Goal: Information Seeking & Learning: Learn about a topic

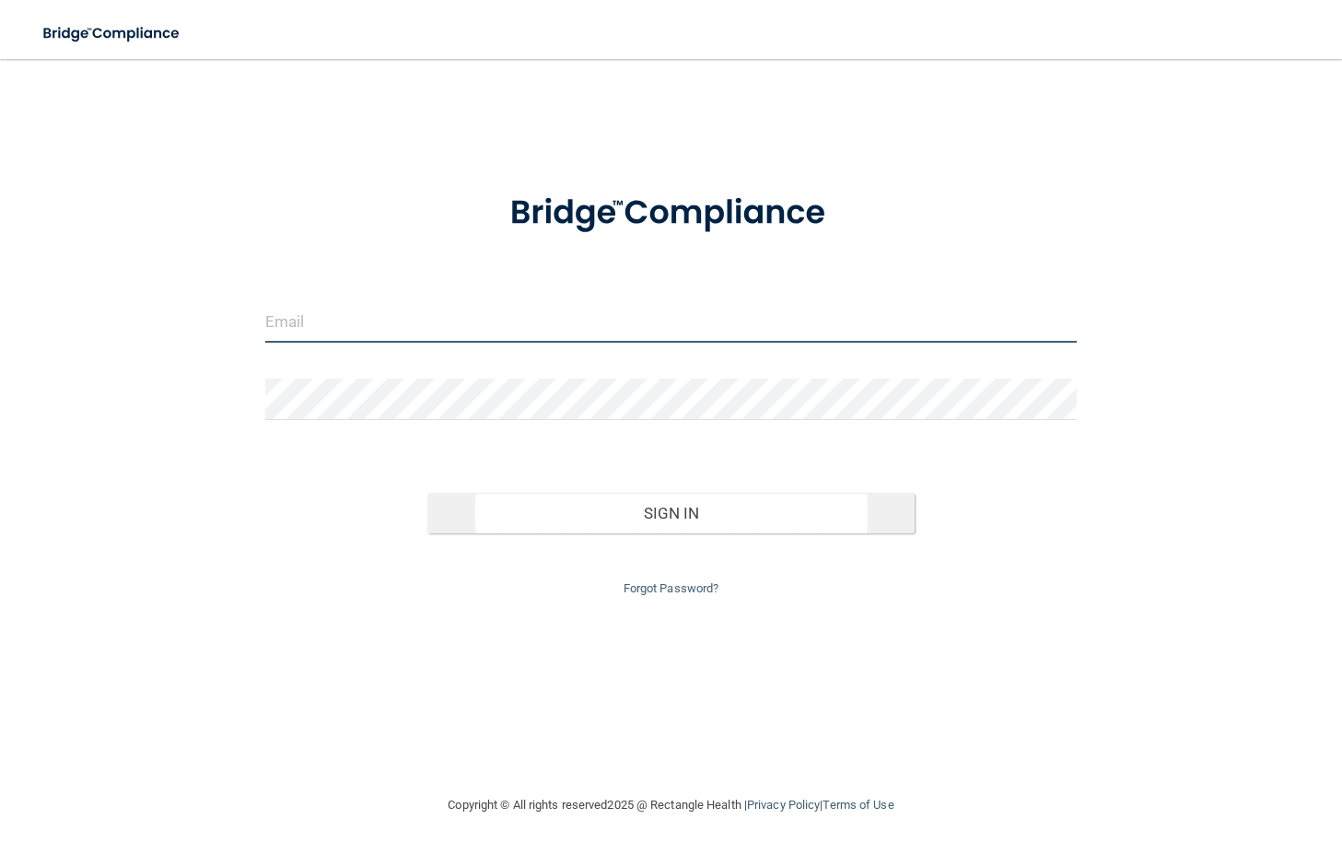
type input "[EMAIL_ADDRESS][DOMAIN_NAME]"
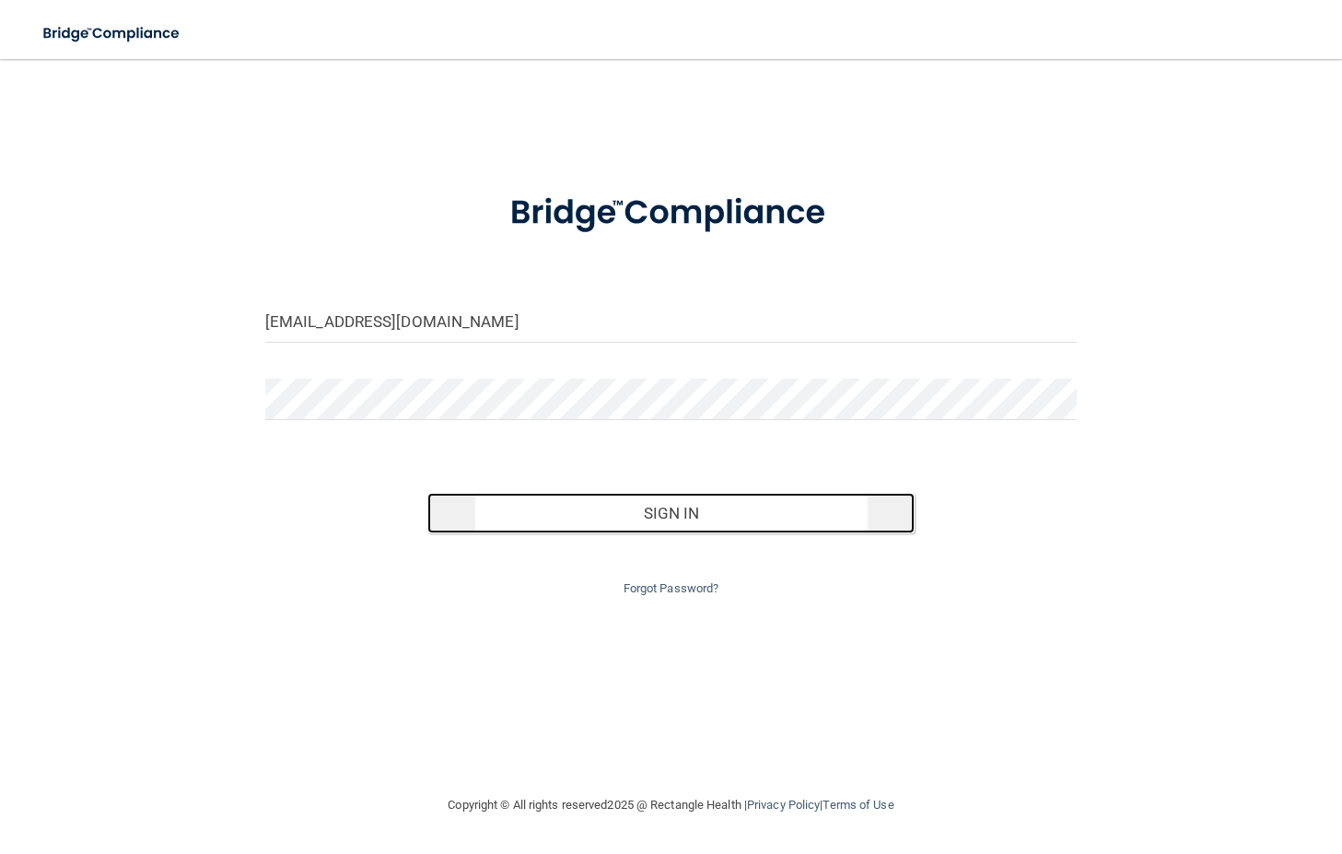
click at [704, 513] on button "Sign In" at bounding box center [670, 513] width 487 height 41
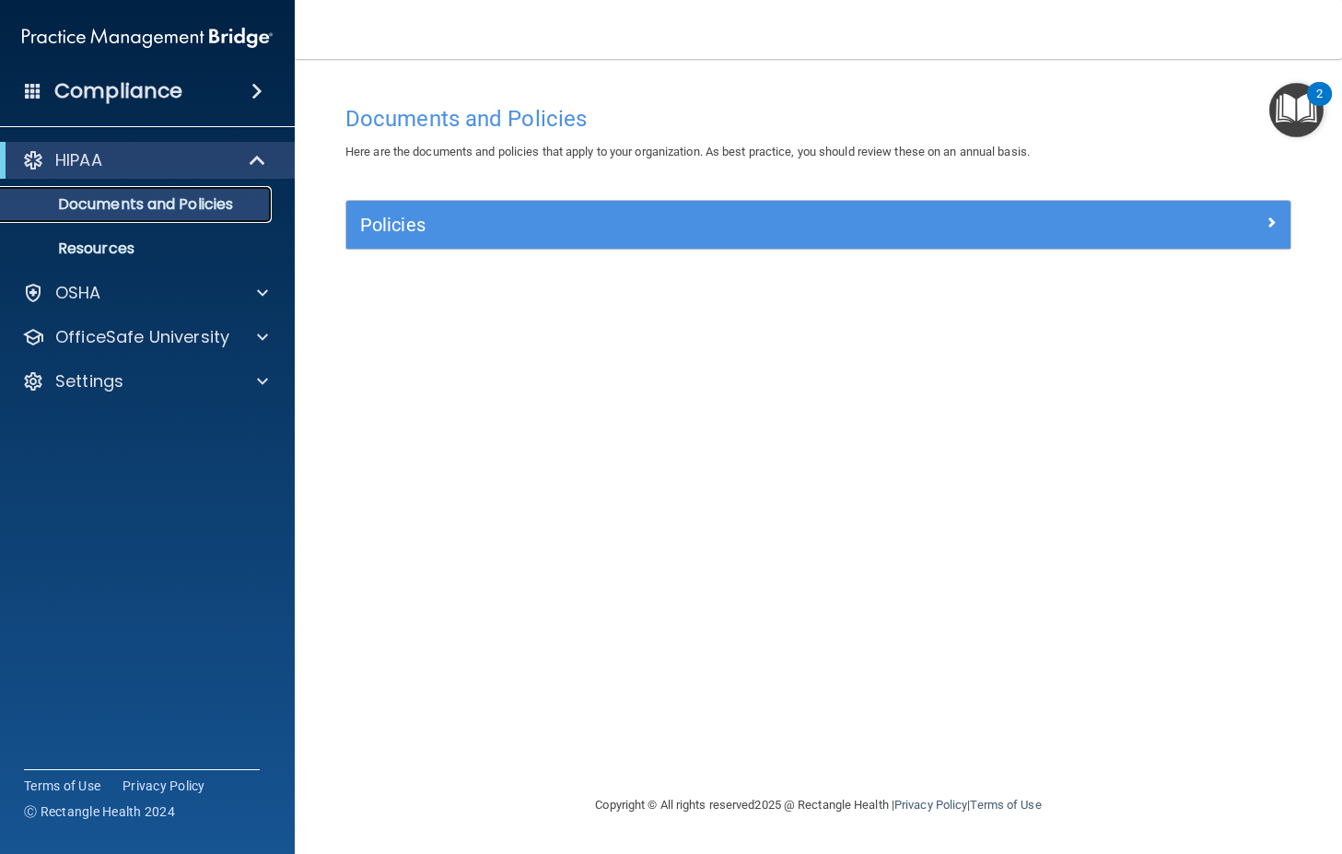
click at [144, 197] on p "Documents and Policies" at bounding box center [137, 204] width 251 height 18
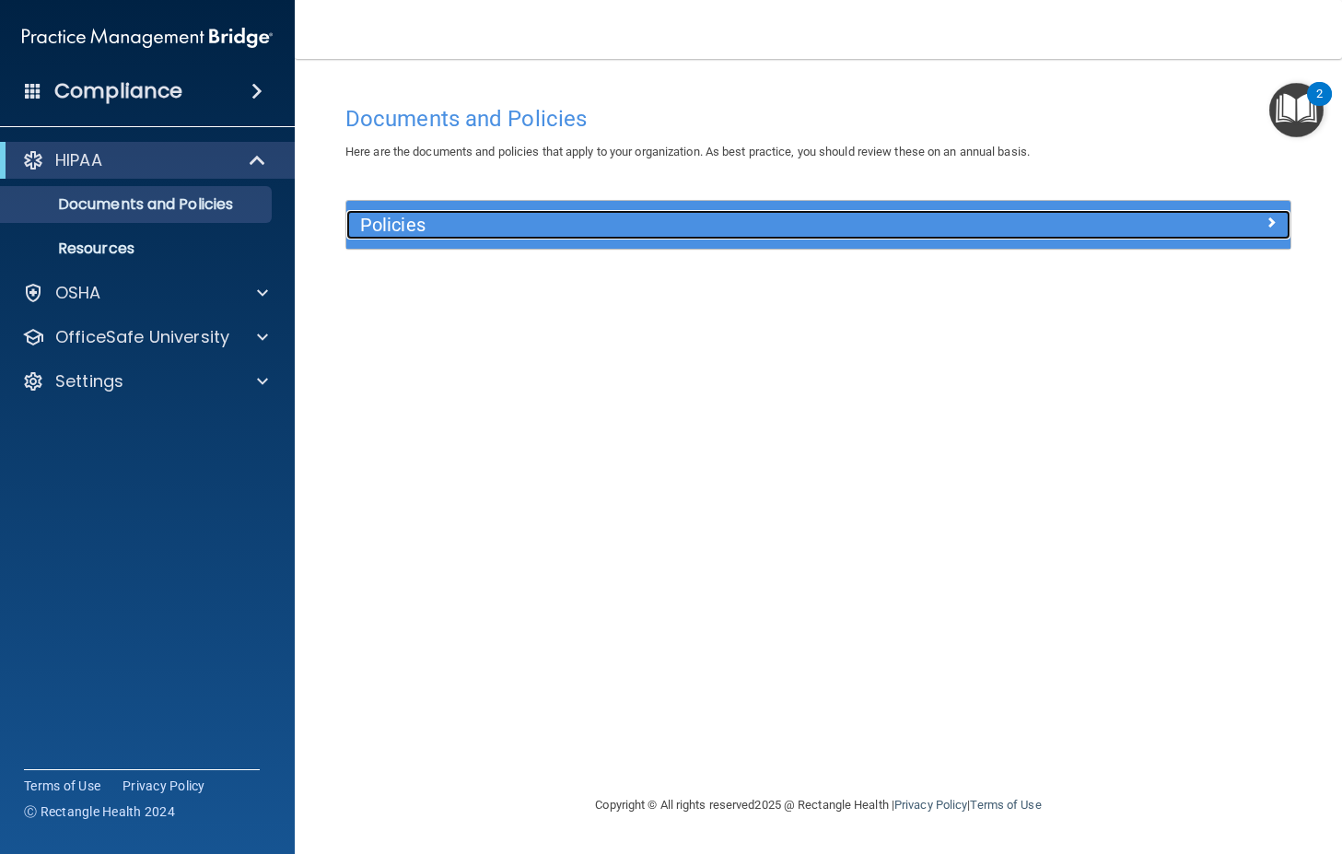
click at [1272, 219] on span at bounding box center [1270, 222] width 11 height 22
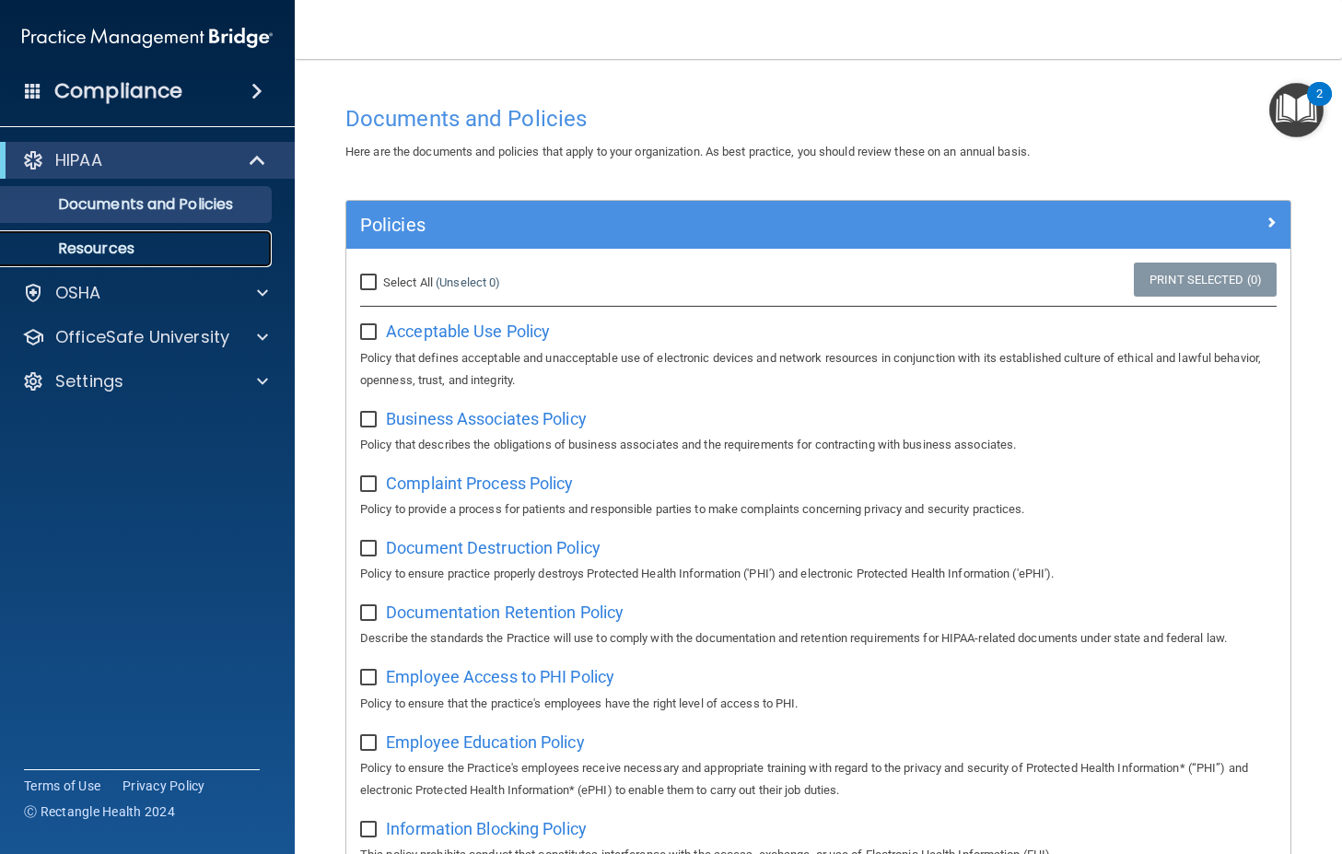
click at [135, 259] on link "Resources" at bounding box center [127, 248] width 290 height 37
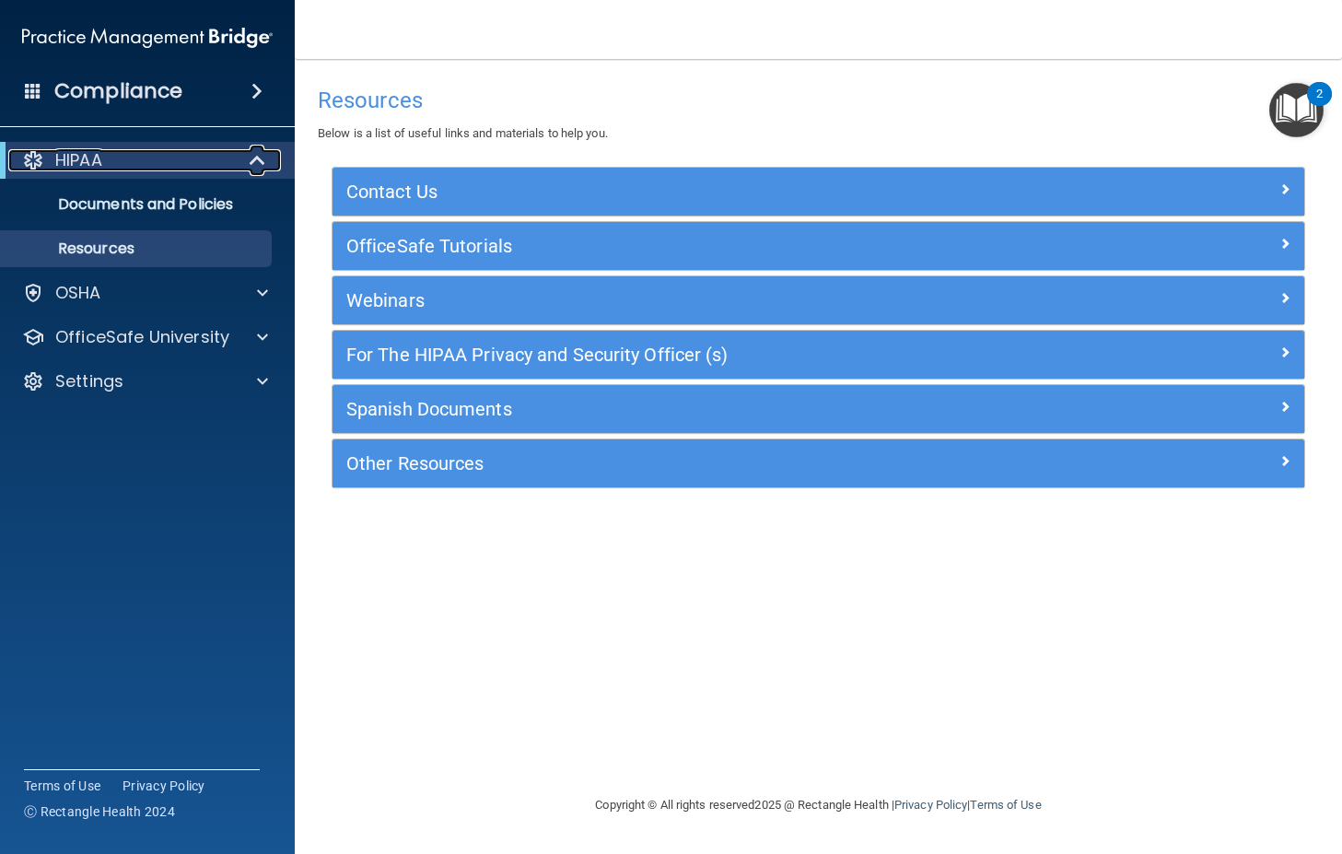
click at [120, 151] on div "HIPAA" at bounding box center [121, 160] width 227 height 22
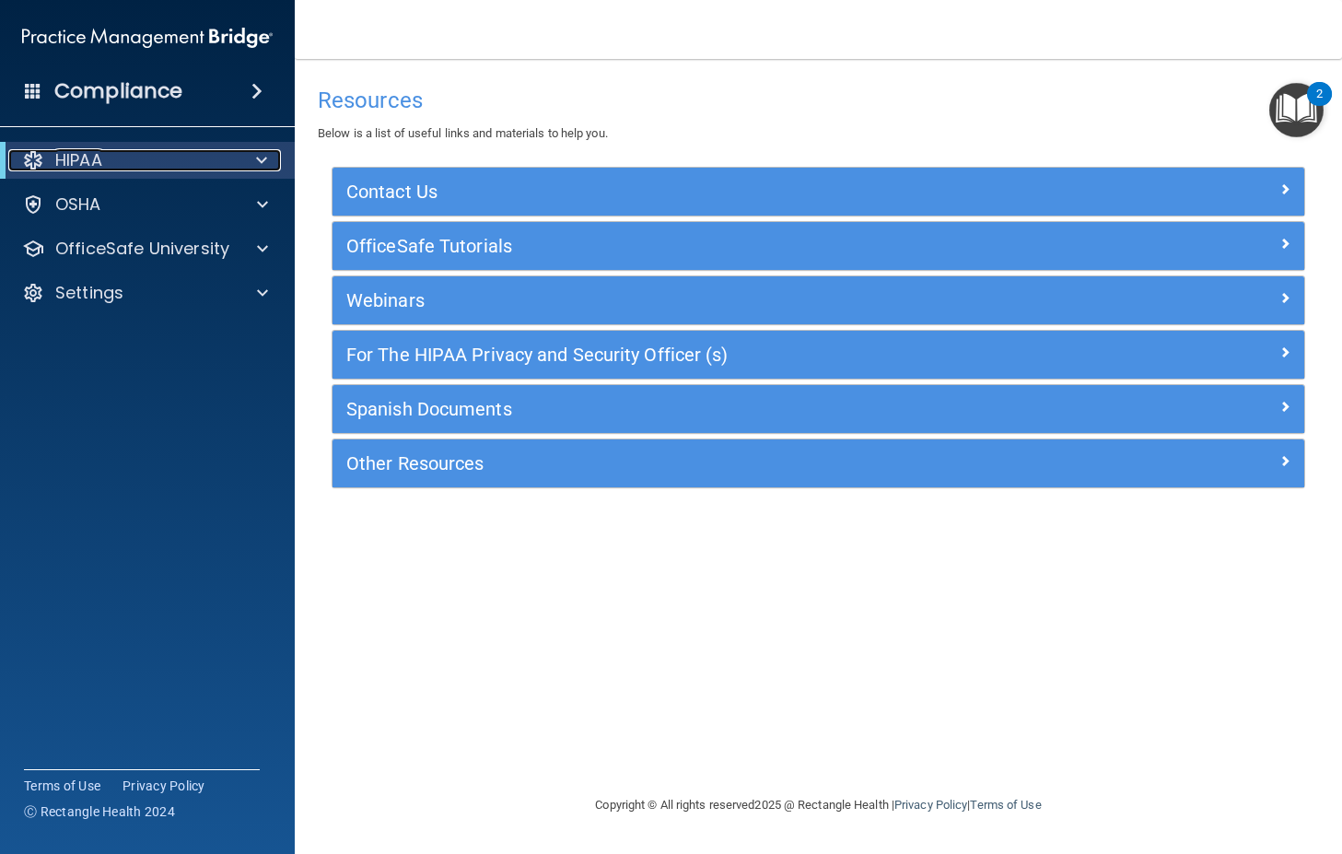
click at [126, 159] on div "HIPAA" at bounding box center [121, 160] width 227 height 22
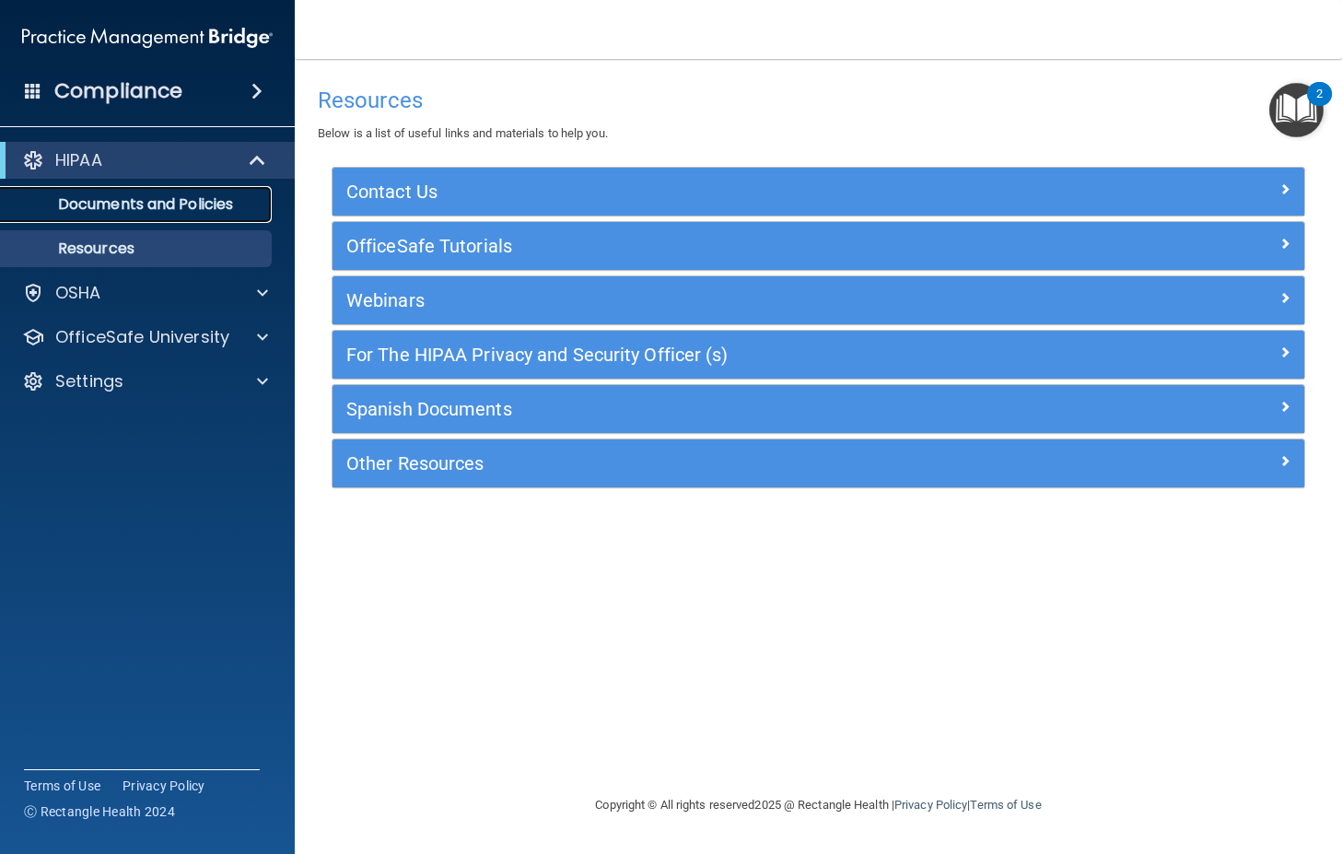
click at [111, 199] on p "Documents and Policies" at bounding box center [137, 204] width 251 height 18
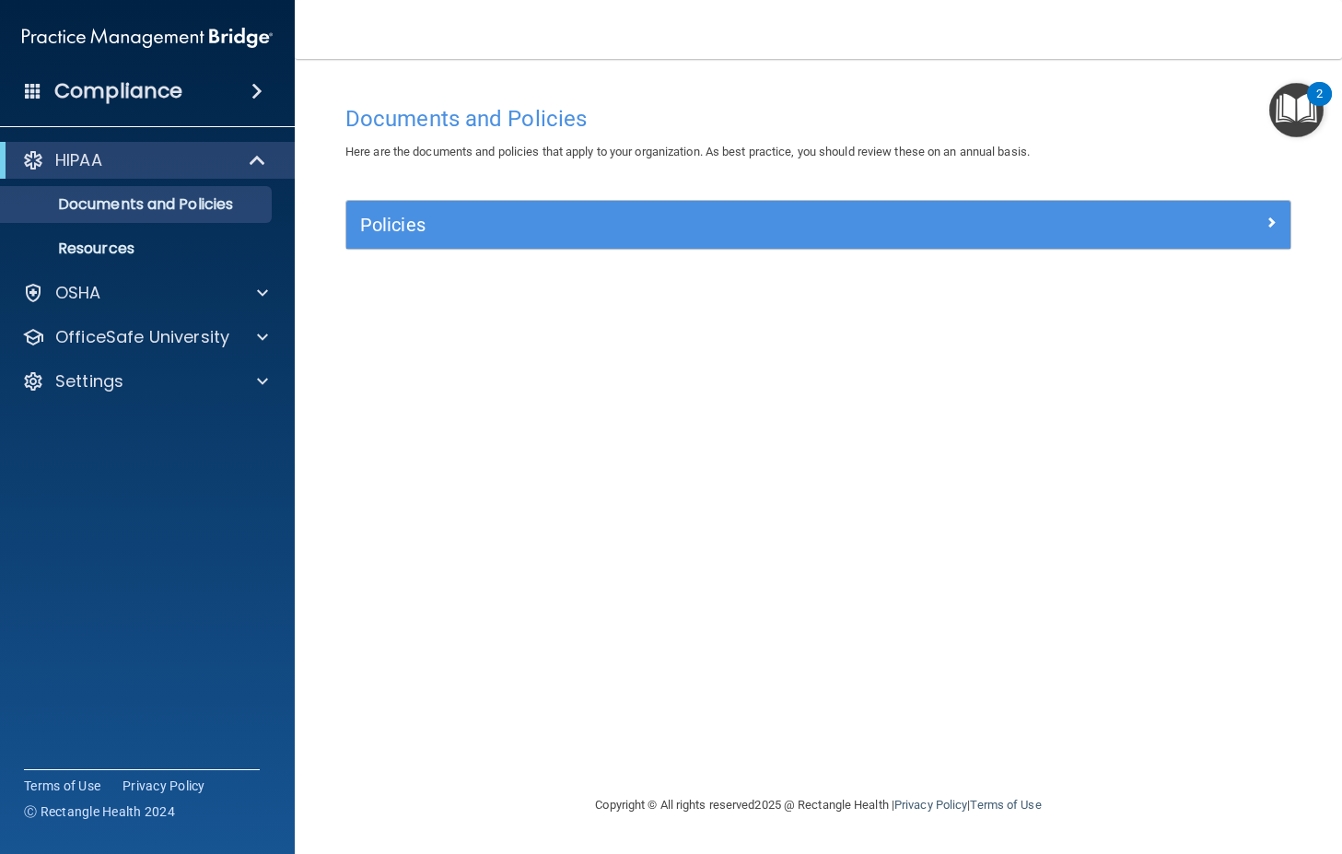
click at [161, 91] on h4 "Compliance" at bounding box center [118, 91] width 128 height 26
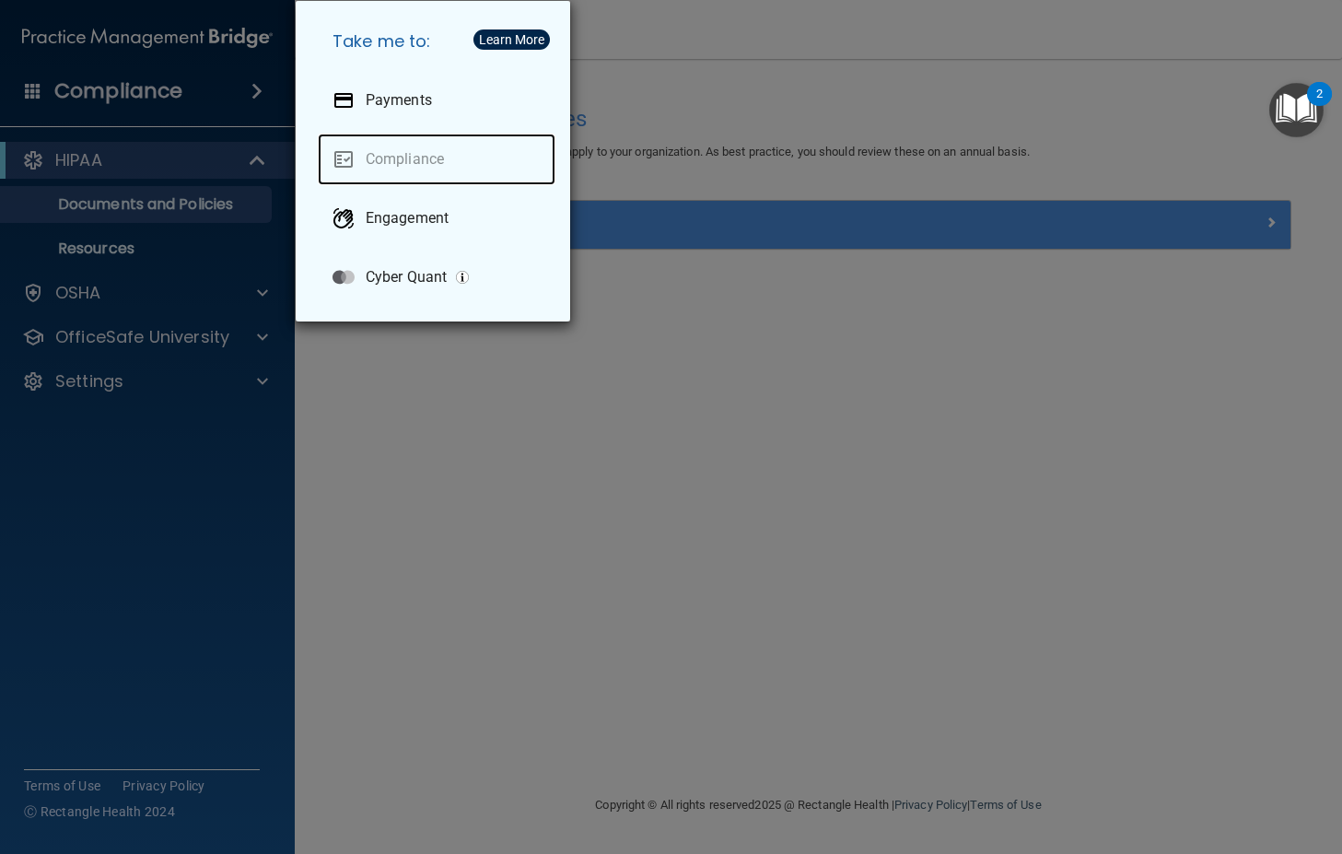
click at [389, 157] on link "Compliance" at bounding box center [437, 160] width 238 height 52
click at [161, 117] on div "Take me to: Payments Compliance Engagement Cyber Quant" at bounding box center [671, 427] width 1342 height 854
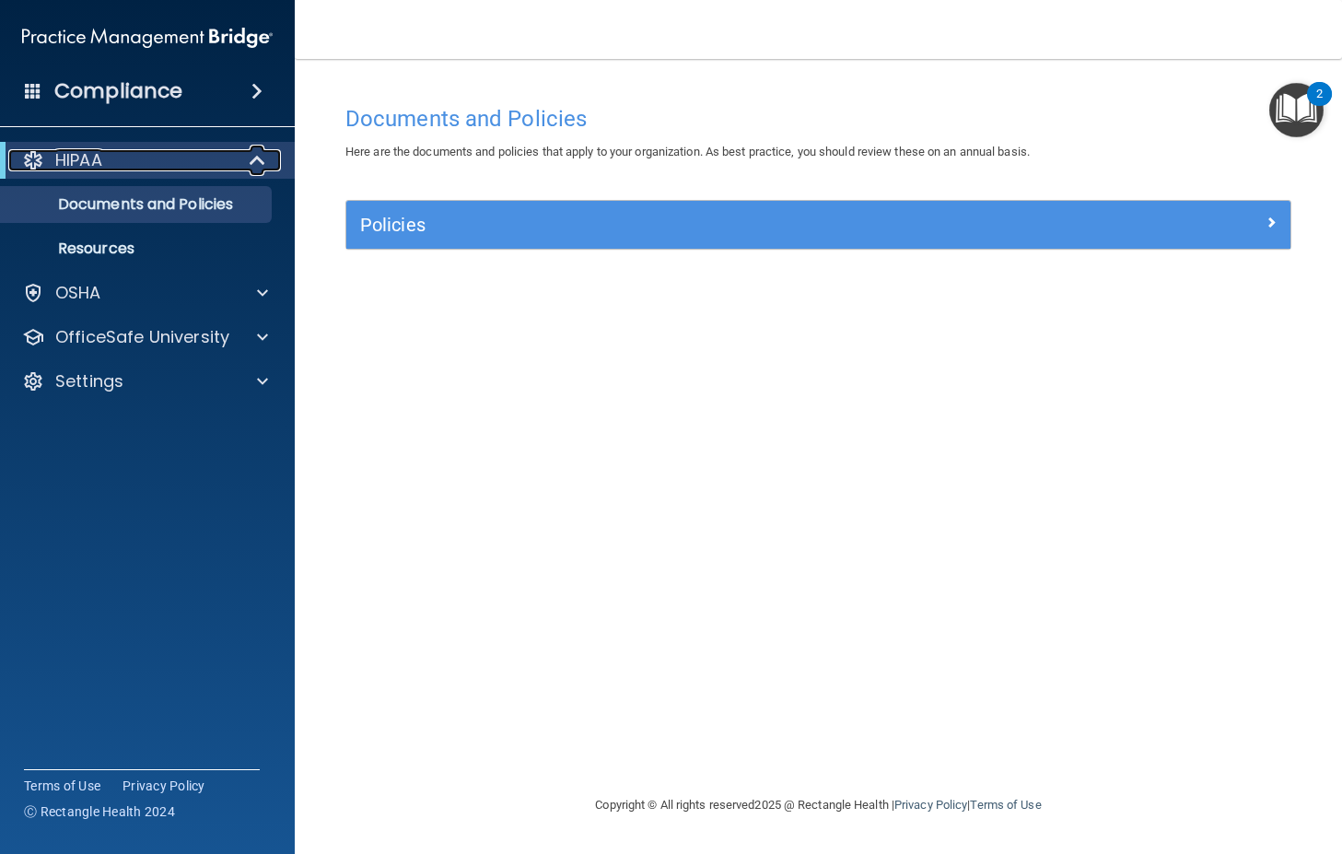
click at [78, 157] on p "HIPAA" at bounding box center [78, 160] width 47 height 22
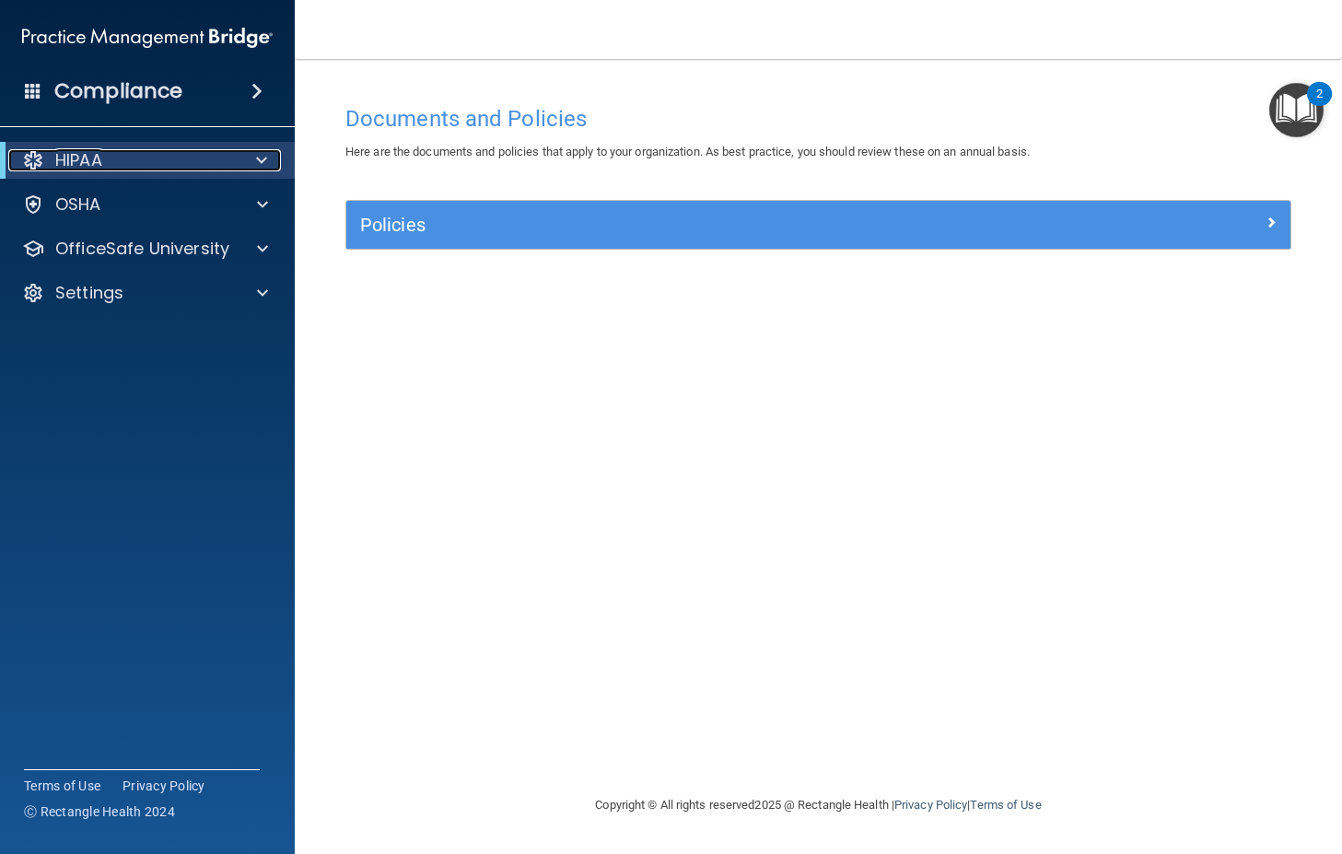
click at [77, 157] on p "HIPAA" at bounding box center [78, 160] width 47 height 22
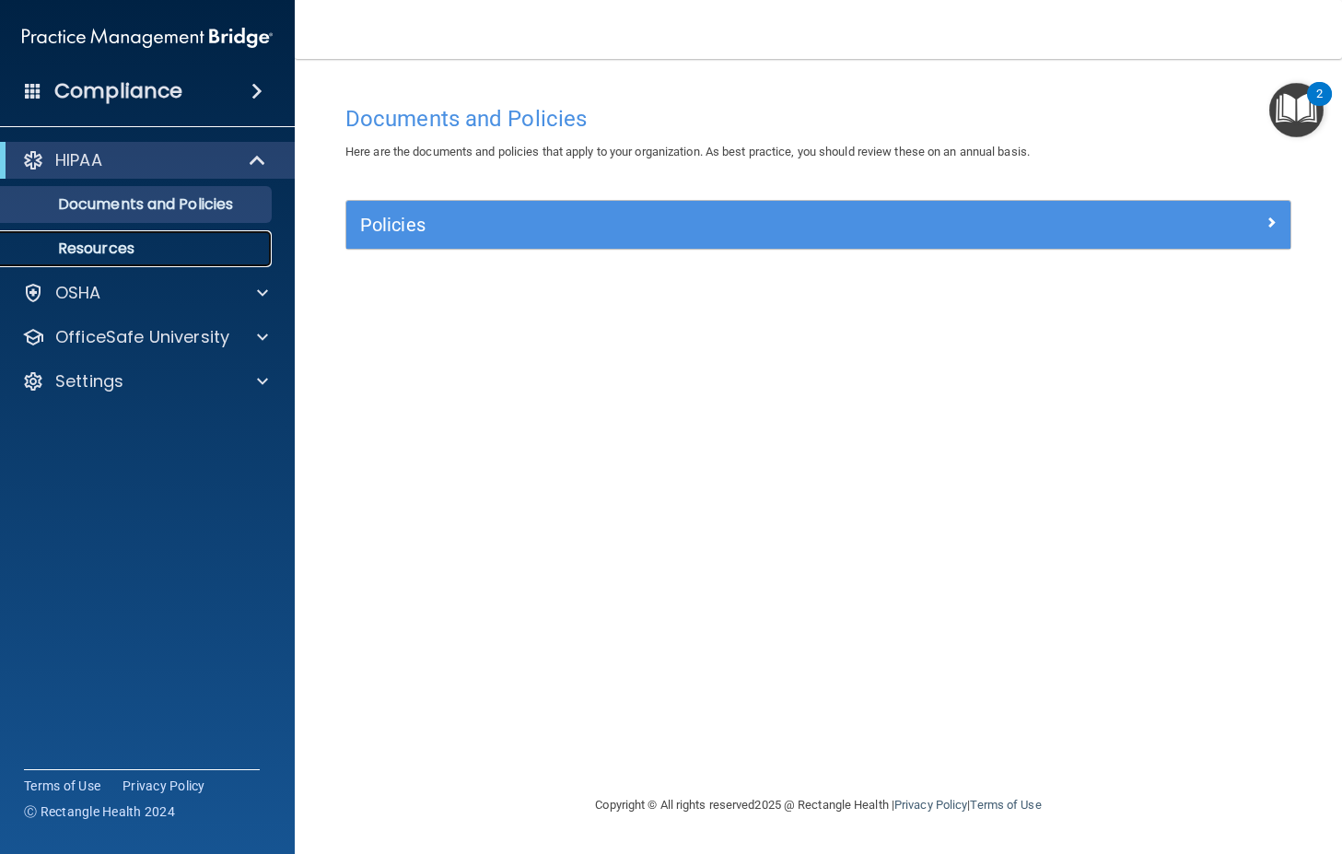
click at [104, 250] on p "Resources" at bounding box center [137, 248] width 251 height 18
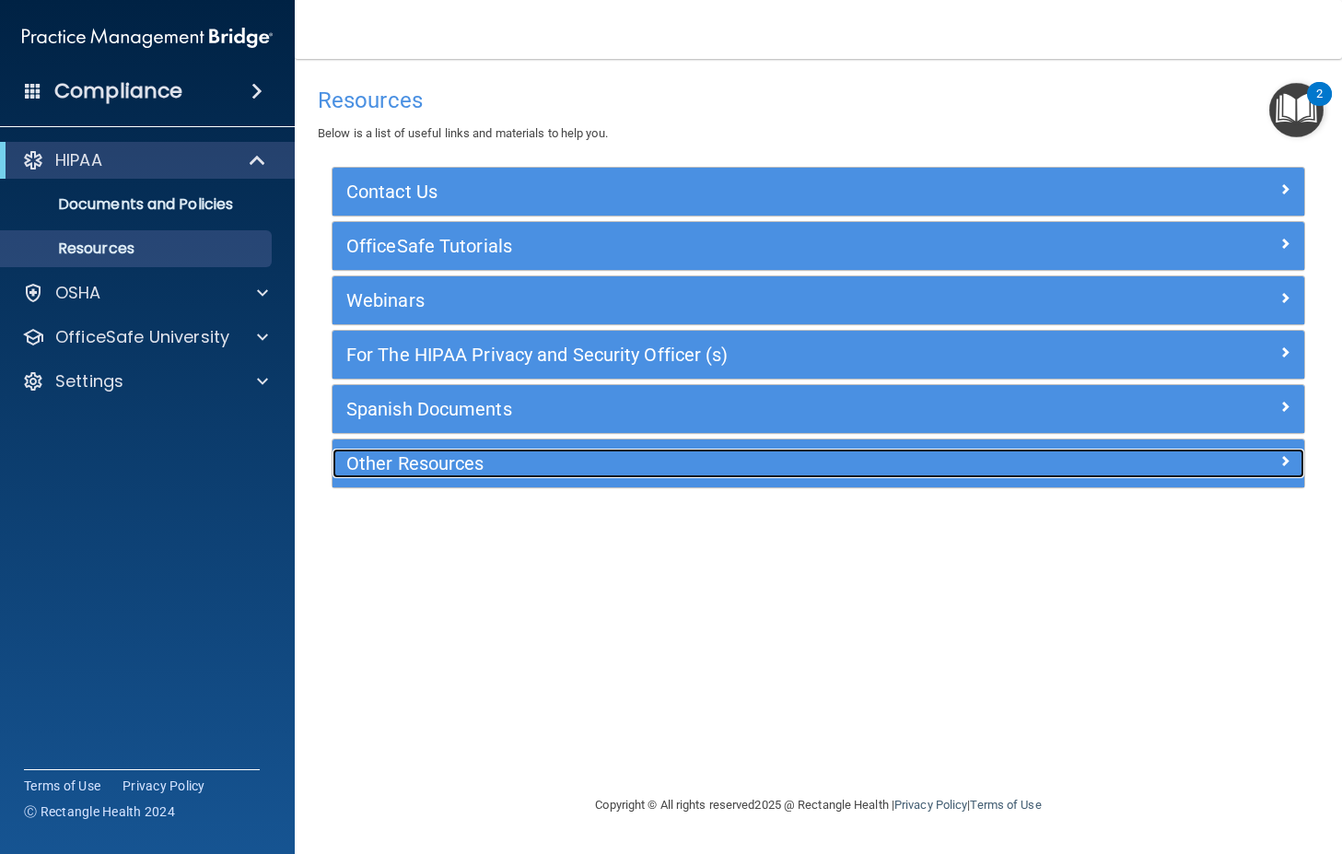
click at [463, 470] on h5 "Other Resources" at bounding box center [696, 463] width 701 height 20
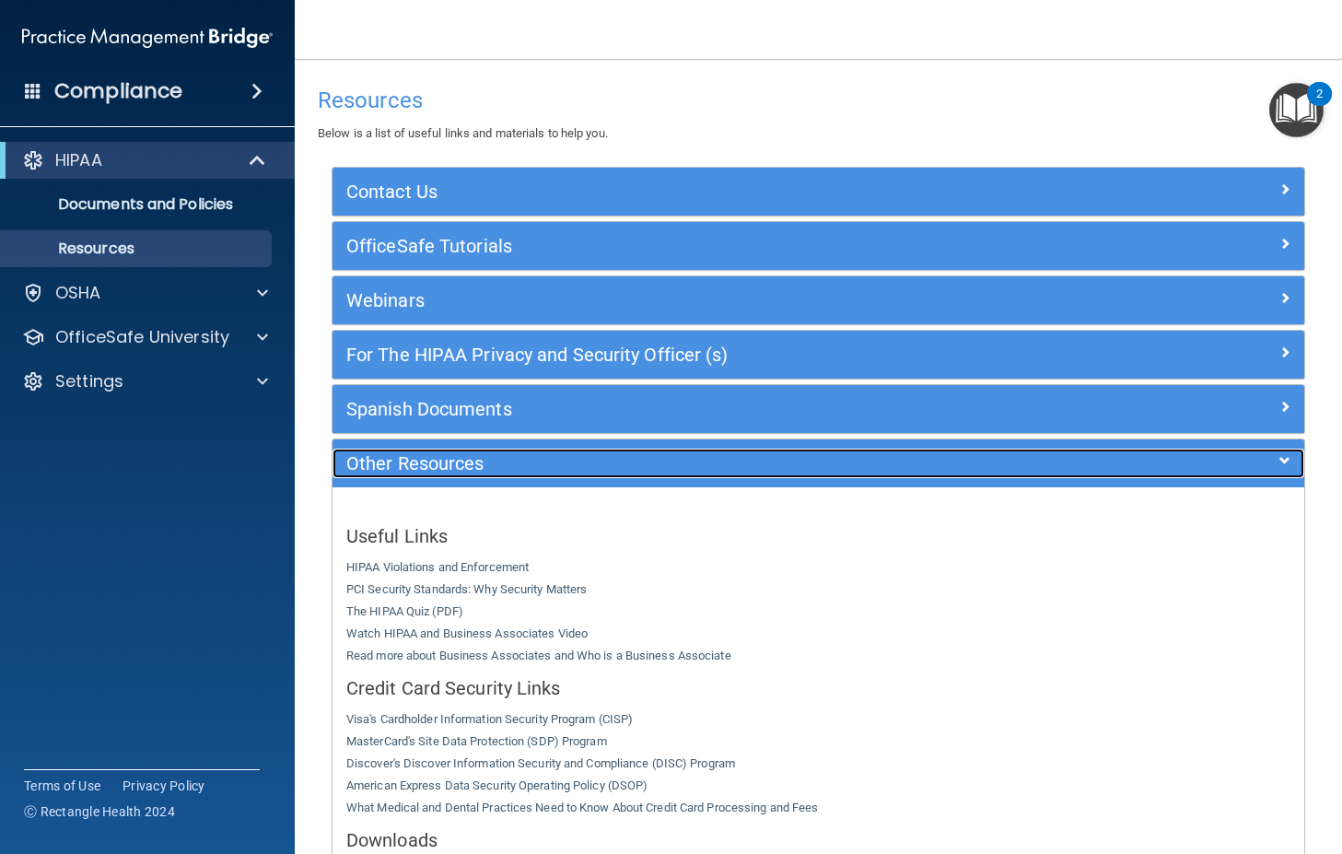
click at [463, 470] on h5 "Other Resources" at bounding box center [696, 463] width 701 height 20
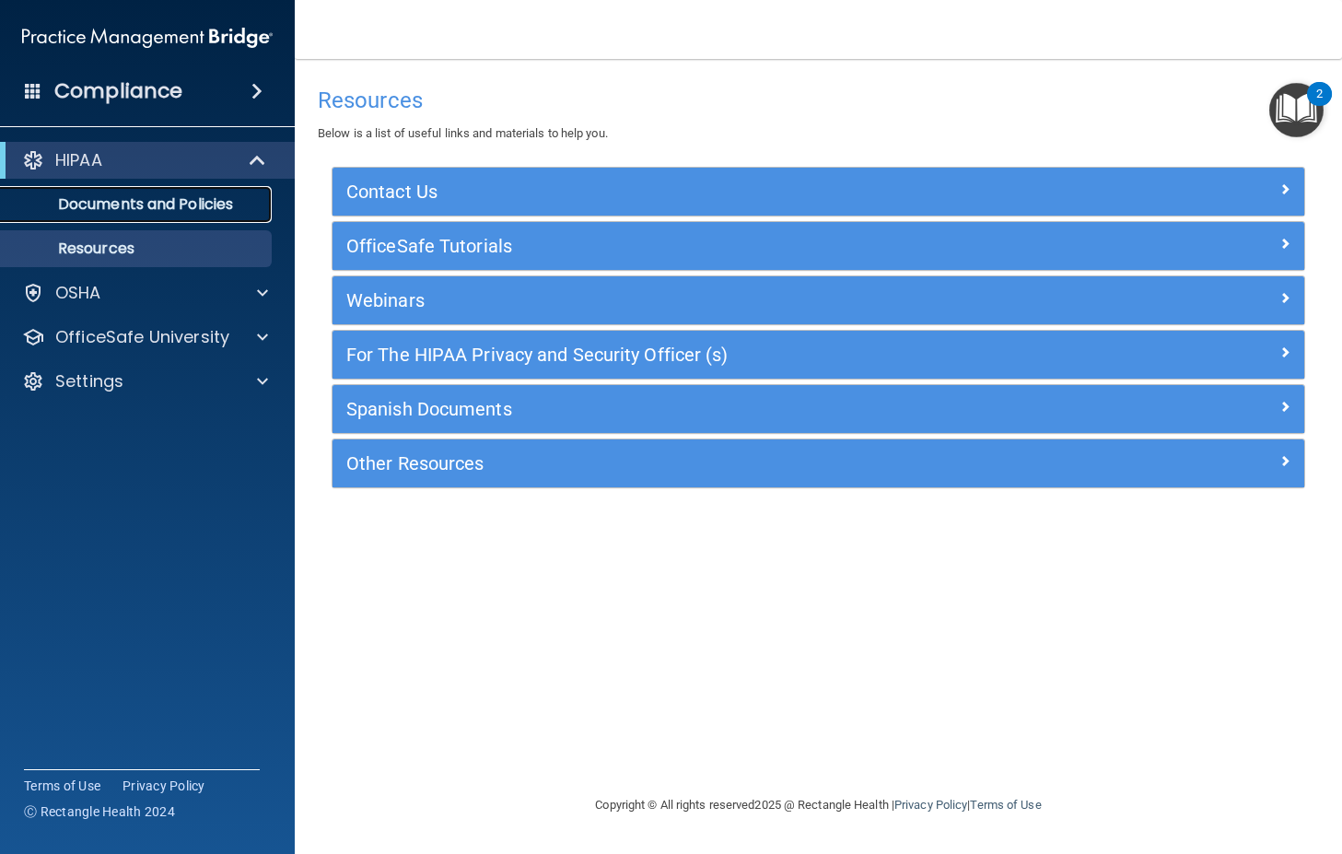
click at [153, 200] on p "Documents and Policies" at bounding box center [137, 204] width 251 height 18
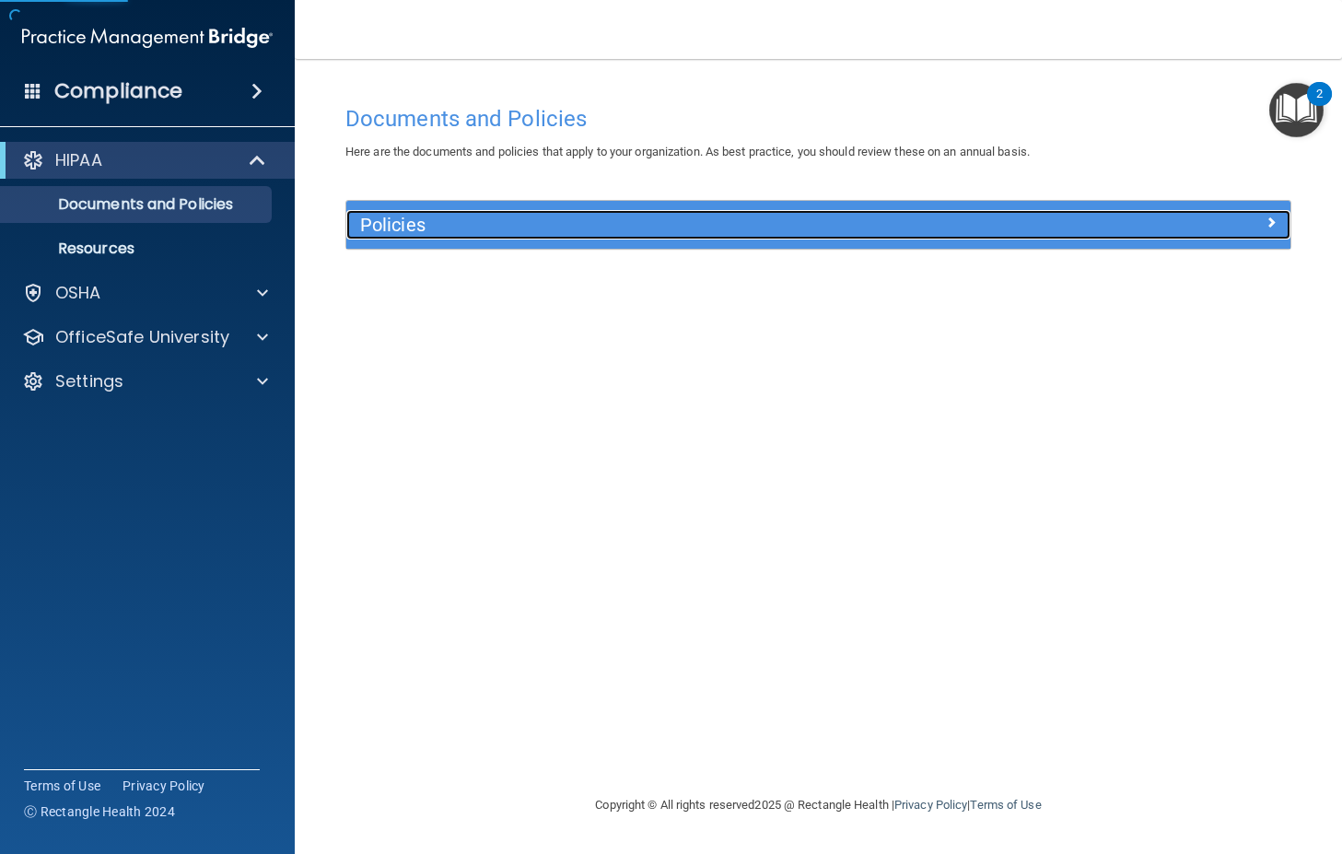
click at [430, 226] on h5 "Policies" at bounding box center [700, 225] width 681 height 20
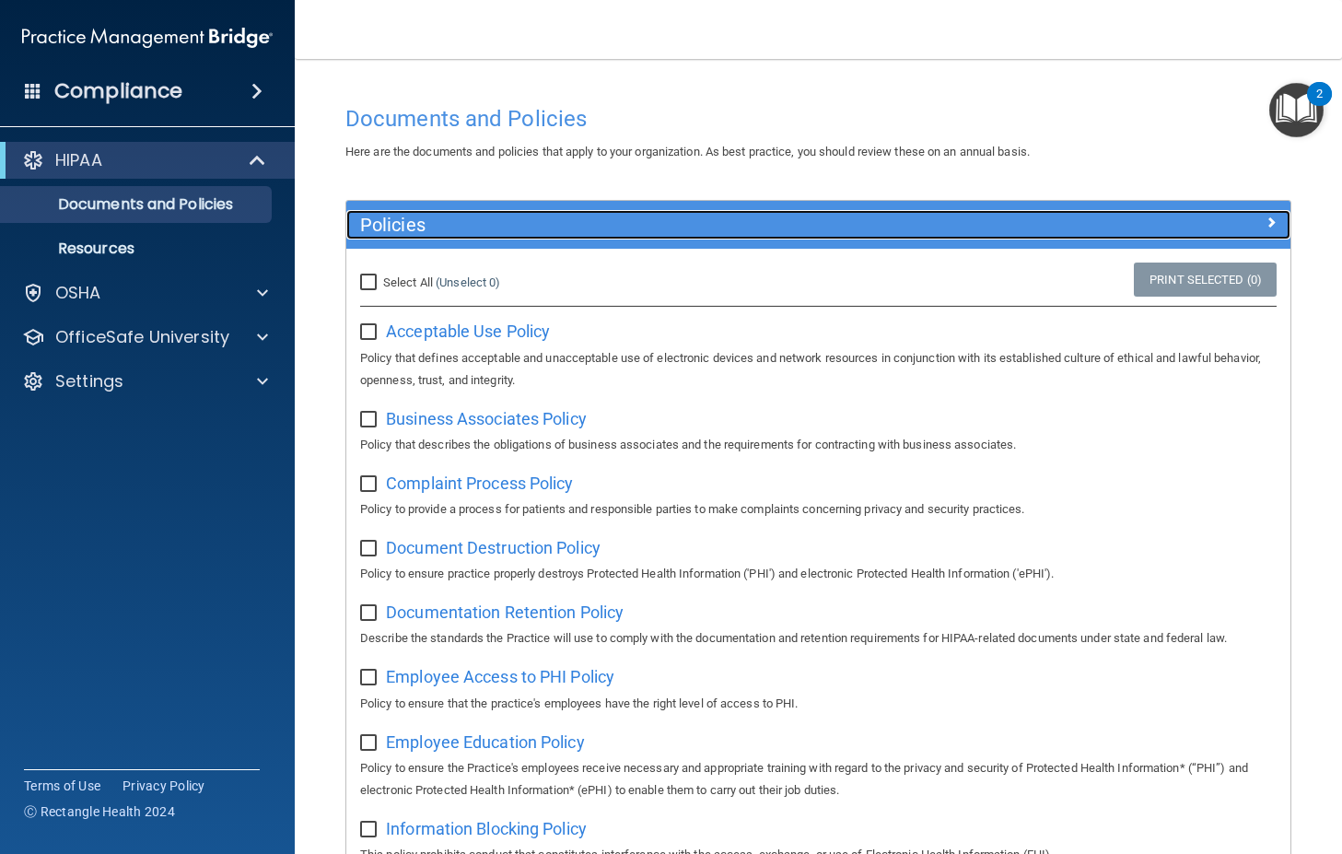
click at [430, 226] on h5 "Policies" at bounding box center [700, 225] width 681 height 20
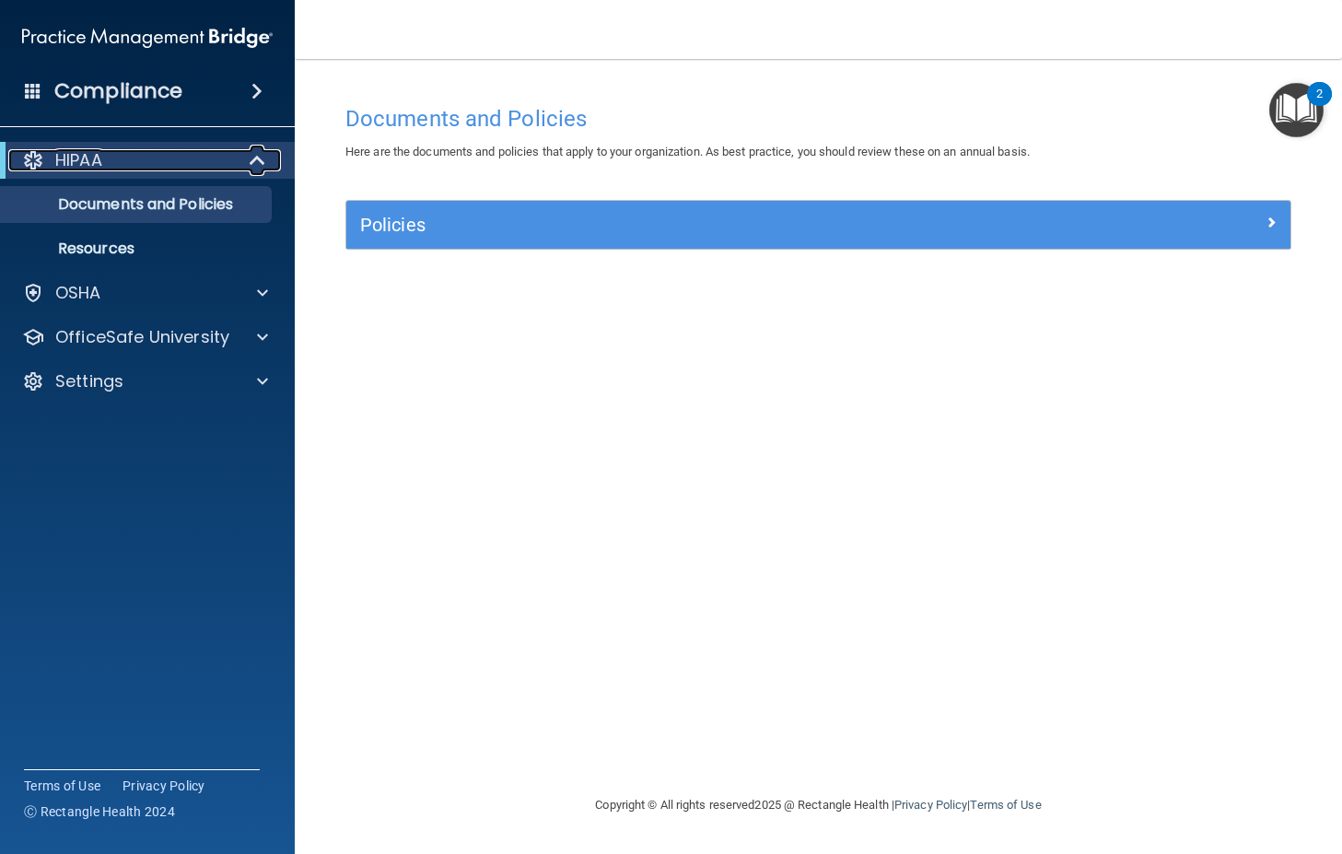
click at [96, 160] on p "HIPAA" at bounding box center [78, 160] width 47 height 22
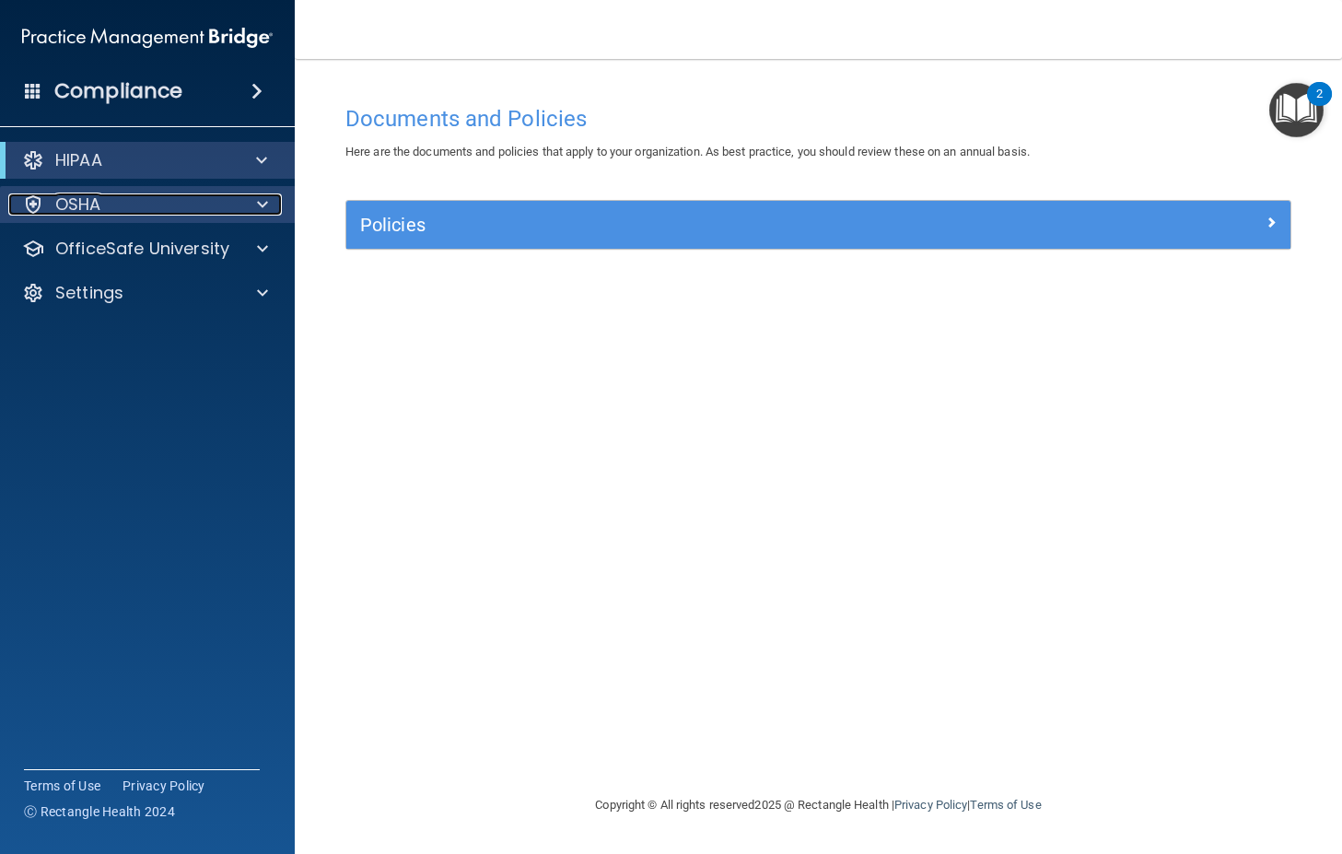
click at [83, 198] on p "OSHA" at bounding box center [78, 204] width 46 height 22
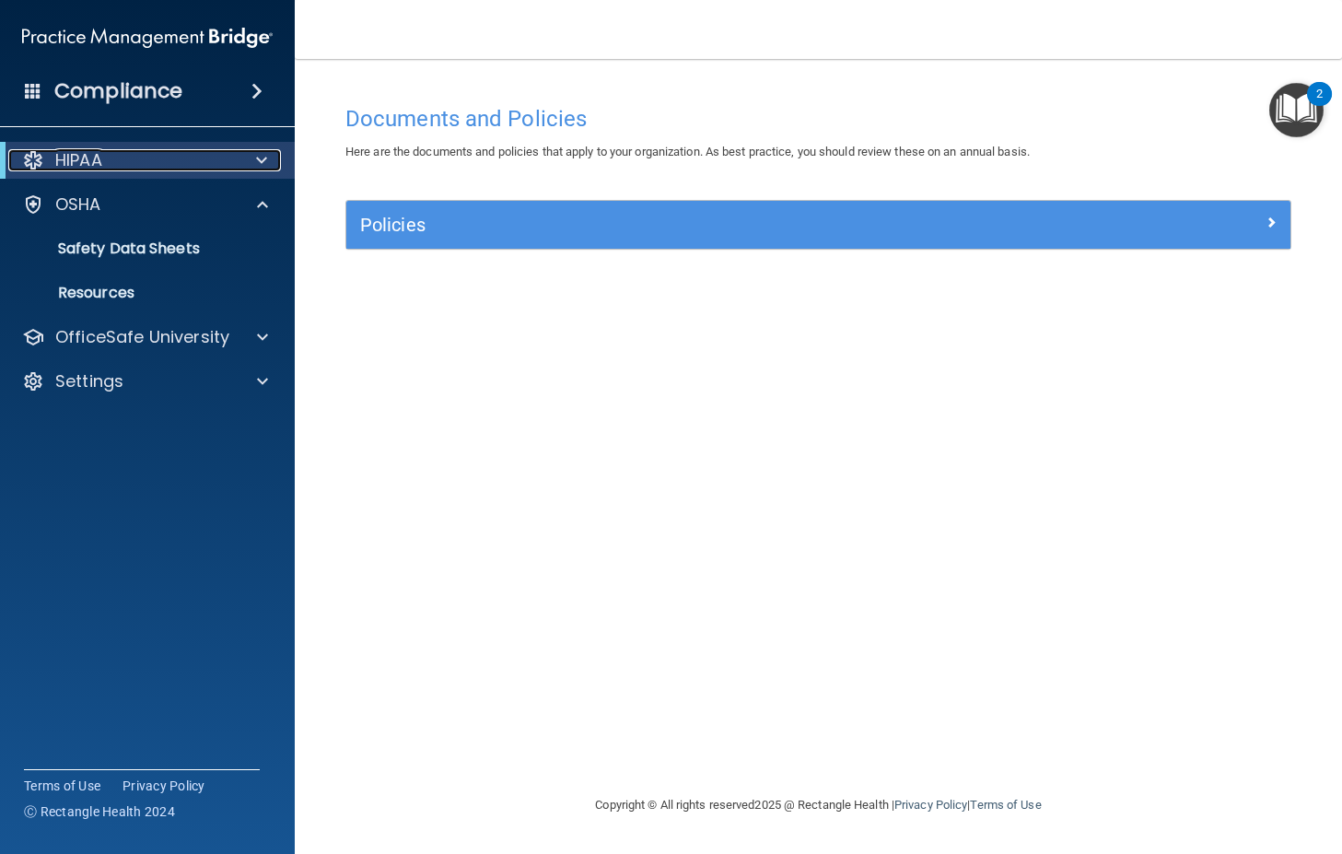
click at [78, 164] on p "HIPAA" at bounding box center [78, 160] width 47 height 22
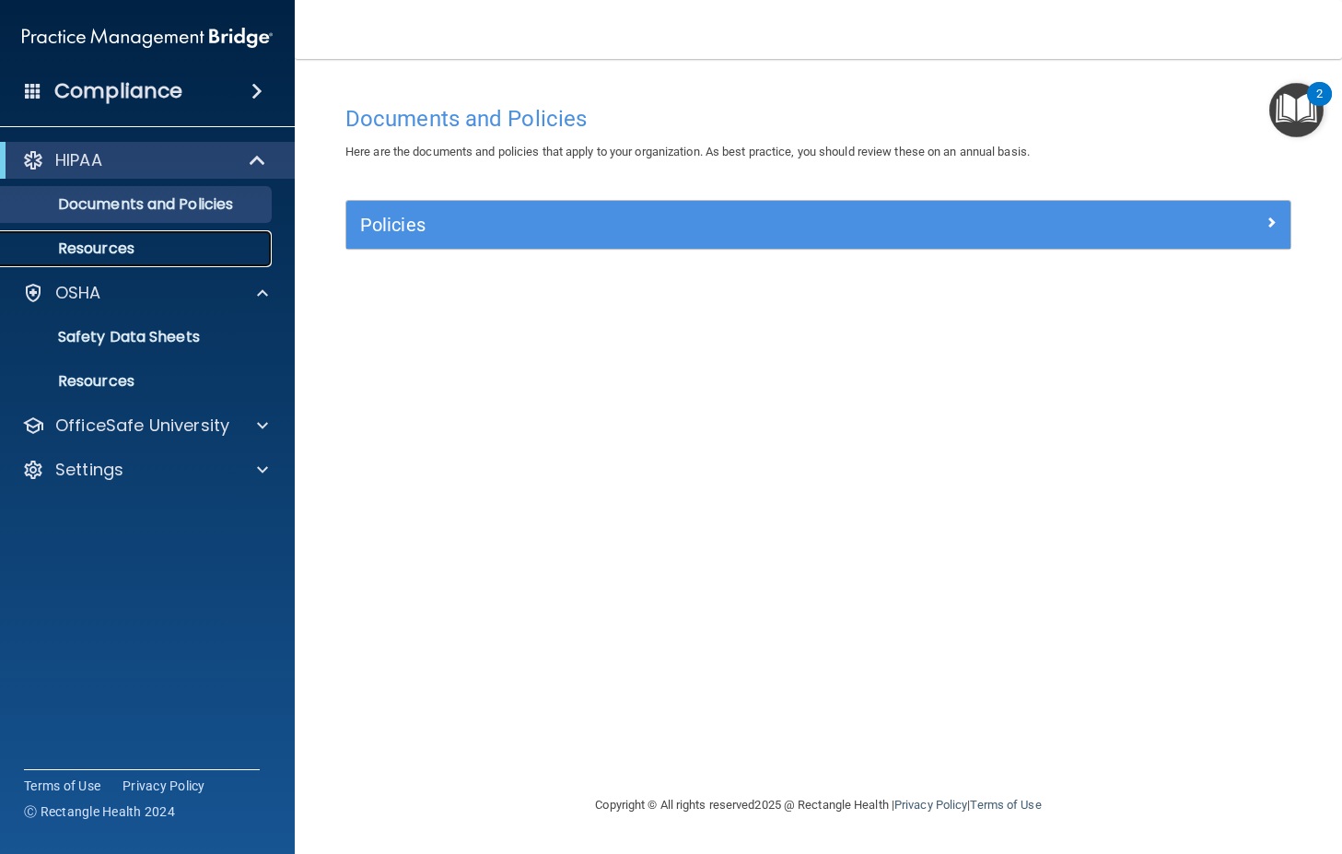
click at [87, 240] on p "Resources" at bounding box center [137, 248] width 251 height 18
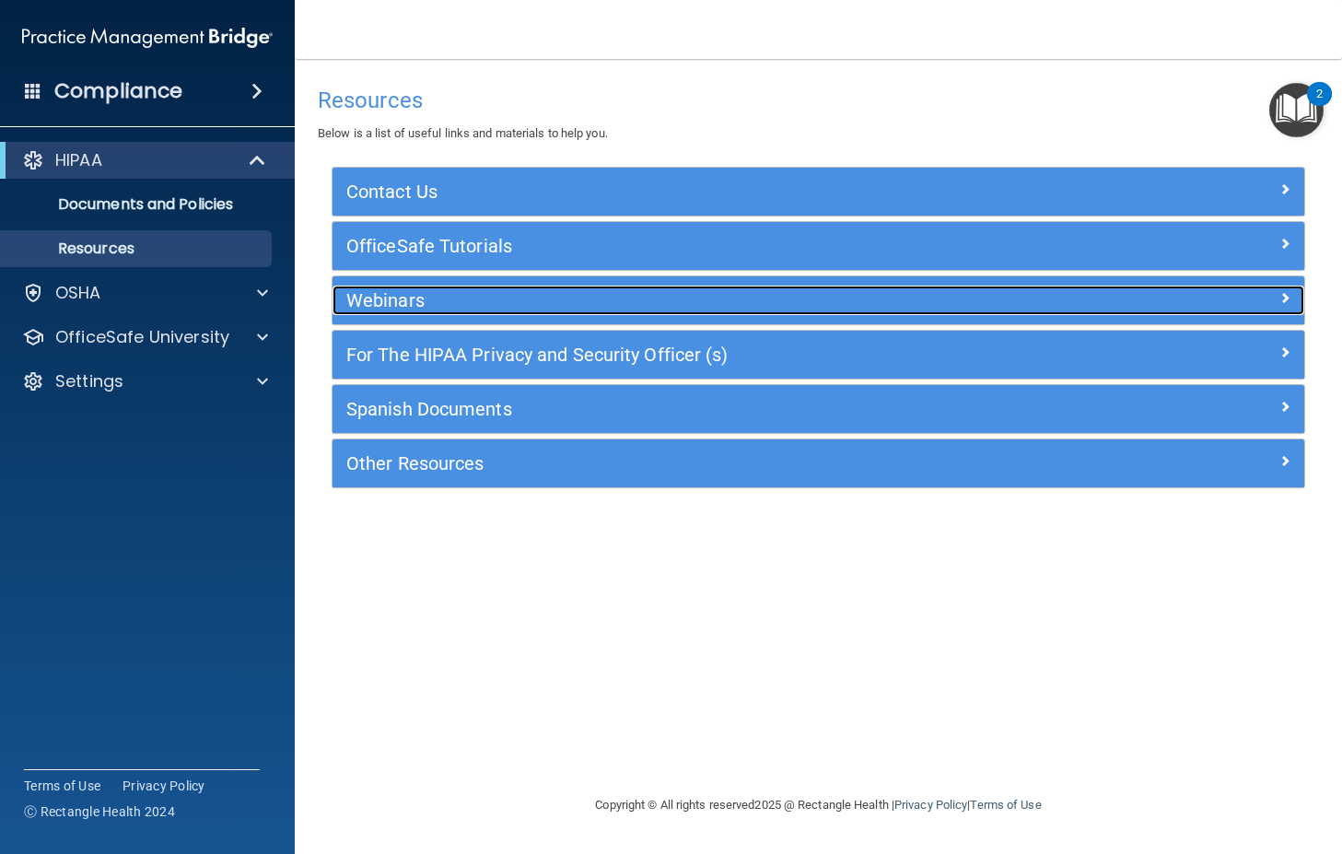
click at [382, 295] on h5 "Webinars" at bounding box center [696, 300] width 701 height 20
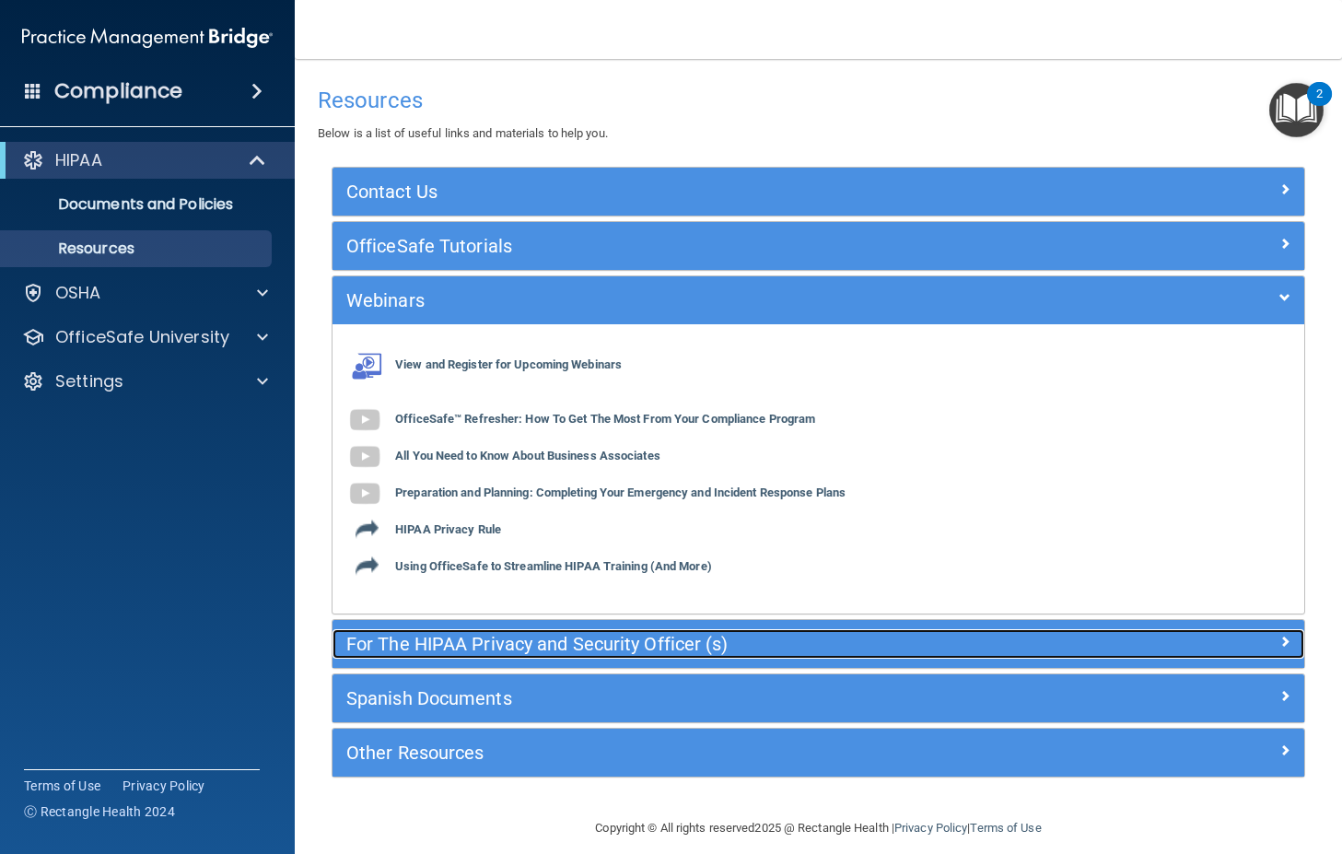
click at [526, 652] on h5 "For The HIPAA Privacy and Security Officer (s)" at bounding box center [696, 644] width 701 height 20
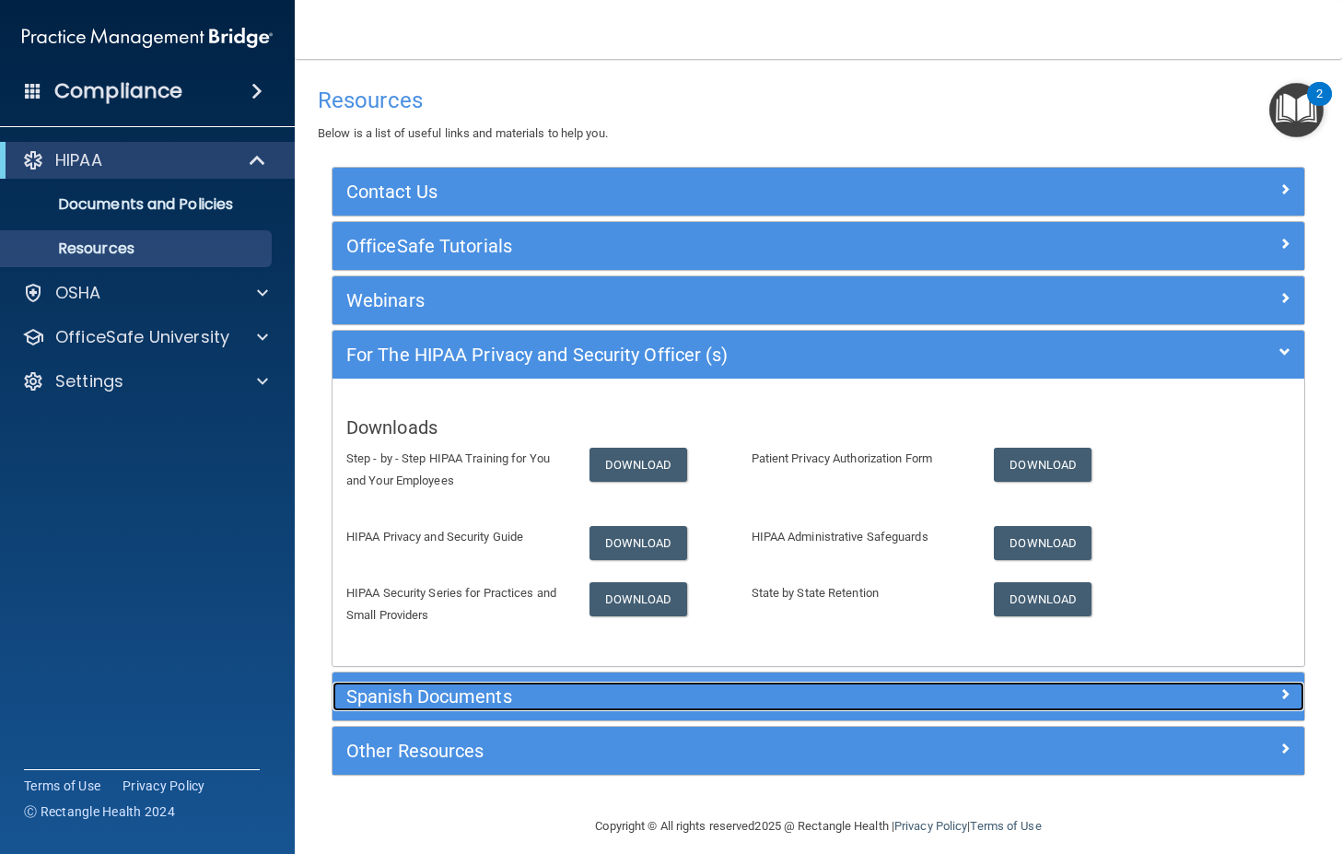
click at [516, 689] on h5 "Spanish Documents" at bounding box center [696, 696] width 701 height 20
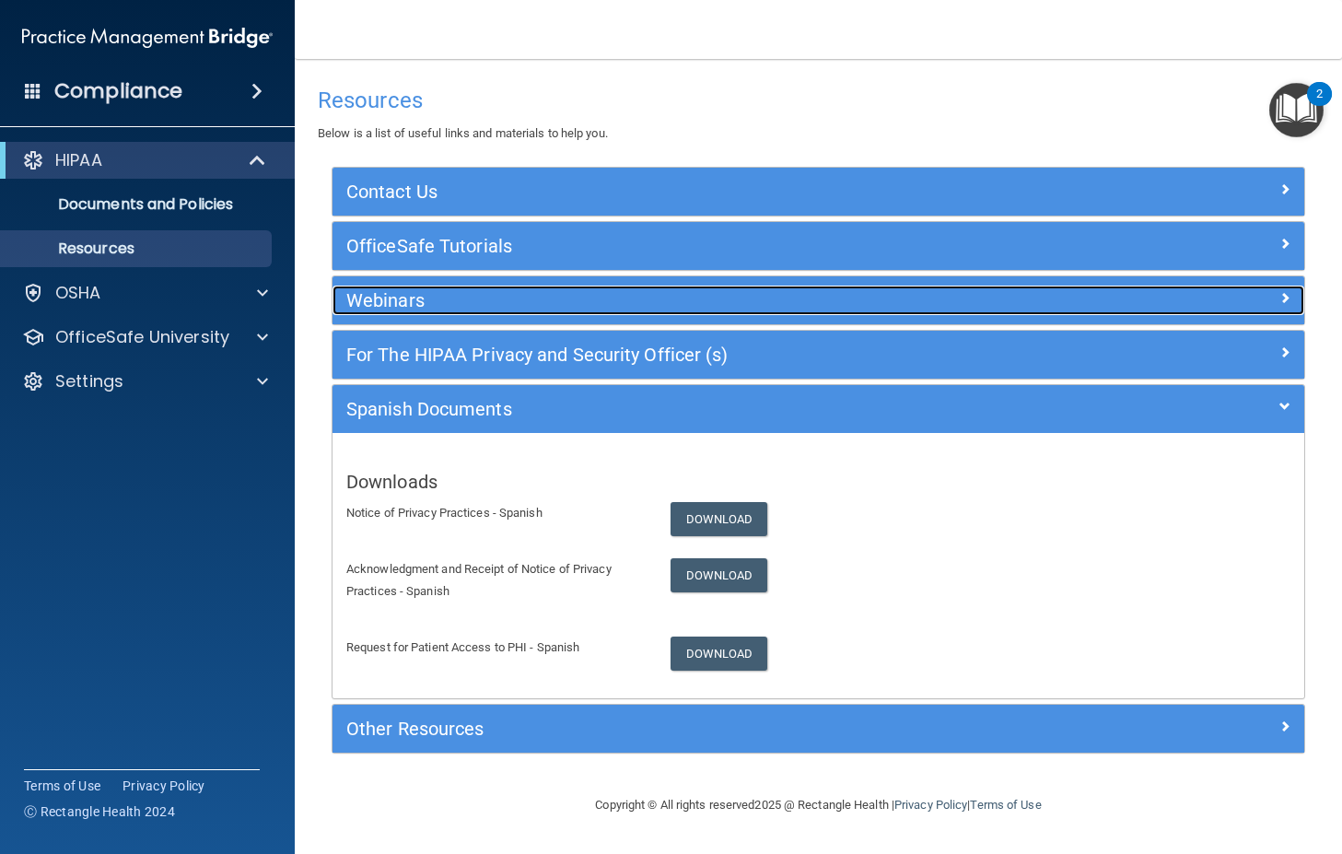
click at [409, 296] on h5 "Webinars" at bounding box center [696, 300] width 701 height 20
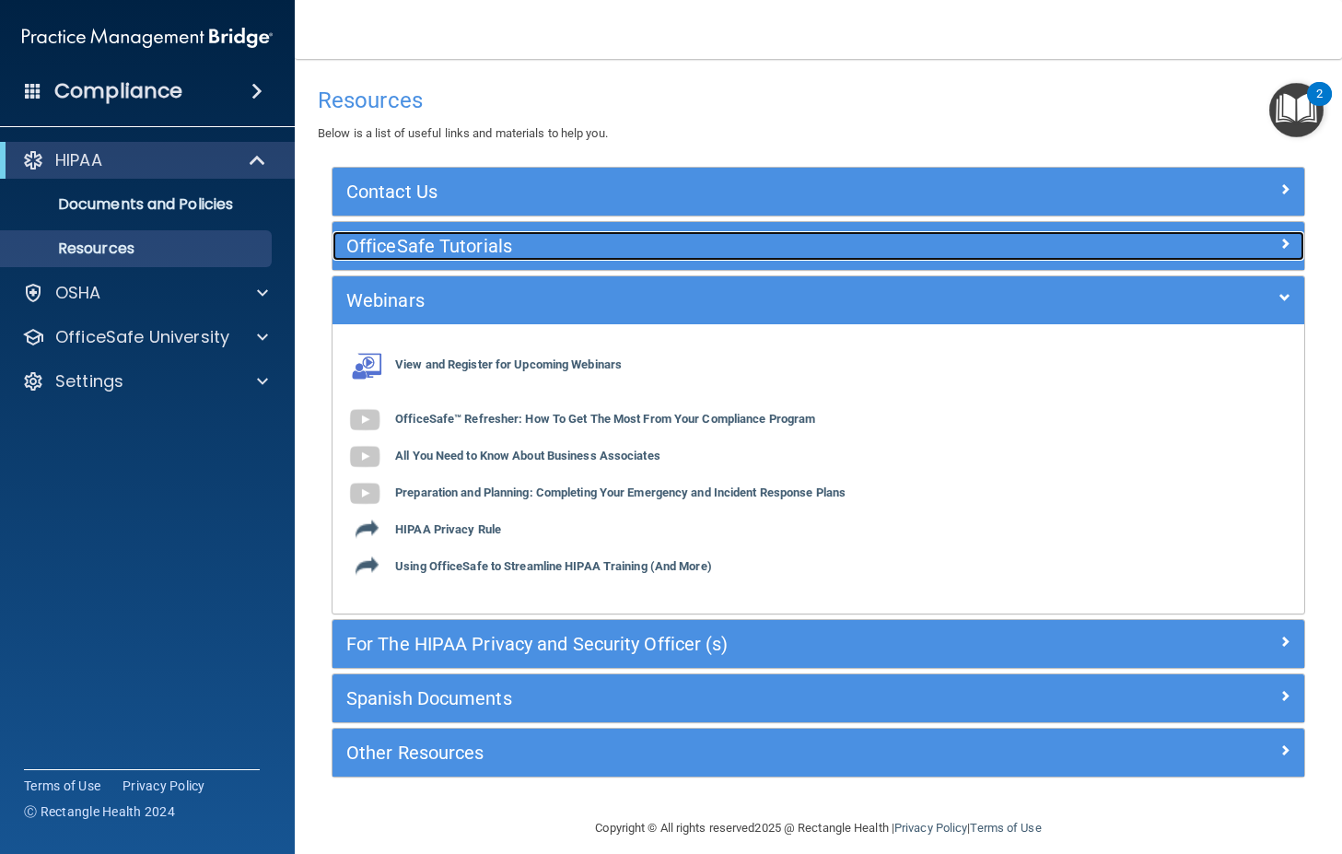
click at [434, 252] on h5 "OfficeSafe Tutorials" at bounding box center [696, 246] width 701 height 20
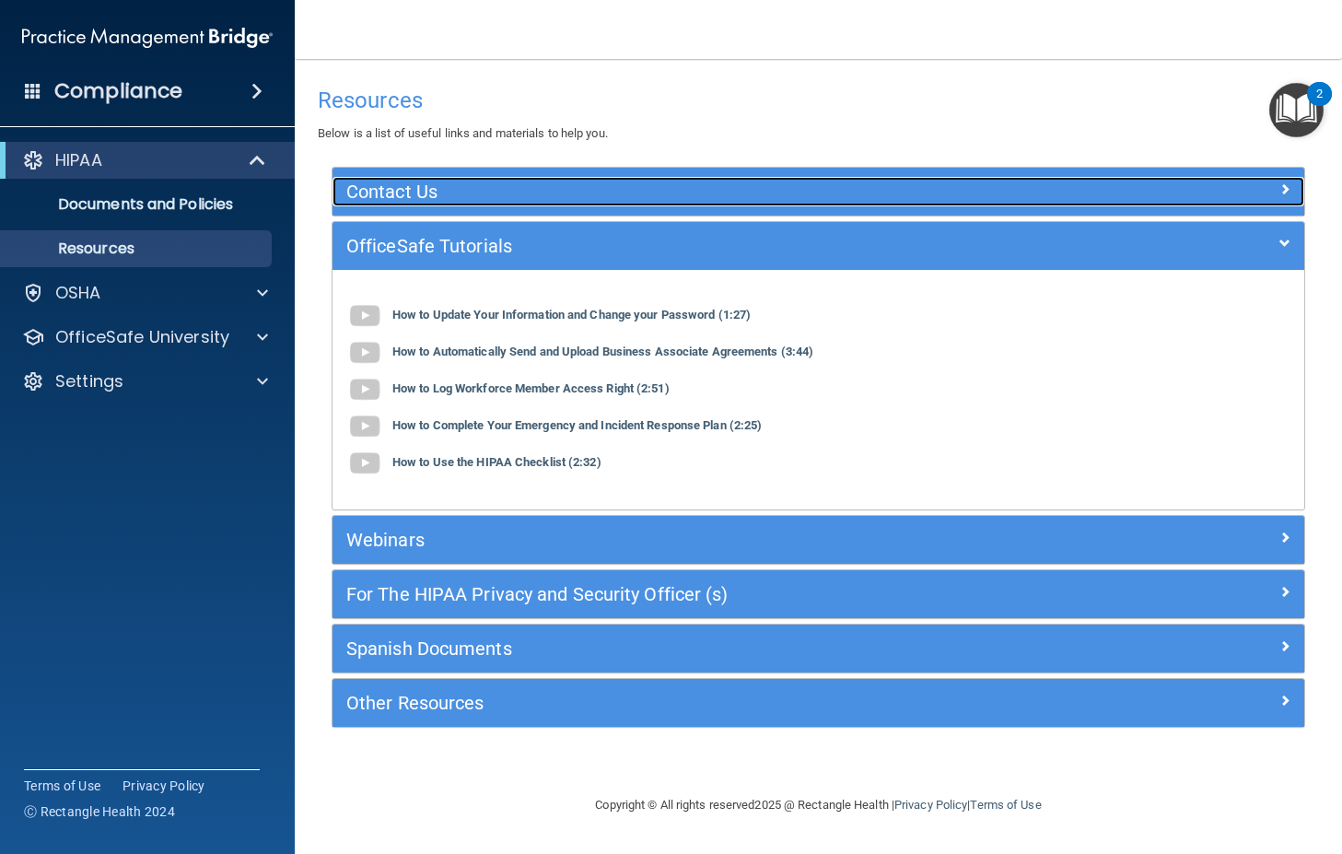
click at [433, 178] on div "Contact Us" at bounding box center [696, 191] width 728 height 29
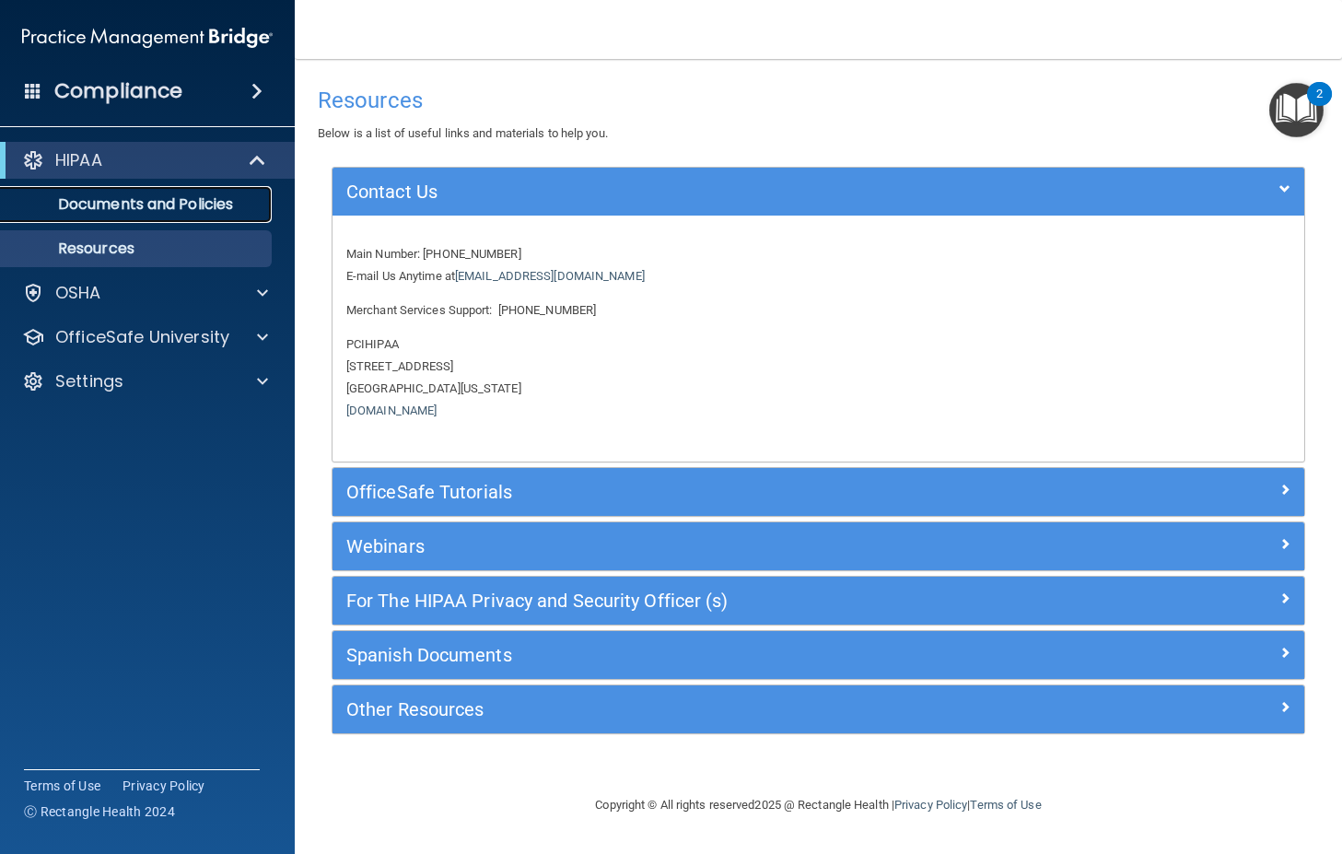
click at [169, 202] on p "Documents and Policies" at bounding box center [137, 204] width 251 height 18
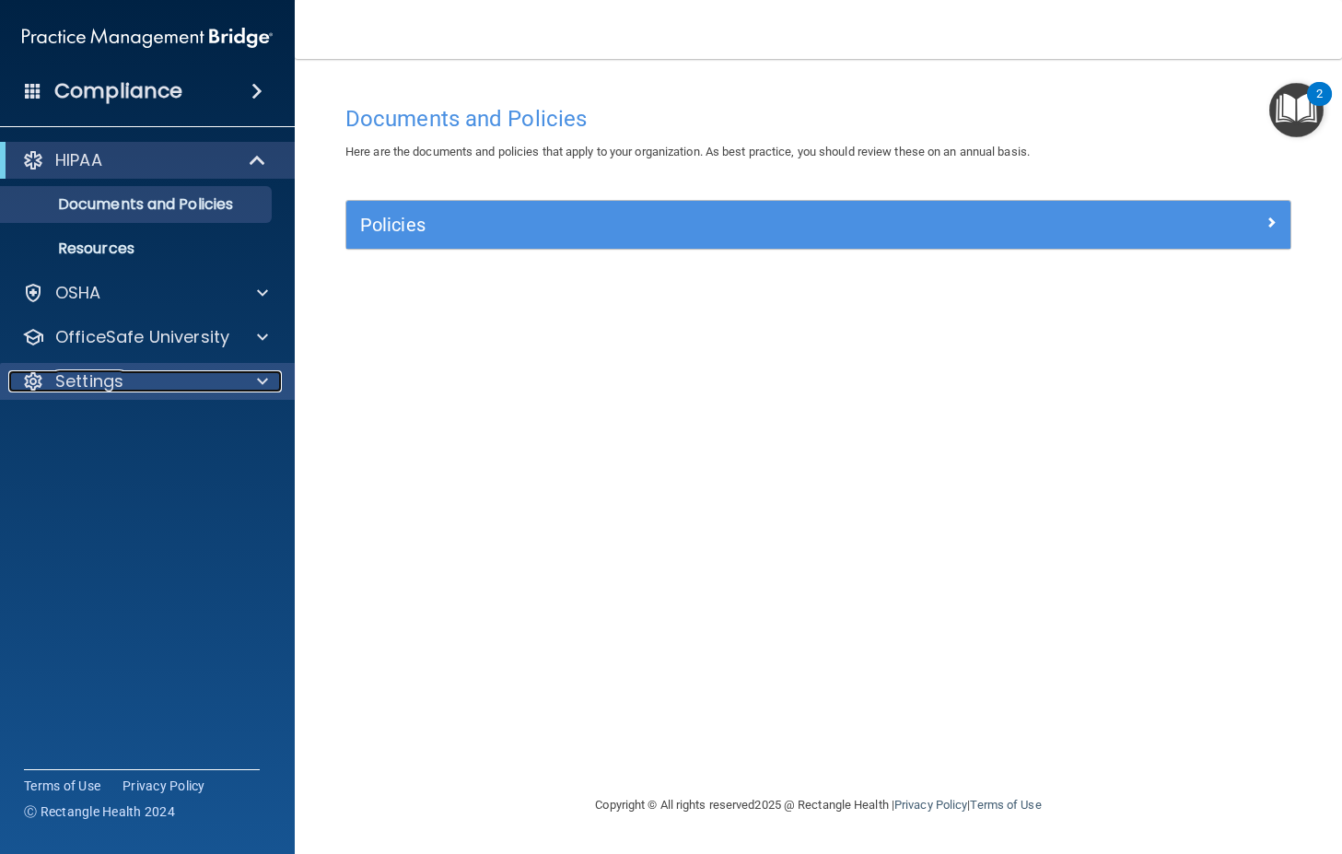
click at [169, 389] on div "Settings" at bounding box center [122, 381] width 228 height 22
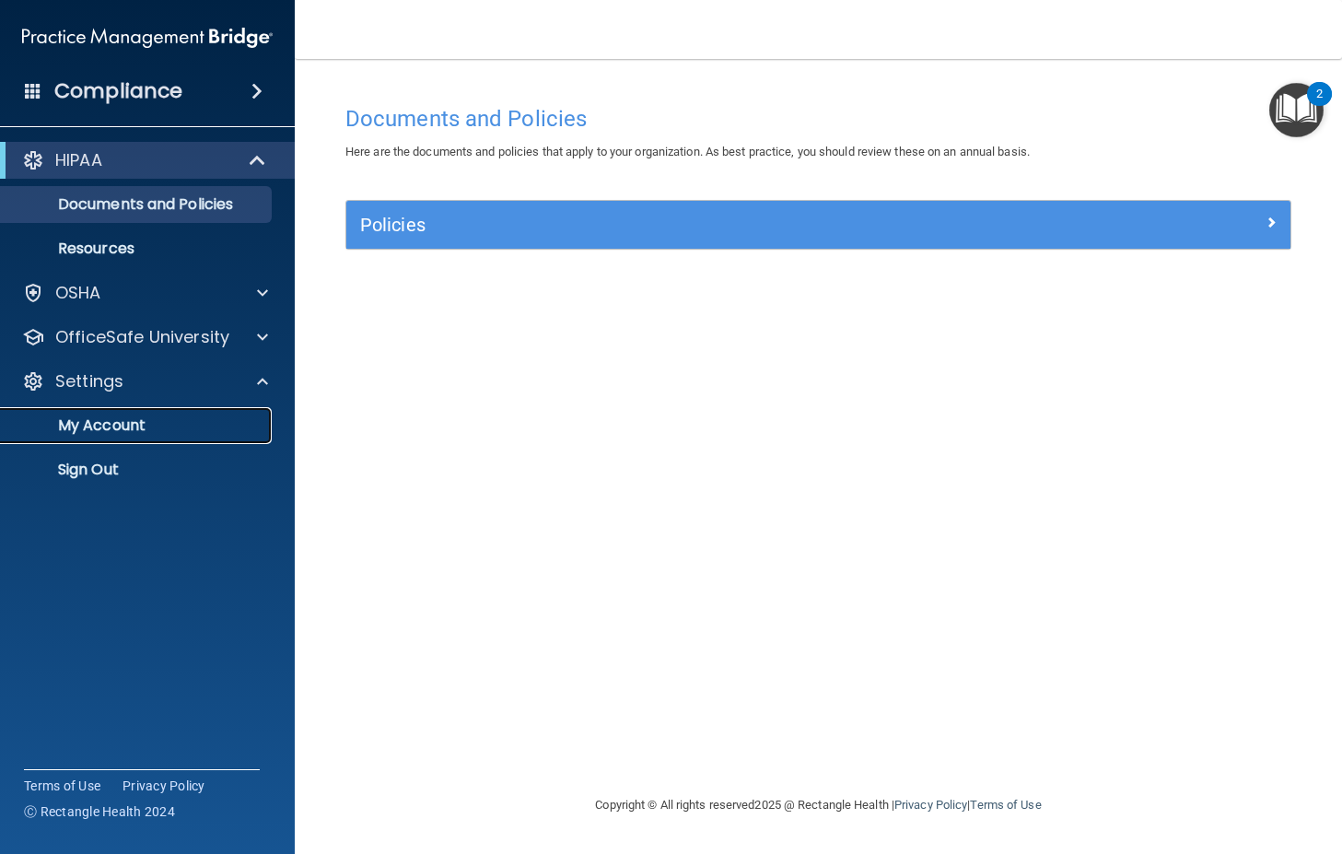
click at [150, 412] on link "My Account" at bounding box center [127, 425] width 290 height 37
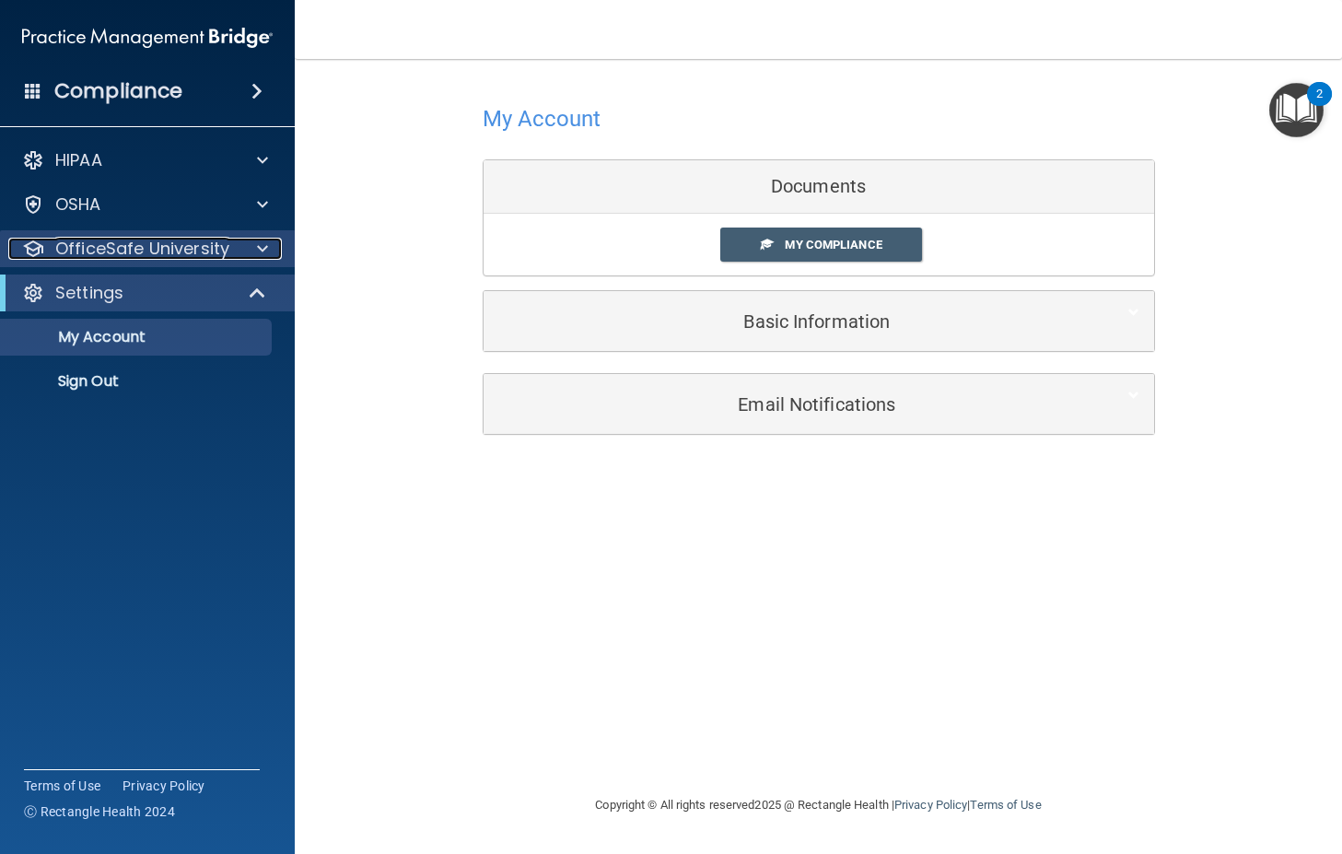
click at [249, 248] on div at bounding box center [260, 249] width 46 height 22
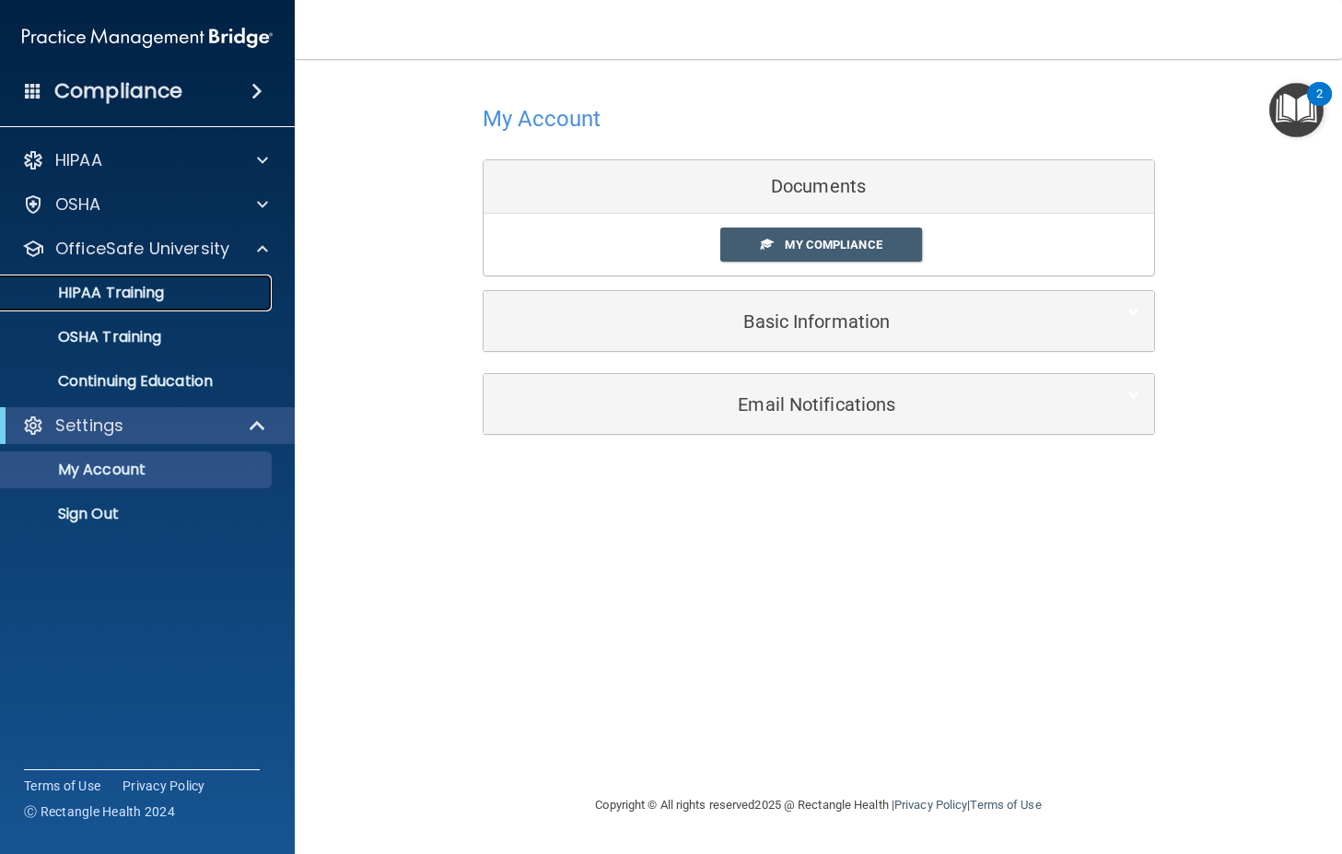
click at [144, 296] on p "HIPAA Training" at bounding box center [88, 293] width 152 height 18
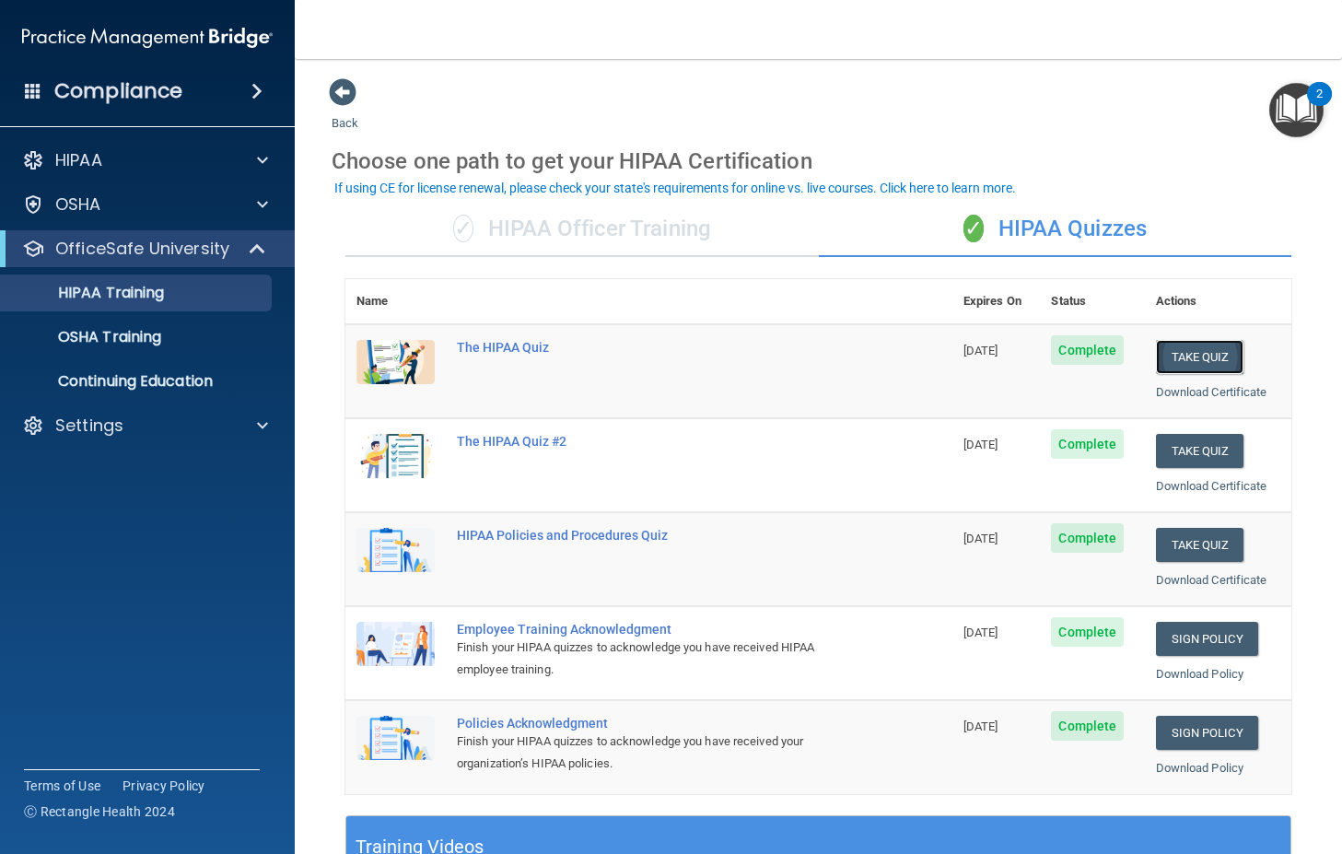
click at [1205, 356] on button "Take Quiz" at bounding box center [1200, 357] width 88 height 34
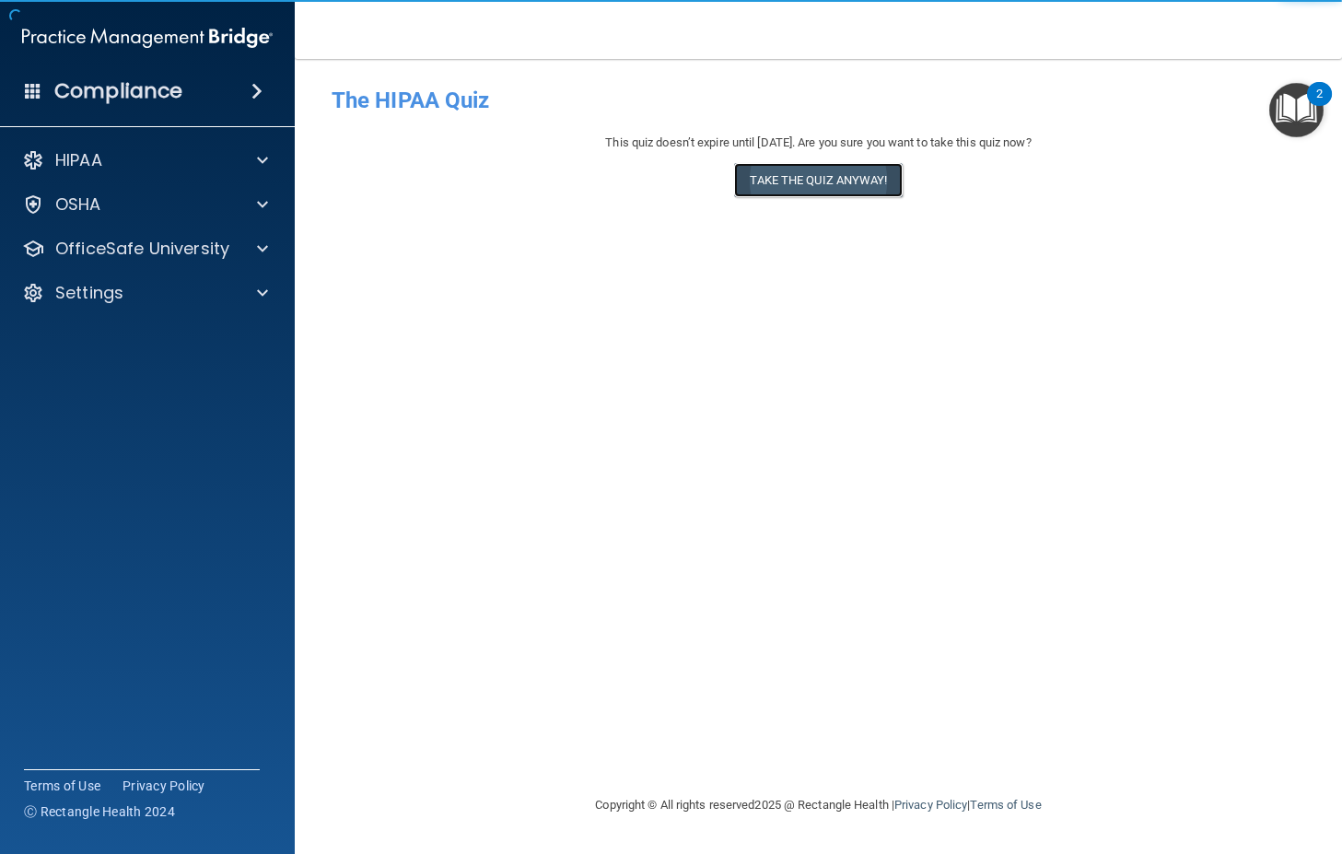
click at [852, 188] on button "Take the quiz anyway!" at bounding box center [818, 180] width 168 height 34
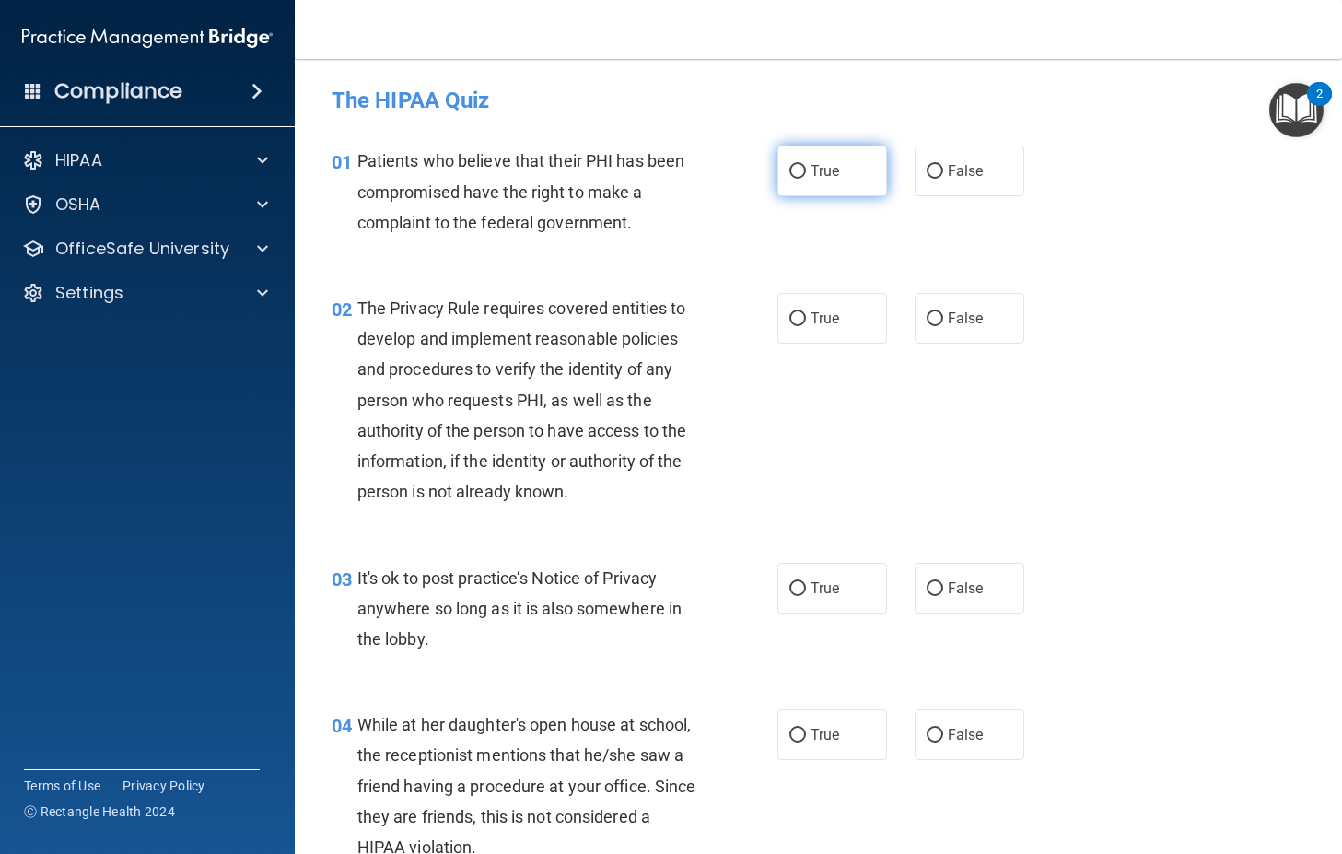
click at [810, 169] on span "True" at bounding box center [824, 170] width 29 height 17
click at [806, 169] on input "True" at bounding box center [797, 172] width 17 height 14
radio input "true"
click at [818, 321] on span "True" at bounding box center [824, 317] width 29 height 17
click at [806, 321] on input "True" at bounding box center [797, 319] width 17 height 14
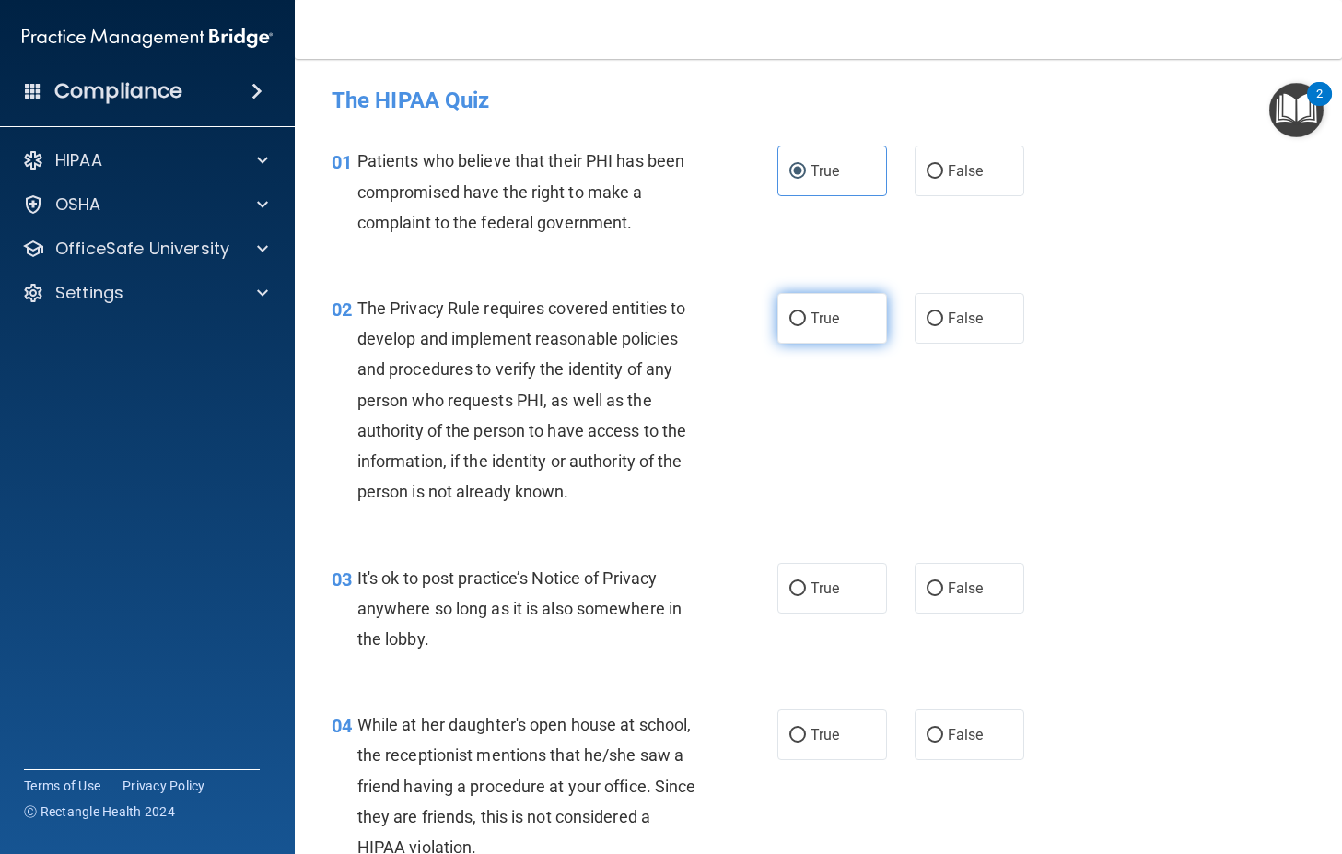
radio input "true"
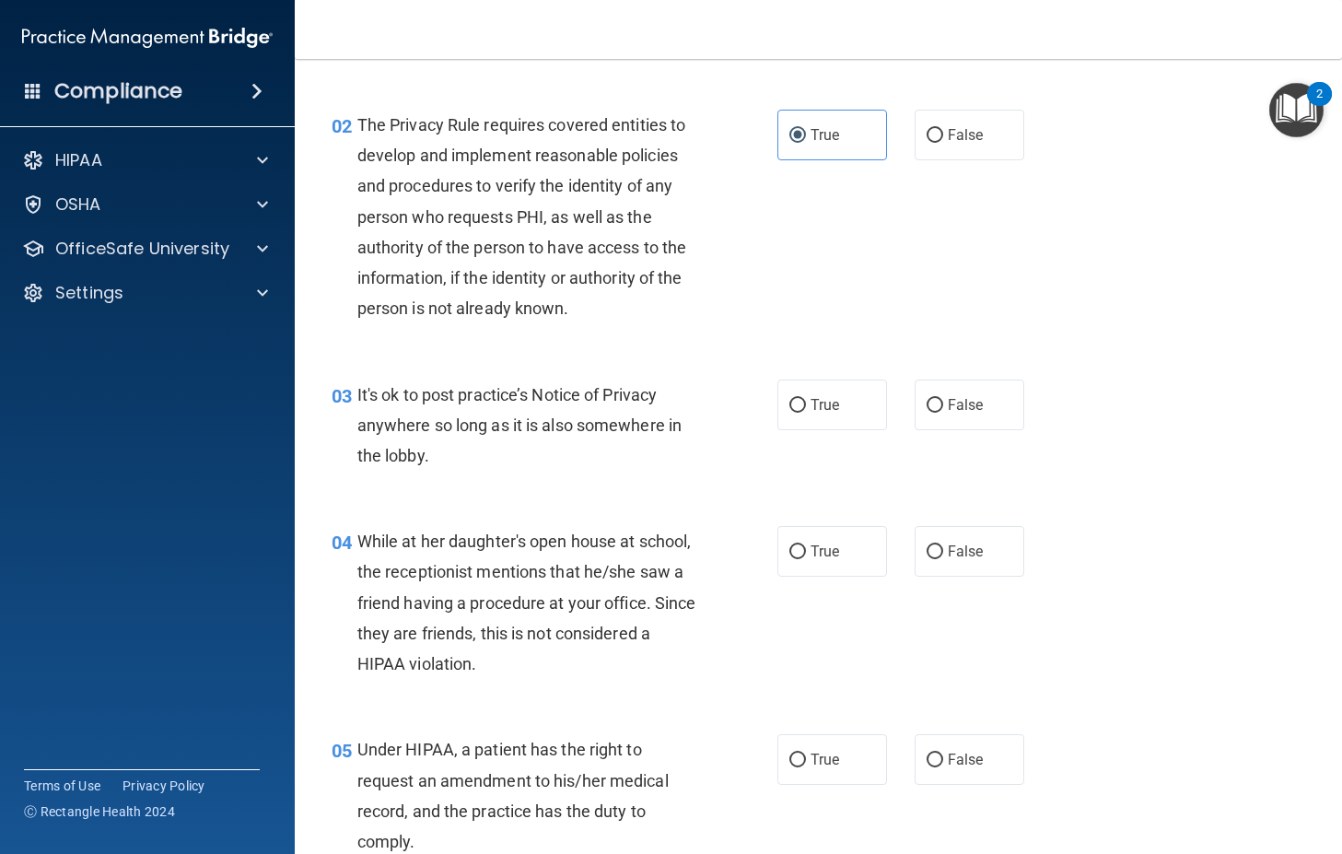
scroll to position [184, 0]
click at [930, 398] on input "False" at bounding box center [934, 405] width 17 height 14
radio input "true"
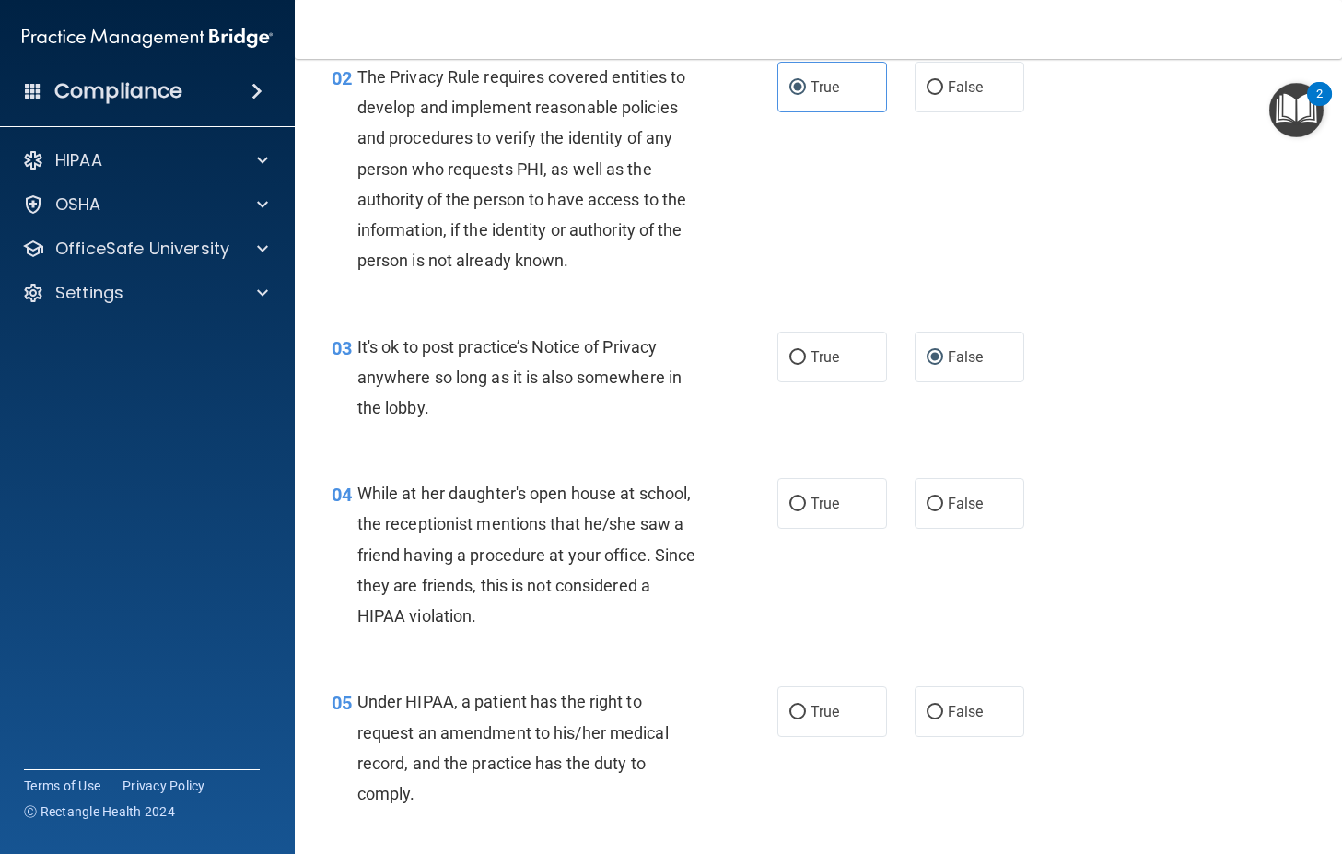
scroll to position [276, 0]
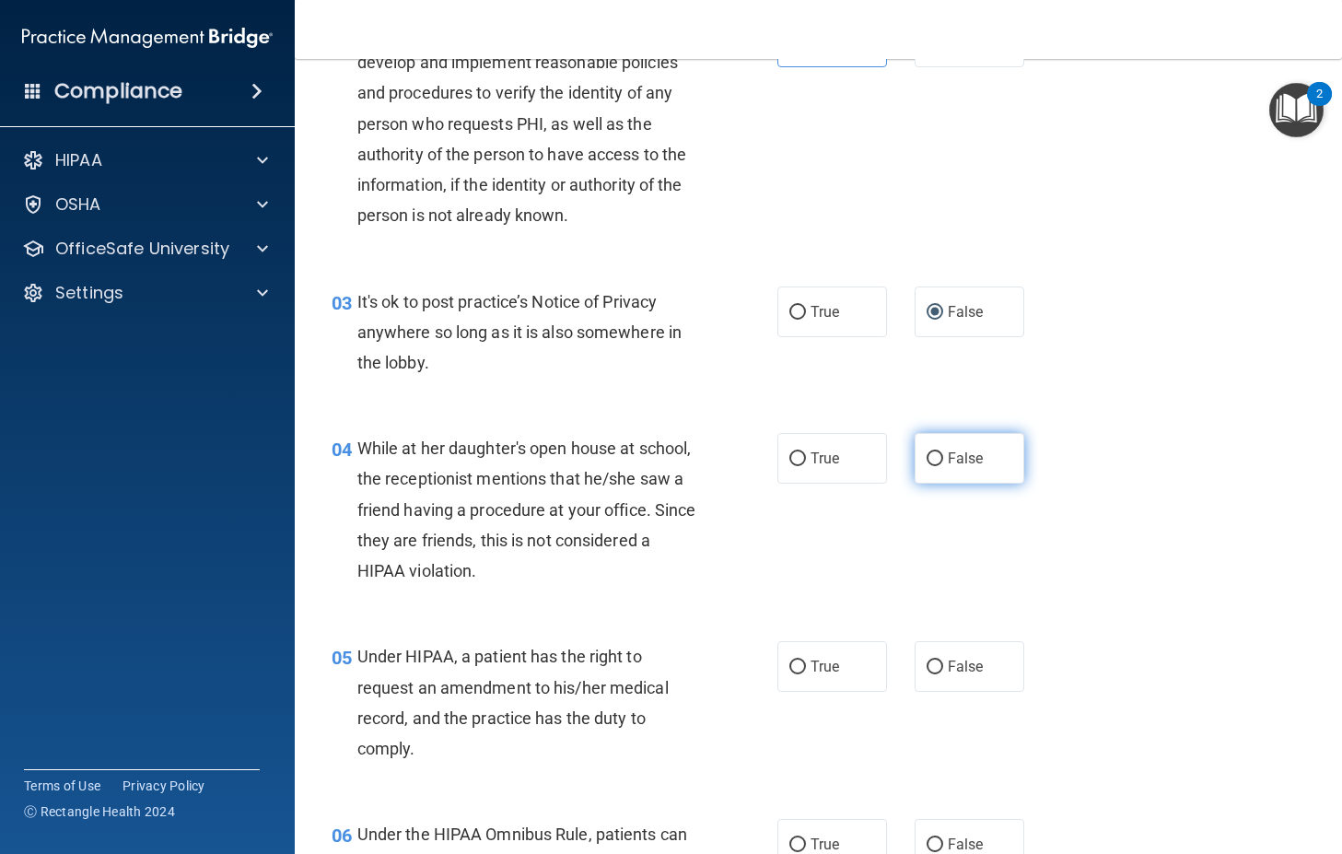
click at [926, 460] on input "False" at bounding box center [934, 459] width 17 height 14
radio input "true"
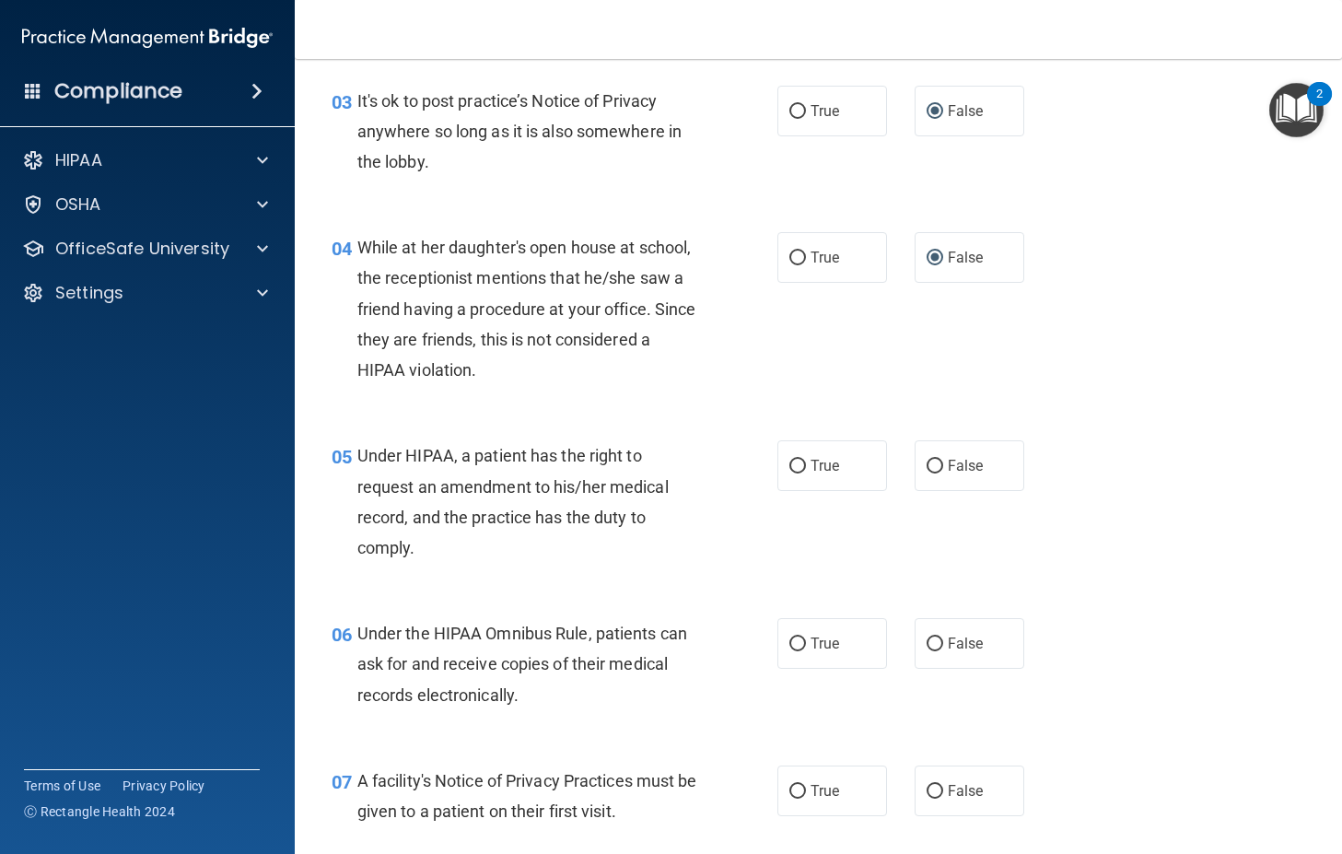
scroll to position [737, 0]
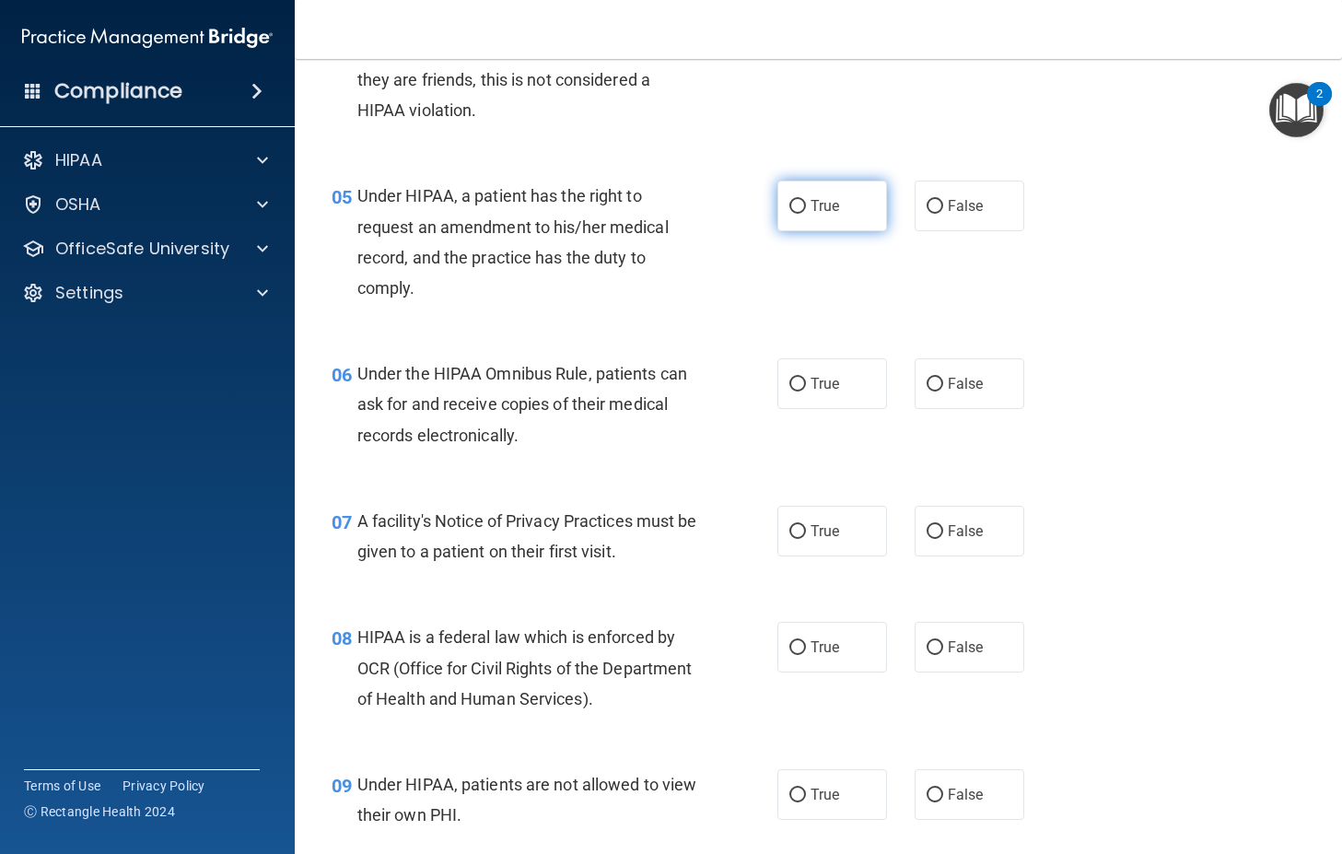
click at [786, 204] on label "True" at bounding box center [832, 205] width 110 height 51
click at [789, 209] on input "True" at bounding box center [797, 207] width 17 height 14
radio input "true"
click at [800, 387] on label "True" at bounding box center [832, 383] width 110 height 51
click at [800, 387] on input "True" at bounding box center [797, 385] width 17 height 14
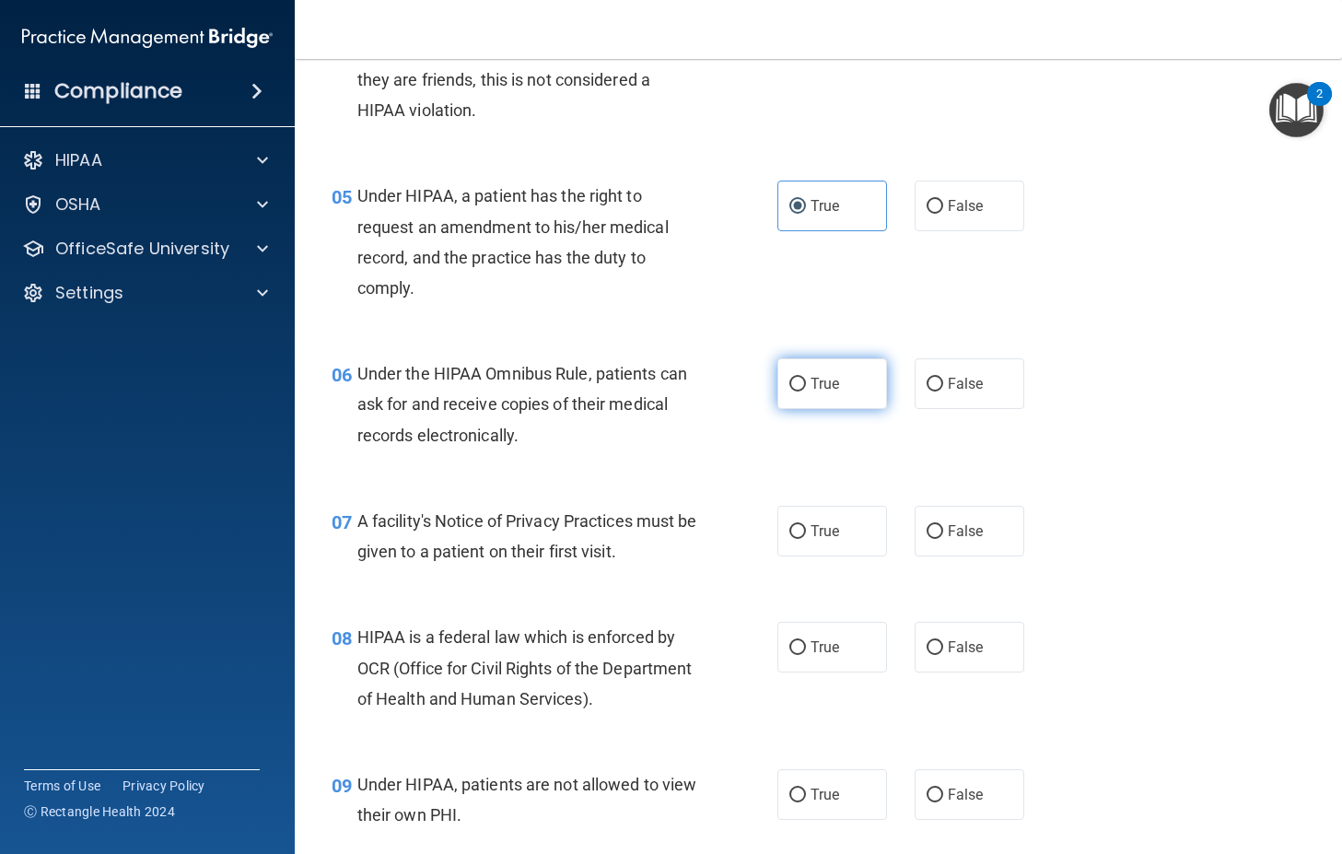
radio input "true"
click at [782, 526] on label "True" at bounding box center [832, 531] width 110 height 51
click at [789, 530] on input "True" at bounding box center [797, 532] width 17 height 14
radio input "true"
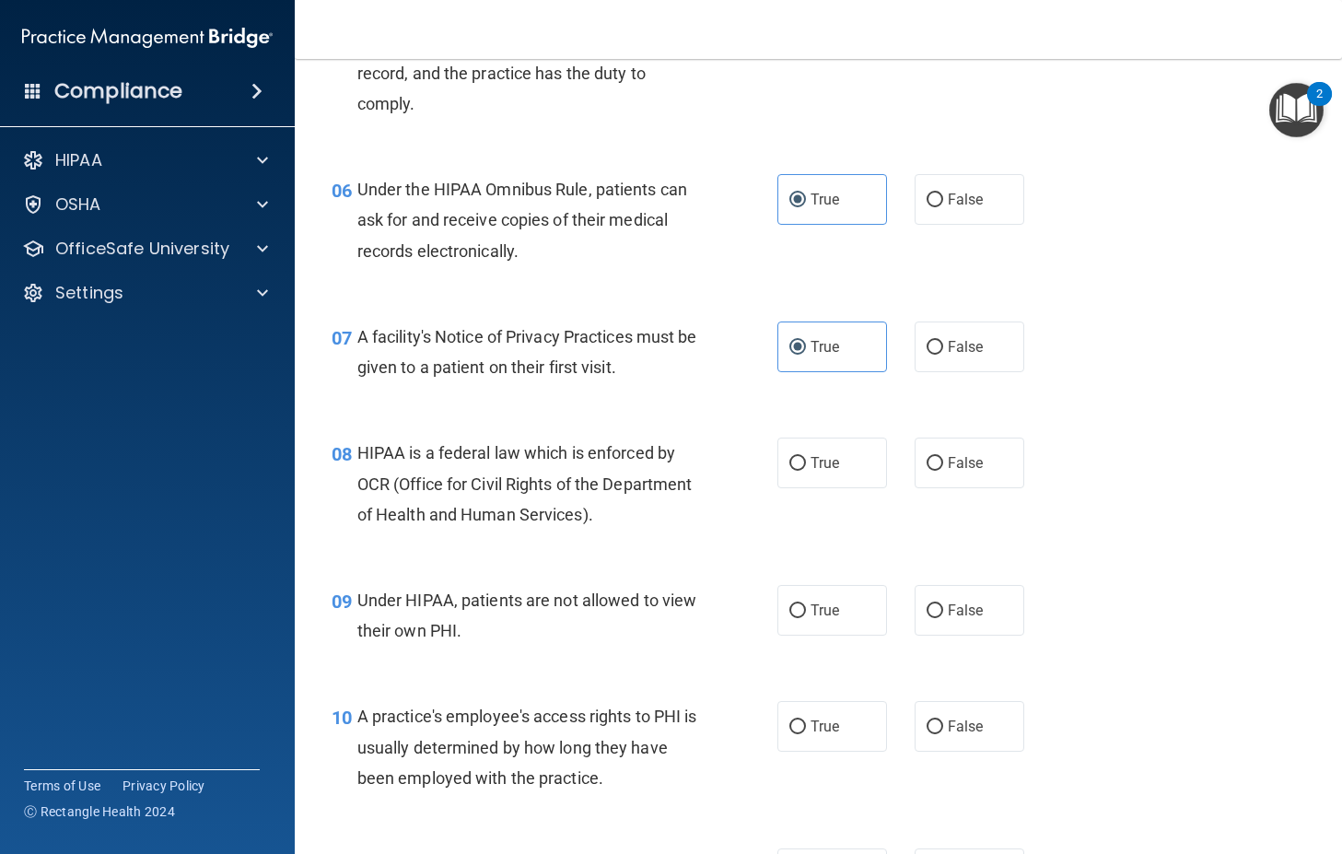
scroll to position [1013, 0]
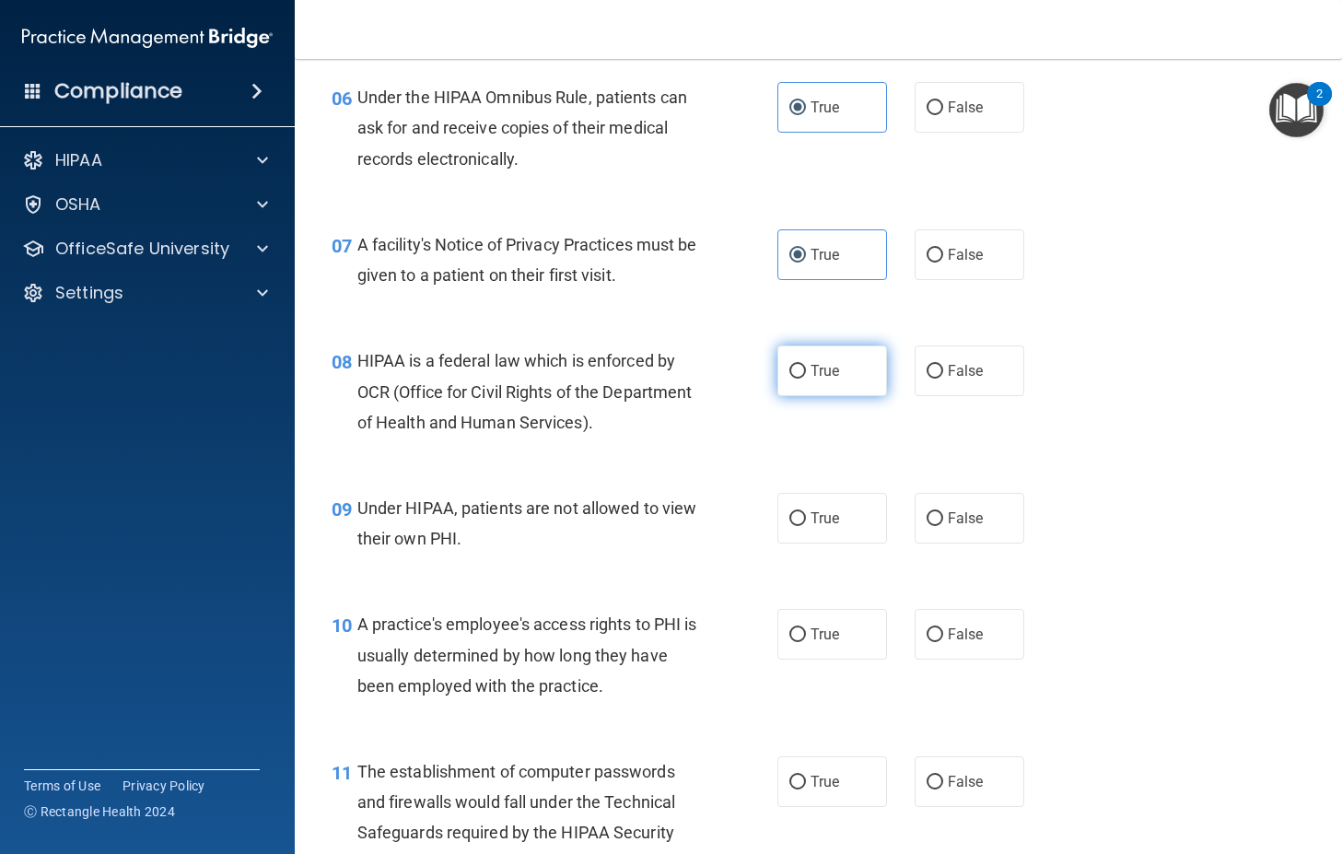
click at [789, 367] on input "True" at bounding box center [797, 372] width 17 height 14
radio input "true"
click at [789, 367] on input "True" at bounding box center [797, 372] width 17 height 14
click at [791, 365] on input "True" at bounding box center [797, 372] width 17 height 14
click at [926, 367] on input "False" at bounding box center [934, 372] width 17 height 14
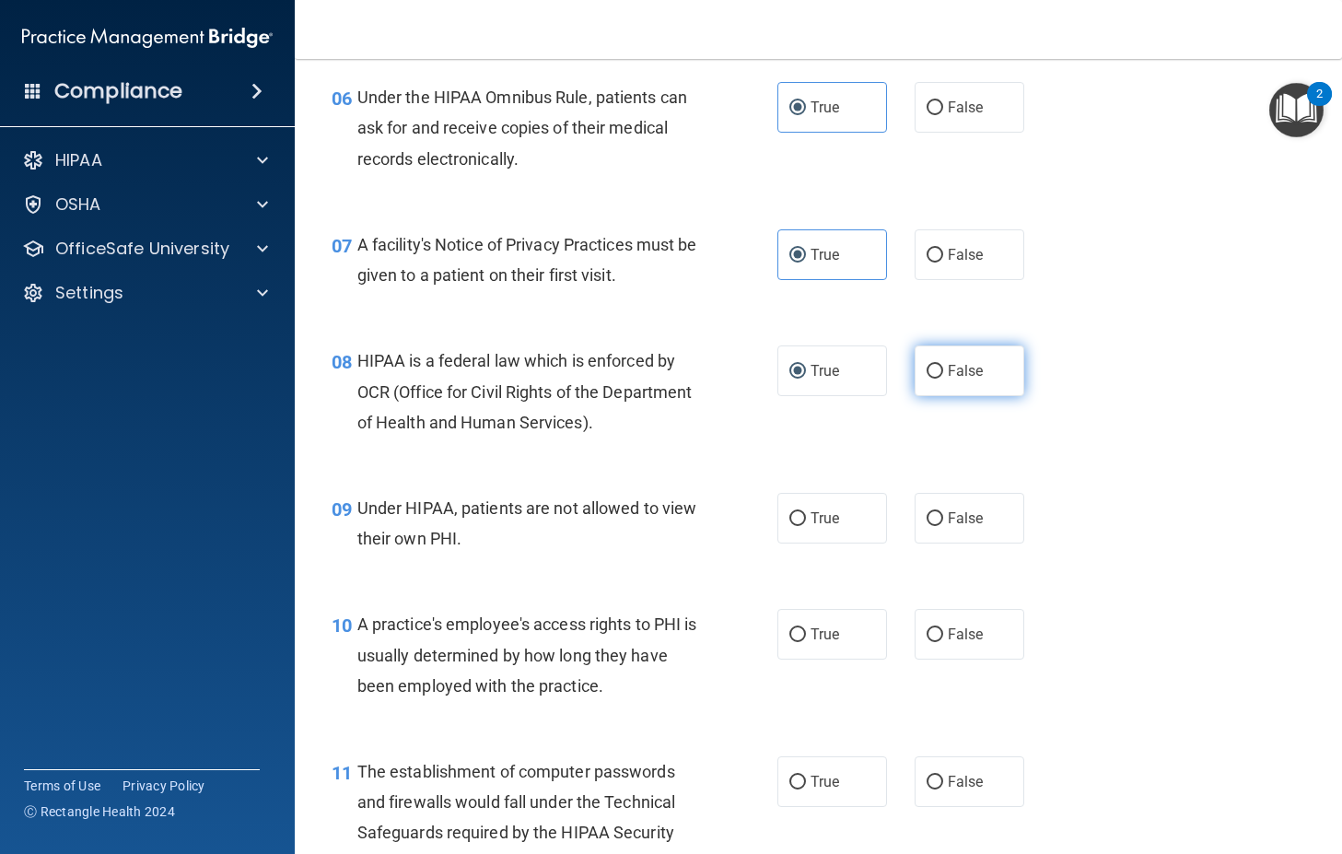
radio input "true"
radio input "false"
click at [927, 514] on input "False" at bounding box center [934, 519] width 17 height 14
radio input "true"
click at [926, 630] on input "False" at bounding box center [934, 635] width 17 height 14
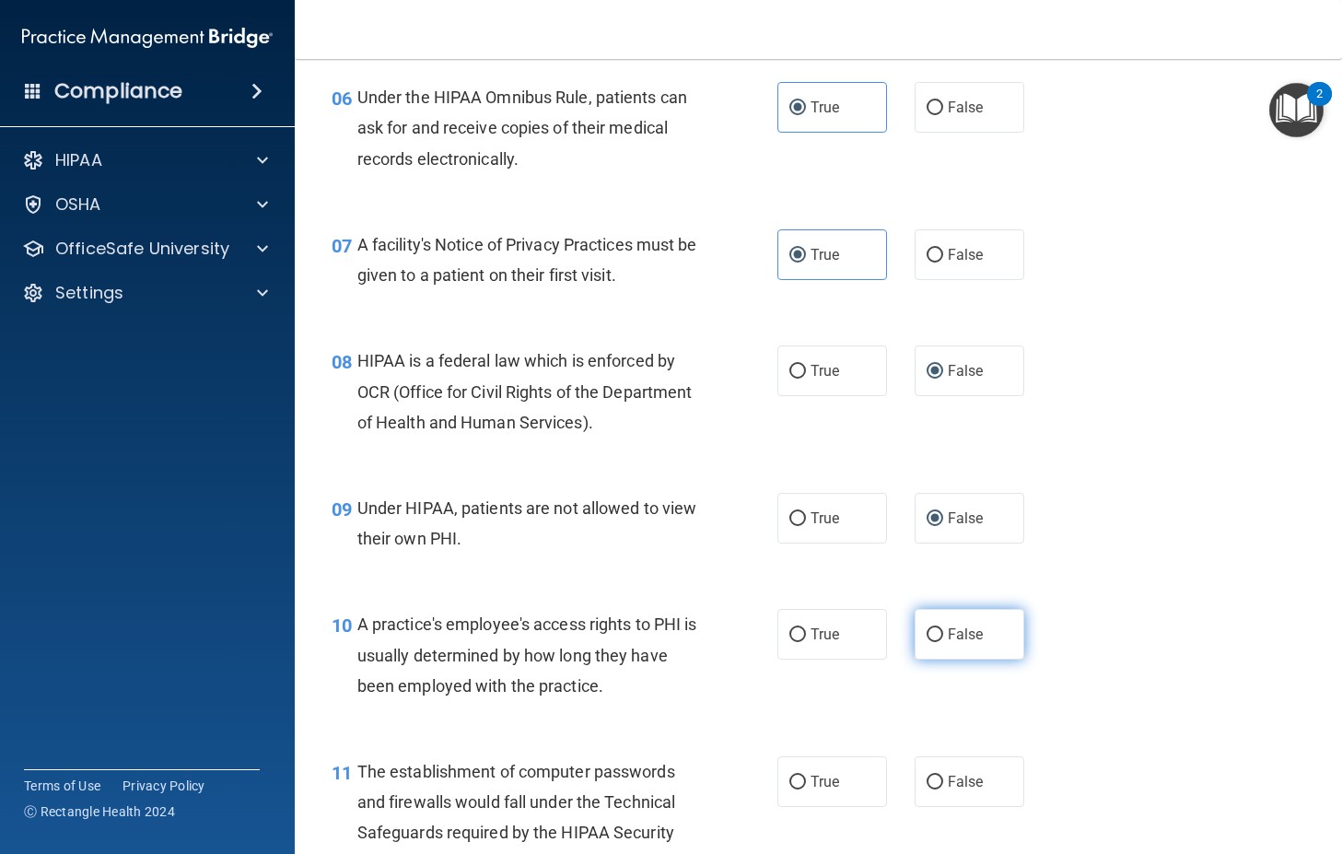
radio input "true"
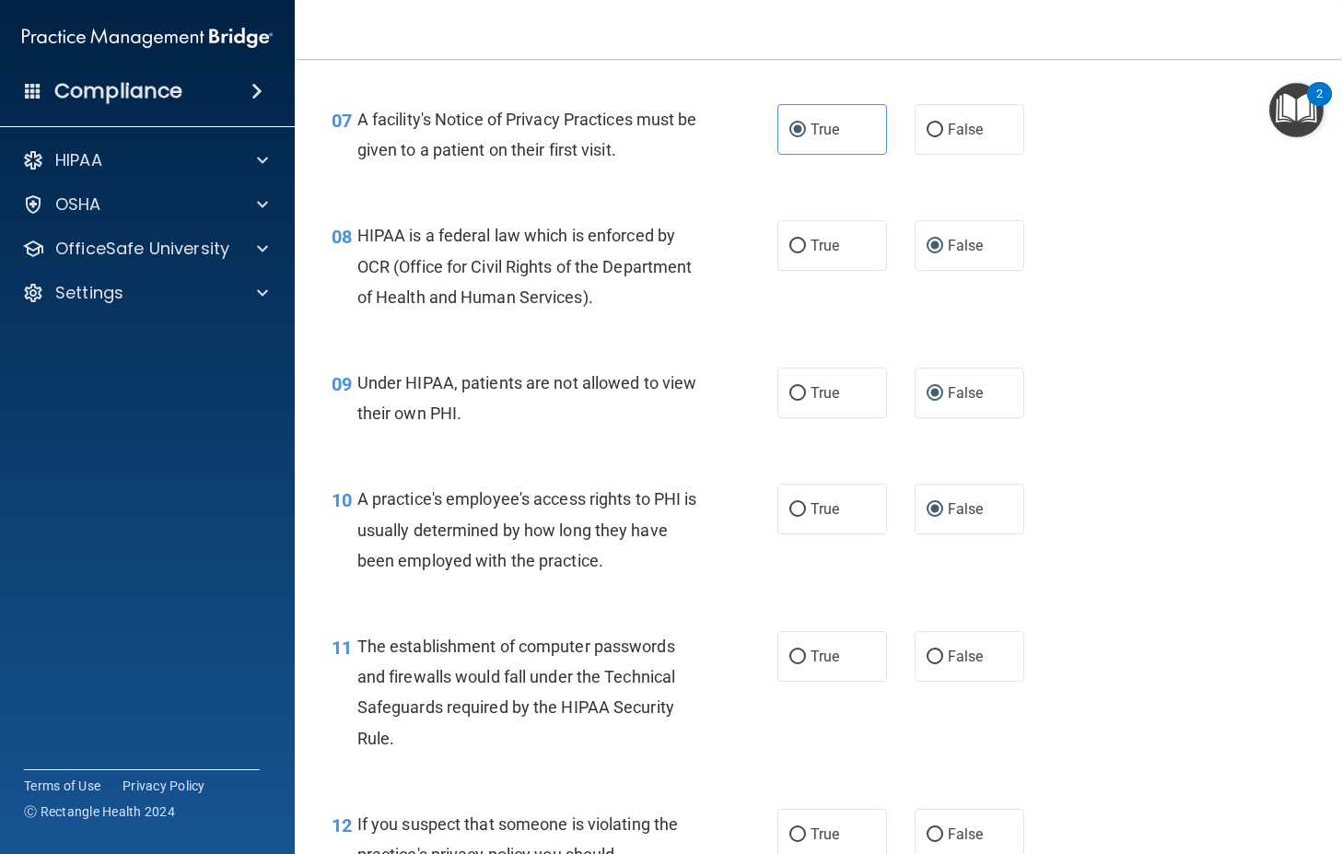
scroll to position [1289, 0]
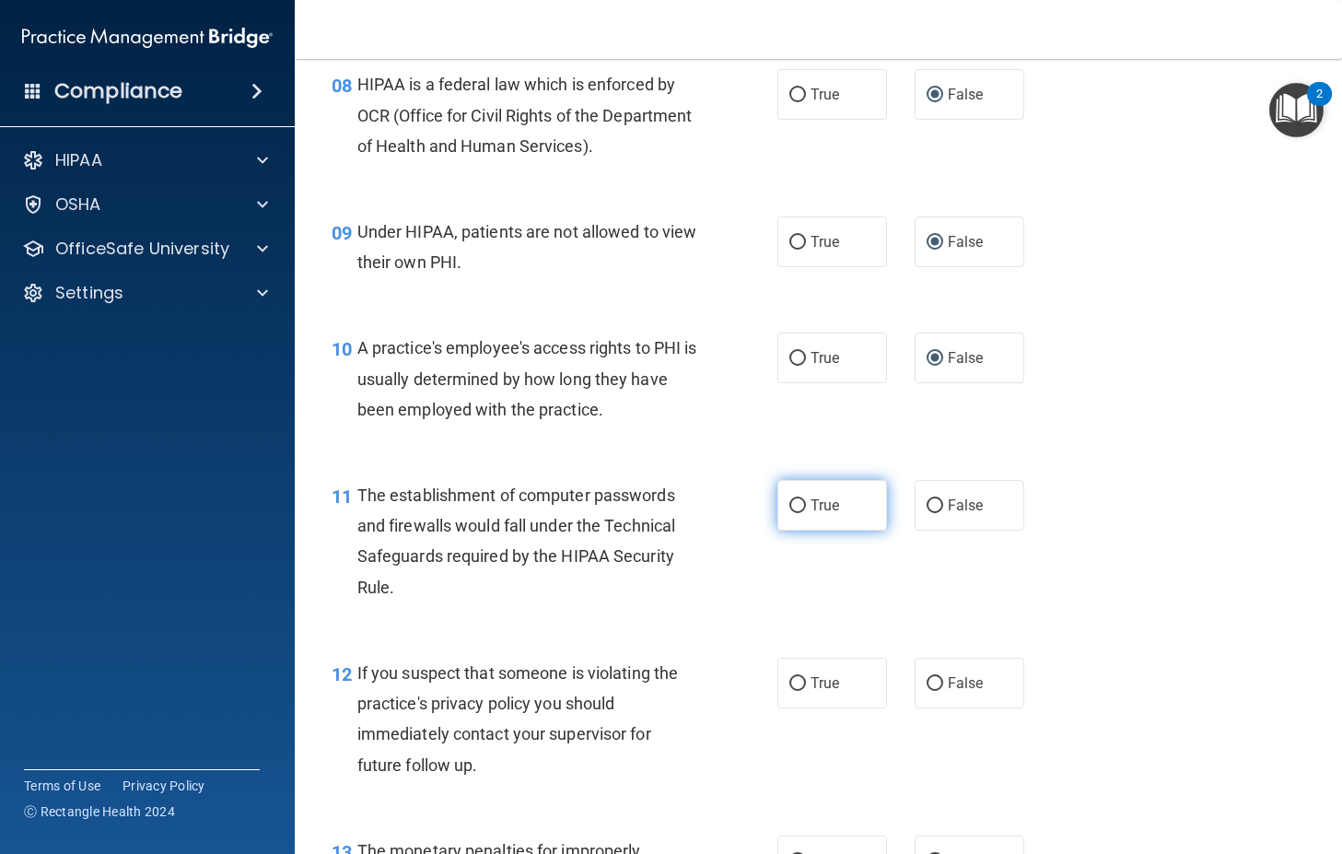
click at [797, 501] on input "True" at bounding box center [797, 506] width 17 height 14
radio input "true"
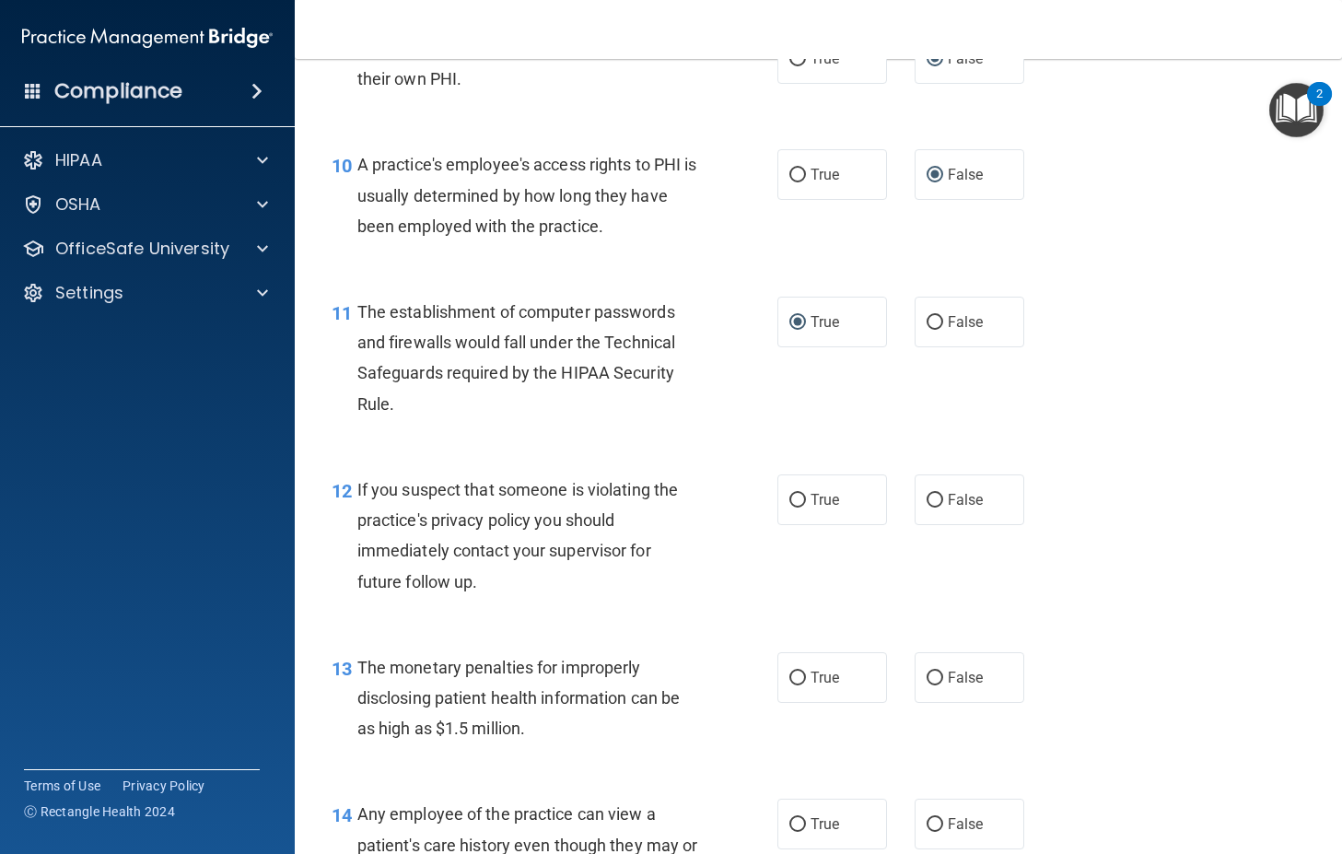
scroll to position [1473, 0]
click at [791, 493] on input "True" at bounding box center [797, 500] width 17 height 14
radio input "true"
click at [781, 678] on label "True" at bounding box center [832, 676] width 110 height 51
click at [789, 678] on input "True" at bounding box center [797, 677] width 17 height 14
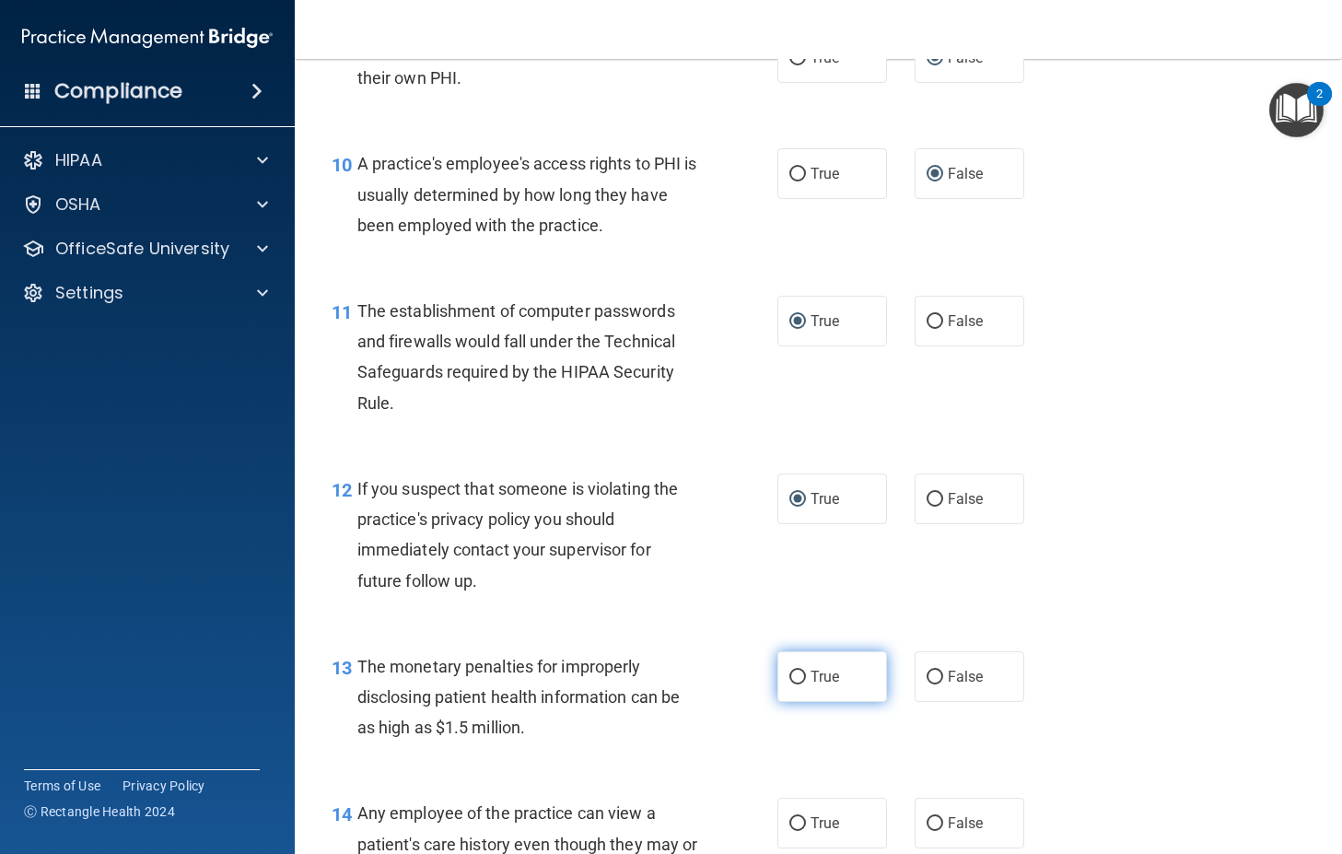
radio input "true"
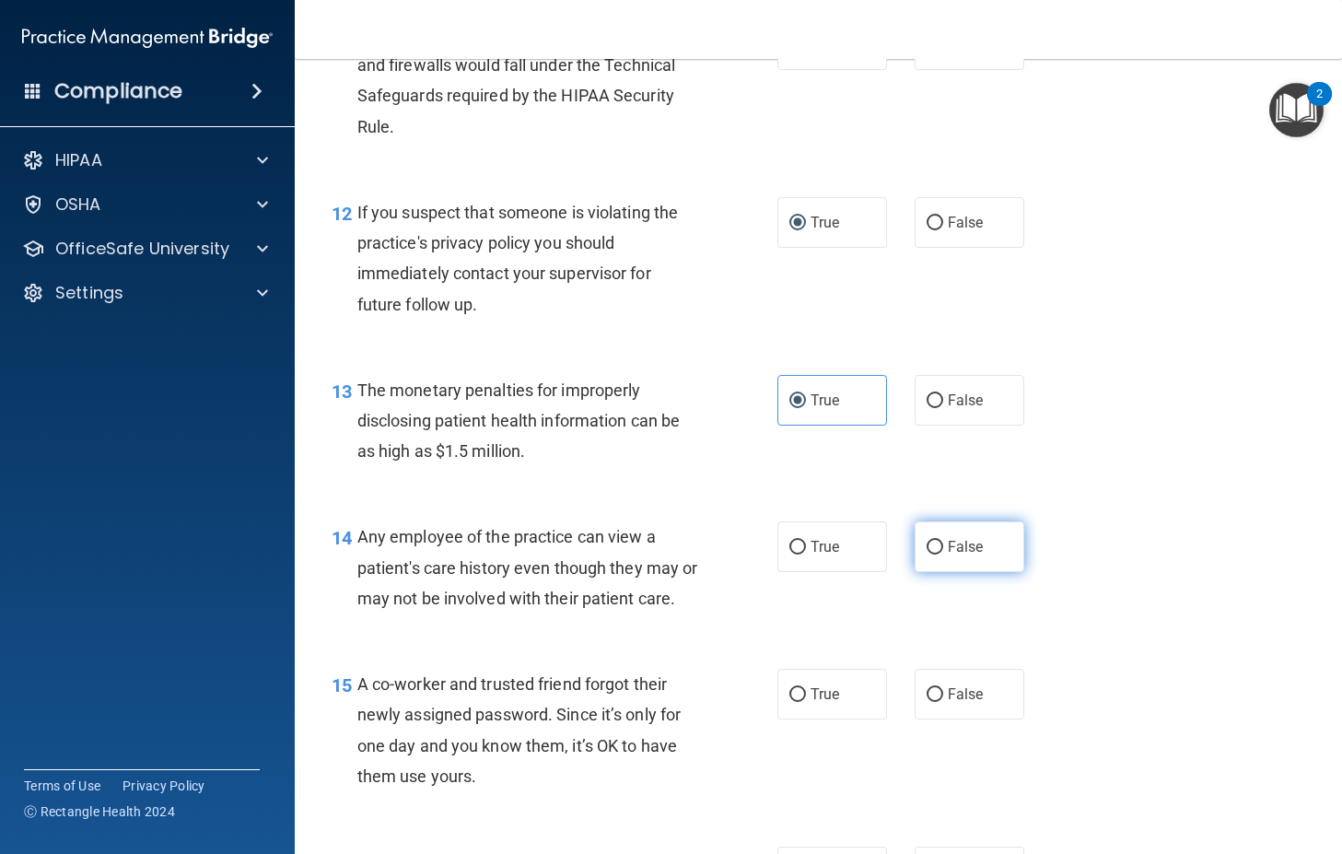
click at [914, 545] on label "False" at bounding box center [969, 546] width 110 height 51
click at [926, 545] on input "False" at bounding box center [934, 548] width 17 height 14
radio input "true"
click at [792, 546] on input "True" at bounding box center [797, 548] width 17 height 14
radio input "true"
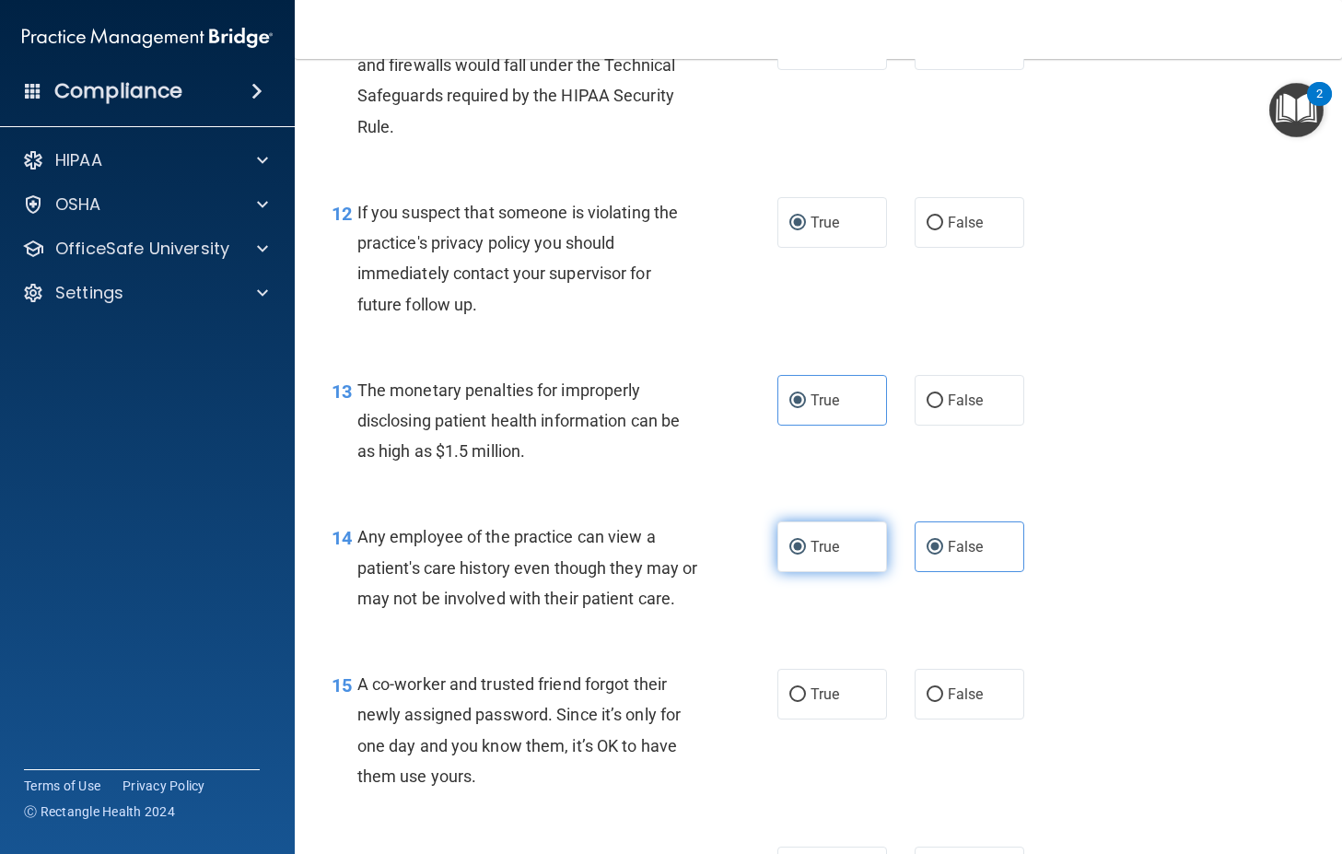
radio input "false"
click at [104, 377] on accordion "HIPAA Documents and Policies Report an Incident Business Associates Emergency P…" at bounding box center [148, 374] width 296 height 481
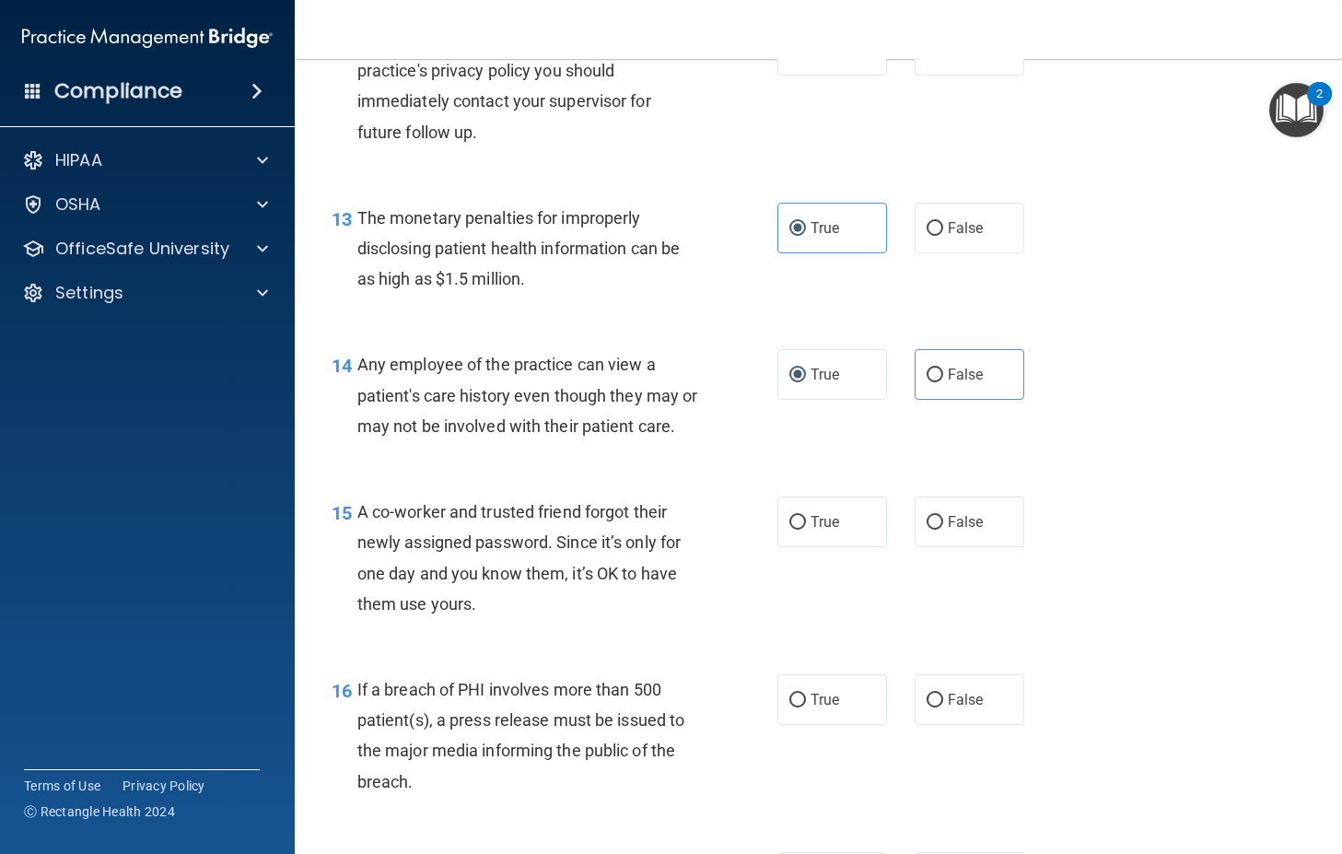
scroll to position [1934, 0]
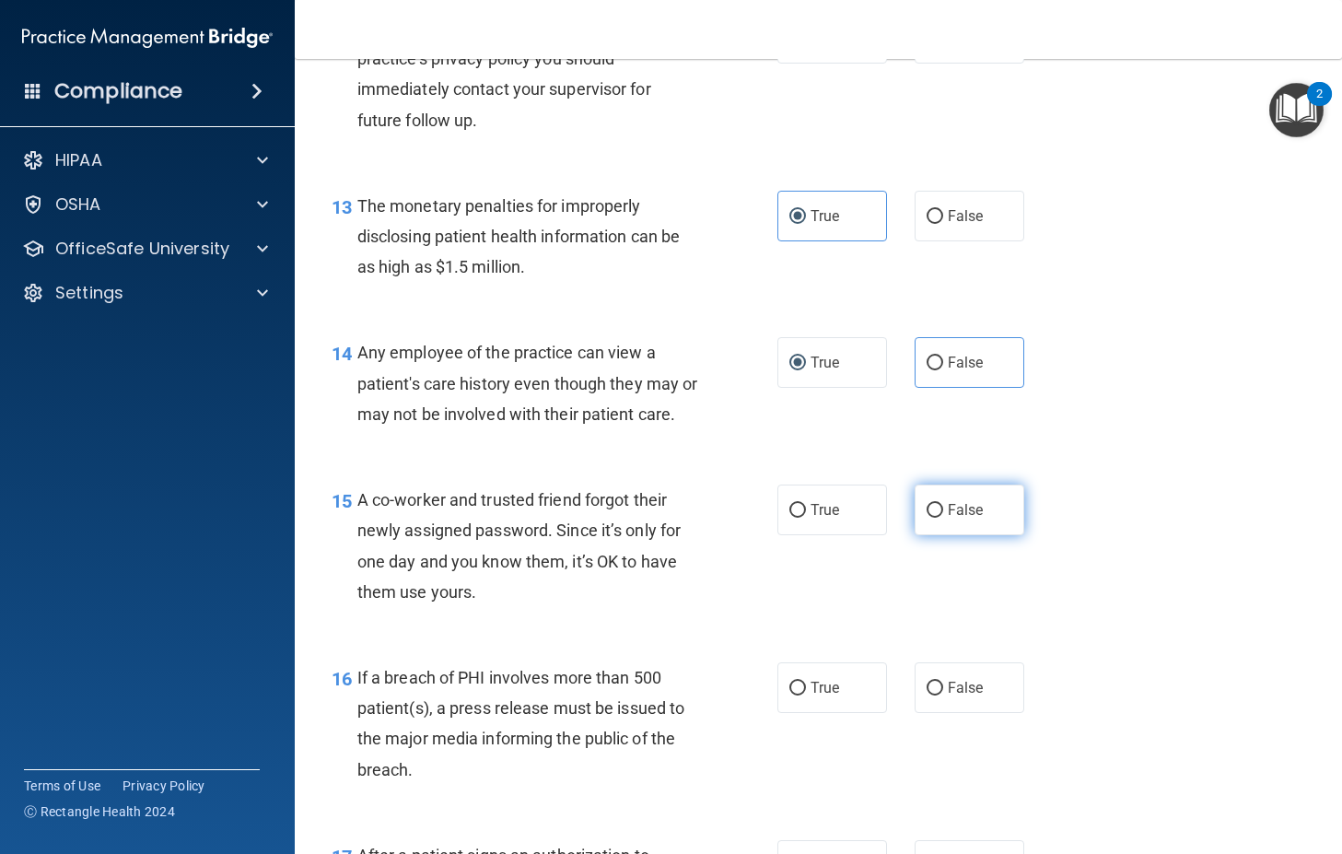
click at [931, 518] on input "False" at bounding box center [934, 511] width 17 height 14
radio input "true"
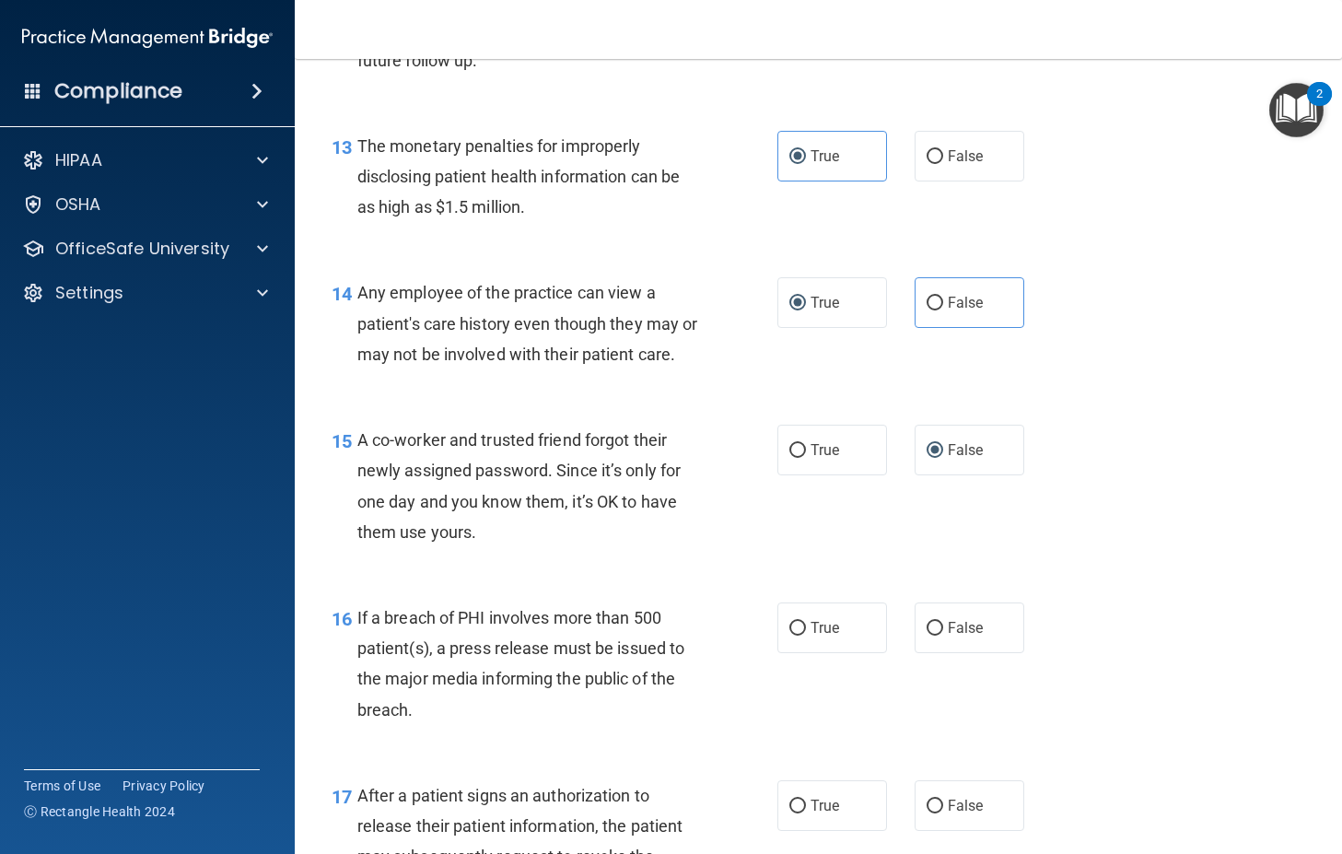
scroll to position [2026, 0]
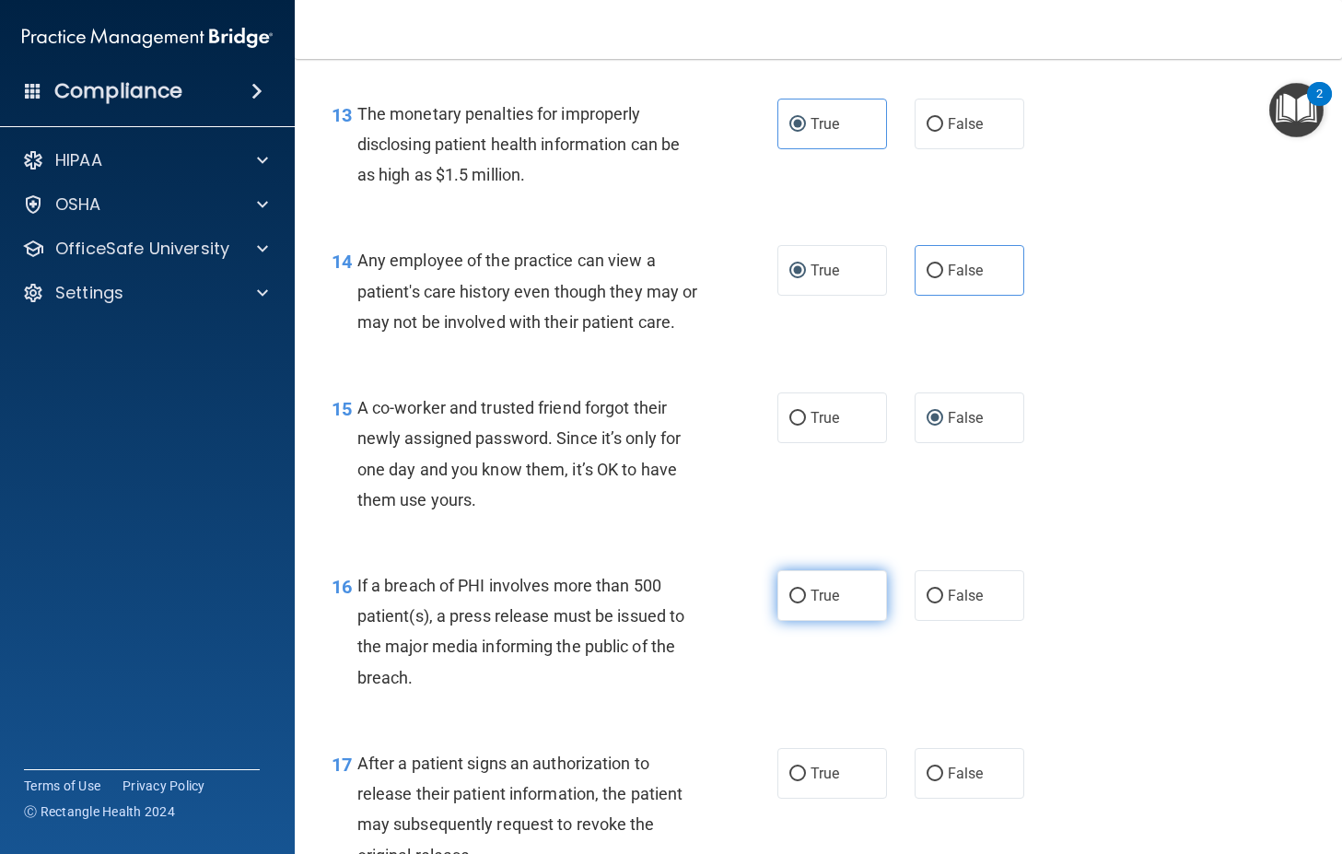
drag, startPoint x: 774, startPoint y: 623, endPoint x: 787, endPoint y: 614, distance: 15.8
click at [786, 615] on label "True" at bounding box center [832, 595] width 110 height 51
click at [789, 603] on input "True" at bounding box center [797, 596] width 17 height 14
radio input "true"
click at [793, 603] on input "True" at bounding box center [797, 596] width 17 height 14
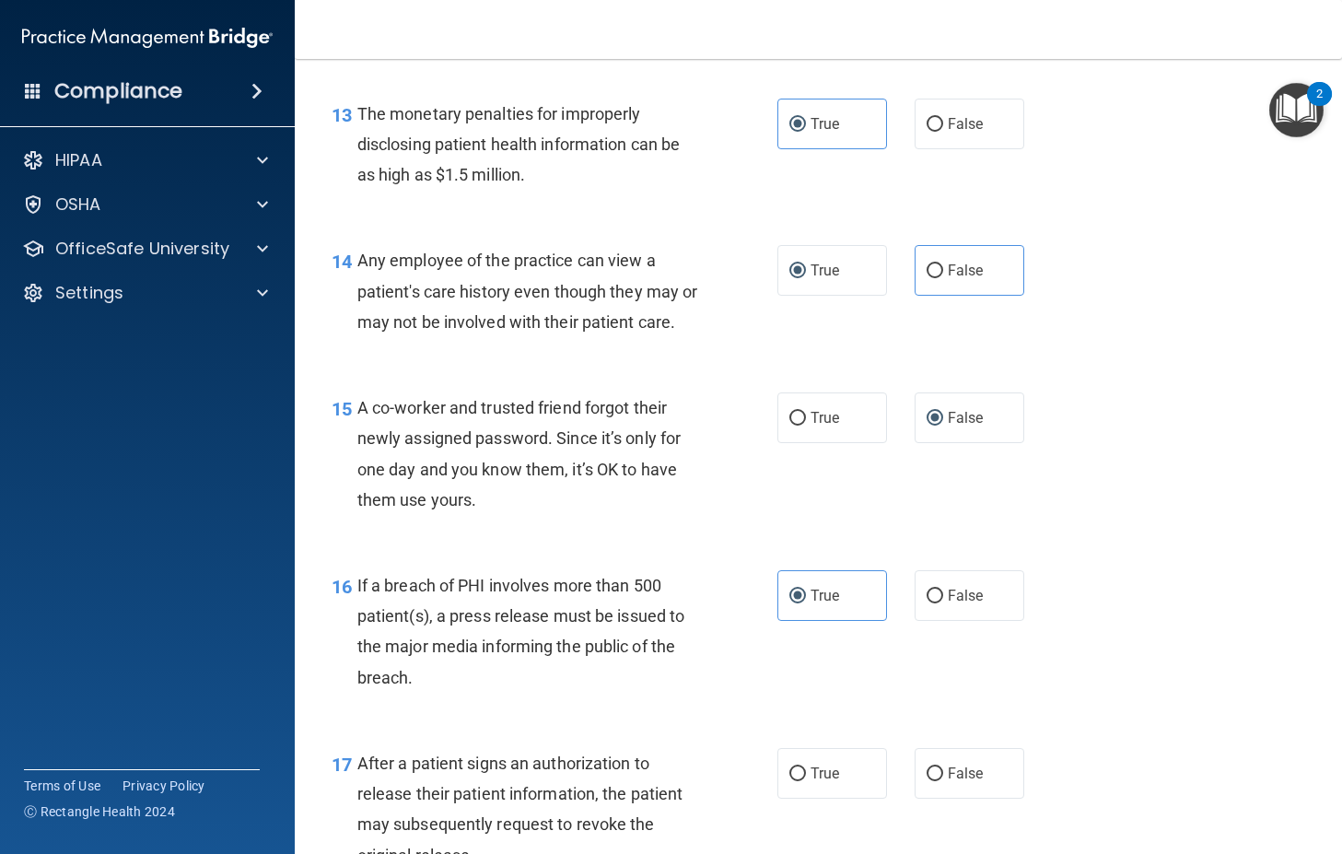
scroll to position [2210, 0]
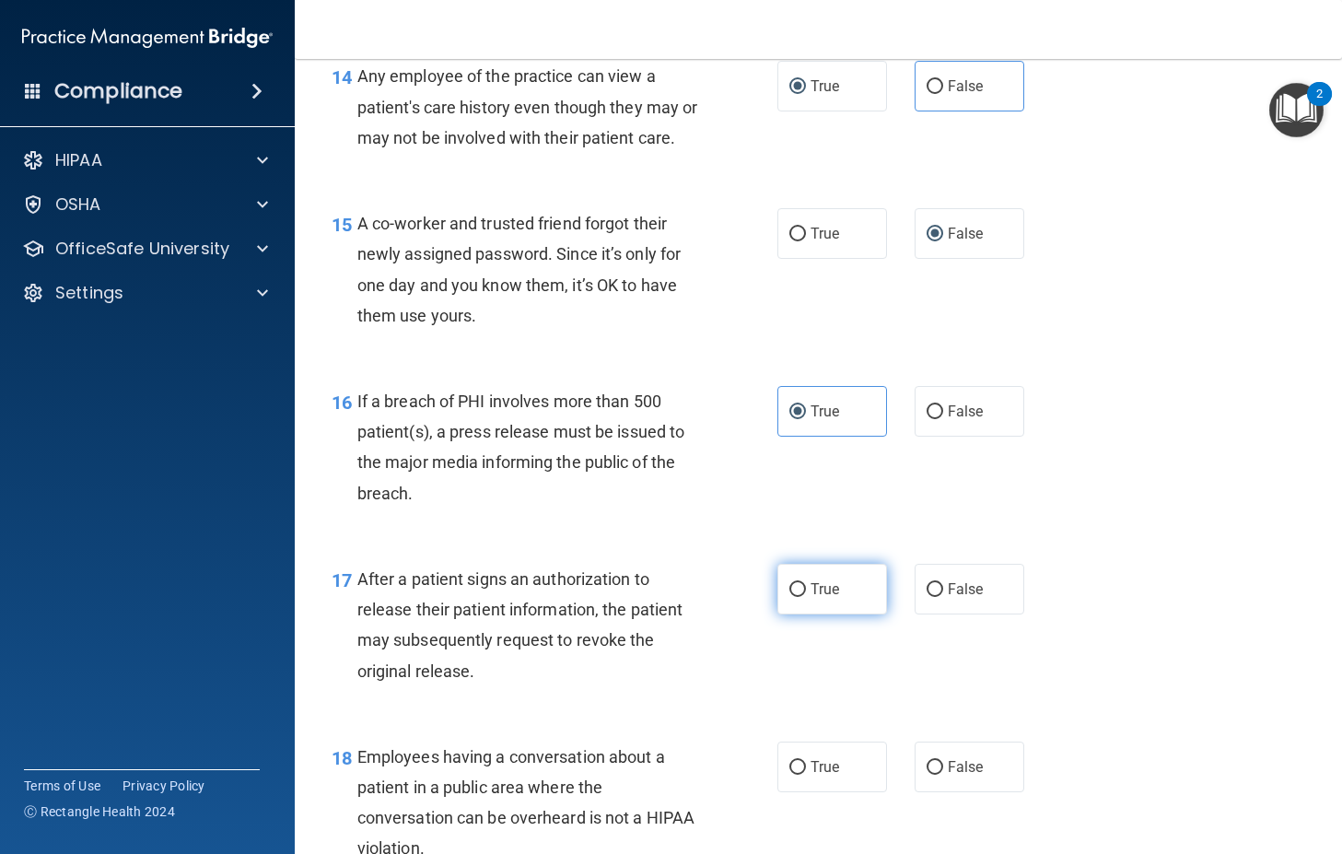
click at [789, 597] on input "True" at bounding box center [797, 590] width 17 height 14
radio input "true"
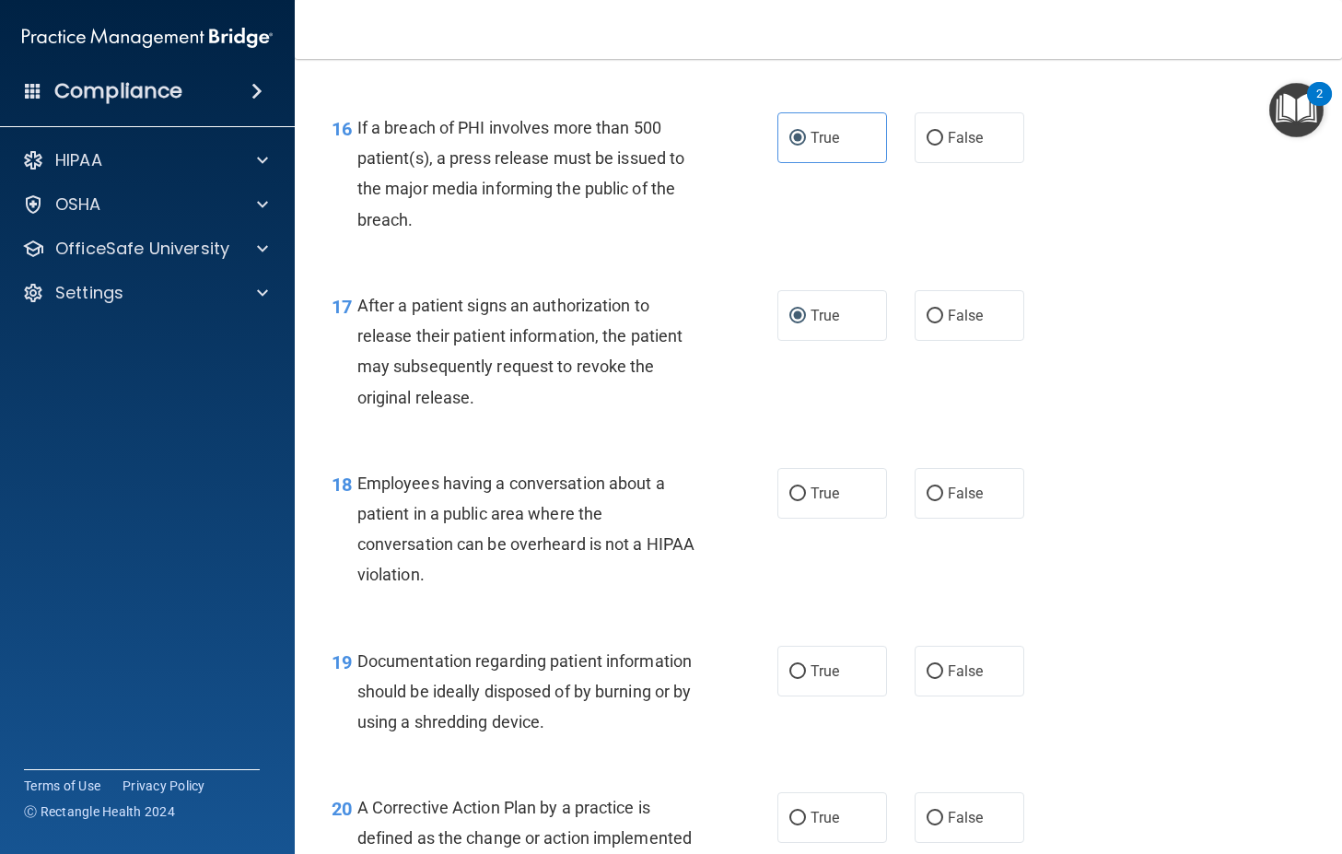
scroll to position [2486, 0]
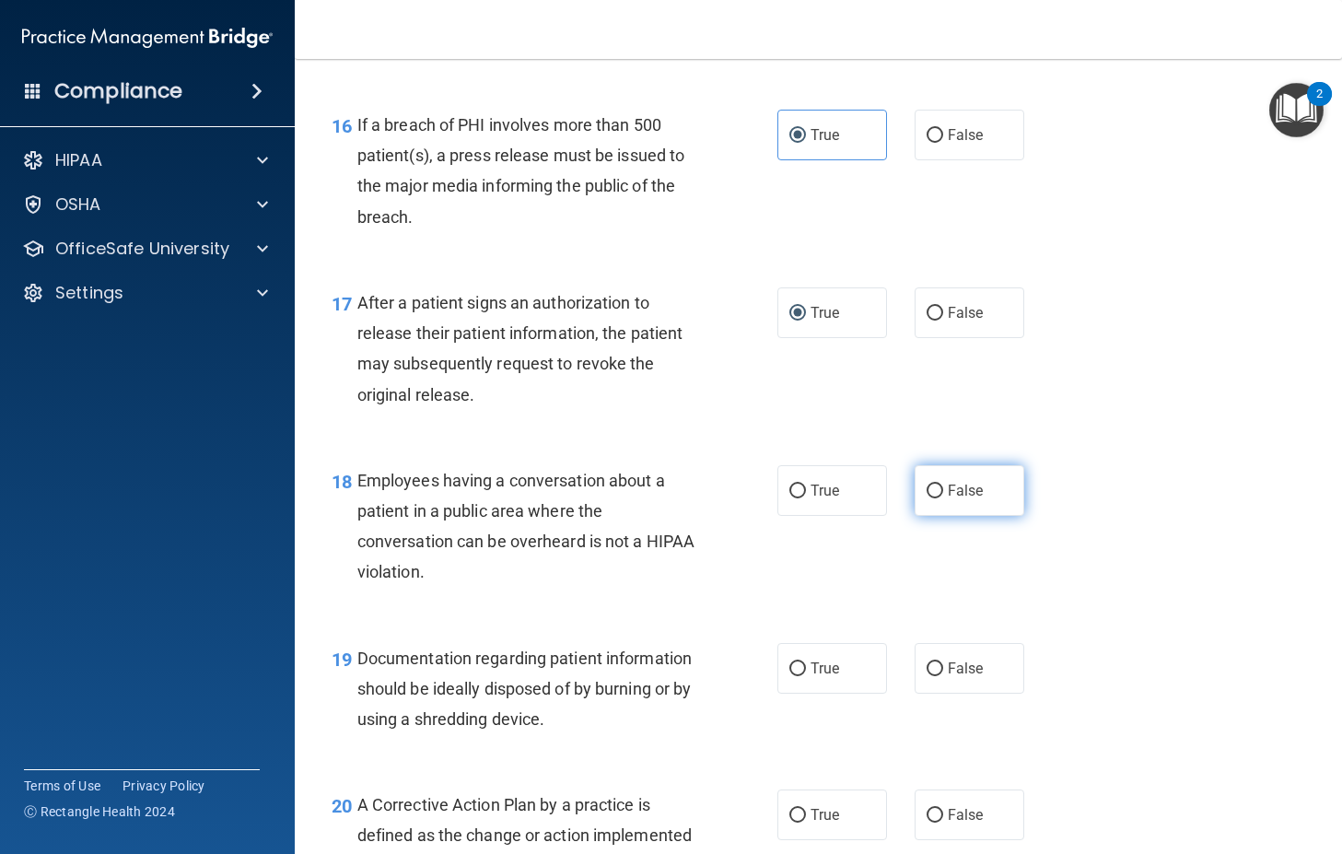
click at [937, 512] on label "False" at bounding box center [969, 490] width 110 height 51
click at [937, 498] on input "False" at bounding box center [934, 491] width 17 height 14
radio input "true"
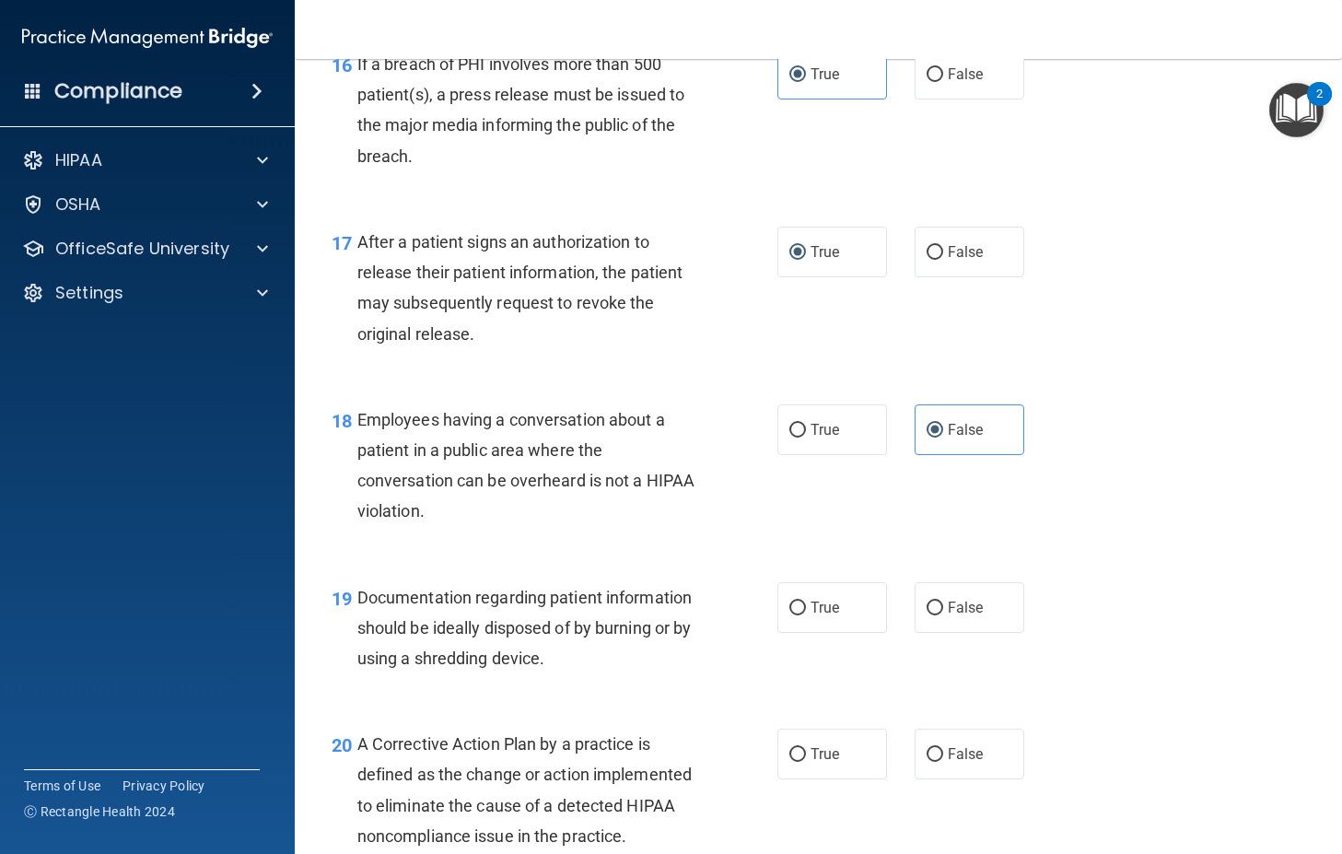
scroll to position [2763, 0]
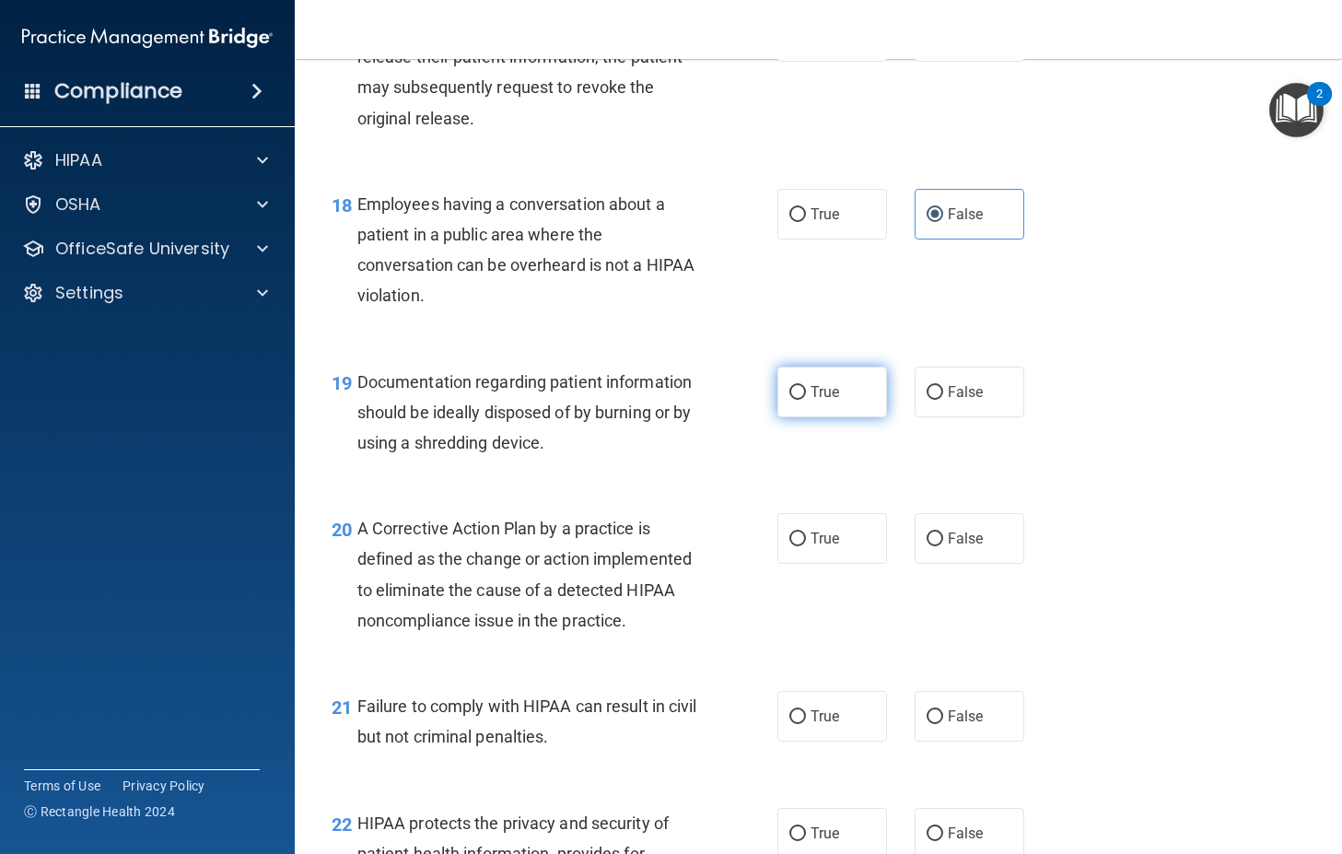
click at [820, 401] on span "True" at bounding box center [824, 391] width 29 height 17
click at [806, 400] on input "True" at bounding box center [797, 393] width 17 height 14
radio input "true"
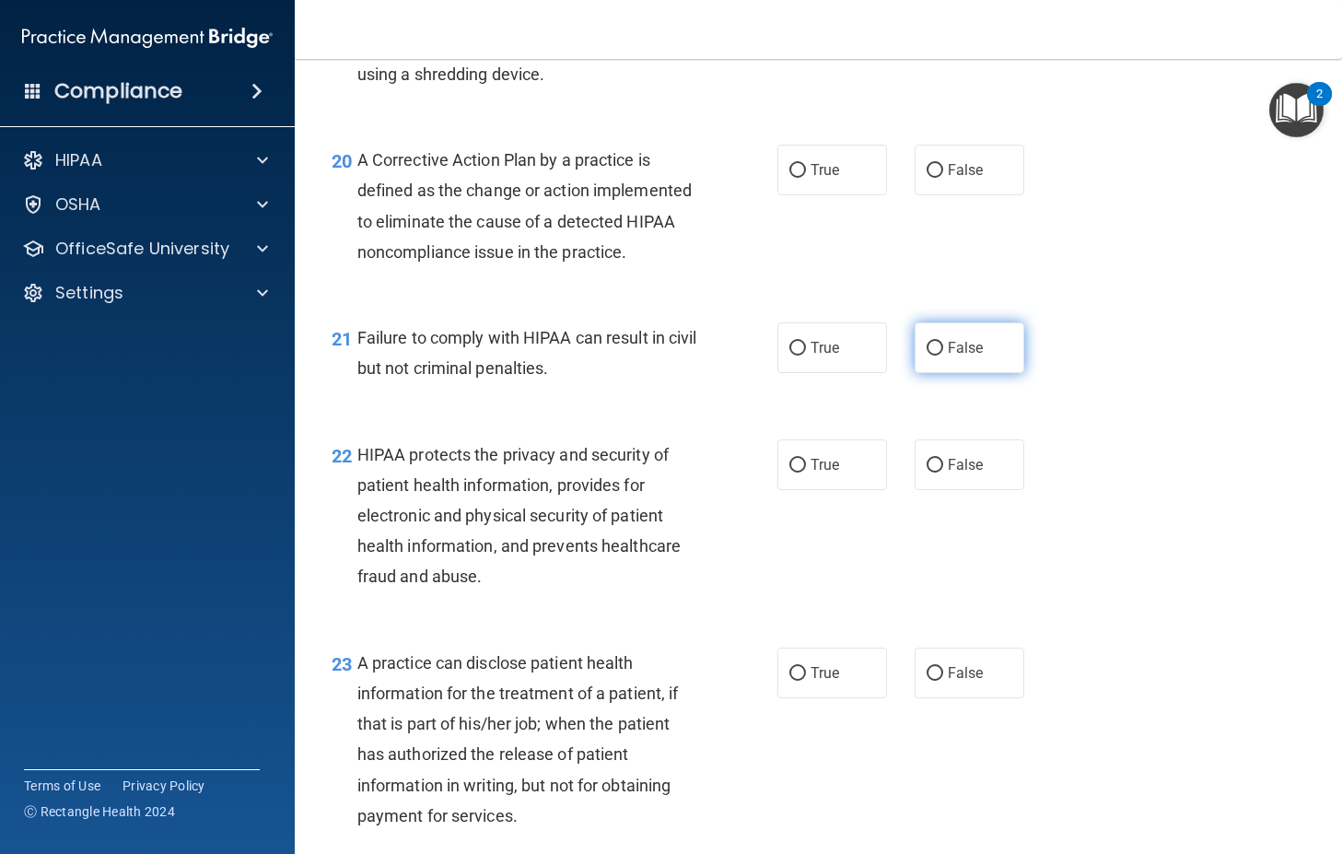
scroll to position [3039, 0]
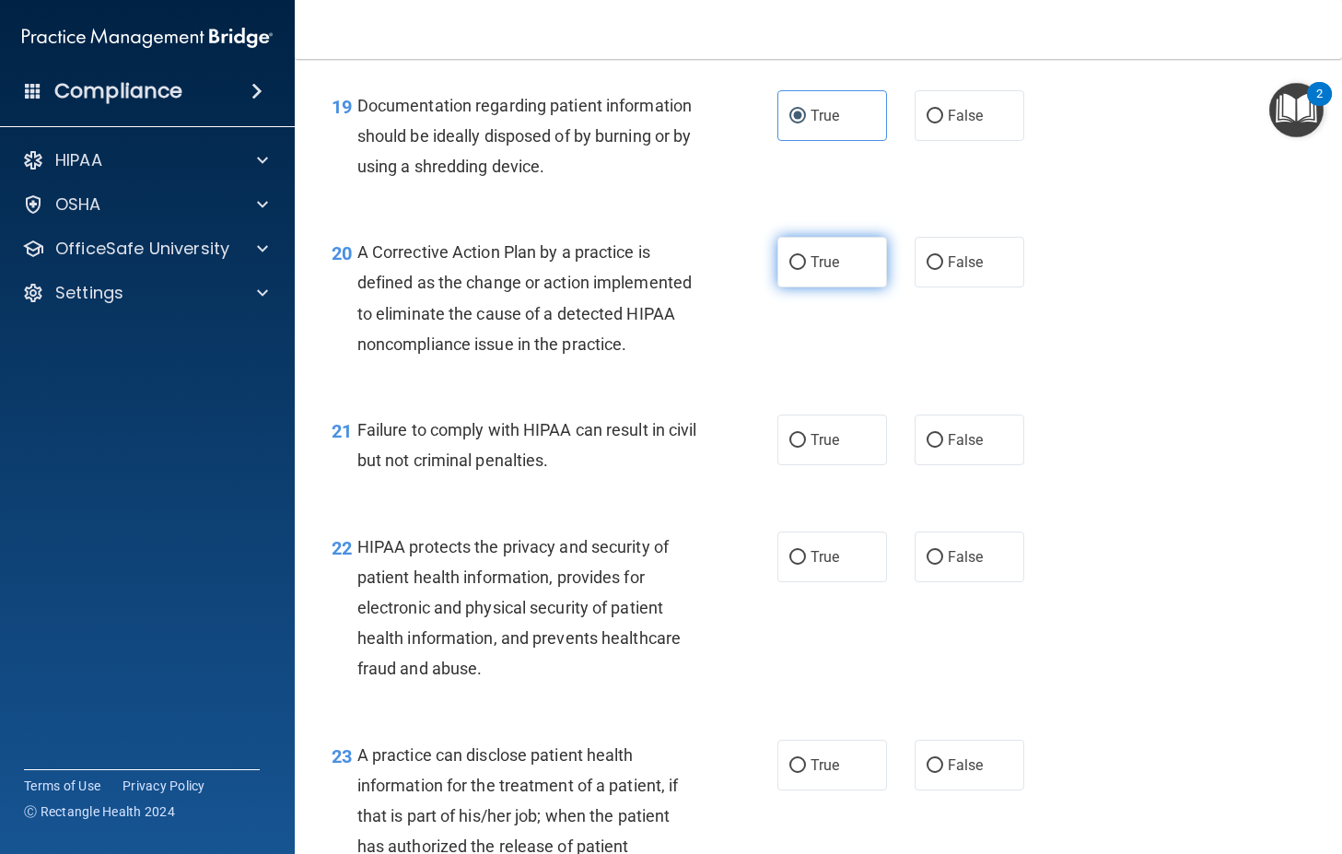
click at [789, 287] on label "True" at bounding box center [832, 262] width 110 height 51
click at [789, 270] on input "True" at bounding box center [797, 263] width 17 height 14
radio input "true"
click at [1107, 355] on div "20 A Corrective Action Plan by a practice is defined as the change or action im…" at bounding box center [818, 303] width 1001 height 178
click at [927, 448] on input "False" at bounding box center [934, 441] width 17 height 14
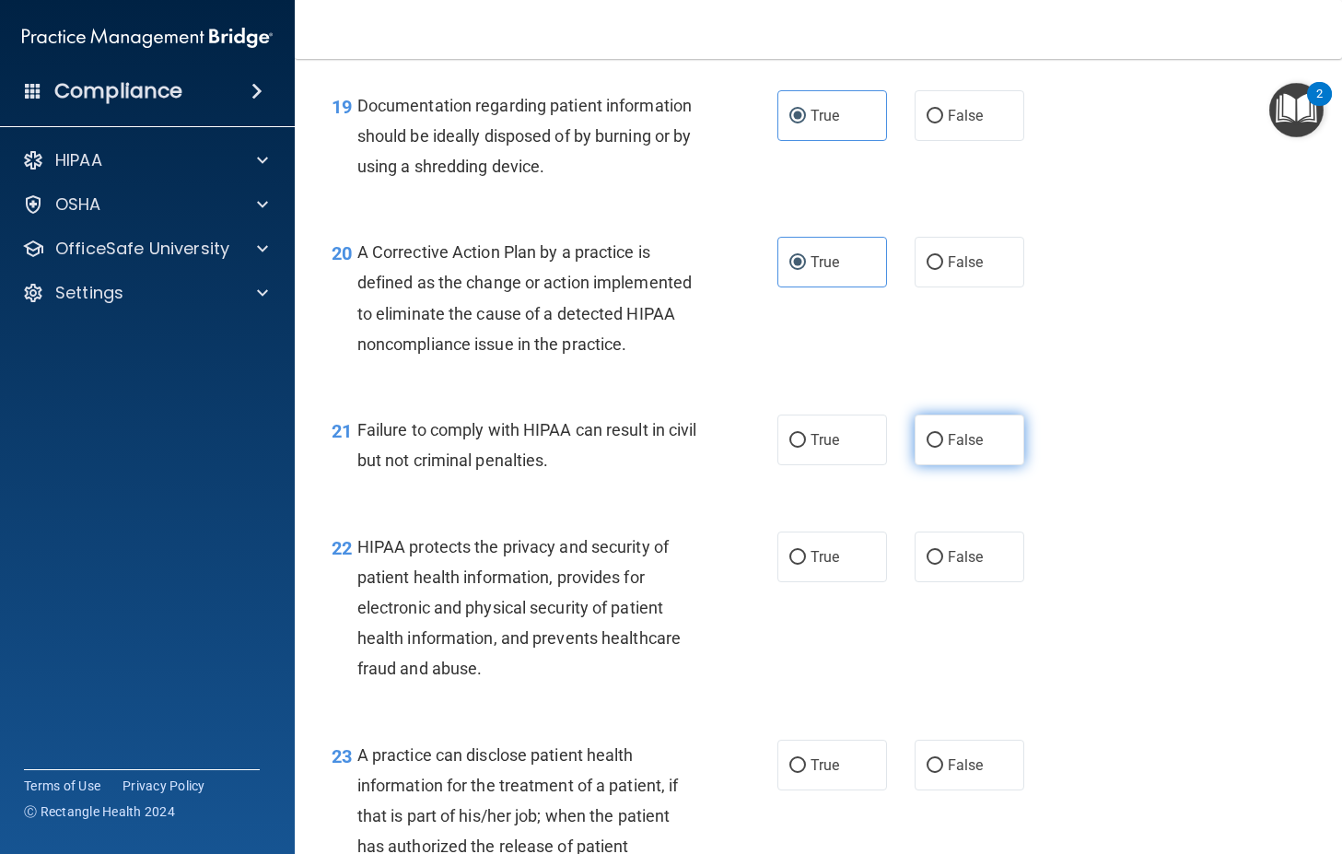
radio input "true"
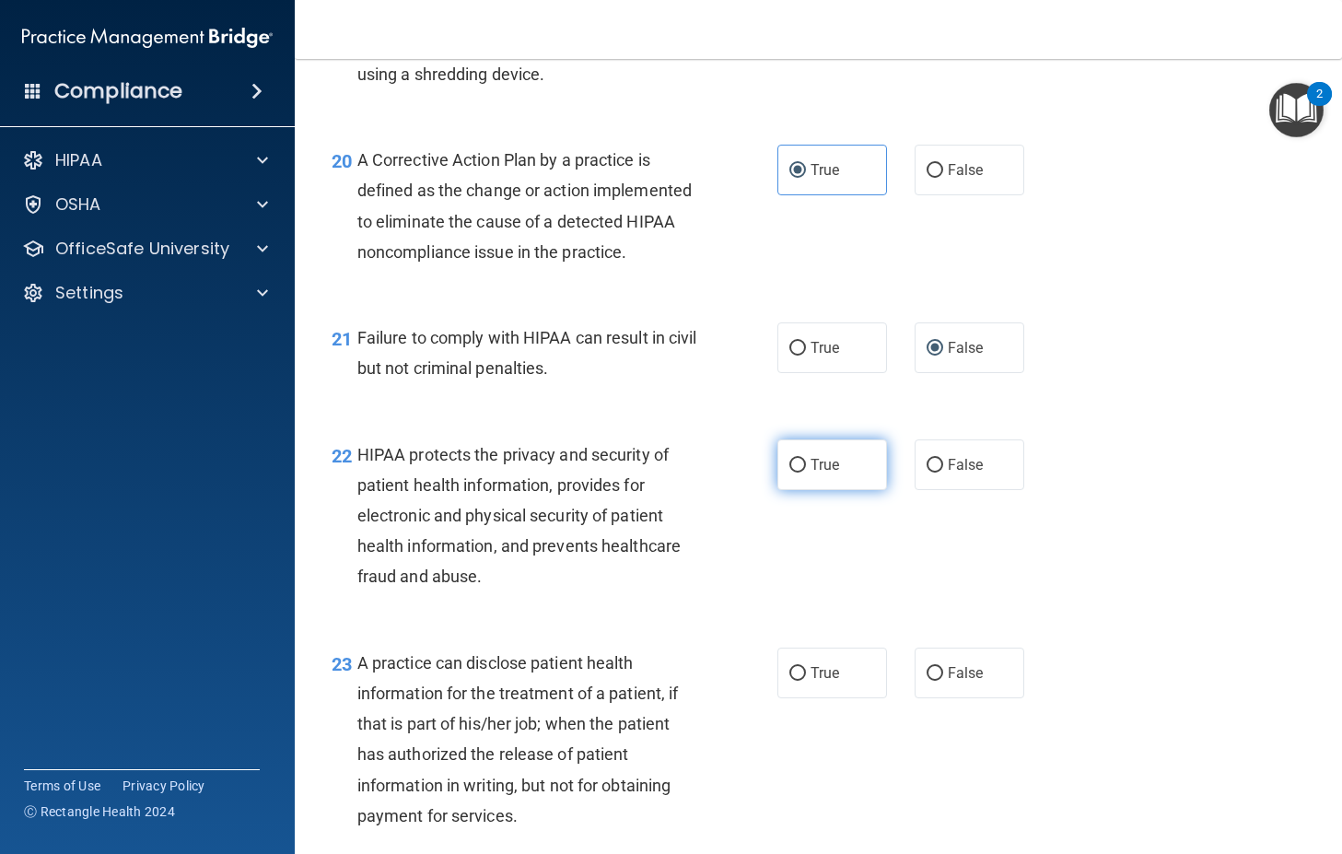
click at [810, 473] on span "True" at bounding box center [824, 464] width 29 height 17
click at [805, 472] on input "True" at bounding box center [797, 466] width 17 height 14
radio input "true"
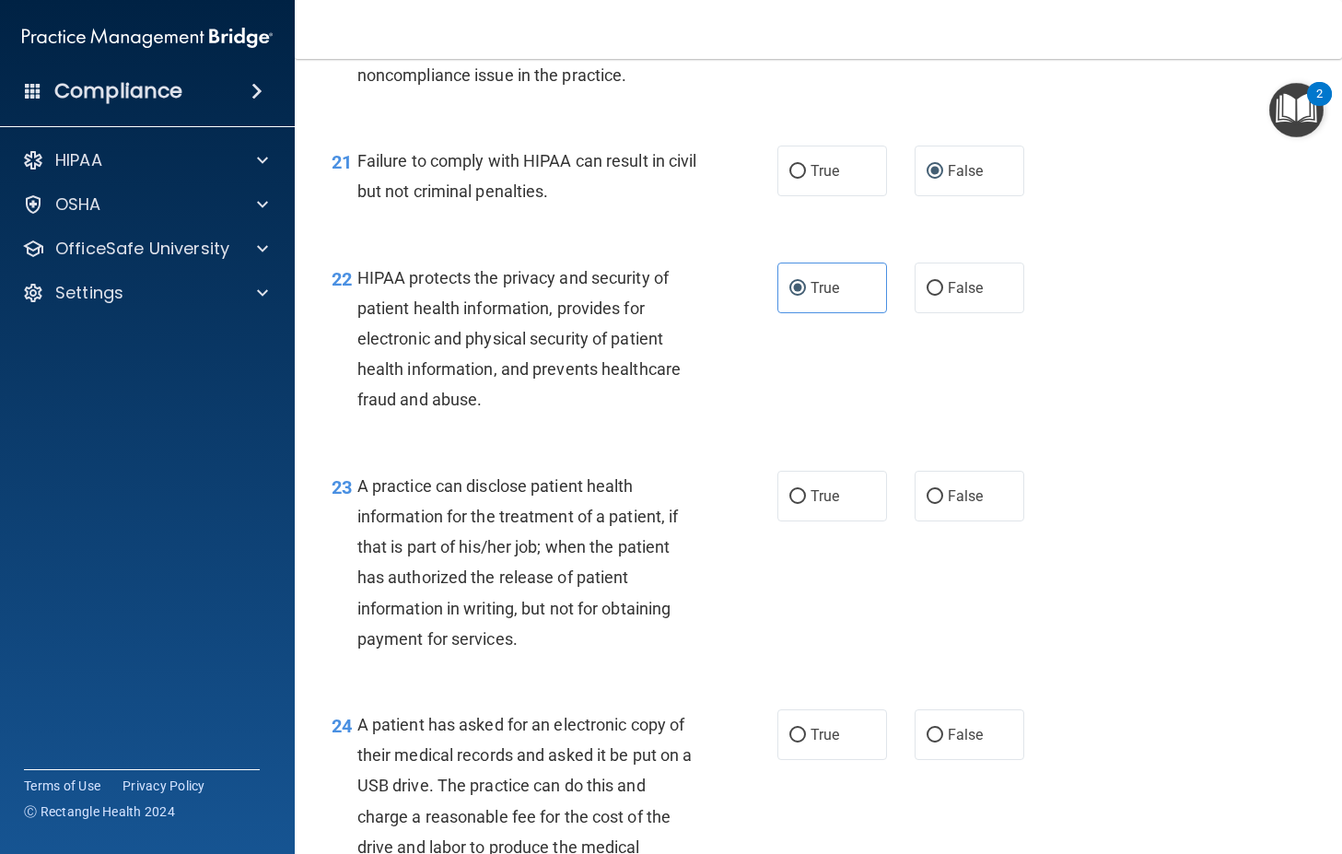
scroll to position [3315, 0]
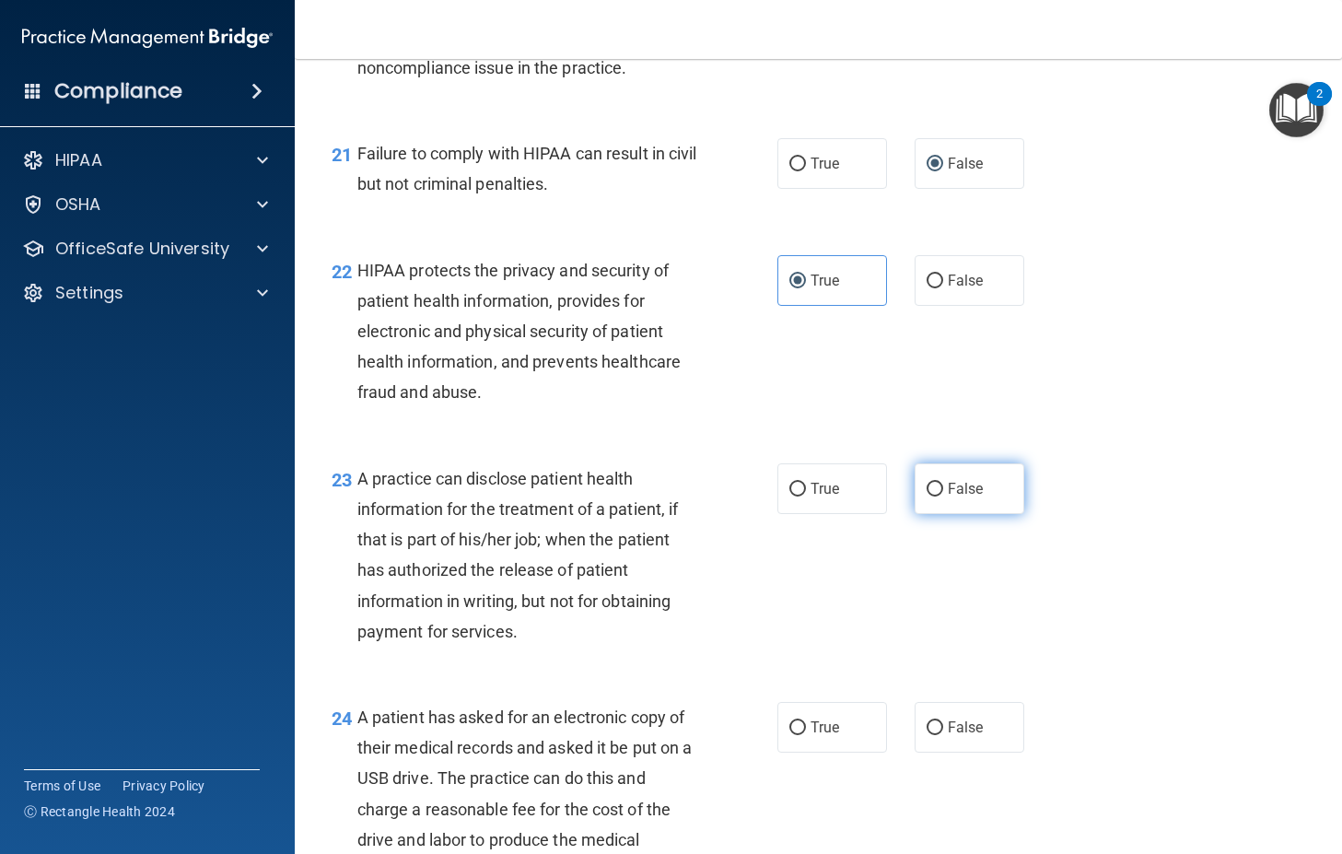
click at [929, 496] on input "False" at bounding box center [934, 490] width 17 height 14
radio input "true"
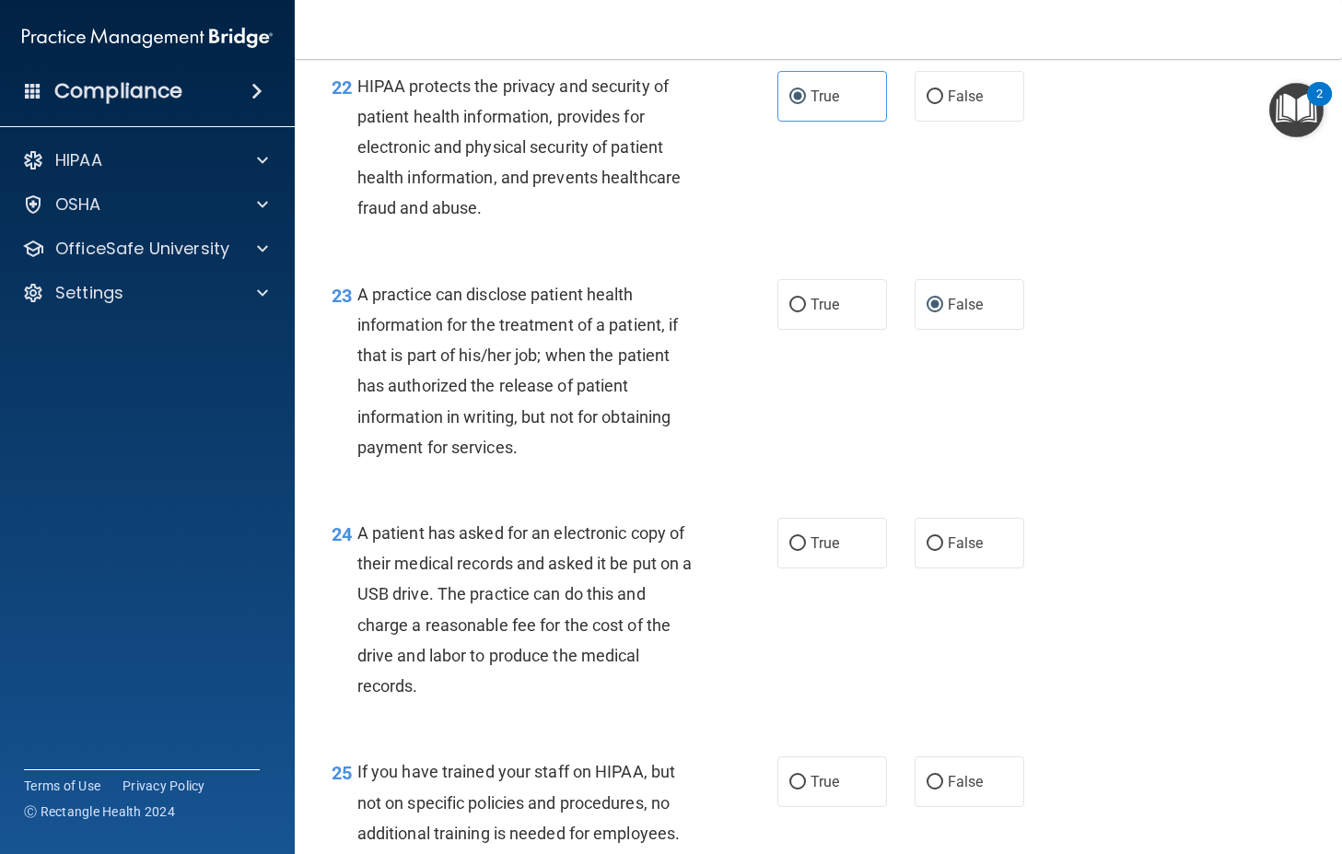
scroll to position [3591, 0]
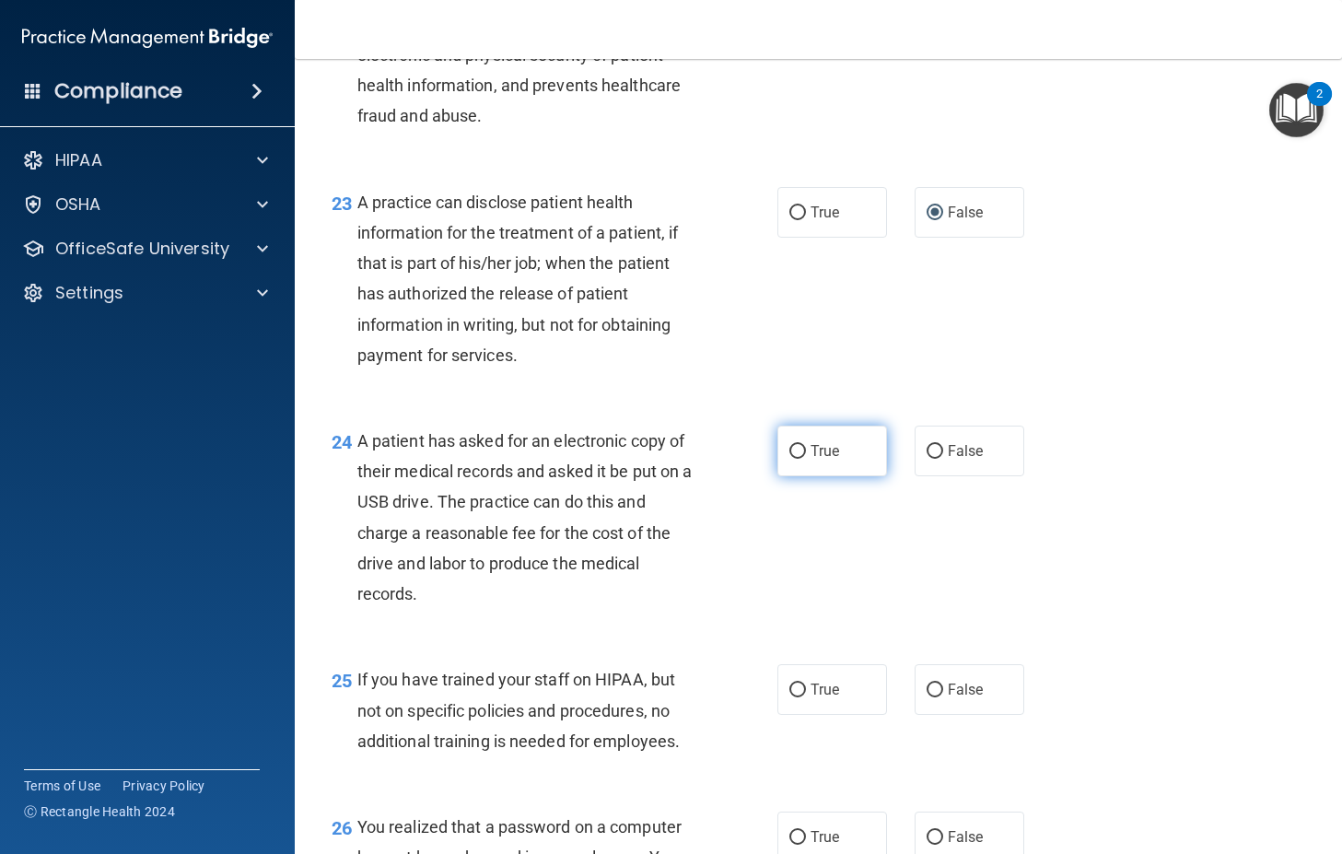
click at [789, 459] on input "True" at bounding box center [797, 452] width 17 height 14
radio input "true"
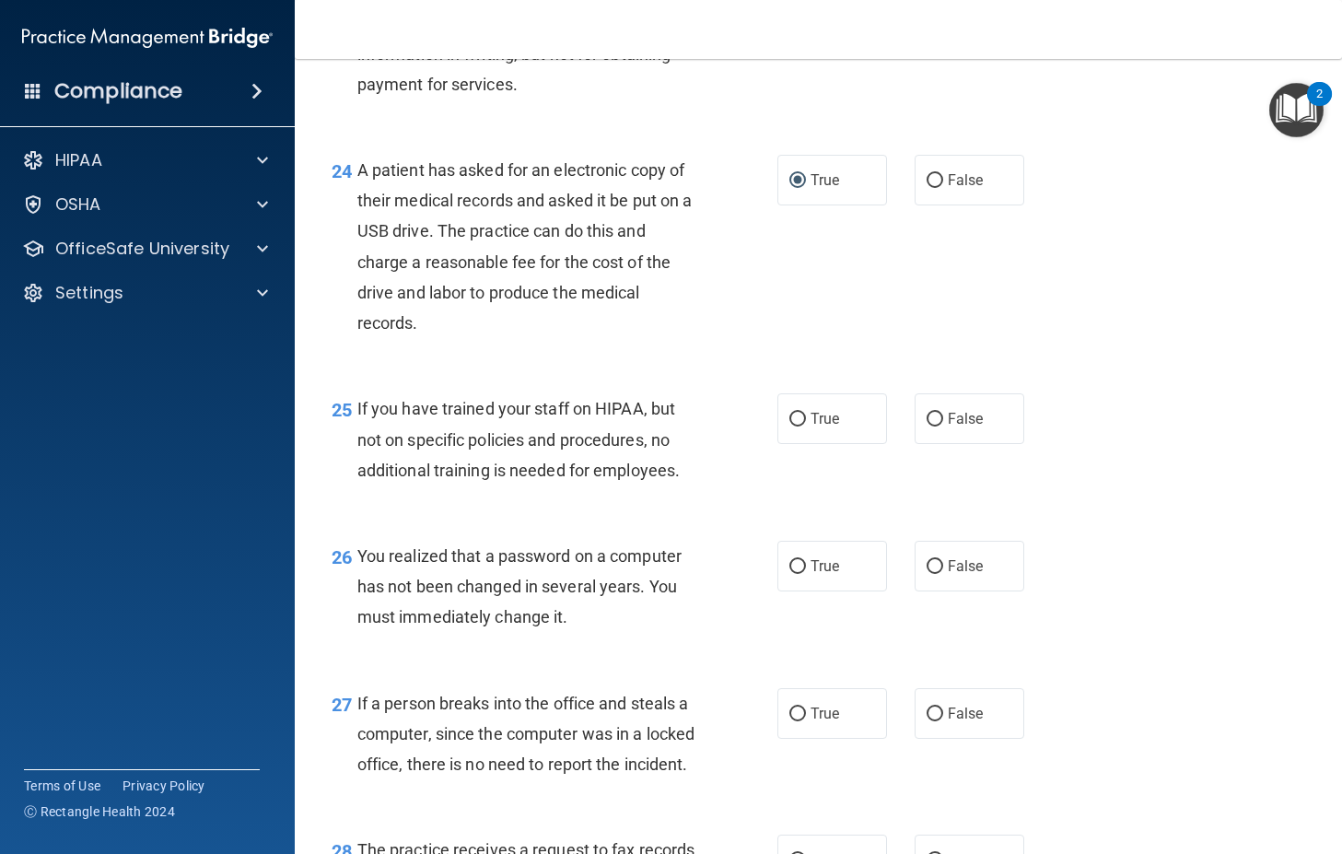
scroll to position [3868, 0]
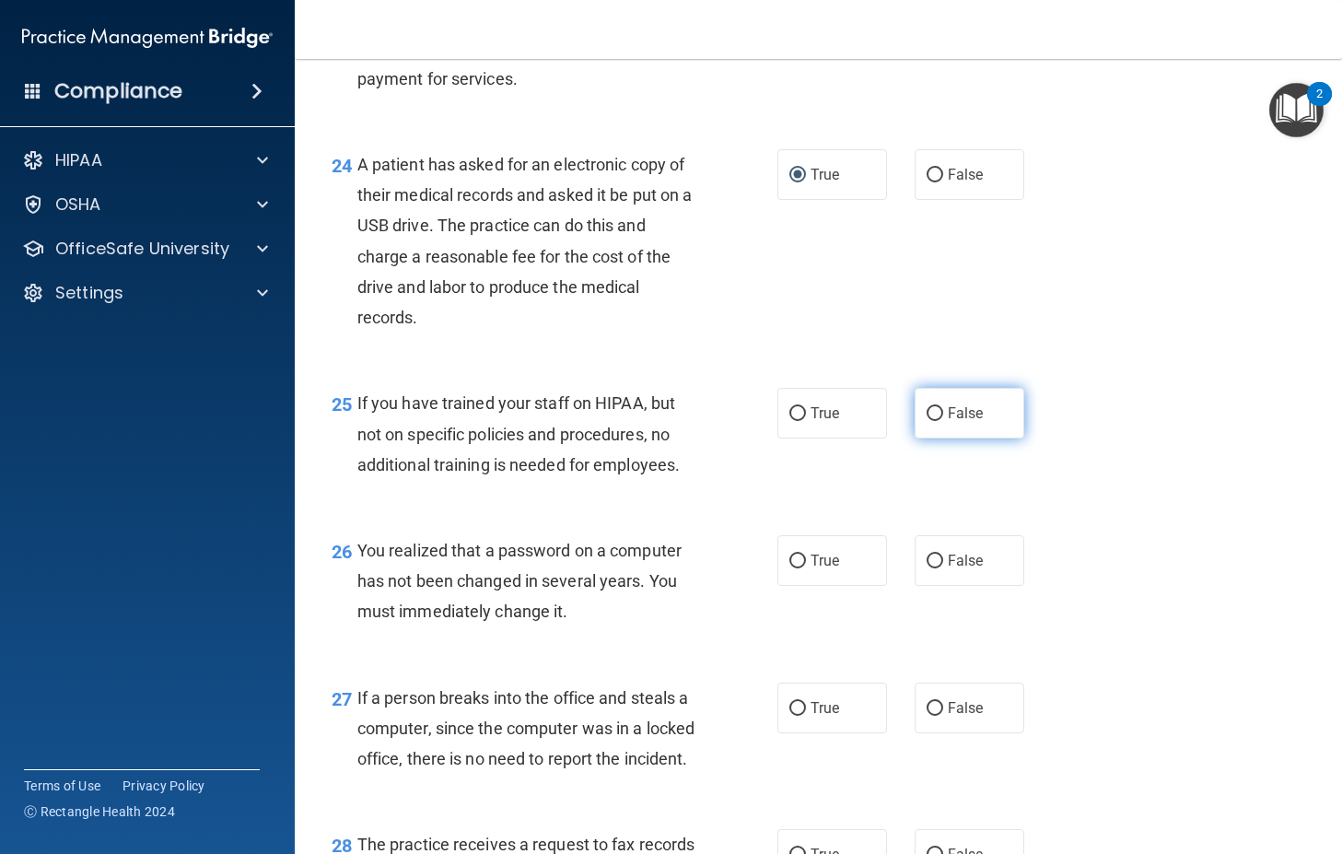
click at [930, 421] on input "False" at bounding box center [934, 414] width 17 height 14
radio input "true"
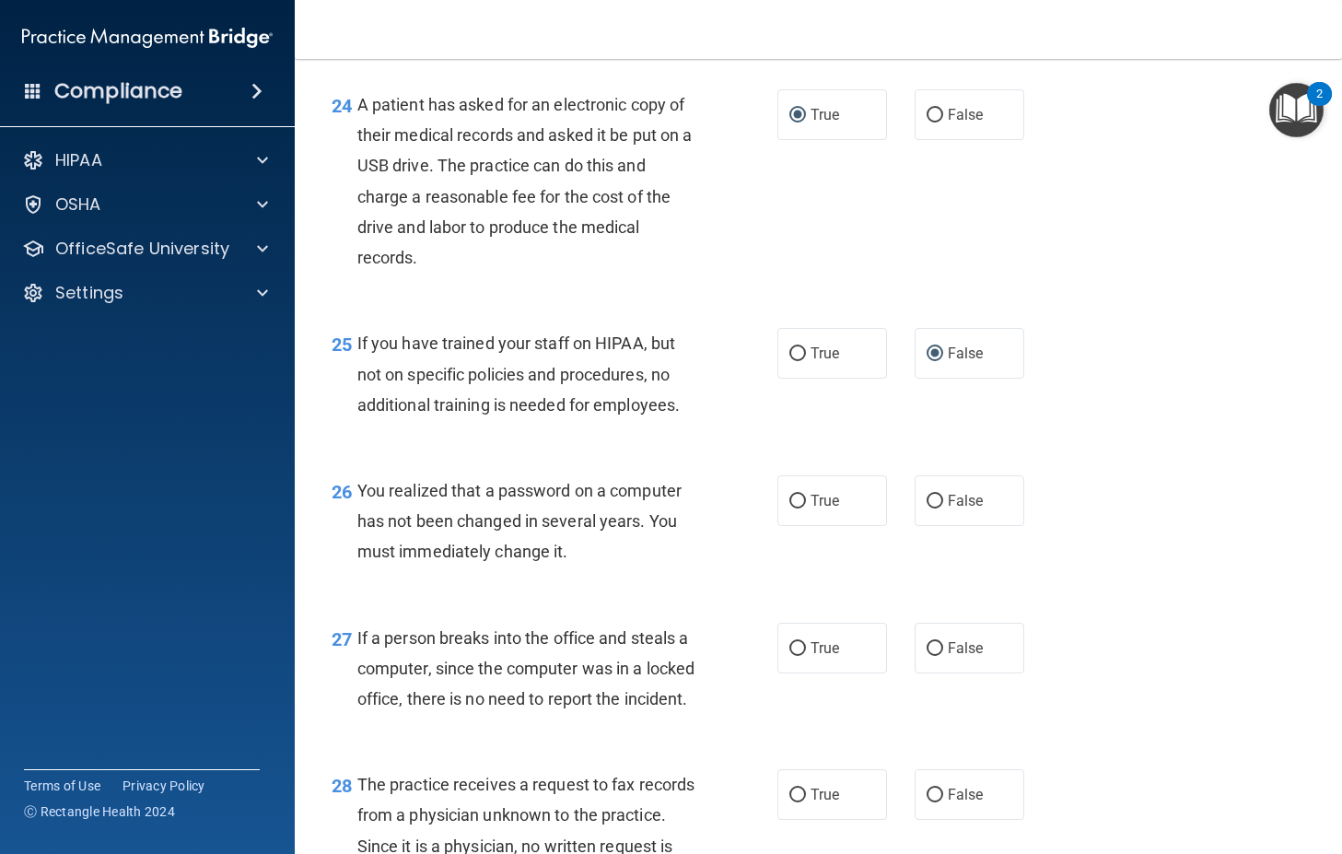
scroll to position [3960, 0]
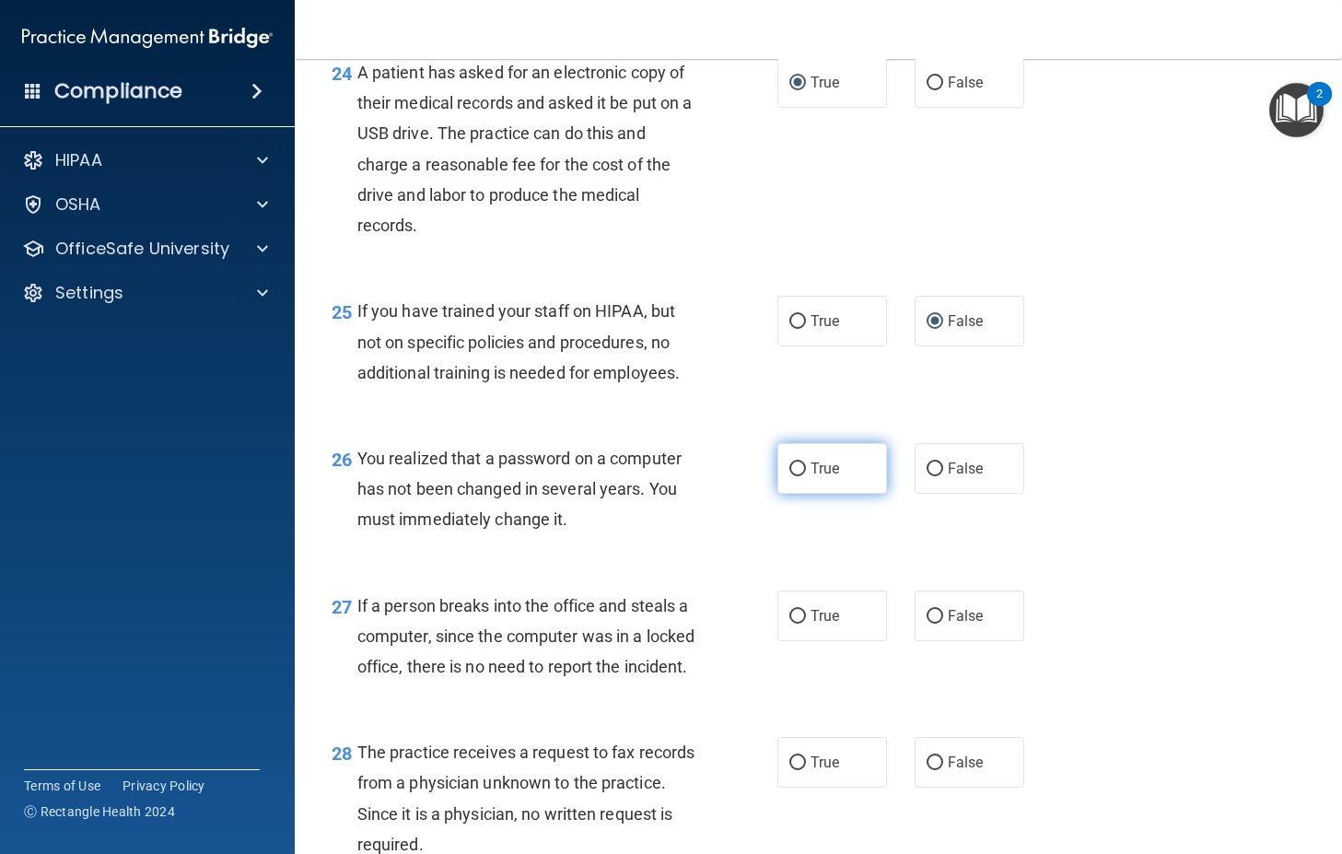
click at [810, 477] on span "True" at bounding box center [824, 468] width 29 height 17
click at [803, 476] on input "True" at bounding box center [797, 469] width 17 height 14
radio input "true"
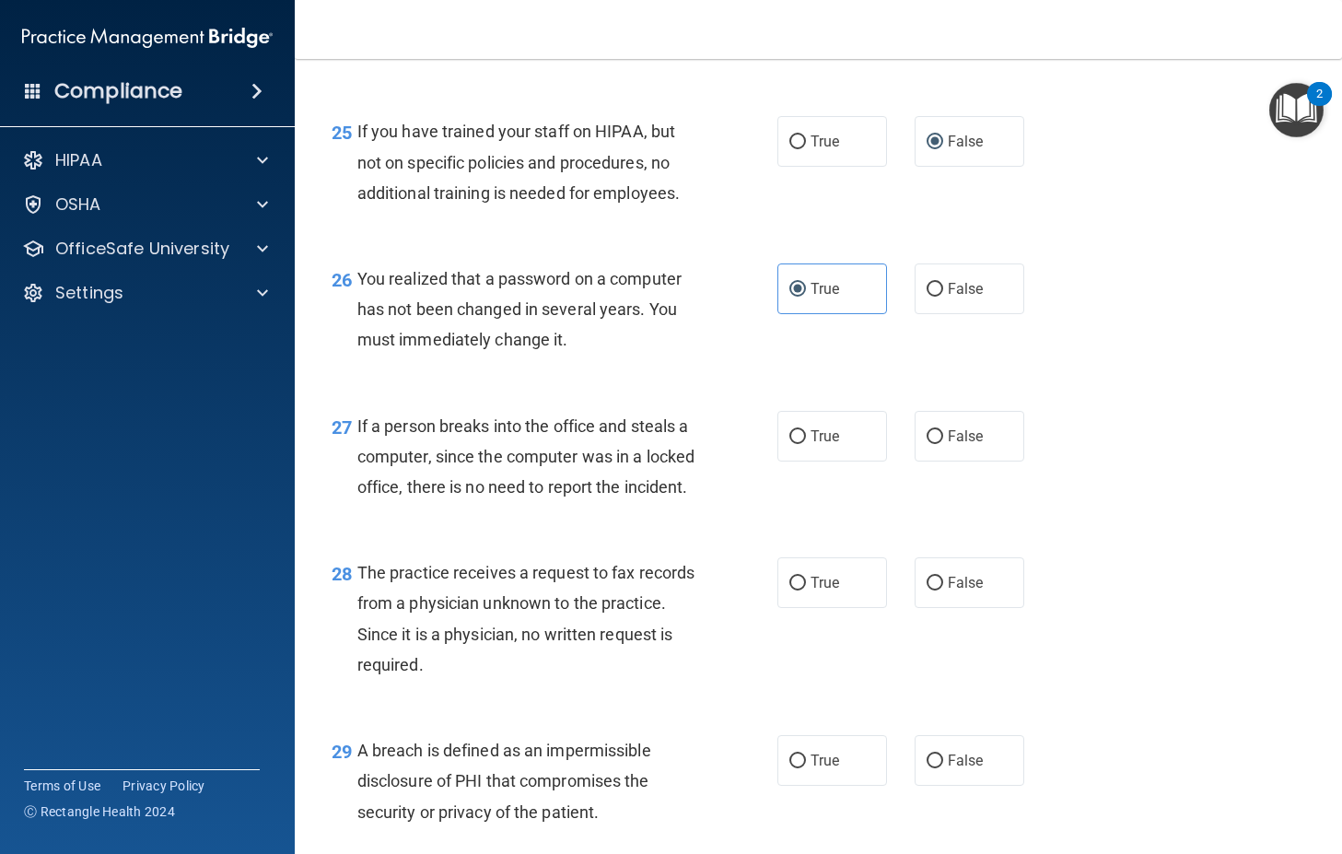
scroll to position [4144, 0]
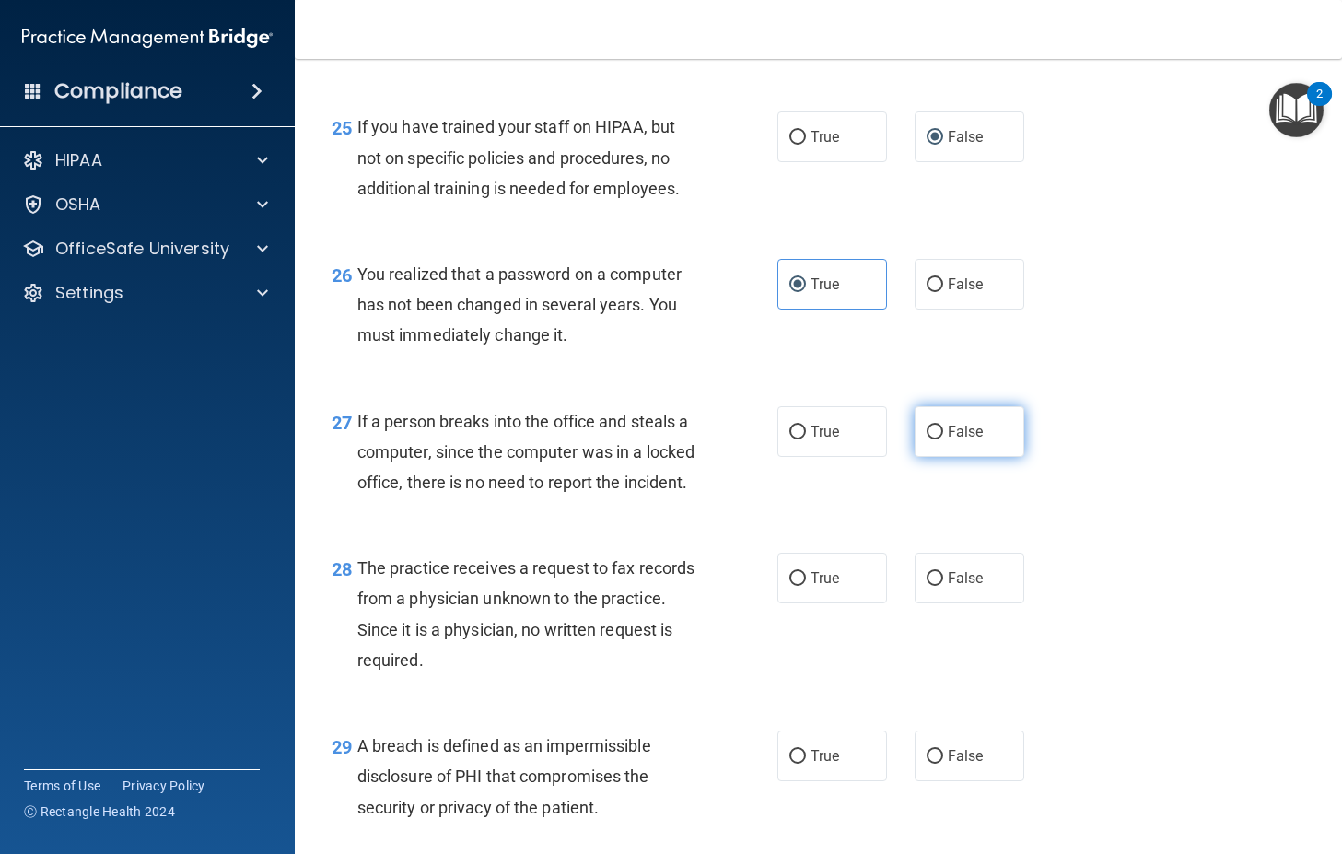
click at [929, 439] on input "False" at bounding box center [934, 432] width 17 height 14
radio input "true"
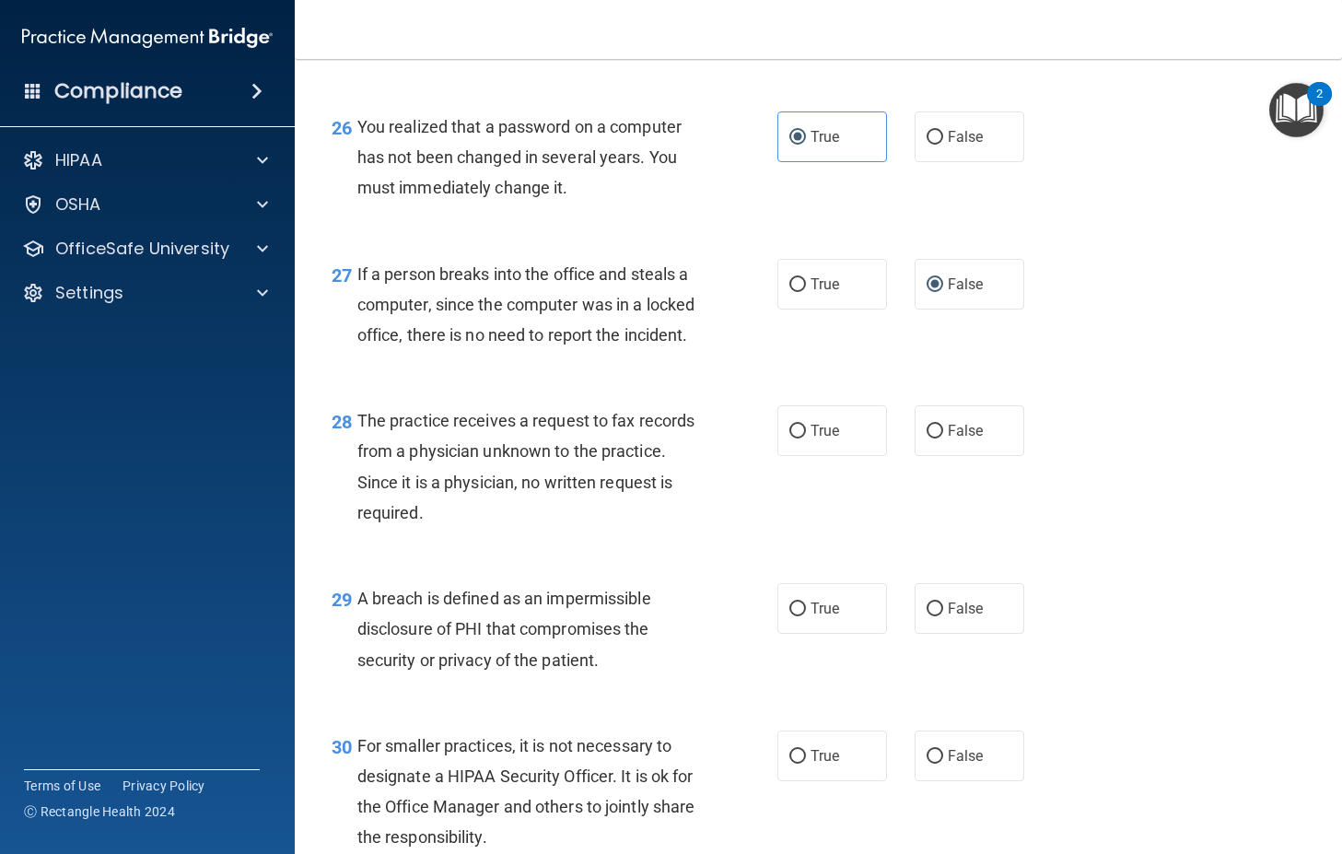
scroll to position [4328, 0]
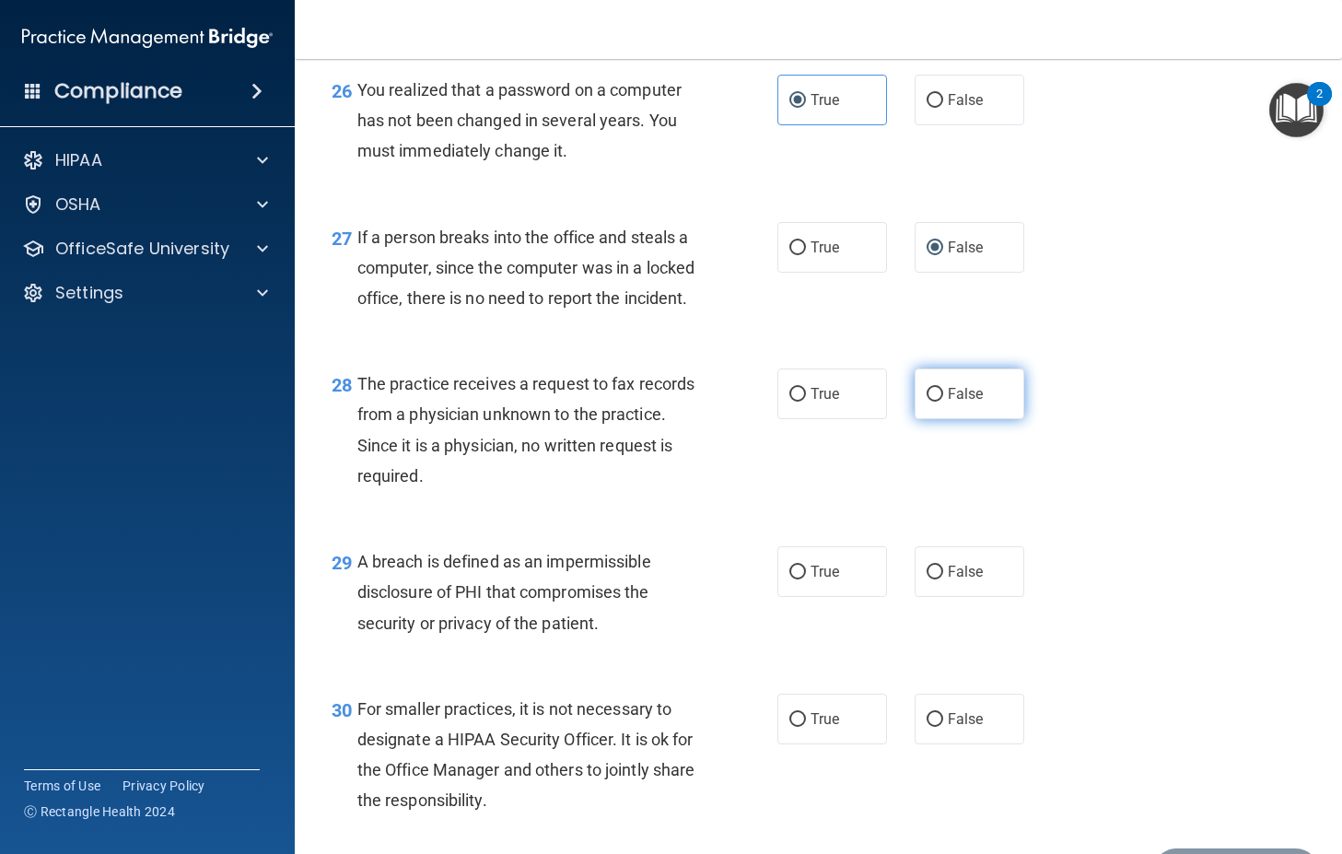
click at [934, 402] on input "False" at bounding box center [934, 395] width 17 height 14
radio input "true"
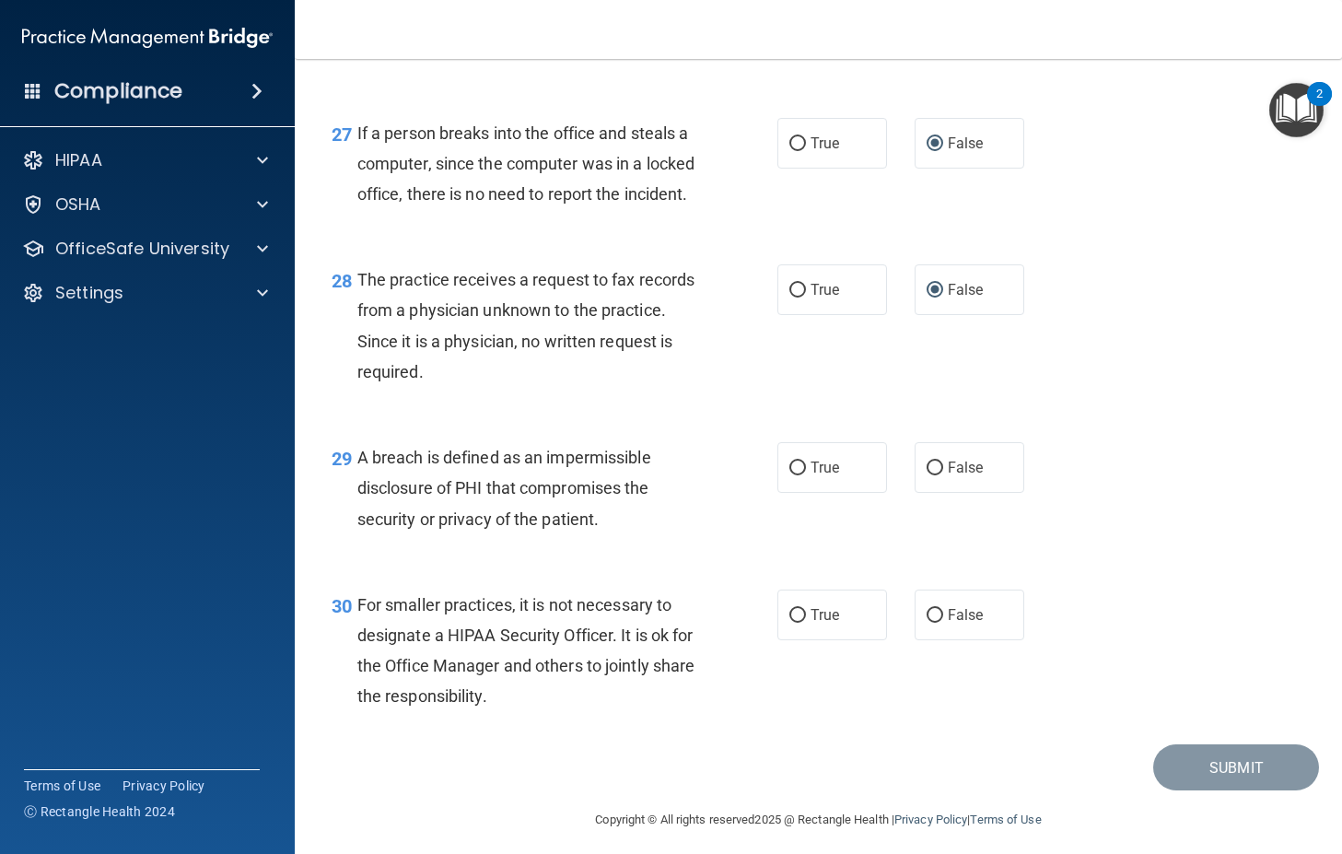
scroll to position [4534, 0]
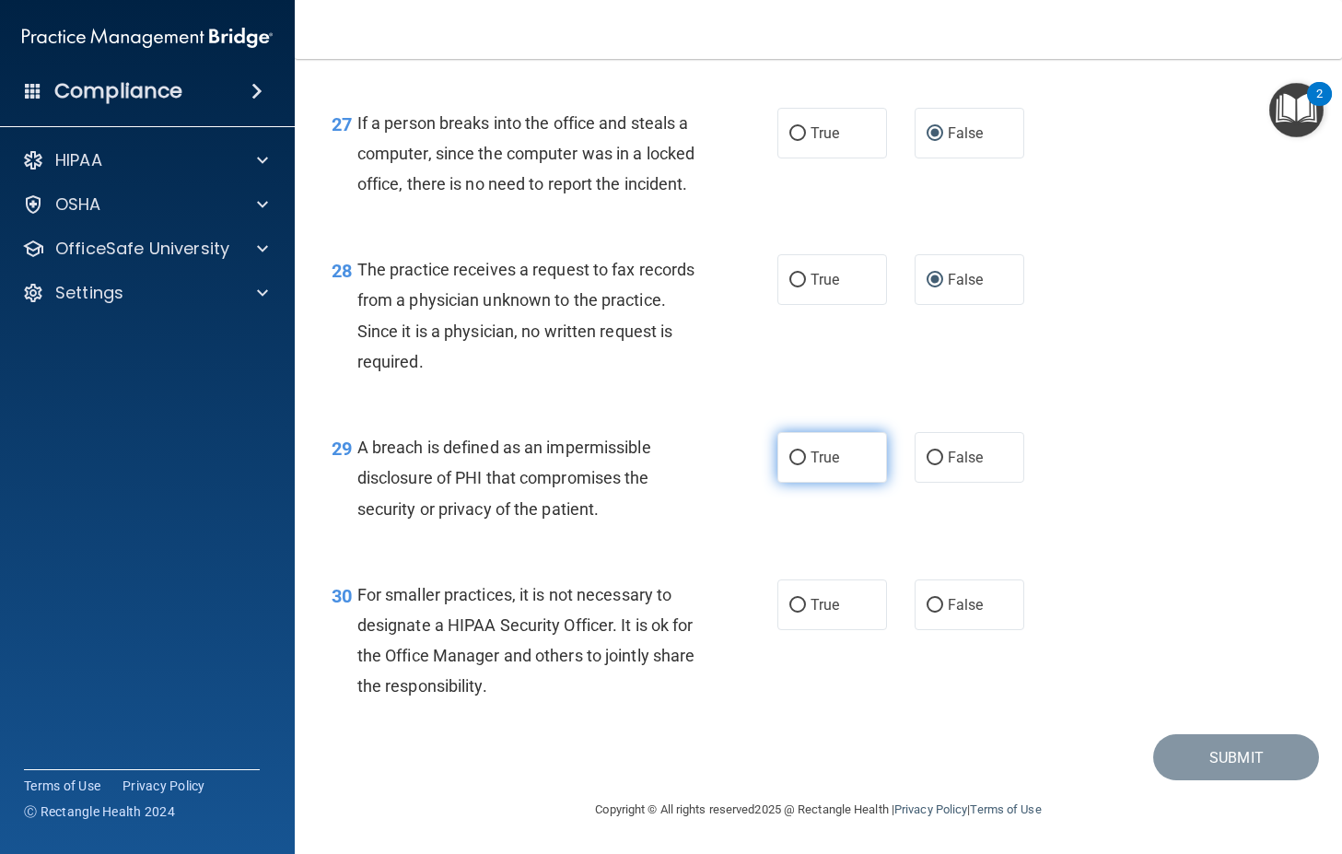
click at [816, 463] on span "True" at bounding box center [824, 456] width 29 height 17
click at [806, 463] on input "True" at bounding box center [797, 458] width 17 height 14
radio input "true"
click at [791, 608] on input "True" at bounding box center [797, 606] width 17 height 14
radio input "true"
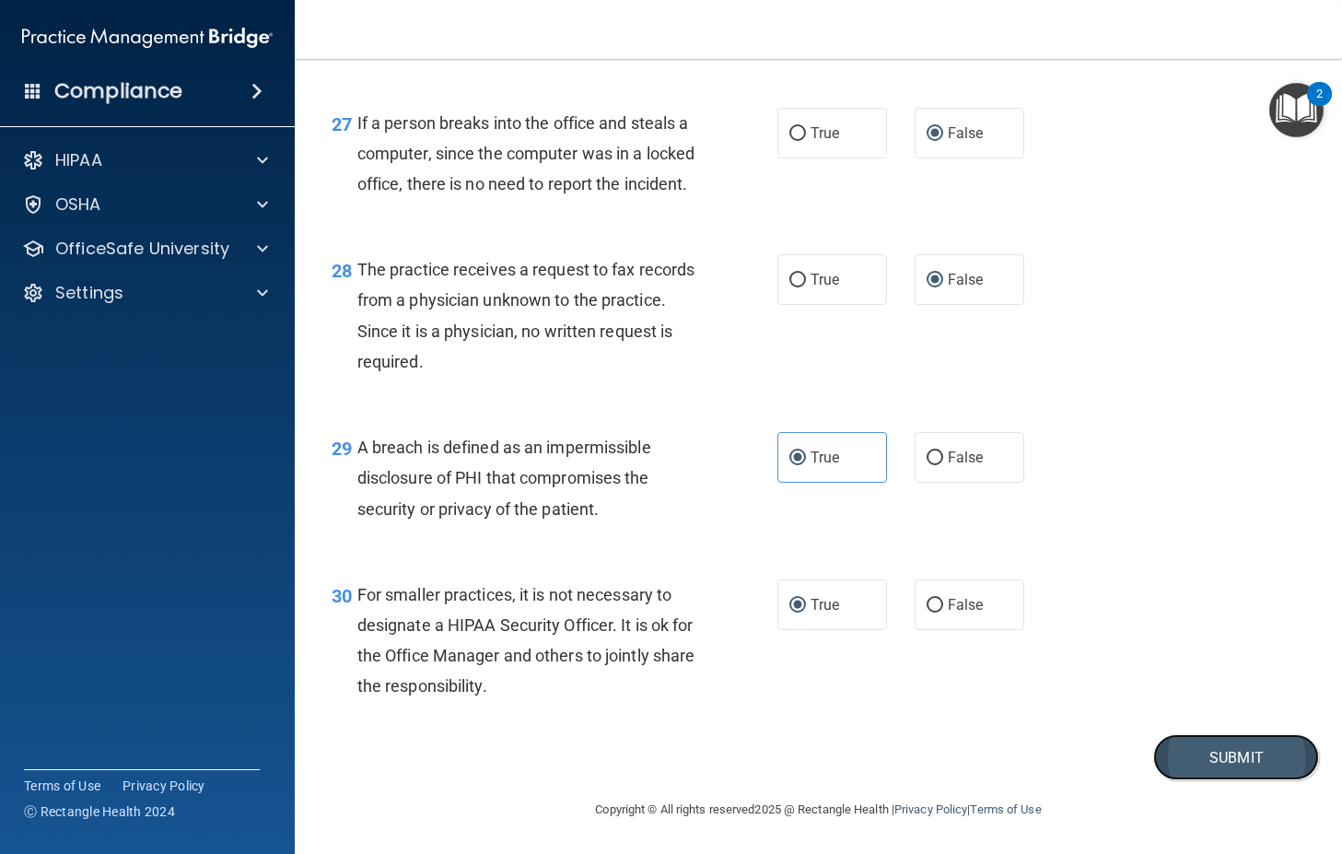
click at [1187, 753] on button "Submit" at bounding box center [1236, 757] width 166 height 47
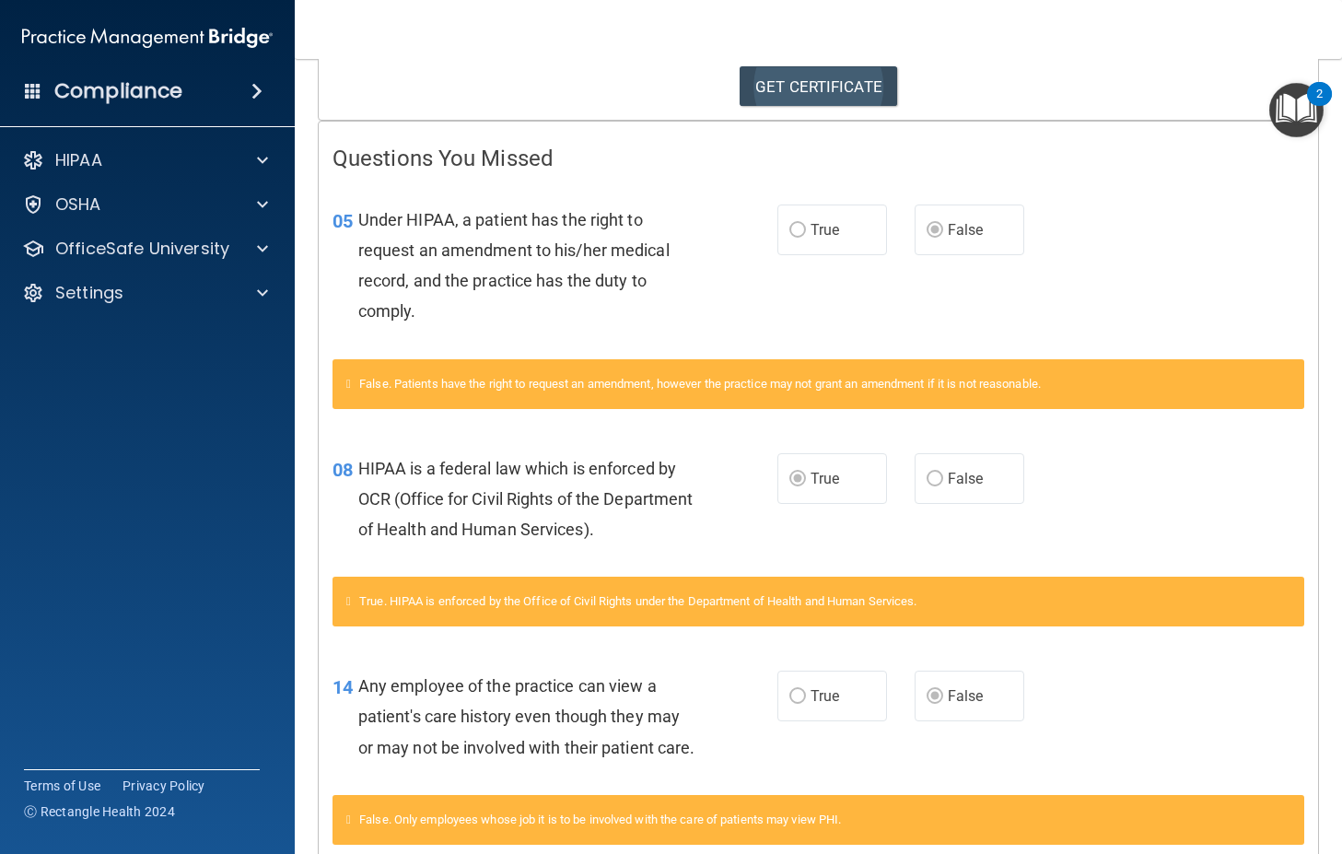
scroll to position [48, 0]
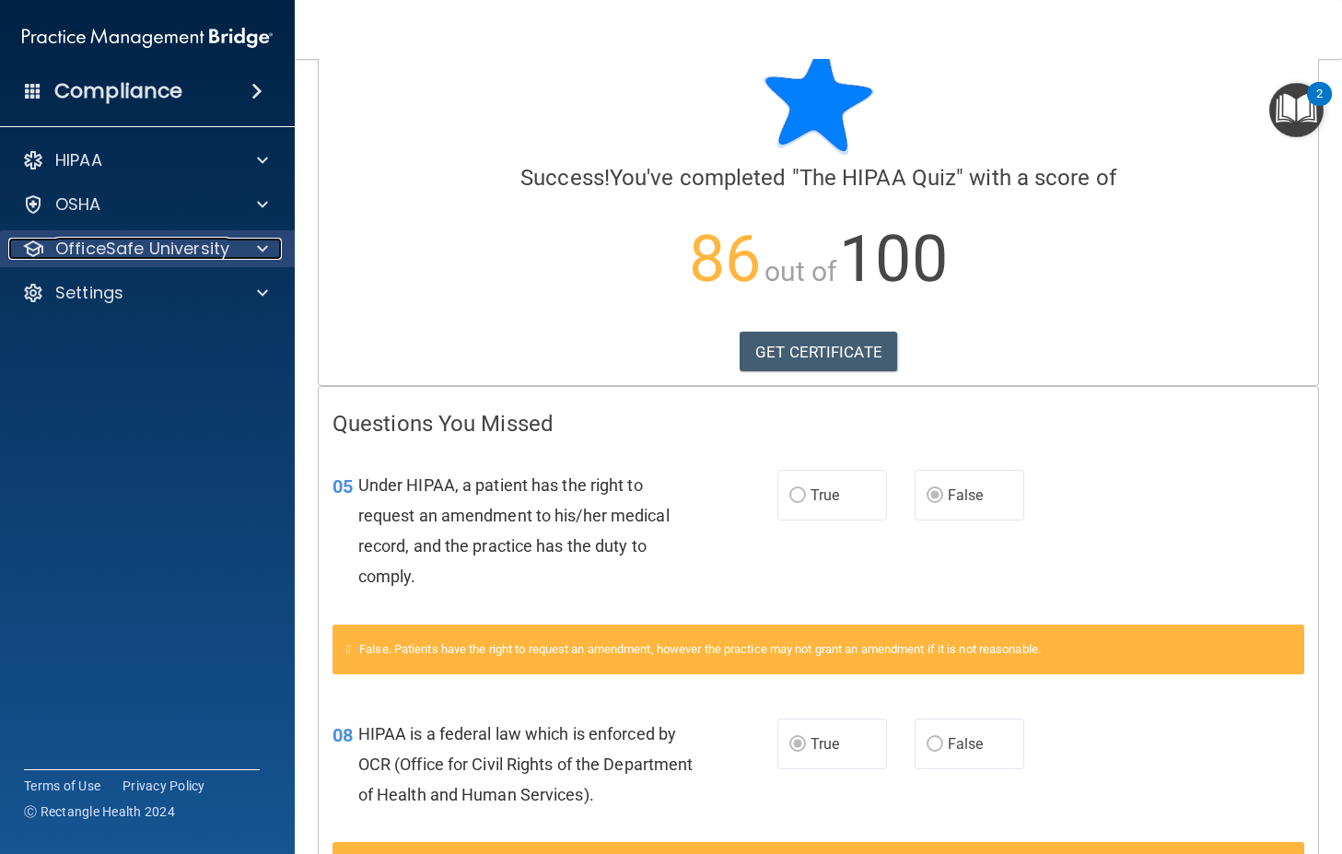
click at [170, 243] on p "OfficeSafe University" at bounding box center [142, 249] width 174 height 22
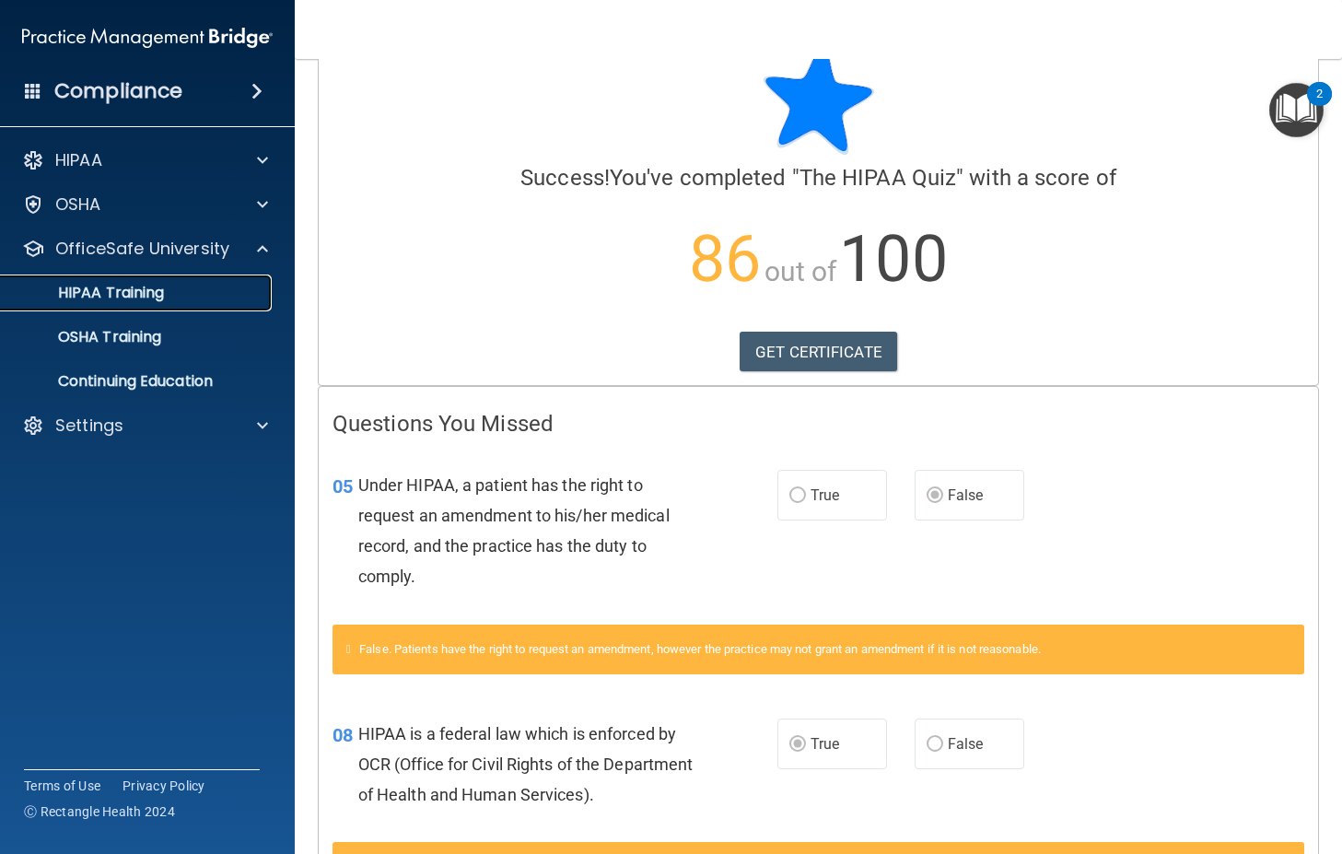
click at [150, 293] on p "HIPAA Training" at bounding box center [88, 293] width 152 height 18
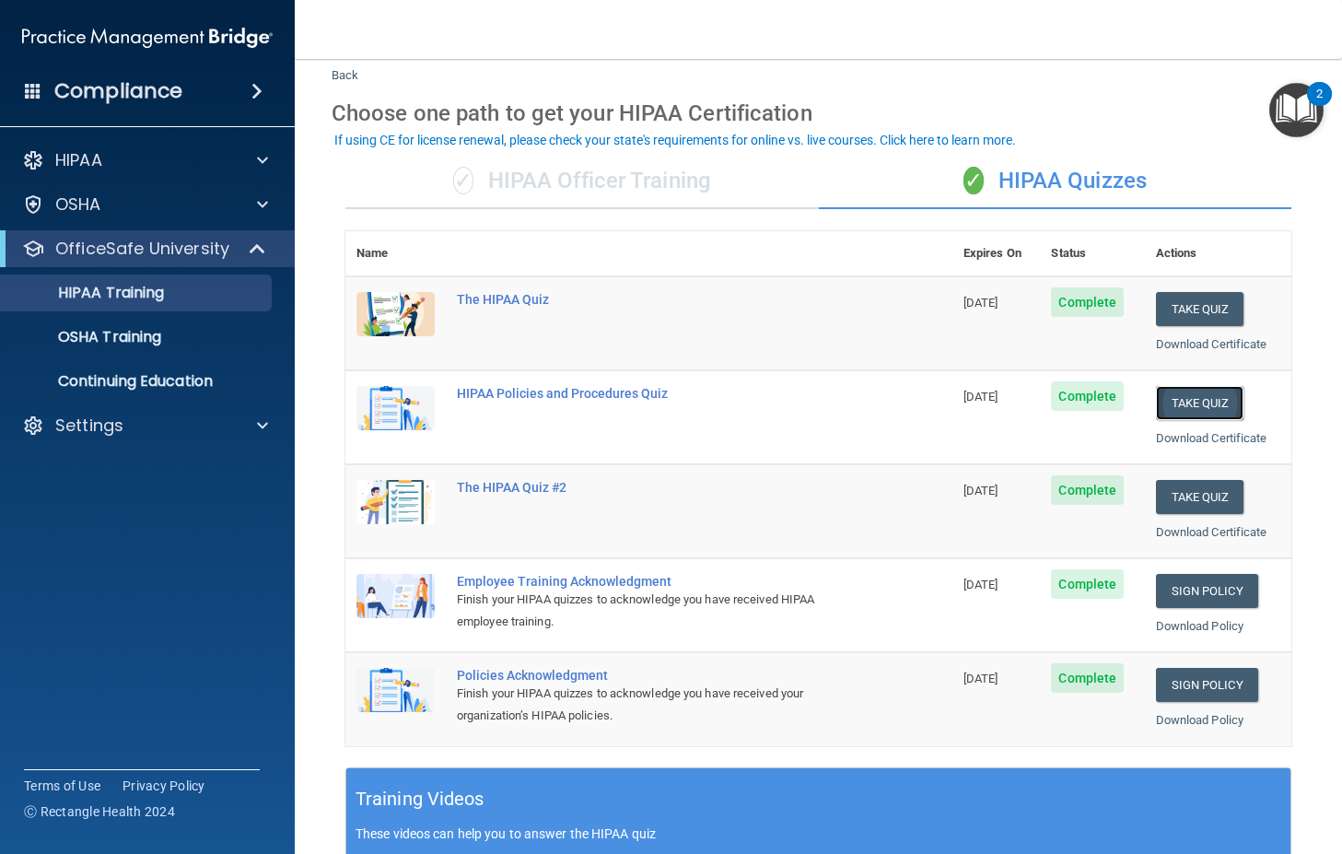
click at [1198, 401] on button "Take Quiz" at bounding box center [1200, 403] width 88 height 34
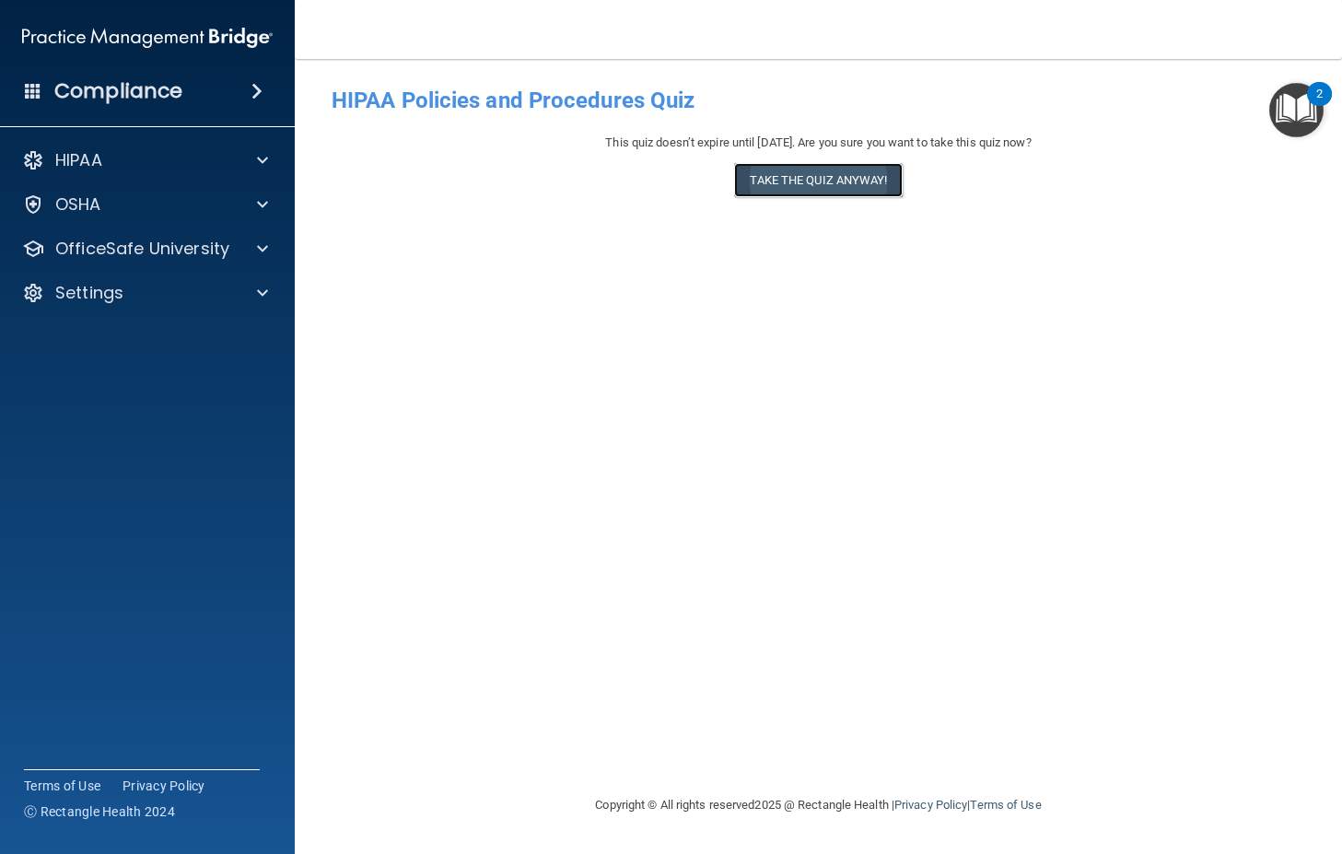
click at [844, 182] on button "Take the quiz anyway!" at bounding box center [818, 180] width 168 height 34
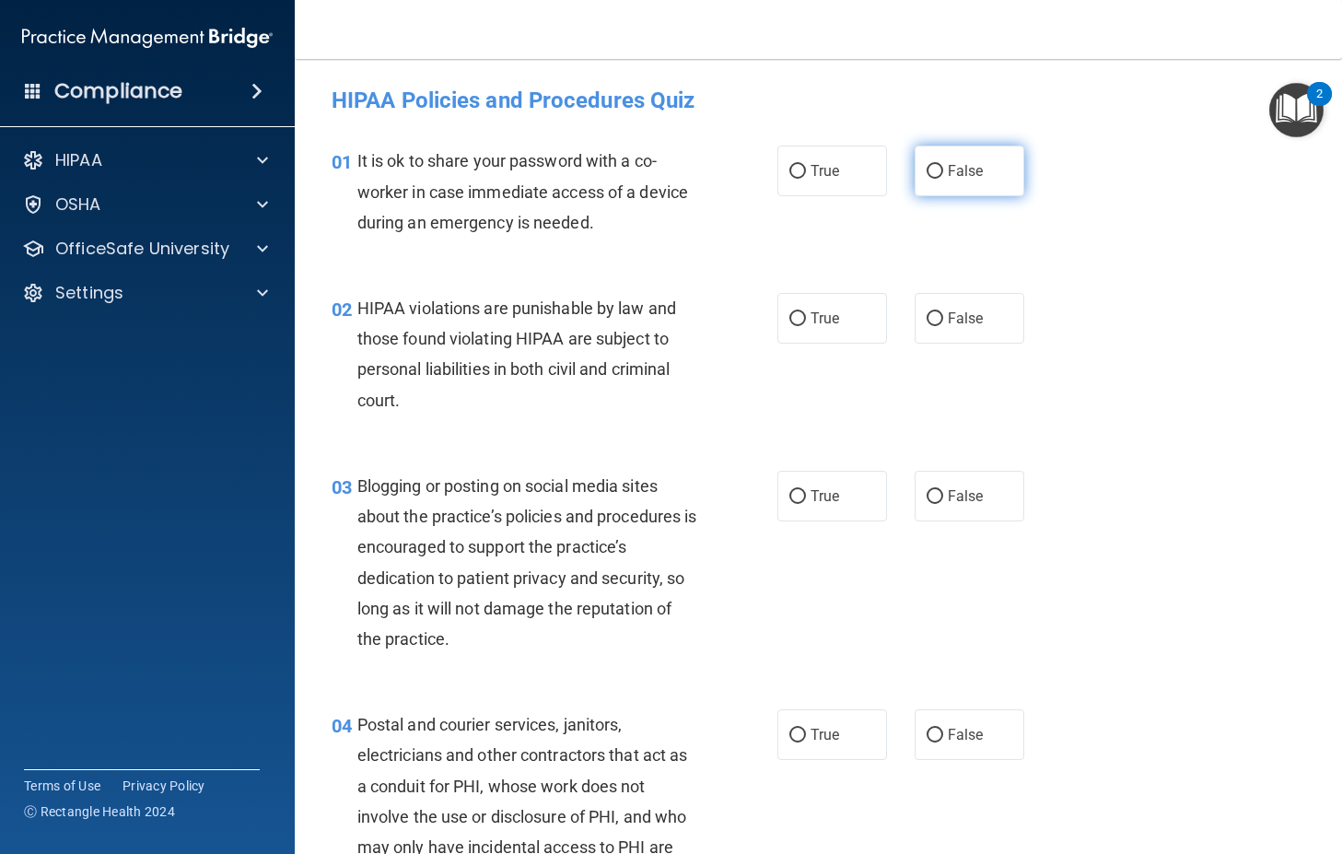
click at [927, 170] on input "False" at bounding box center [934, 172] width 17 height 14
radio input "true"
click at [810, 314] on span "True" at bounding box center [824, 317] width 29 height 17
click at [805, 314] on input "True" at bounding box center [797, 319] width 17 height 14
radio input "true"
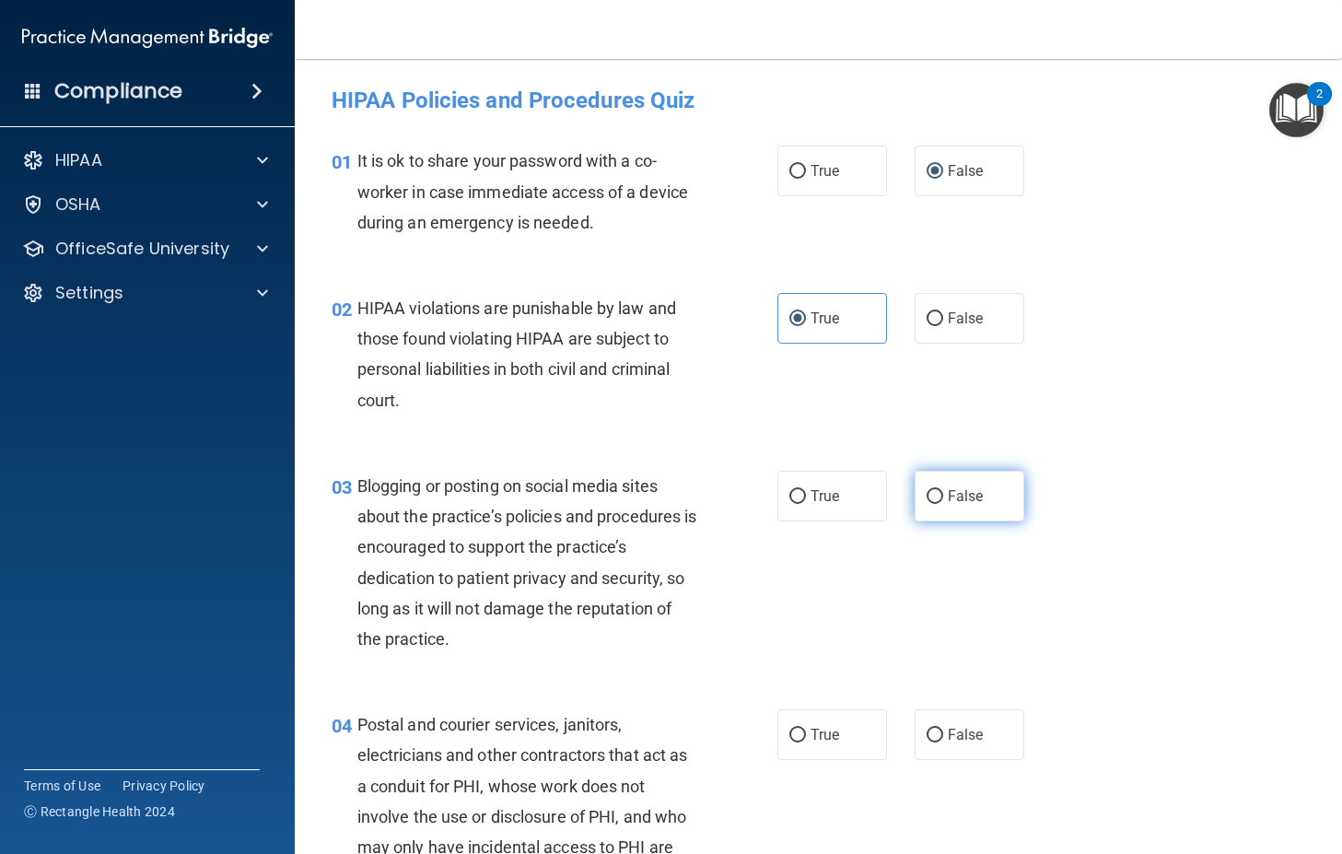
click at [930, 494] on input "False" at bounding box center [934, 497] width 17 height 14
radio input "true"
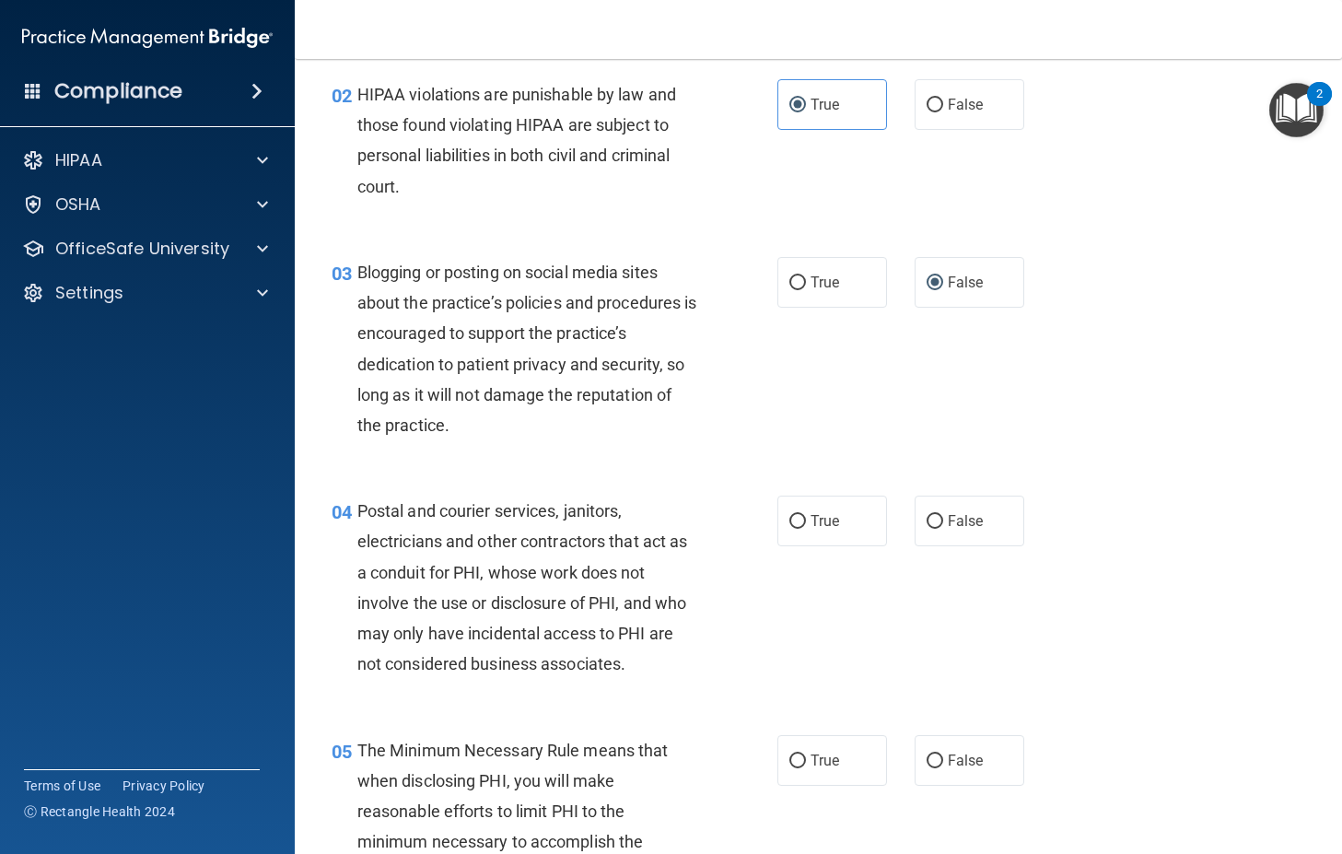
scroll to position [276, 0]
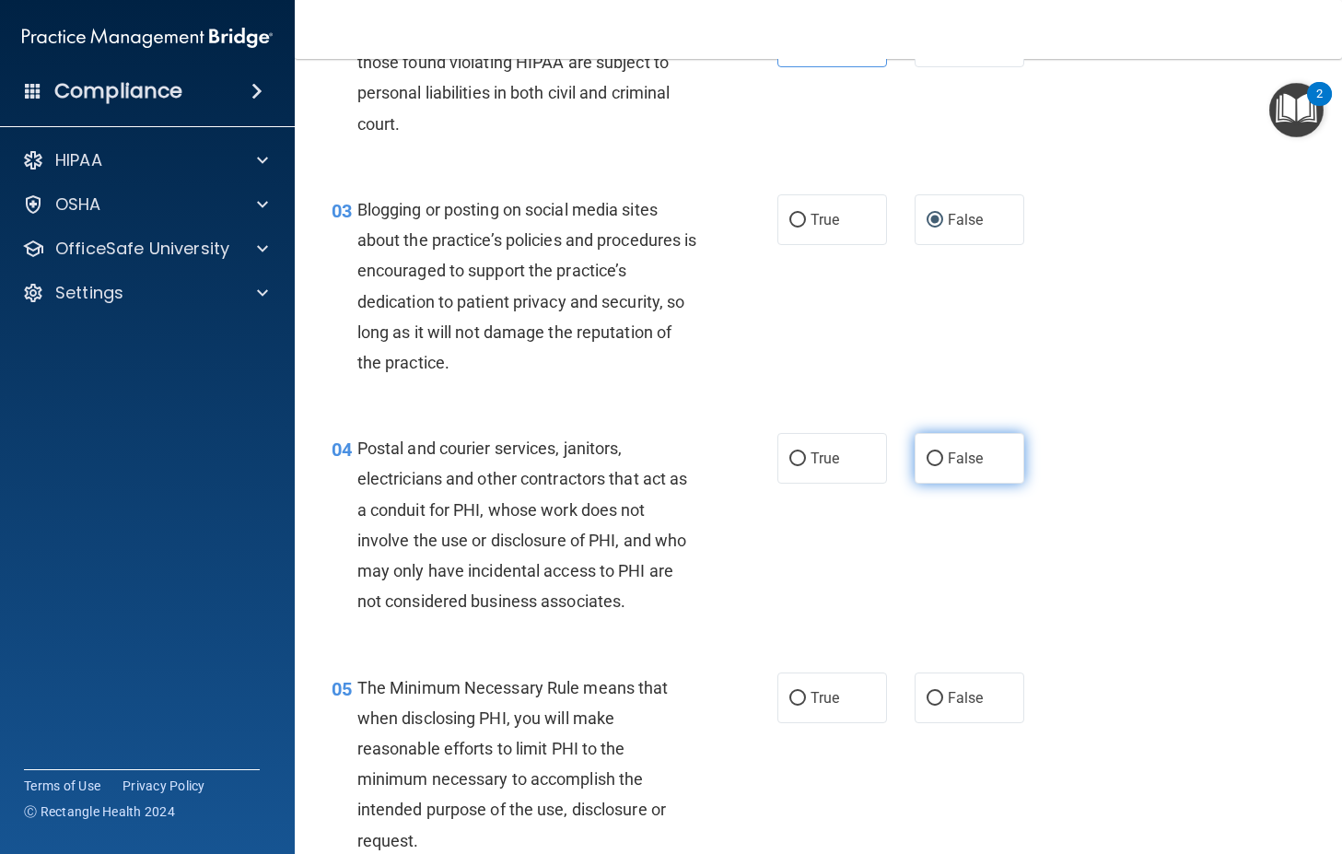
click at [948, 456] on span "False" at bounding box center [966, 457] width 36 height 17
click at [941, 456] on input "False" at bounding box center [934, 459] width 17 height 14
radio input "true"
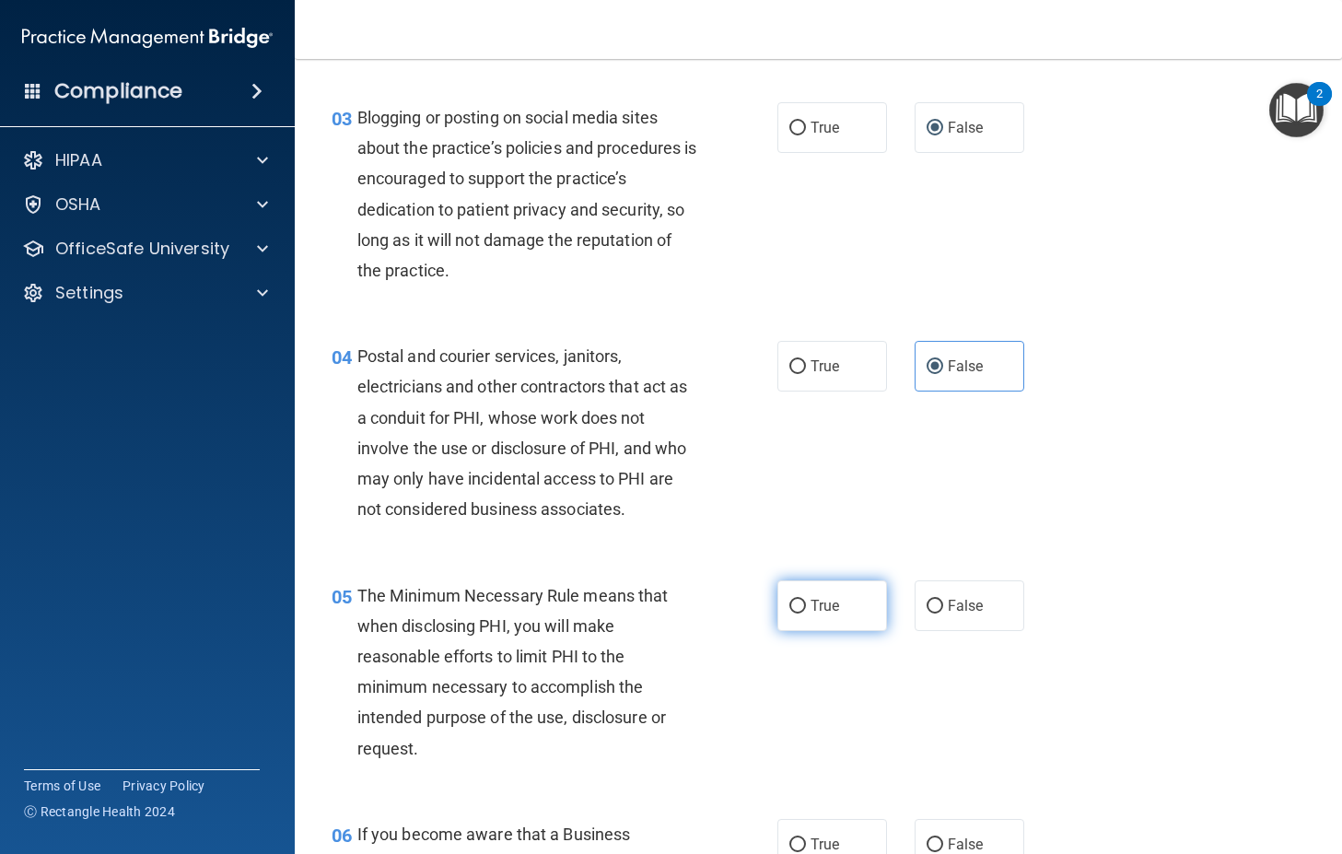
click at [823, 600] on span "True" at bounding box center [824, 605] width 29 height 17
click at [806, 600] on input "True" at bounding box center [797, 607] width 17 height 14
radio input "true"
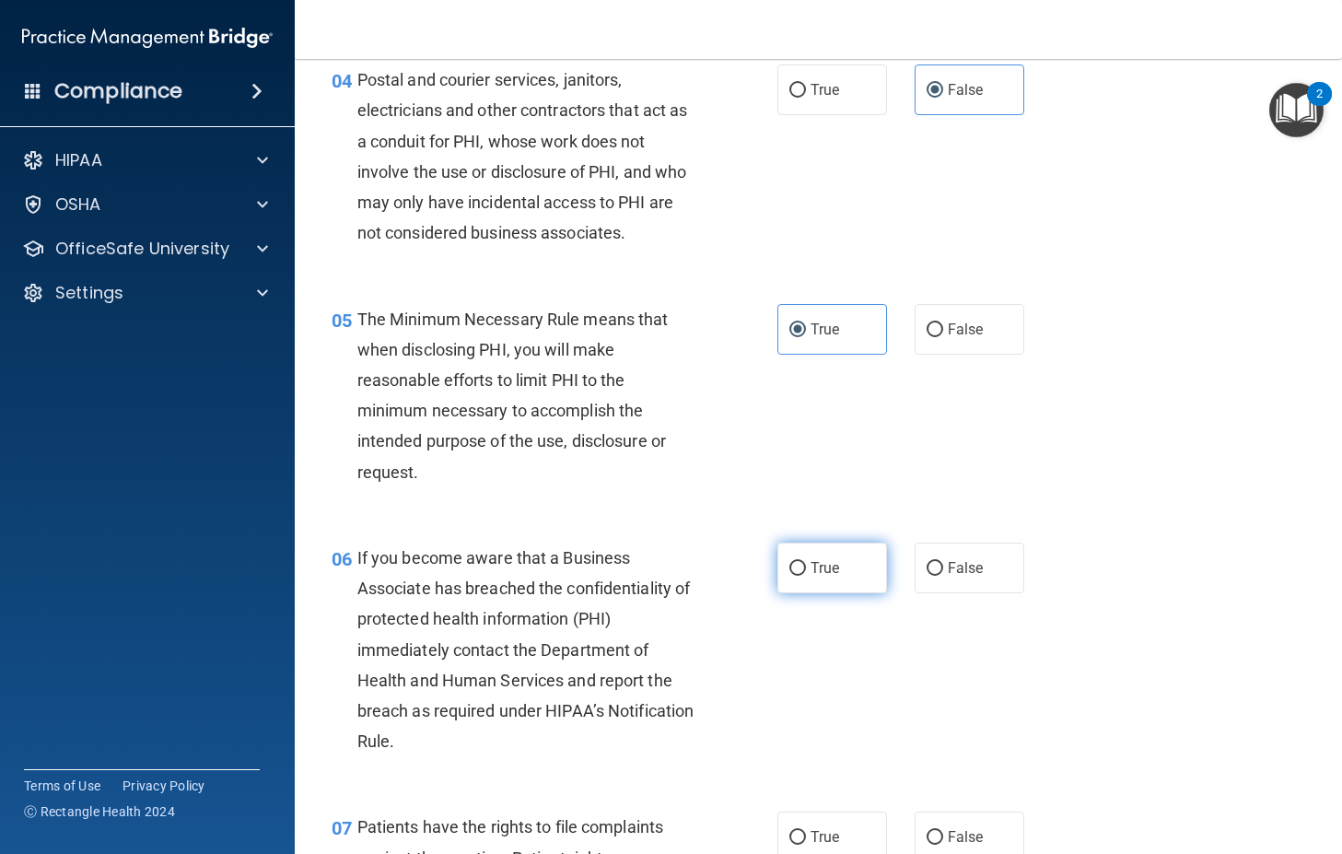
click at [794, 564] on input "True" at bounding box center [797, 569] width 17 height 14
radio input "true"
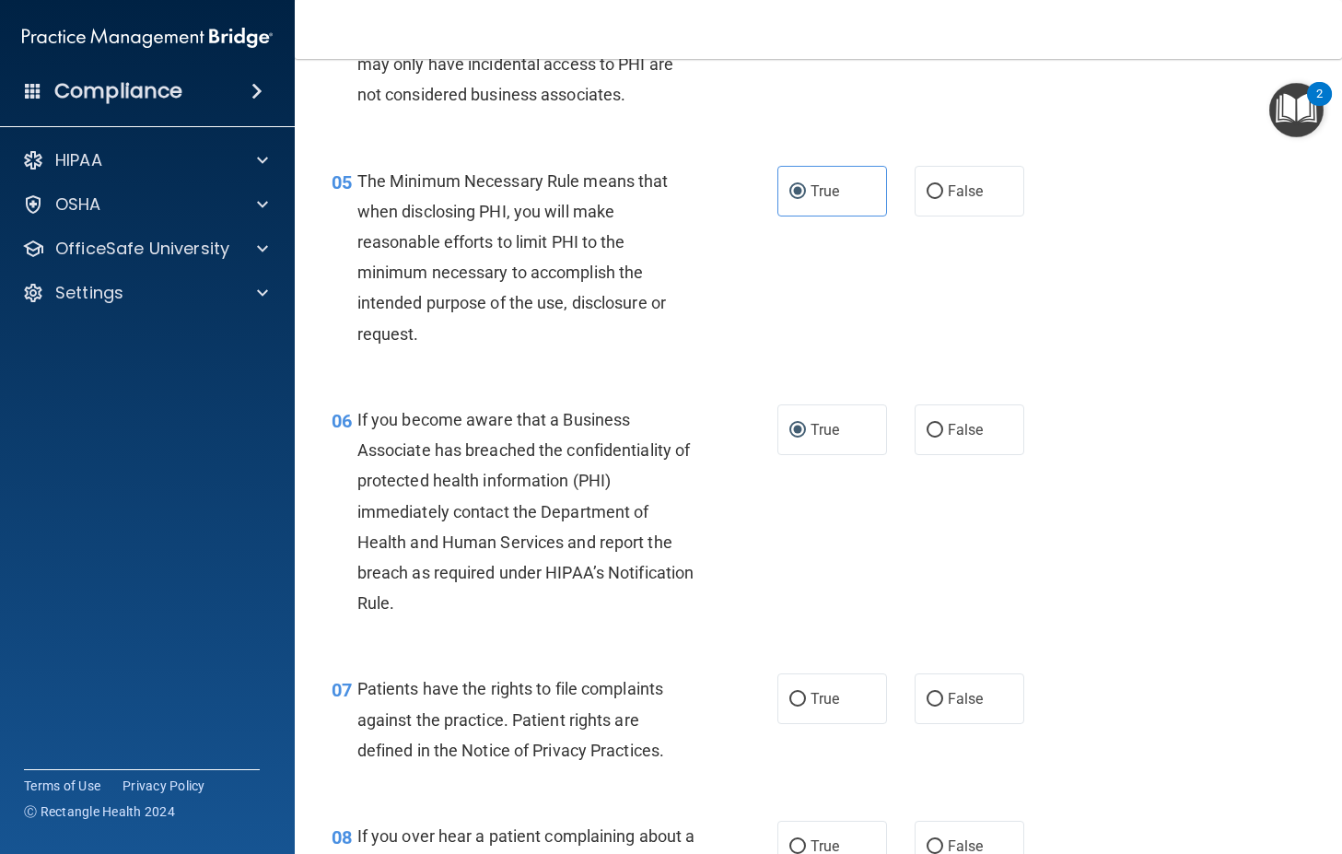
scroll to position [921, 0]
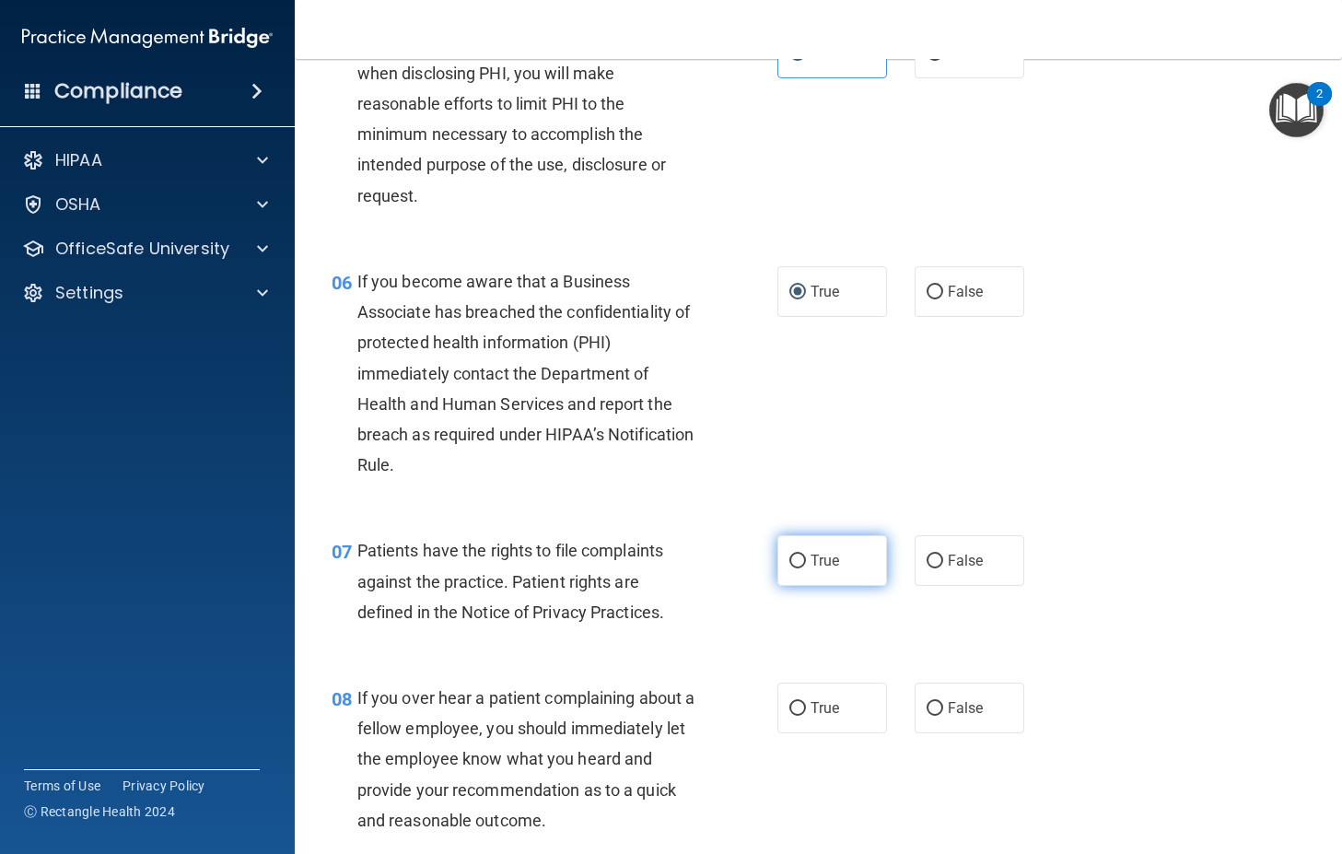
click at [829, 560] on span "True" at bounding box center [824, 560] width 29 height 17
click at [806, 560] on input "True" at bounding box center [797, 561] width 17 height 14
radio input "true"
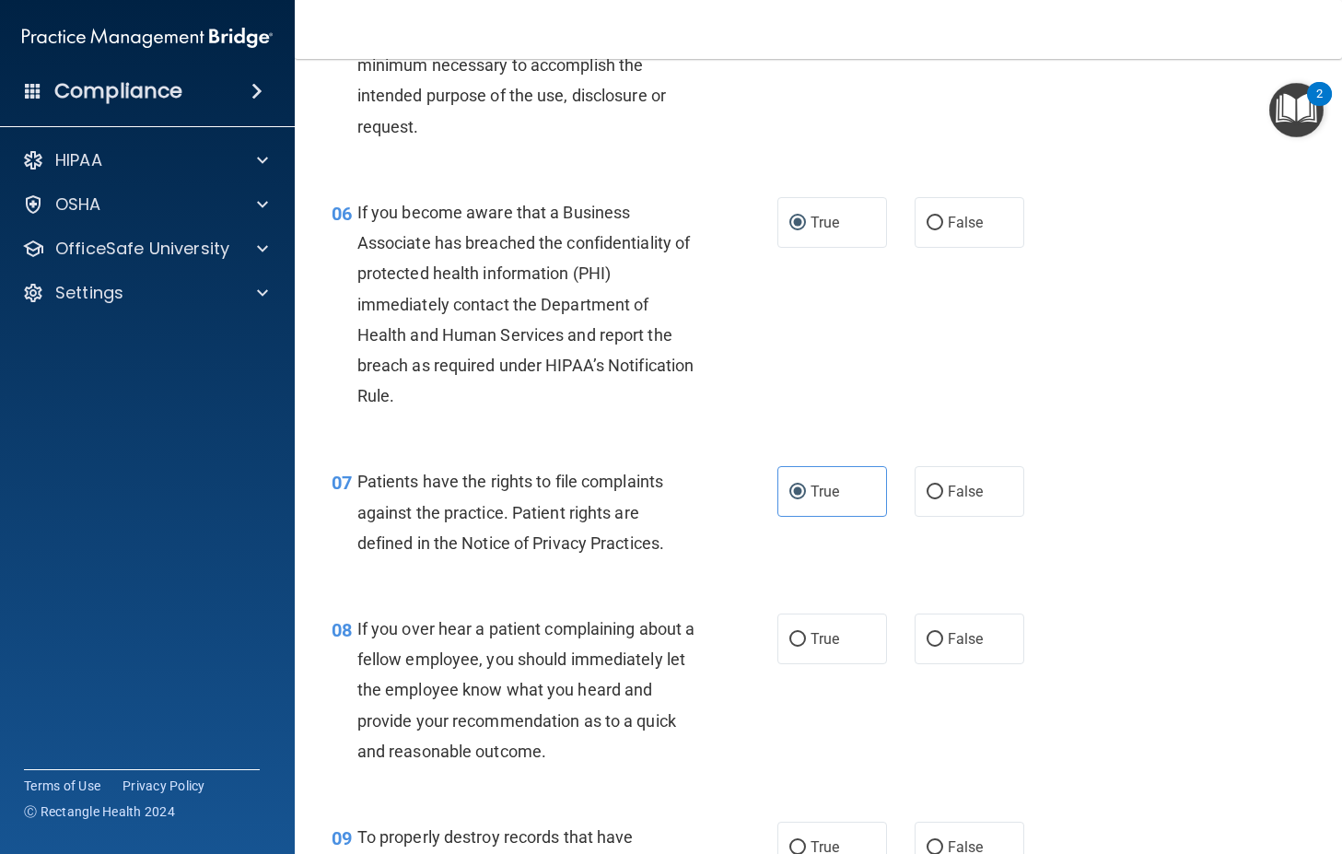
scroll to position [1105, 0]
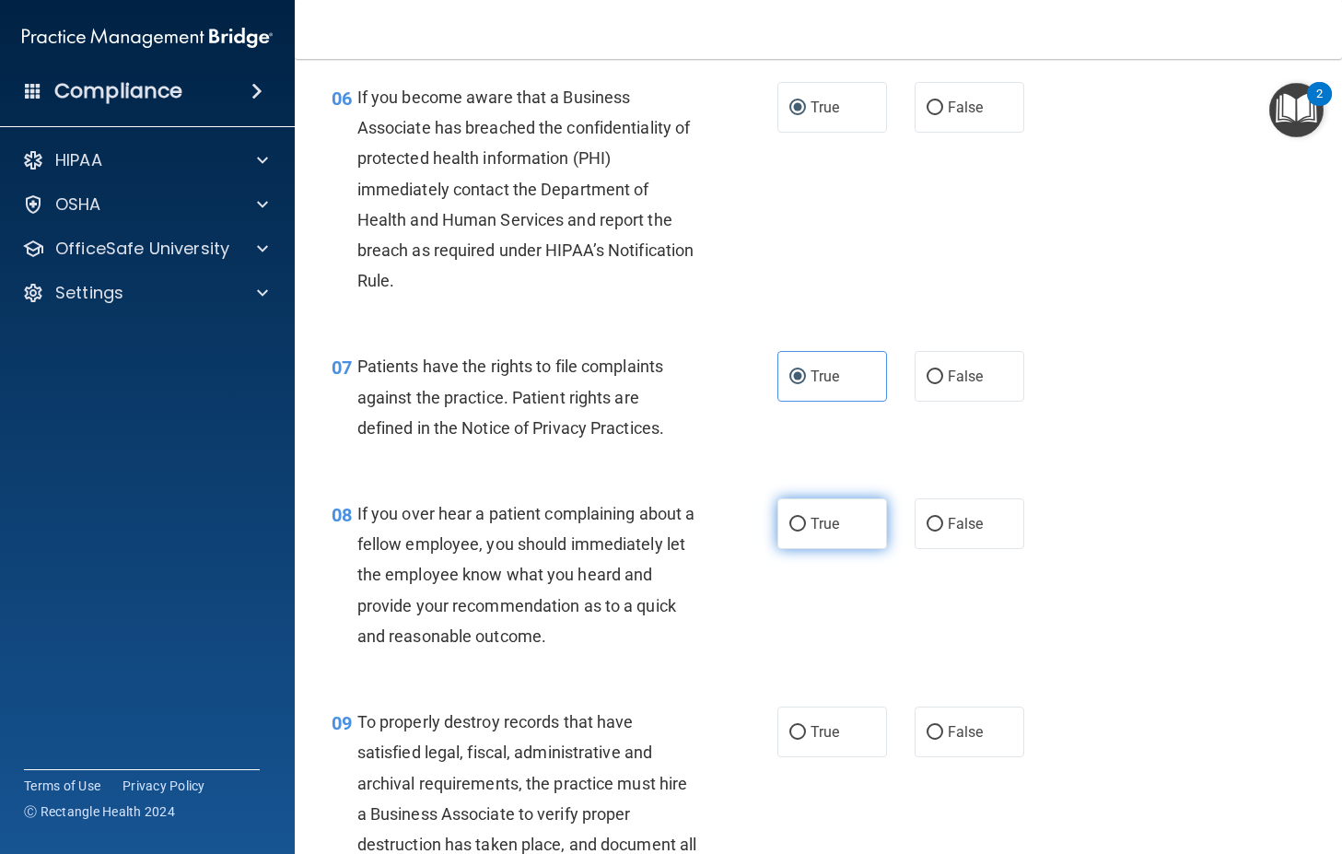
click at [789, 522] on input "True" at bounding box center [797, 525] width 17 height 14
radio input "true"
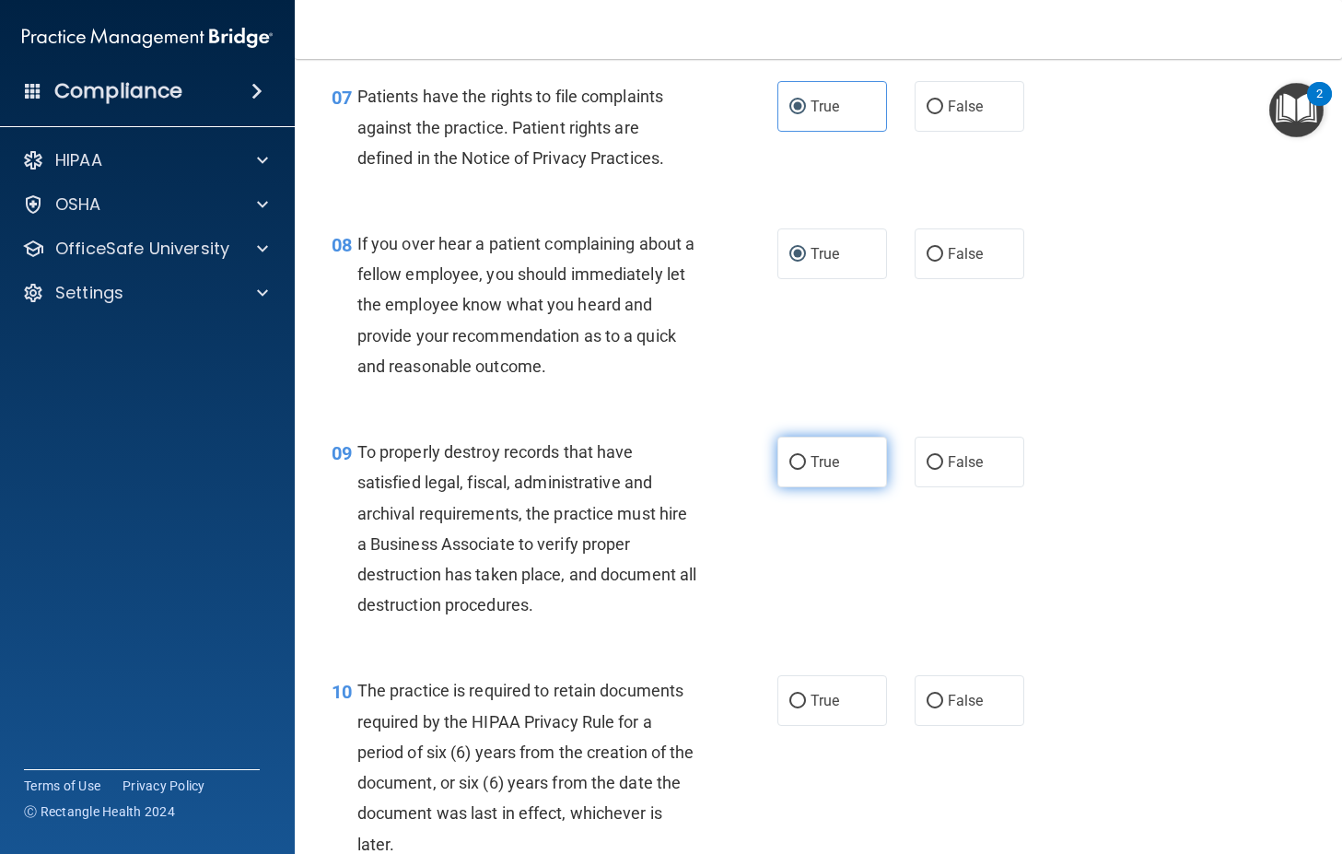
scroll to position [1381, 0]
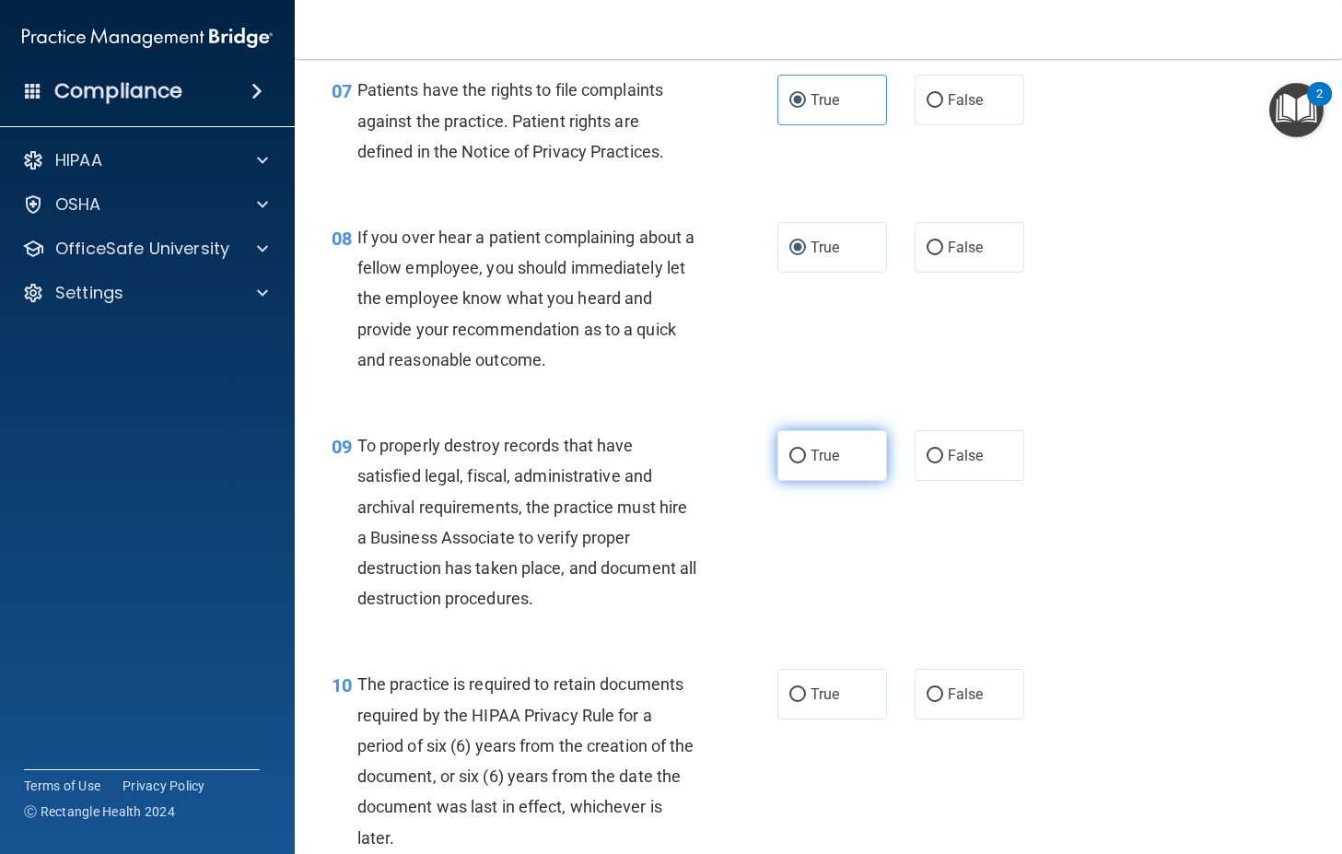
click at [791, 459] on input "True" at bounding box center [797, 456] width 17 height 14
radio input "true"
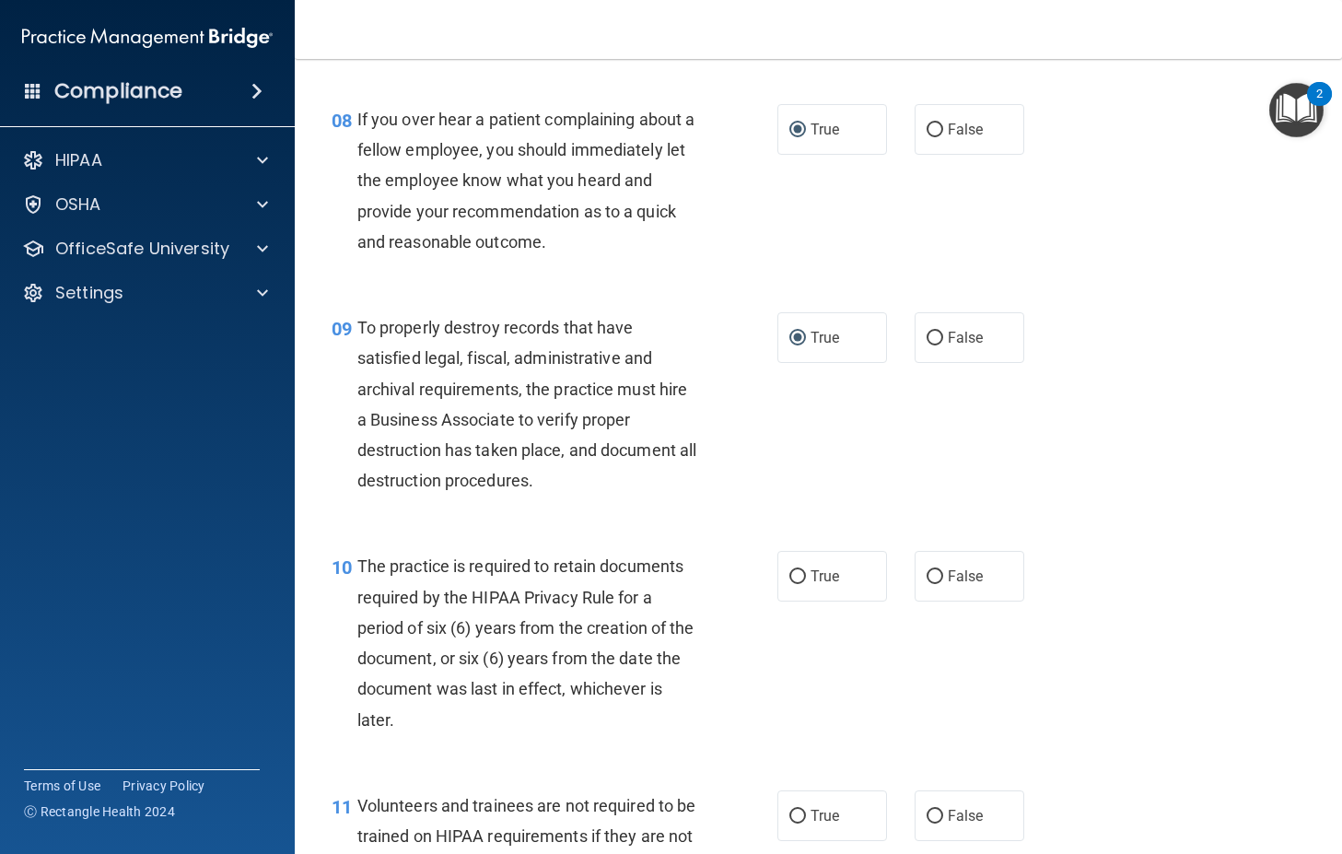
scroll to position [1658, 0]
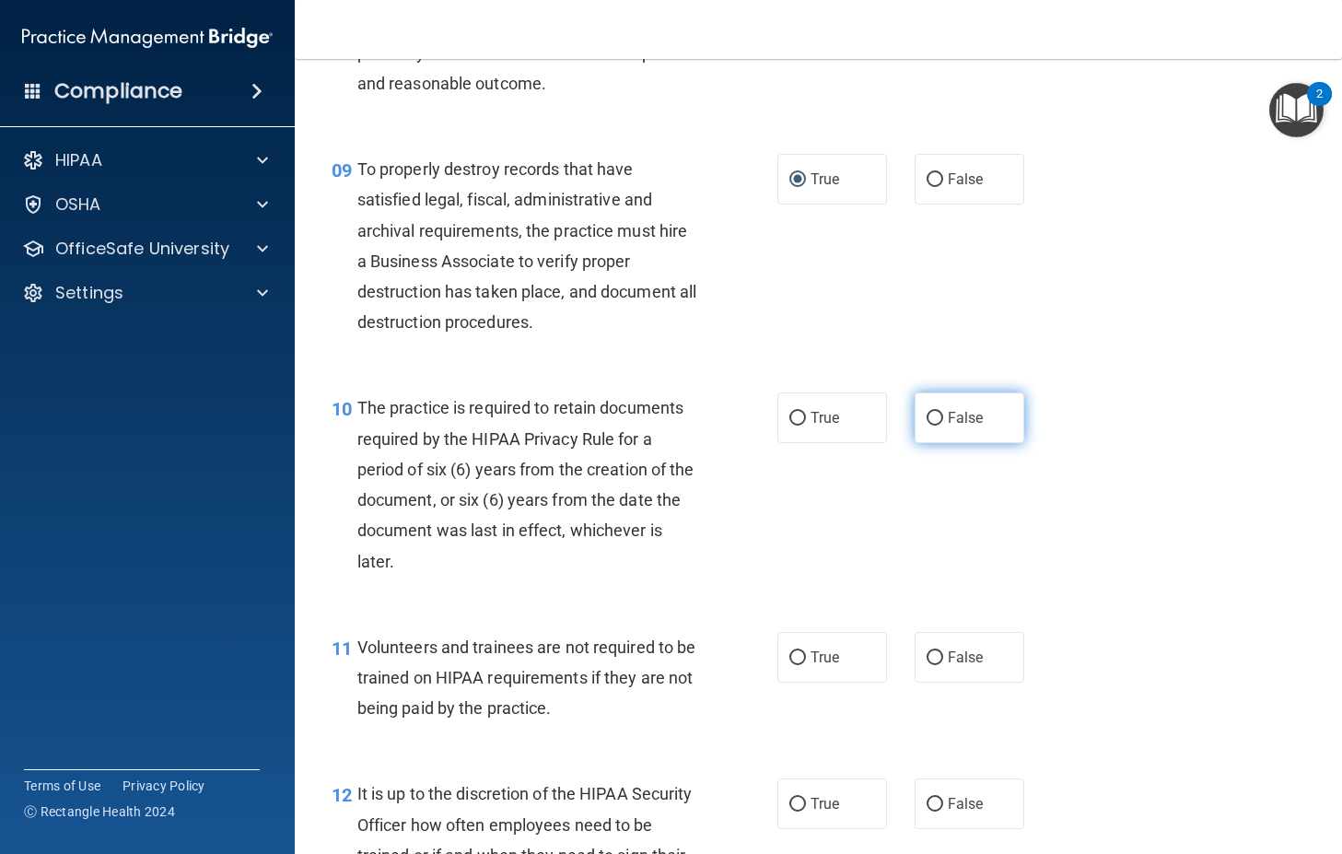
click at [937, 412] on label "False" at bounding box center [969, 417] width 110 height 51
click at [937, 412] on input "False" at bounding box center [934, 419] width 17 height 14
radio input "true"
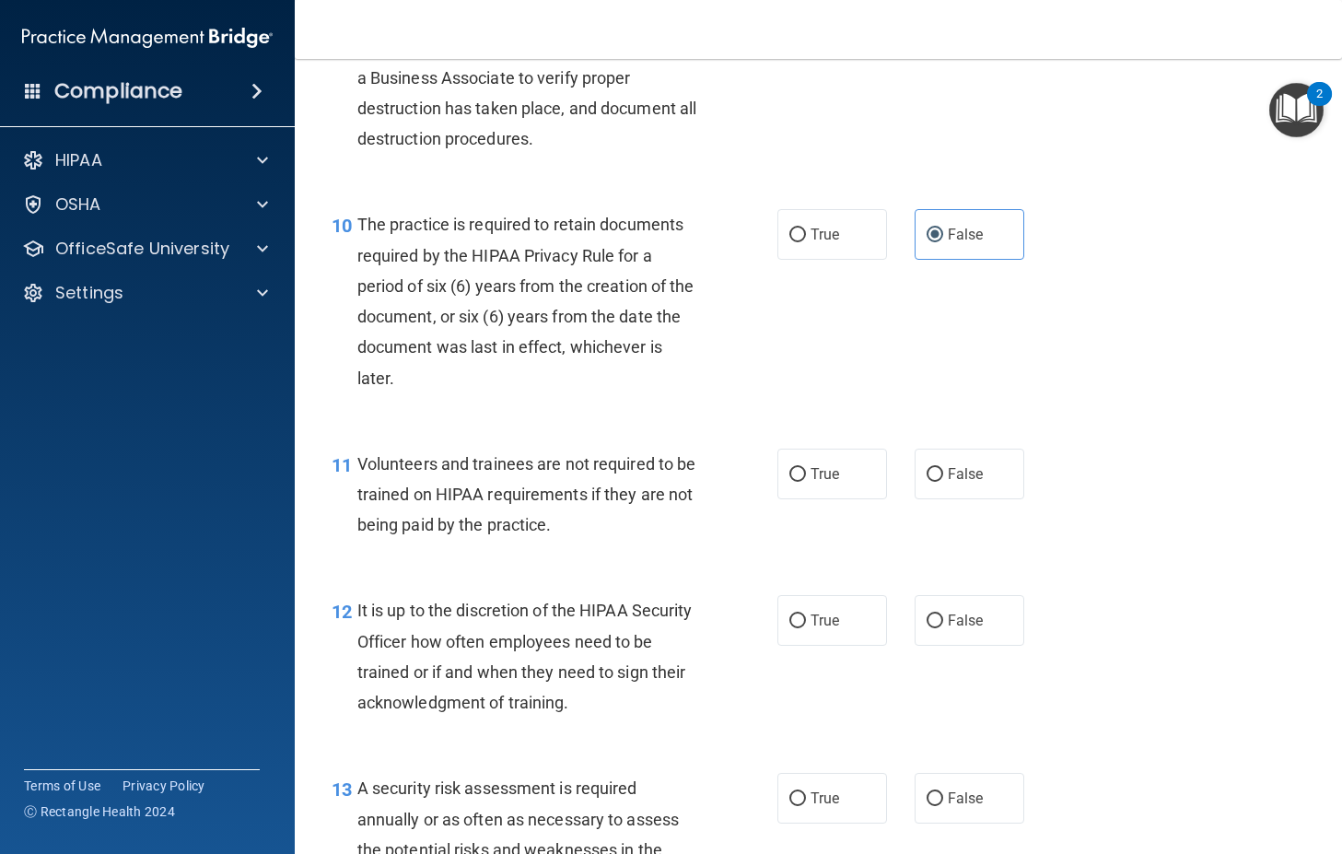
scroll to position [1842, 0]
click at [926, 479] on input "False" at bounding box center [934, 474] width 17 height 14
radio input "true"
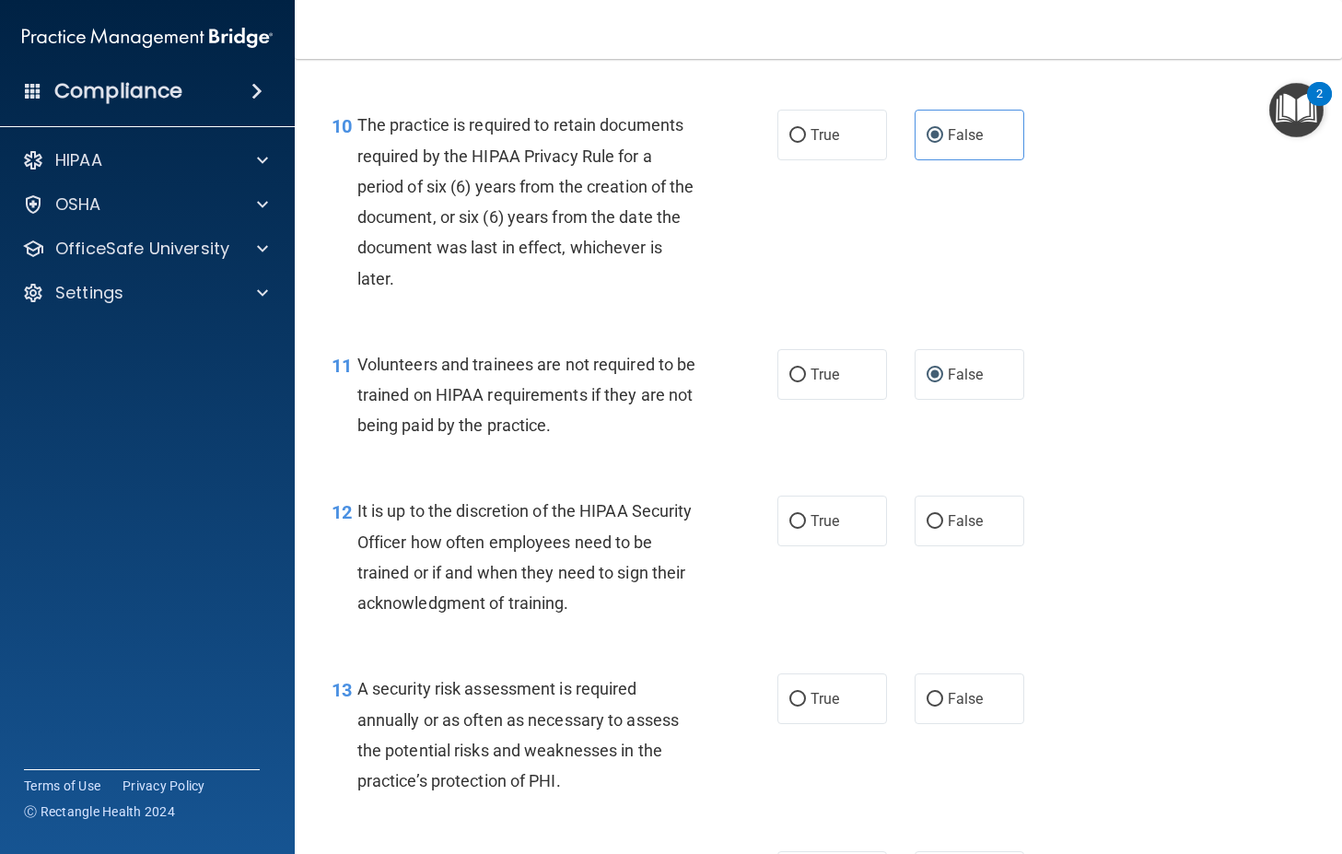
scroll to position [2118, 0]
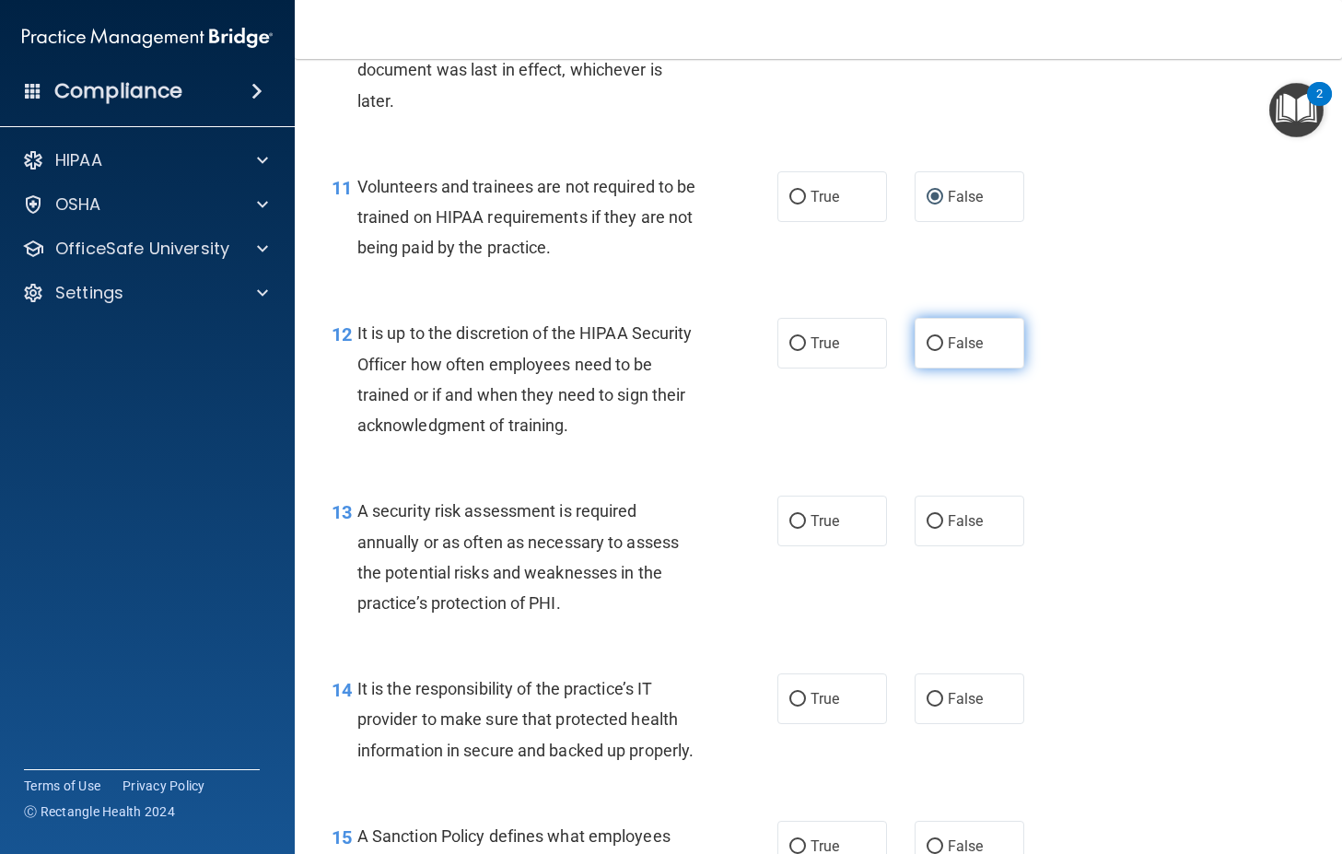
click at [931, 339] on input "False" at bounding box center [934, 344] width 17 height 14
radio input "true"
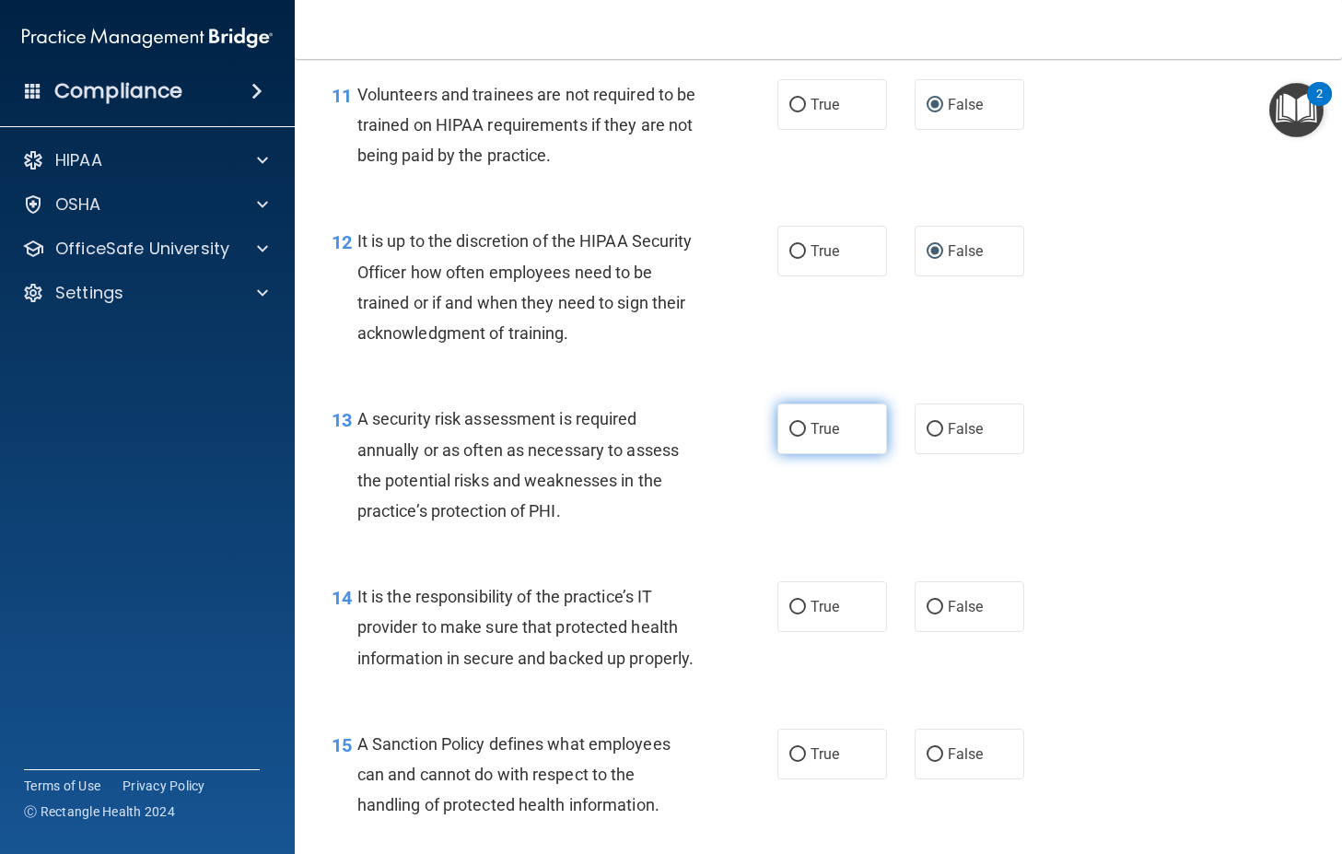
click at [811, 428] on span "True" at bounding box center [824, 428] width 29 height 17
click at [806, 428] on input "True" at bounding box center [797, 430] width 17 height 14
radio input "true"
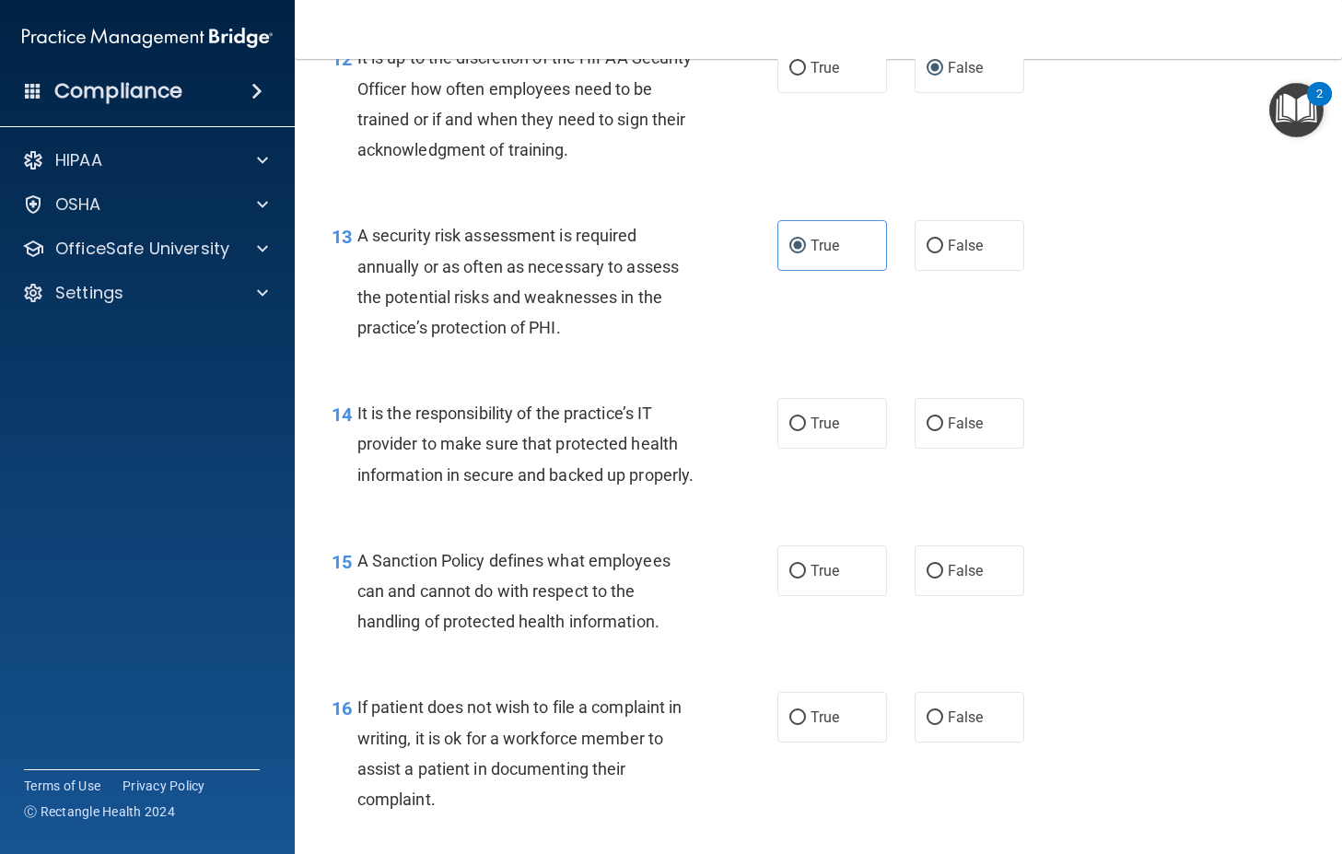
scroll to position [2394, 0]
click at [790, 417] on input "True" at bounding box center [797, 423] width 17 height 14
radio input "true"
click at [823, 595] on label "True" at bounding box center [832, 569] width 110 height 51
click at [806, 577] on input "True" at bounding box center [797, 571] width 17 height 14
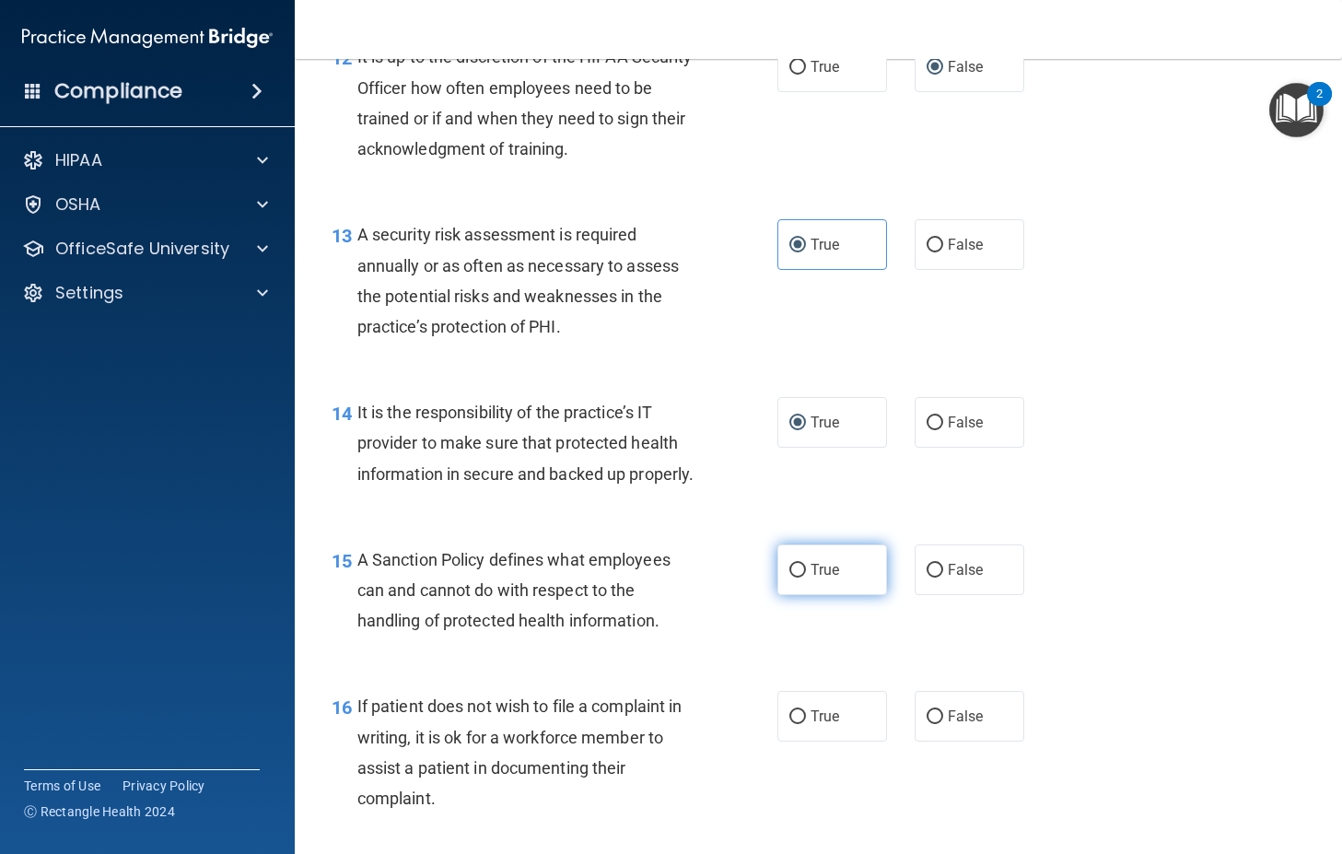
radio input "true"
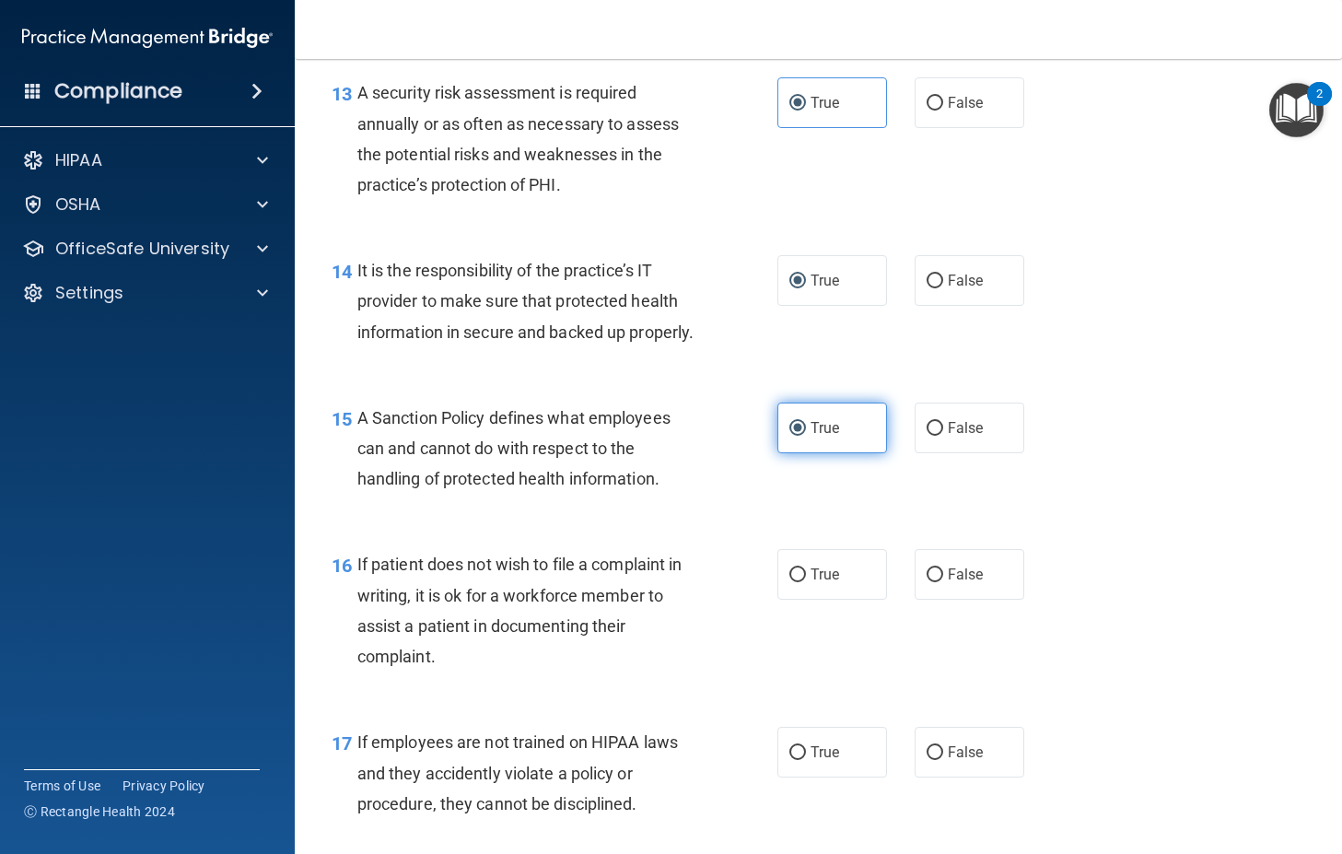
scroll to position [2579, 0]
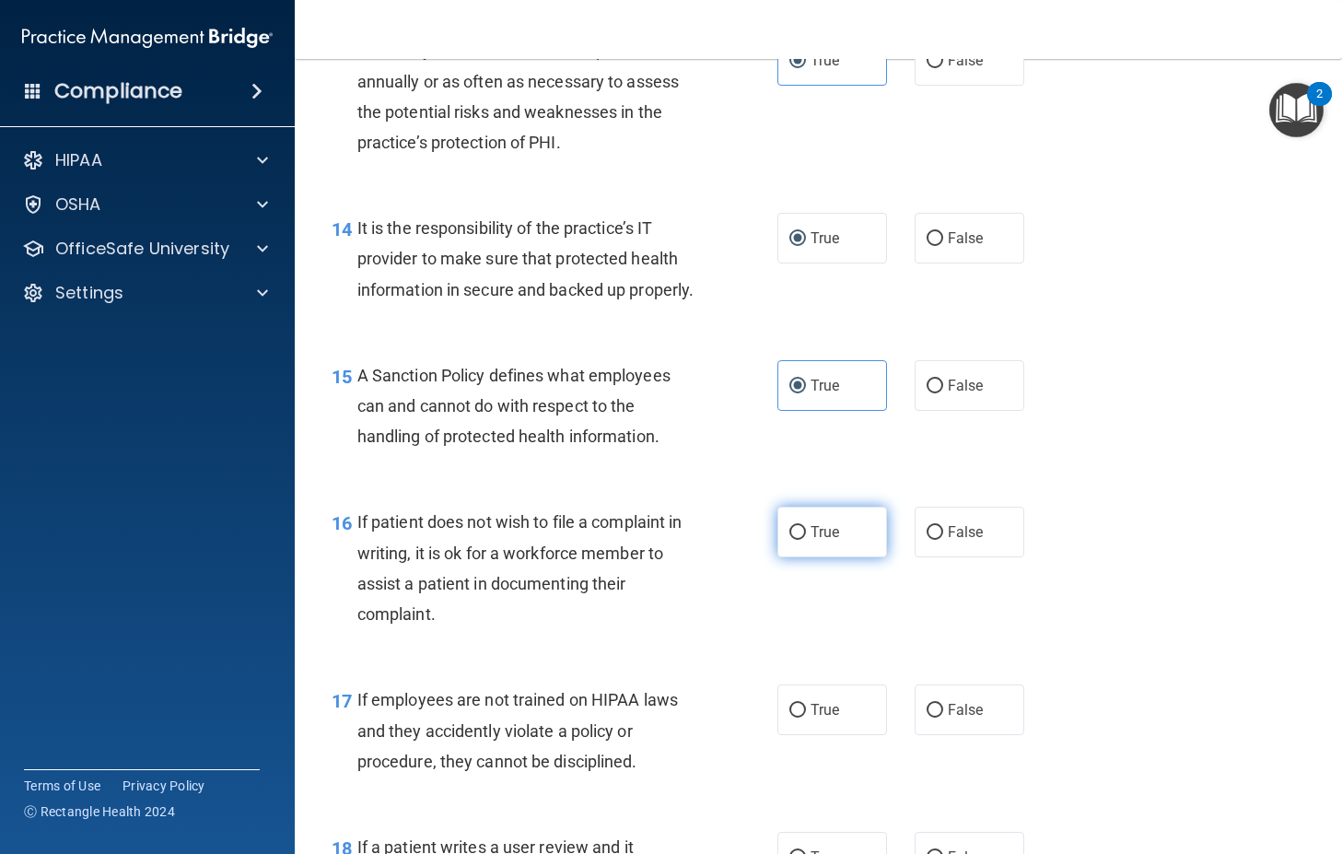
click at [794, 540] on input "True" at bounding box center [797, 533] width 17 height 14
radio input "true"
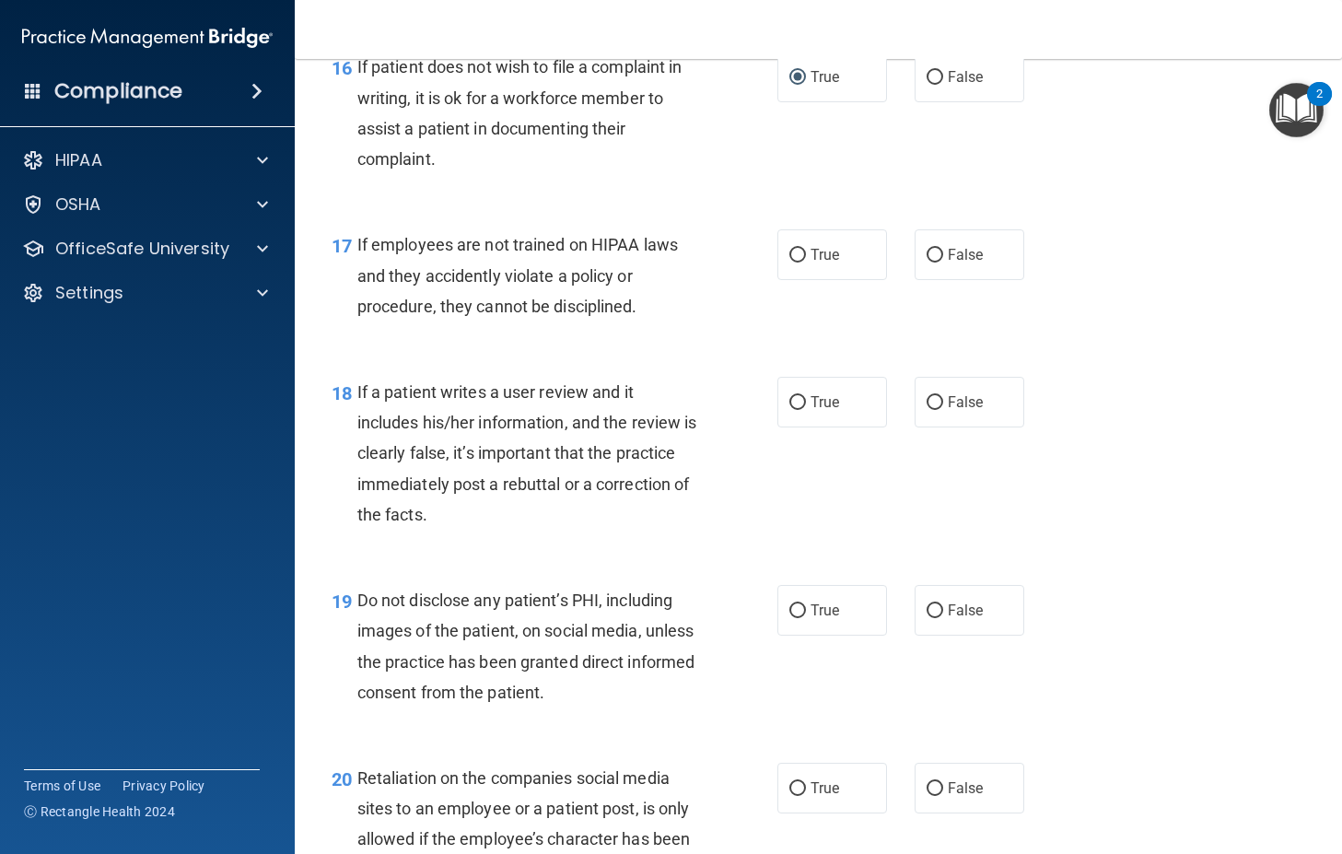
scroll to position [3039, 0]
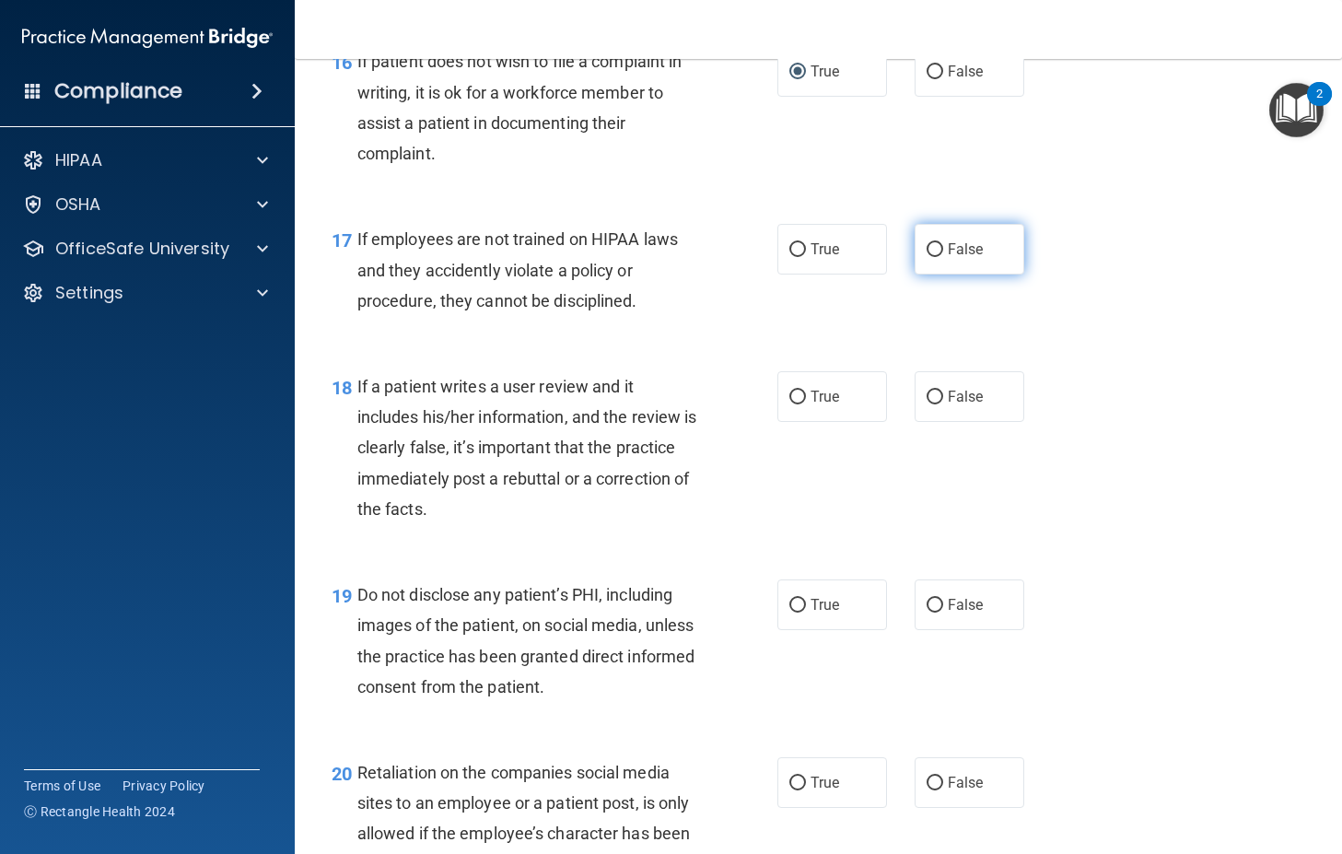
click at [931, 257] on input "False" at bounding box center [934, 250] width 17 height 14
radio input "true"
click at [948, 405] on span "False" at bounding box center [966, 396] width 36 height 17
click at [940, 404] on input "False" at bounding box center [934, 397] width 17 height 14
radio input "true"
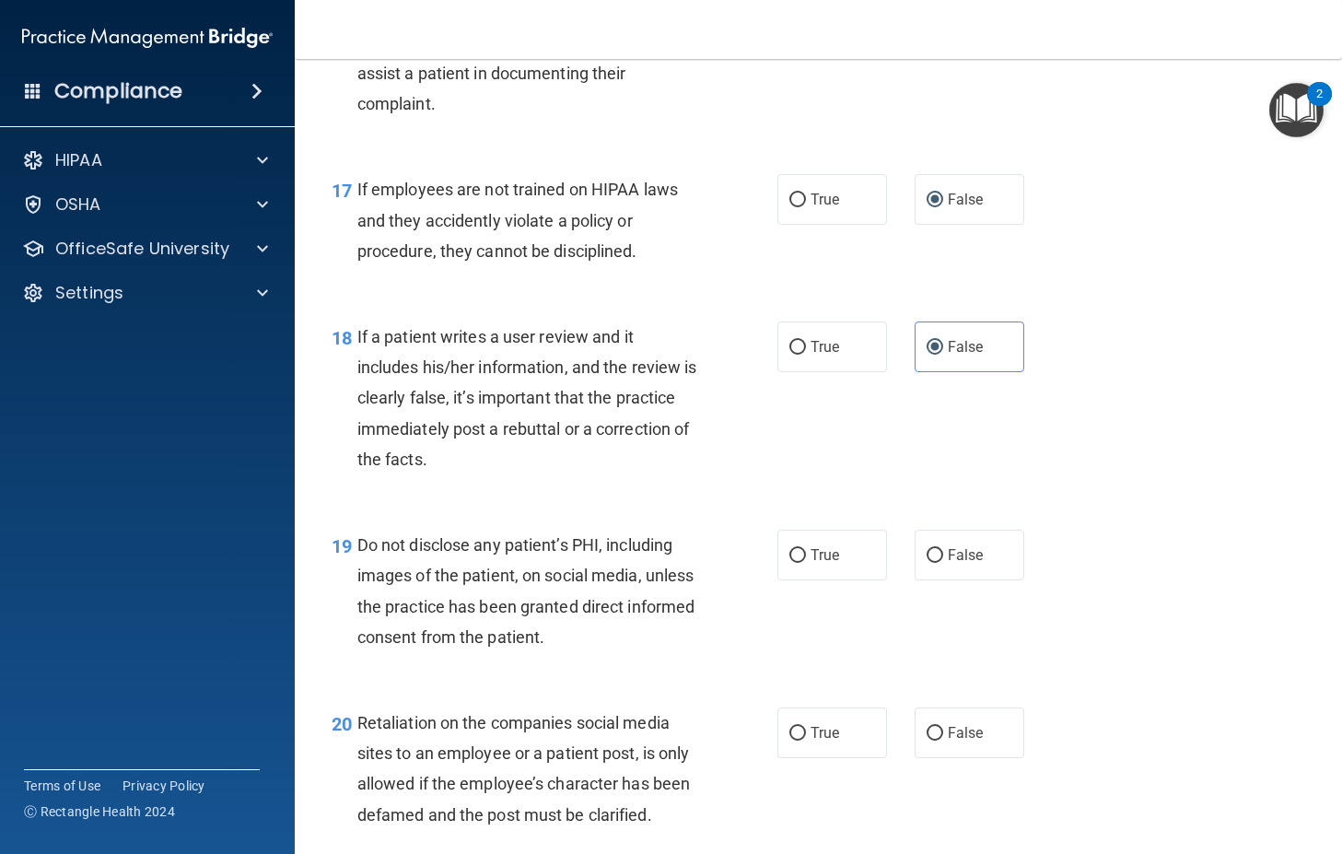
scroll to position [3131, 0]
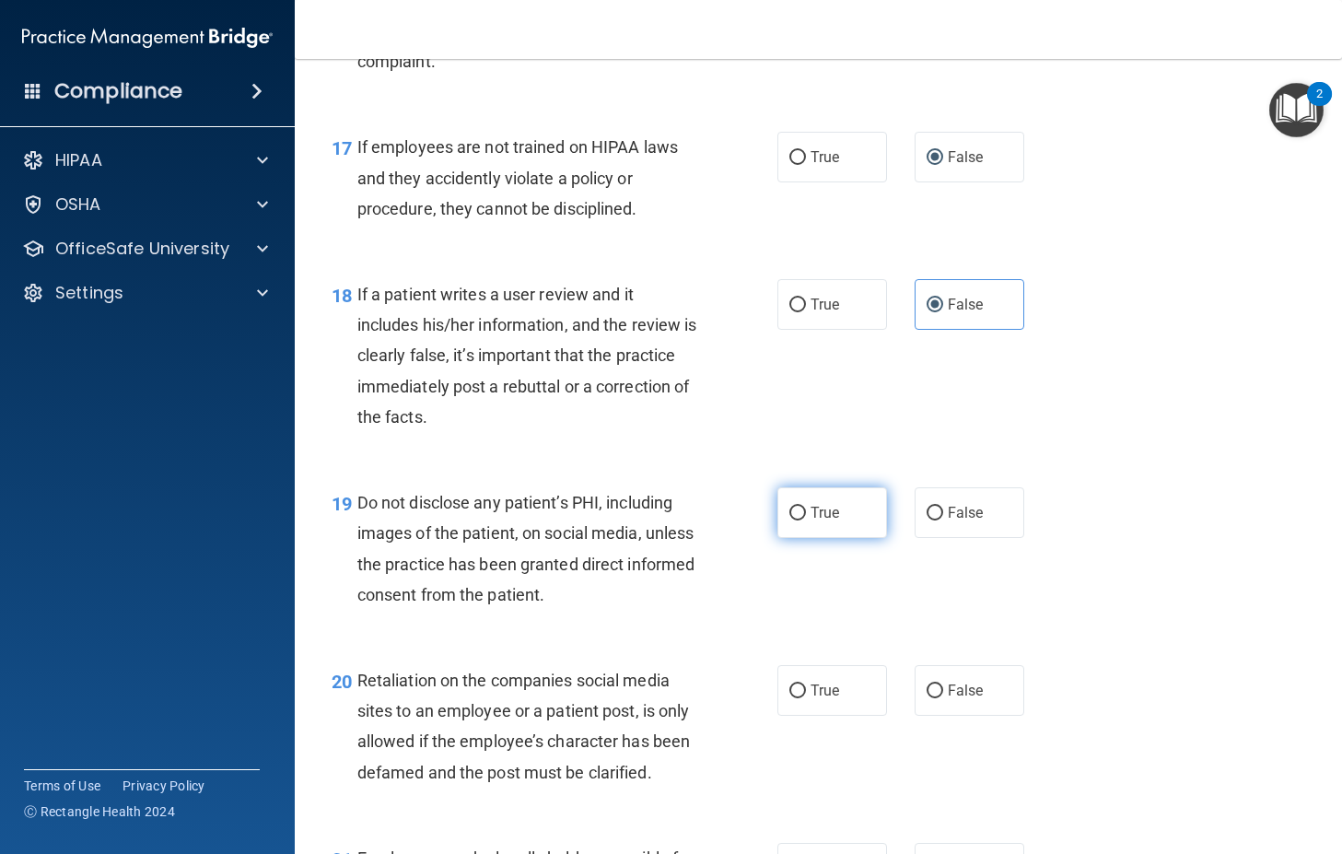
click at [800, 538] on label "True" at bounding box center [832, 512] width 110 height 51
click at [800, 520] on input "True" at bounding box center [797, 513] width 17 height 14
radio input "true"
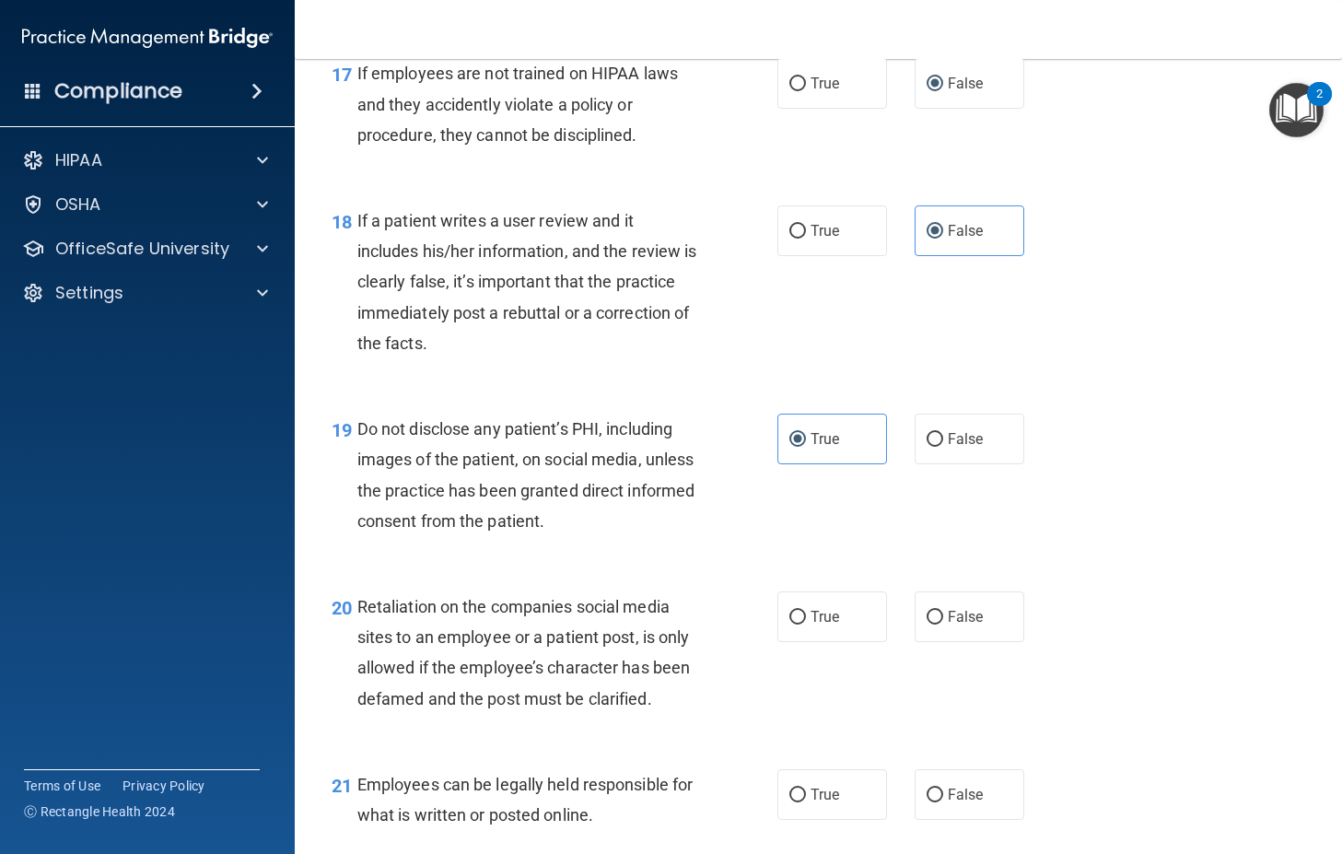
scroll to position [3315, 0]
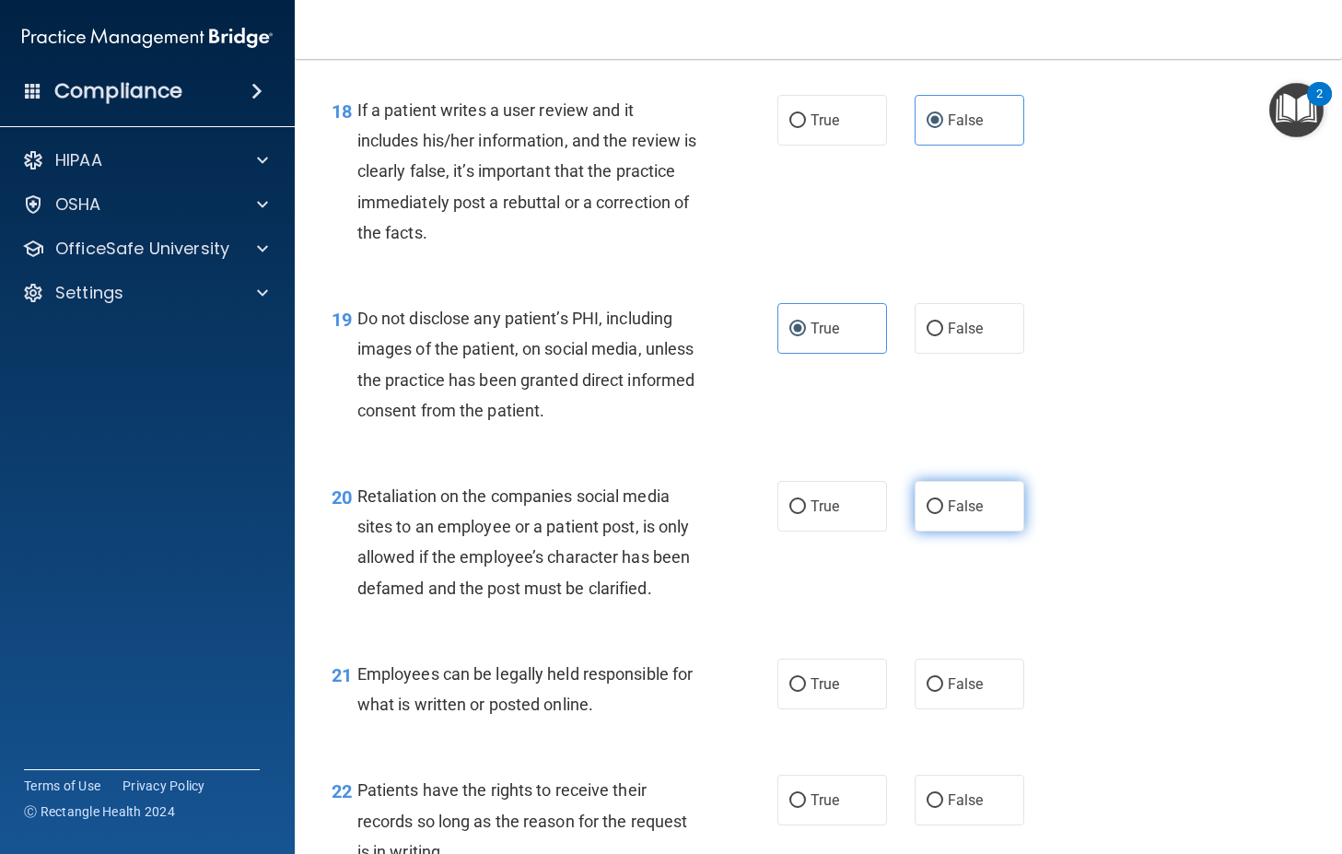
click at [926, 514] on input "False" at bounding box center [934, 507] width 17 height 14
radio input "true"
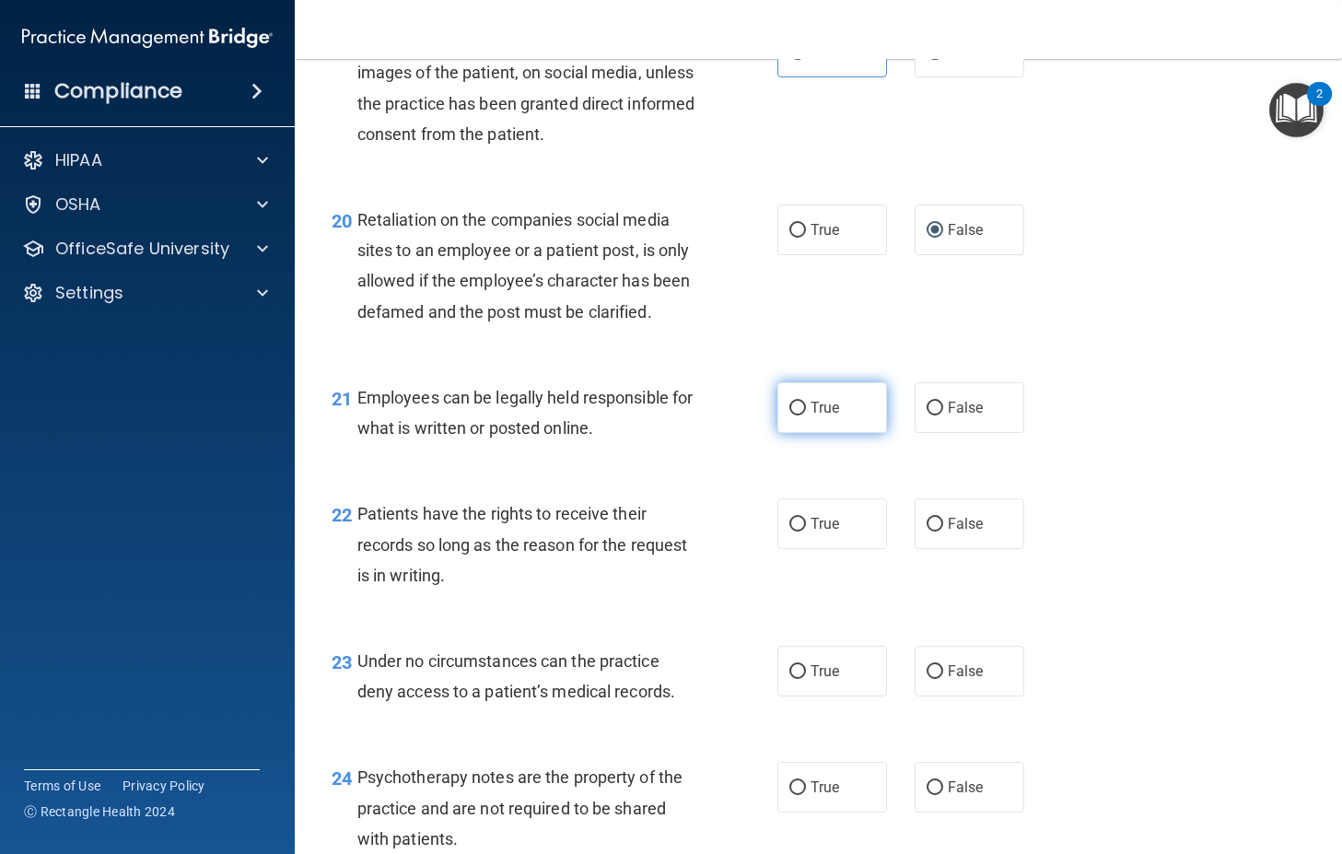
click at [789, 415] on input "True" at bounding box center [797, 409] width 17 height 14
radio input "true"
click at [789, 531] on input "True" at bounding box center [797, 525] width 17 height 14
radio input "true"
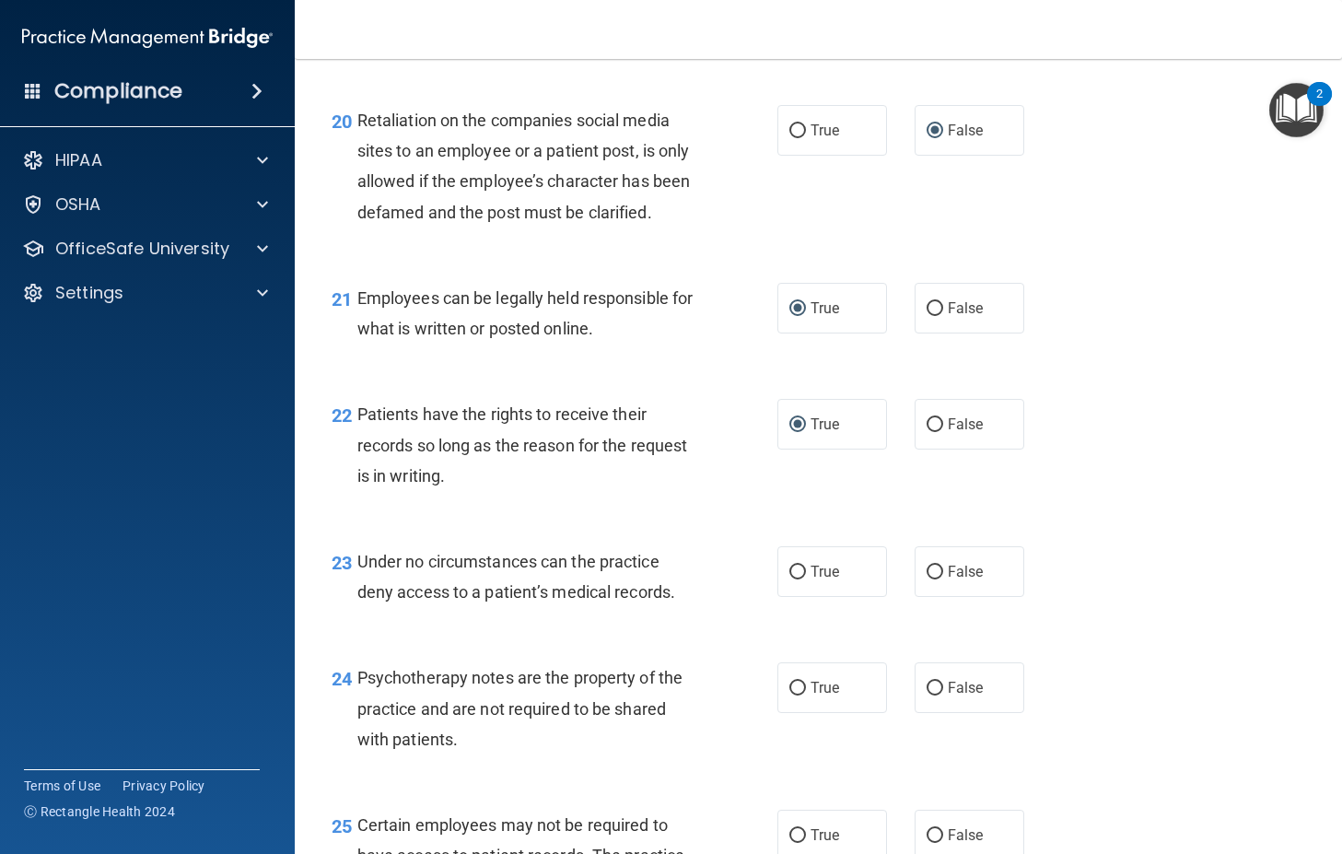
scroll to position [3868, 0]
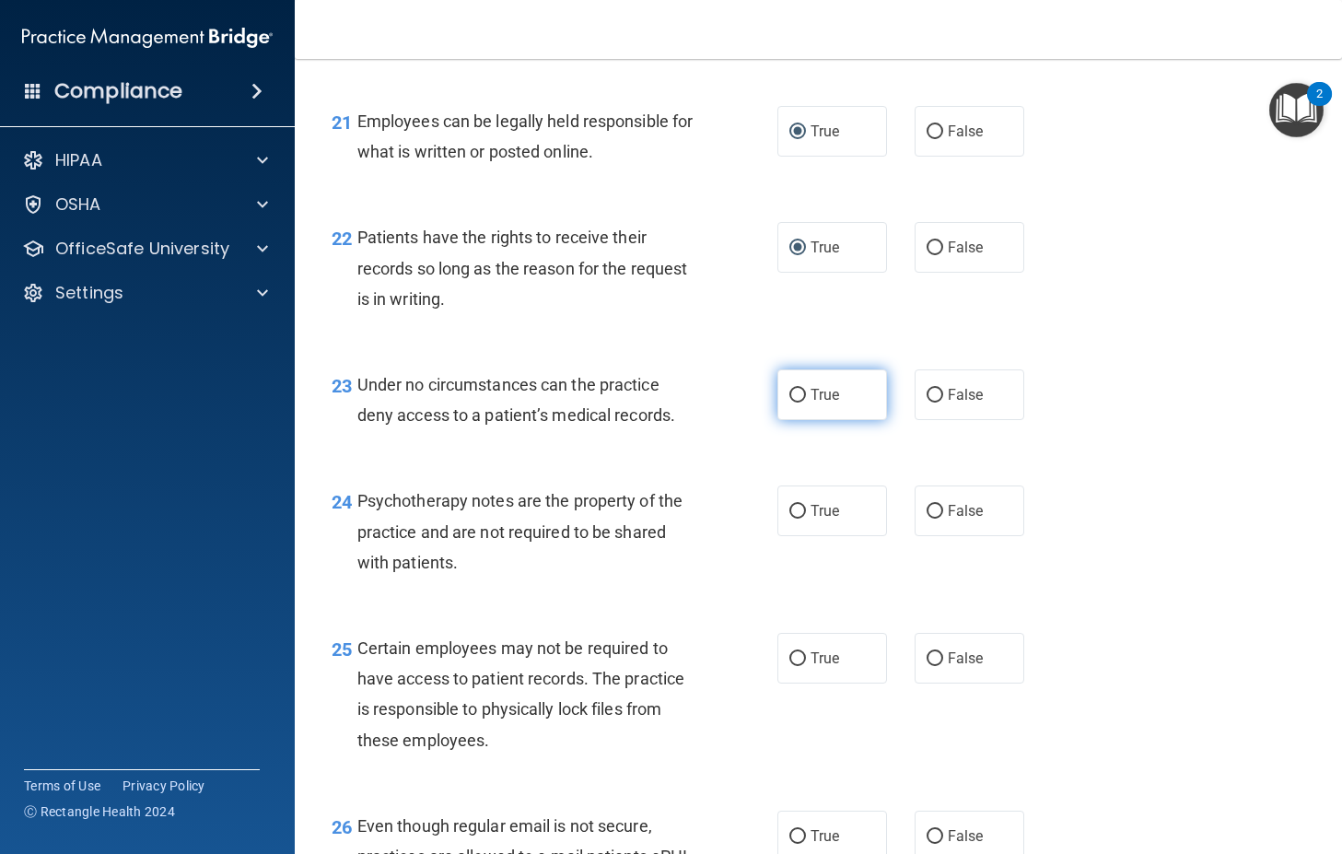
click at [798, 420] on label "True" at bounding box center [832, 394] width 110 height 51
click at [798, 402] on input "True" at bounding box center [797, 396] width 17 height 14
radio input "true"
click at [948, 519] on span "False" at bounding box center [966, 510] width 36 height 17
click at [943, 518] on input "False" at bounding box center [934, 512] width 17 height 14
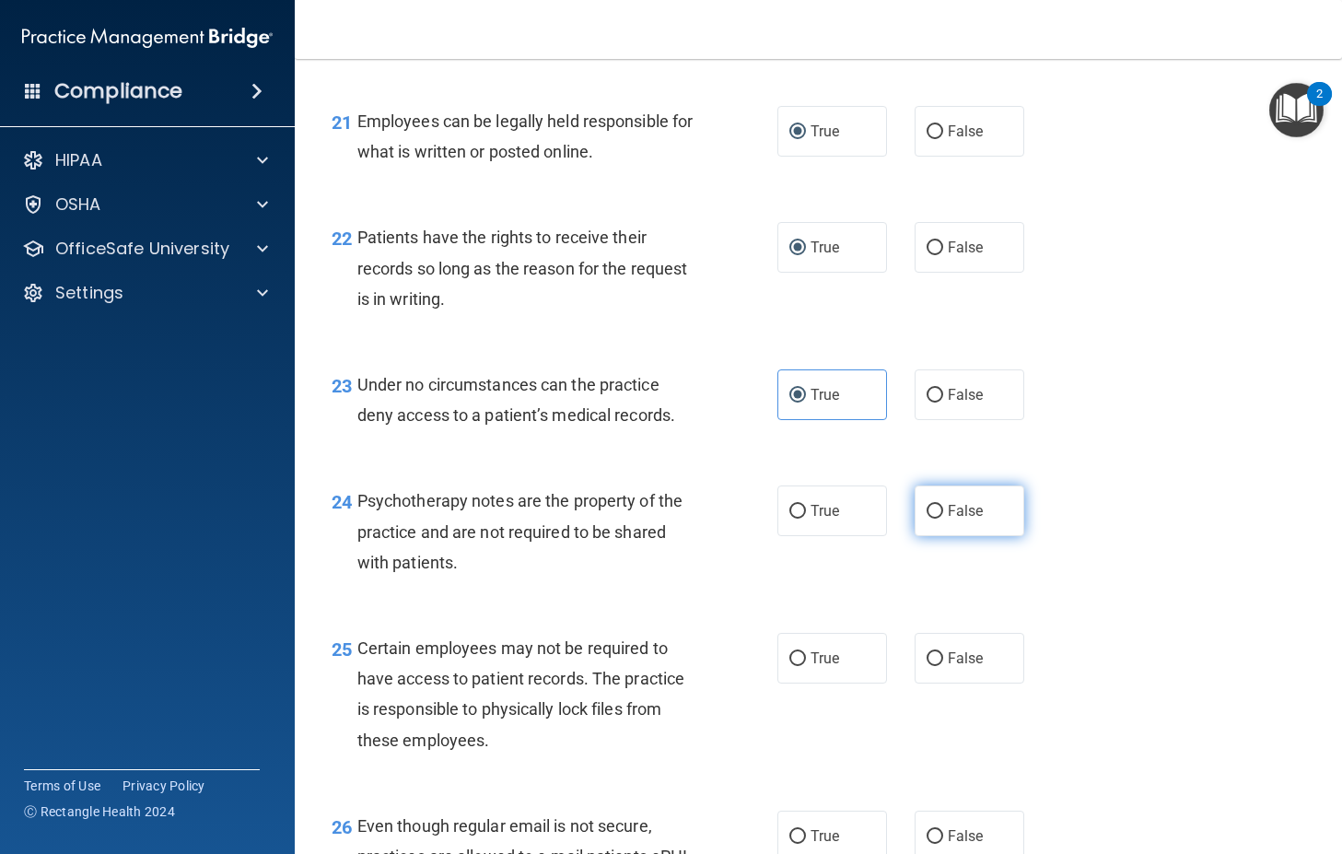
radio input "true"
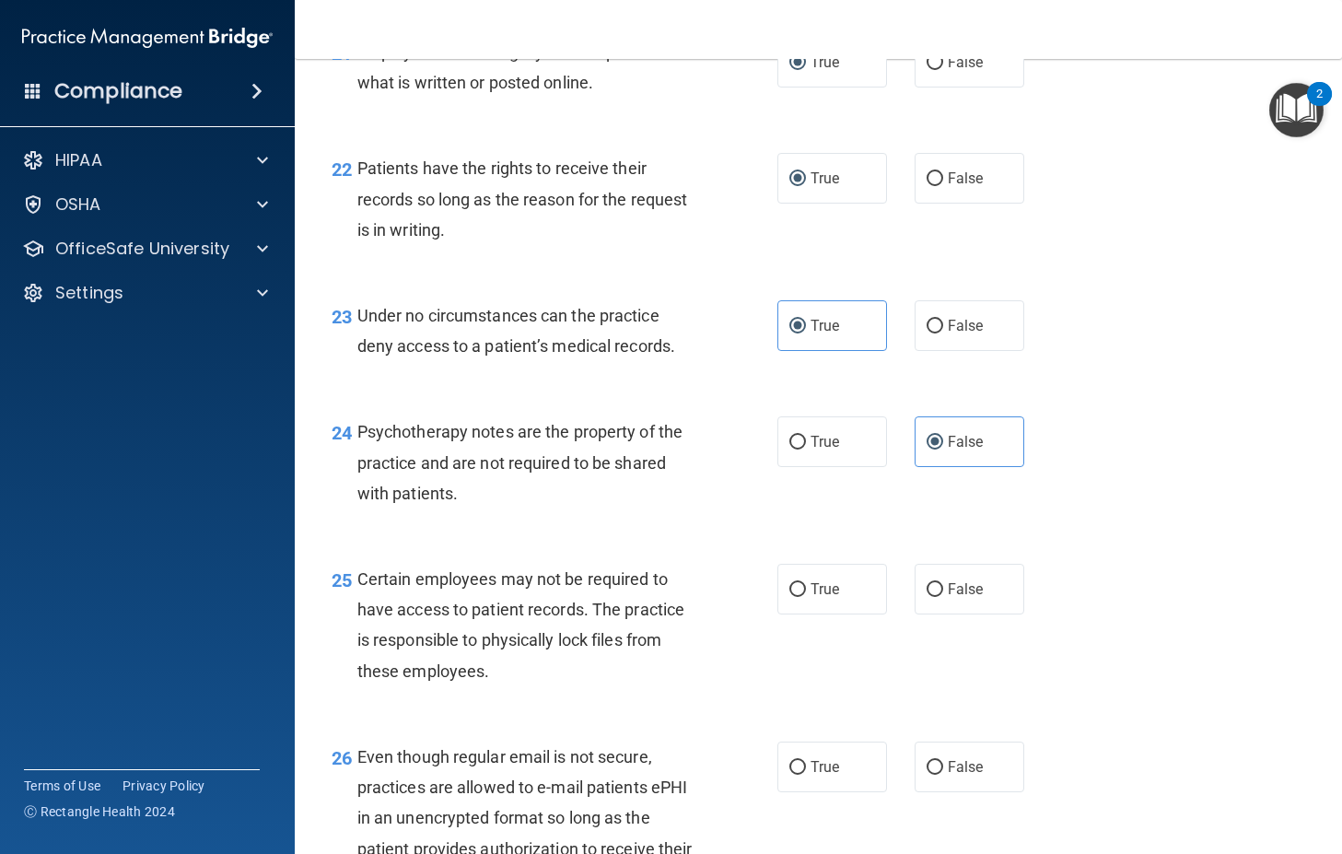
scroll to position [4052, 0]
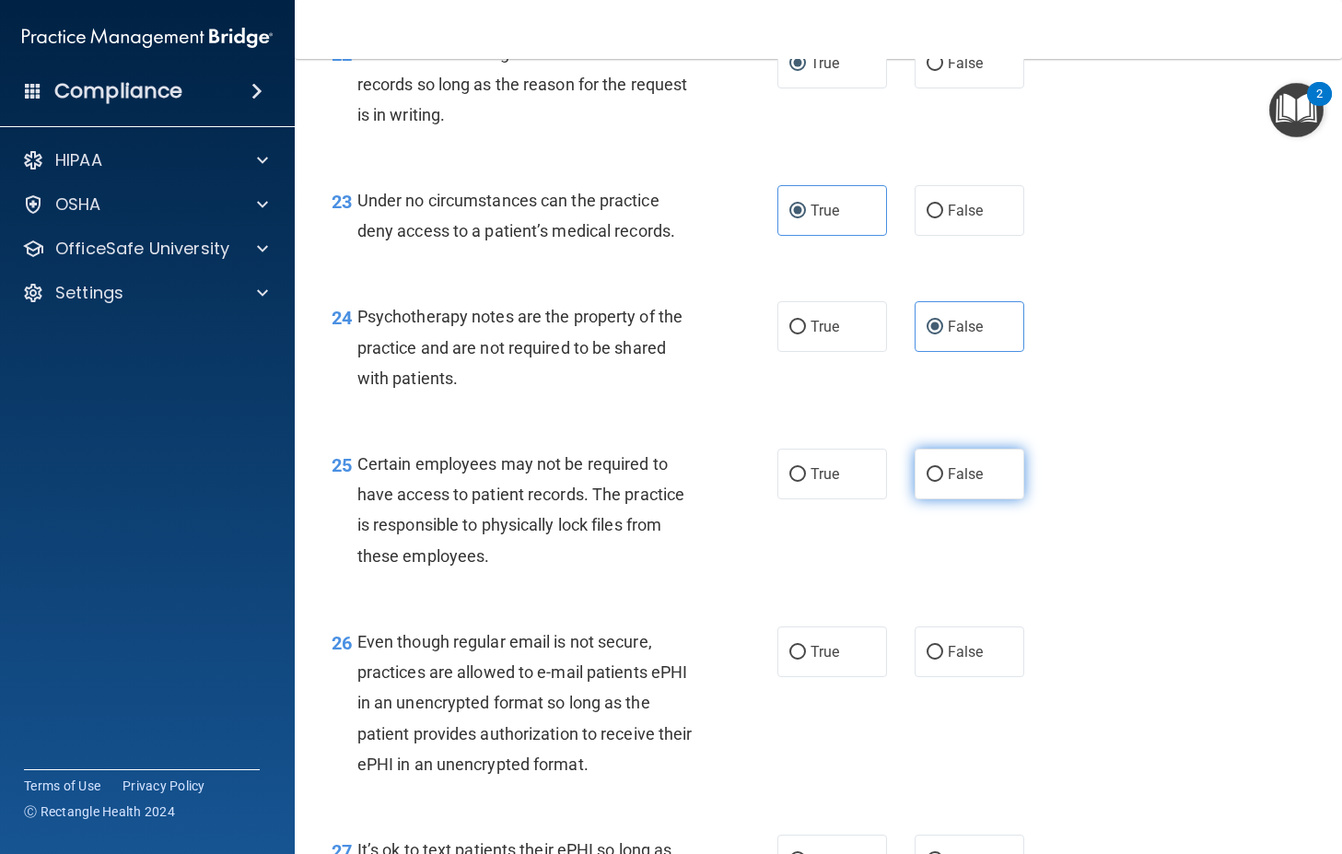
click at [934, 482] on input "False" at bounding box center [934, 475] width 17 height 14
radio input "true"
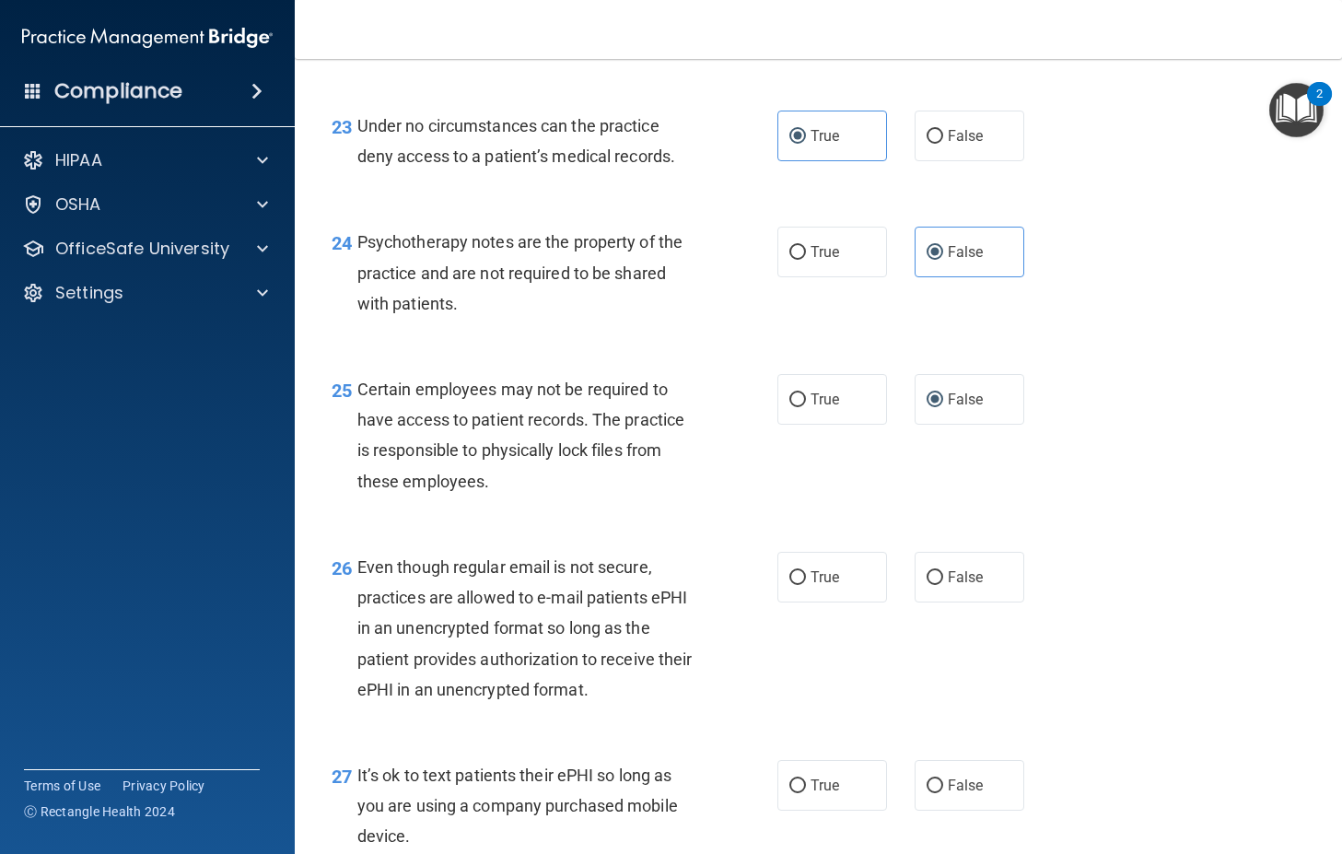
scroll to position [4328, 0]
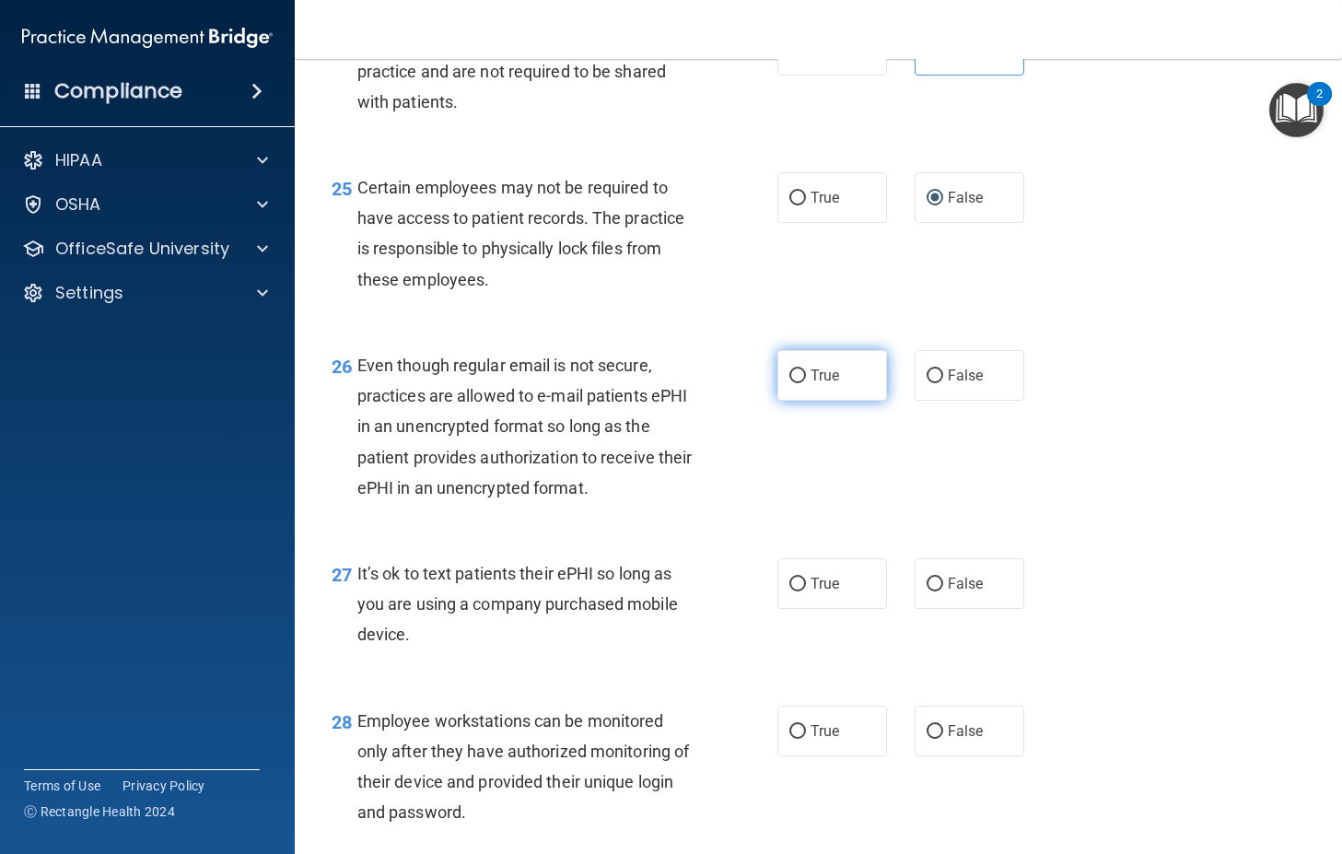
click at [797, 383] on input "True" at bounding box center [797, 376] width 17 height 14
radio input "true"
click at [791, 591] on input "True" at bounding box center [797, 584] width 17 height 14
radio input "true"
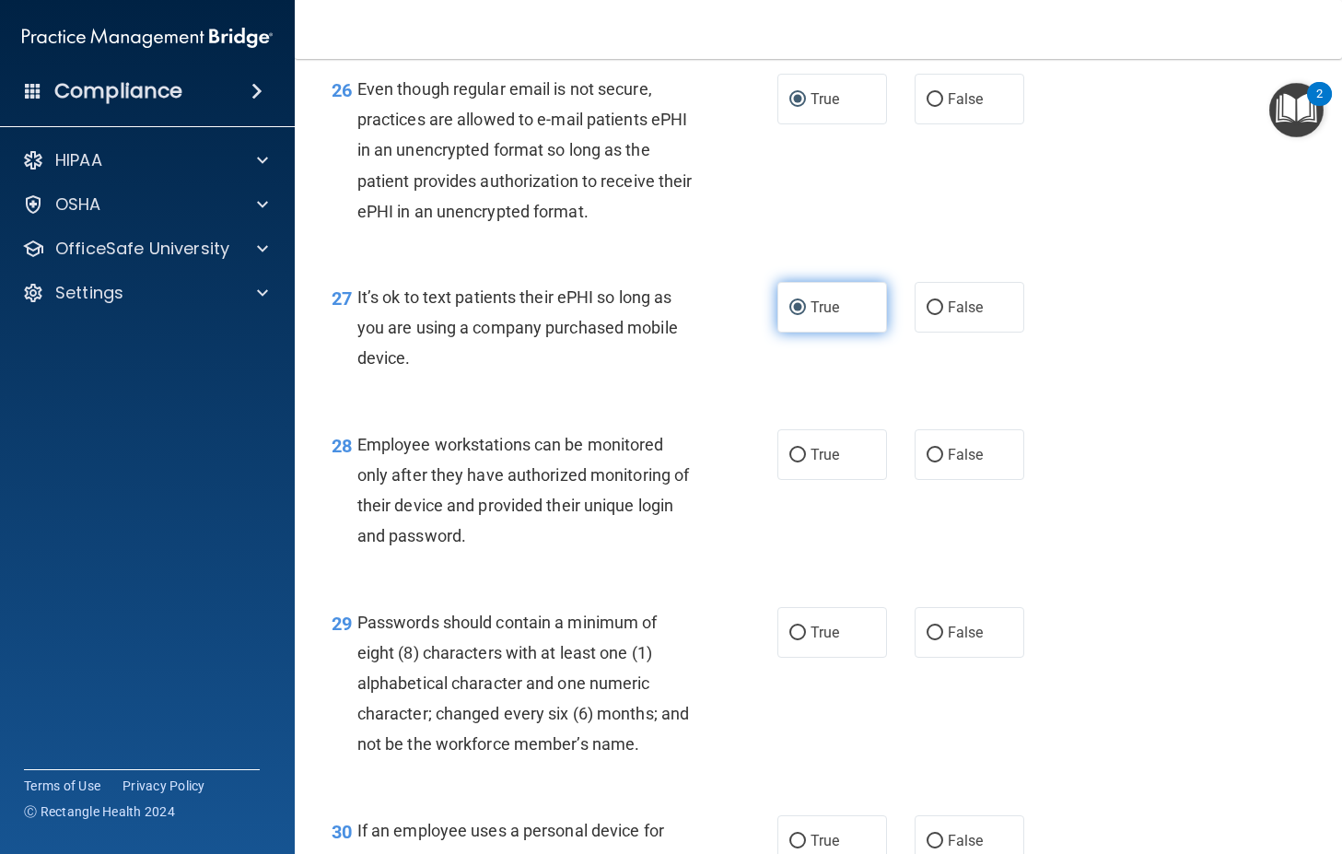
scroll to position [4697, 0]
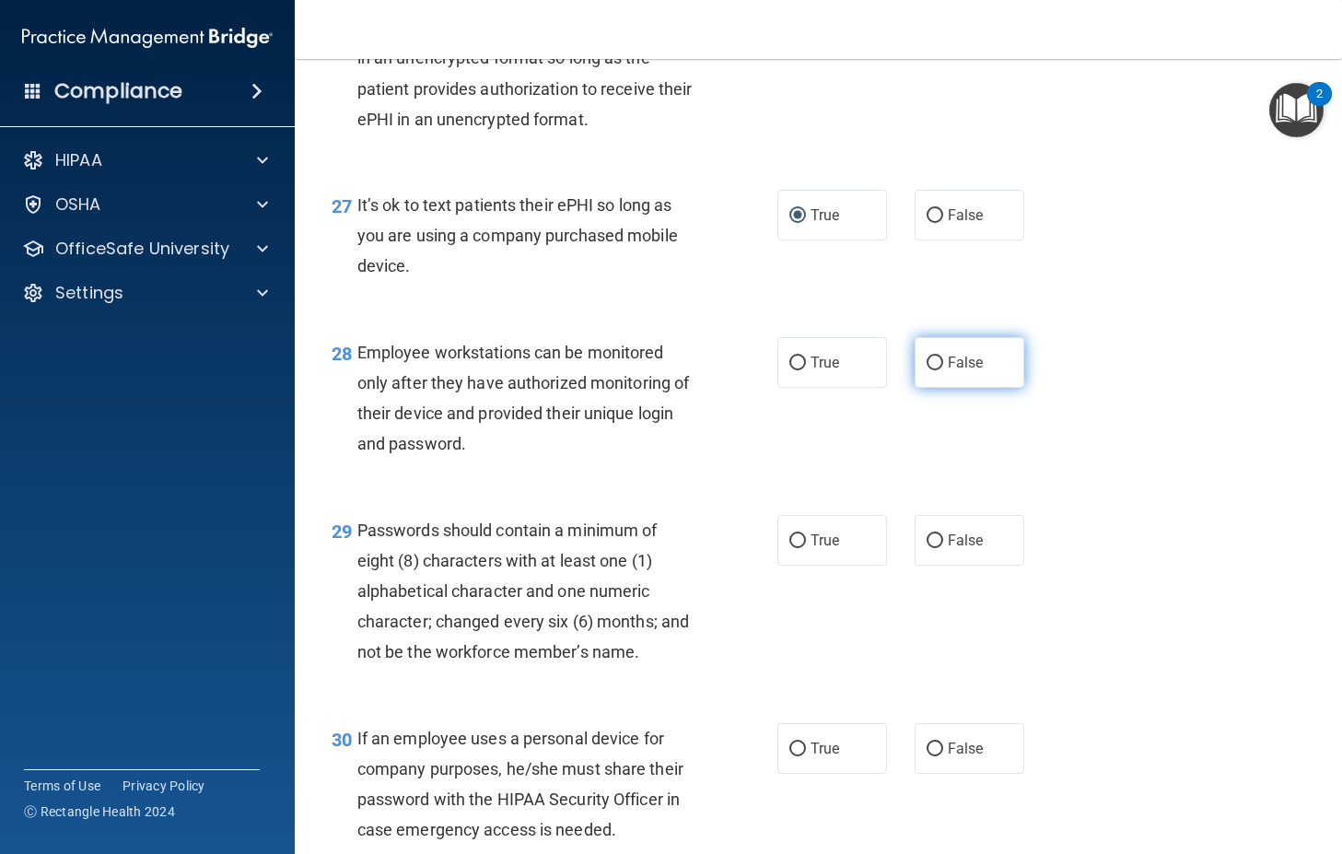
click at [940, 388] on label "False" at bounding box center [969, 362] width 110 height 51
click at [940, 370] on input "False" at bounding box center [934, 363] width 17 height 14
radio input "true"
click at [797, 548] on input "True" at bounding box center [797, 541] width 17 height 14
radio input "true"
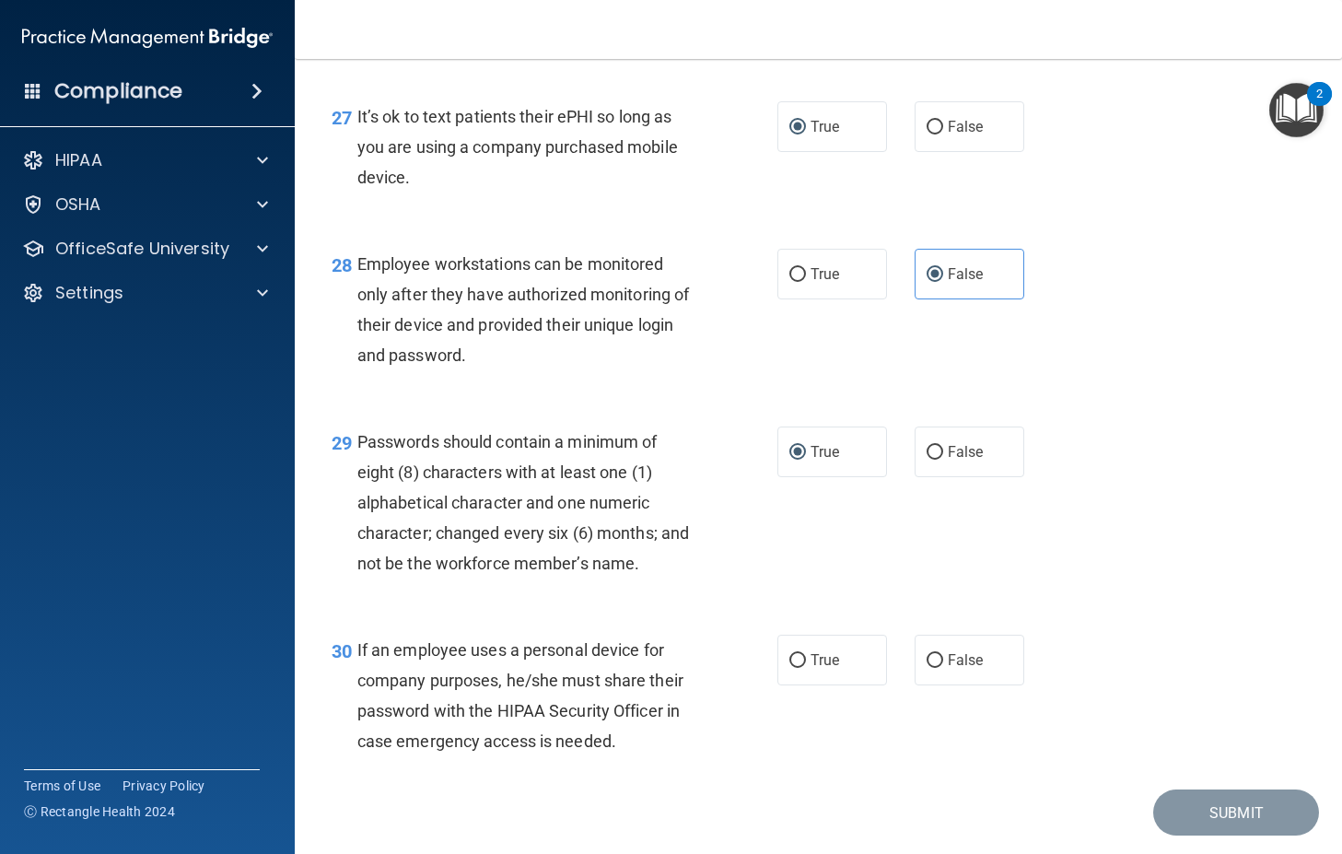
scroll to position [4871, 0]
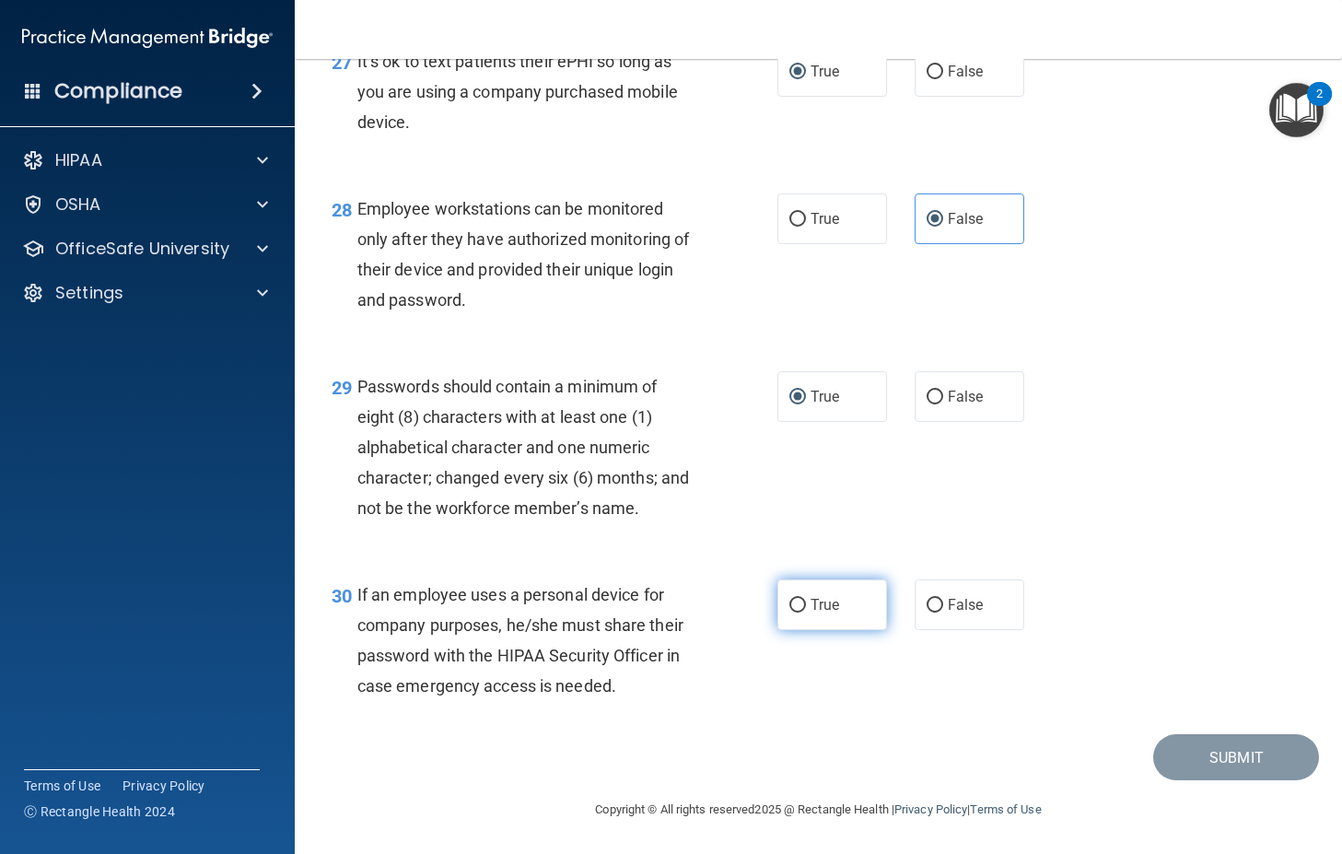
click at [794, 604] on input "True" at bounding box center [797, 606] width 17 height 14
radio input "true"
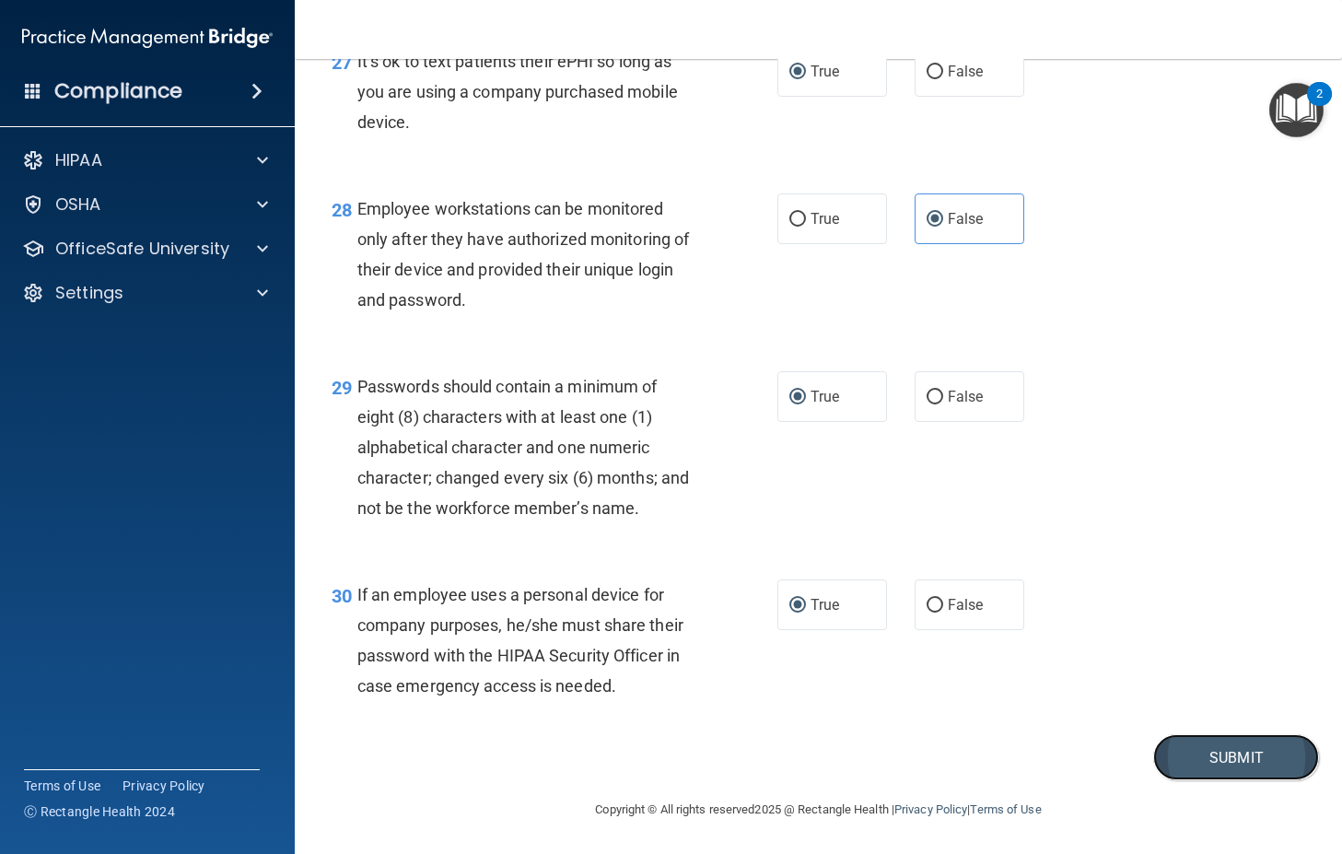
click at [1265, 769] on button "Submit" at bounding box center [1236, 757] width 166 height 47
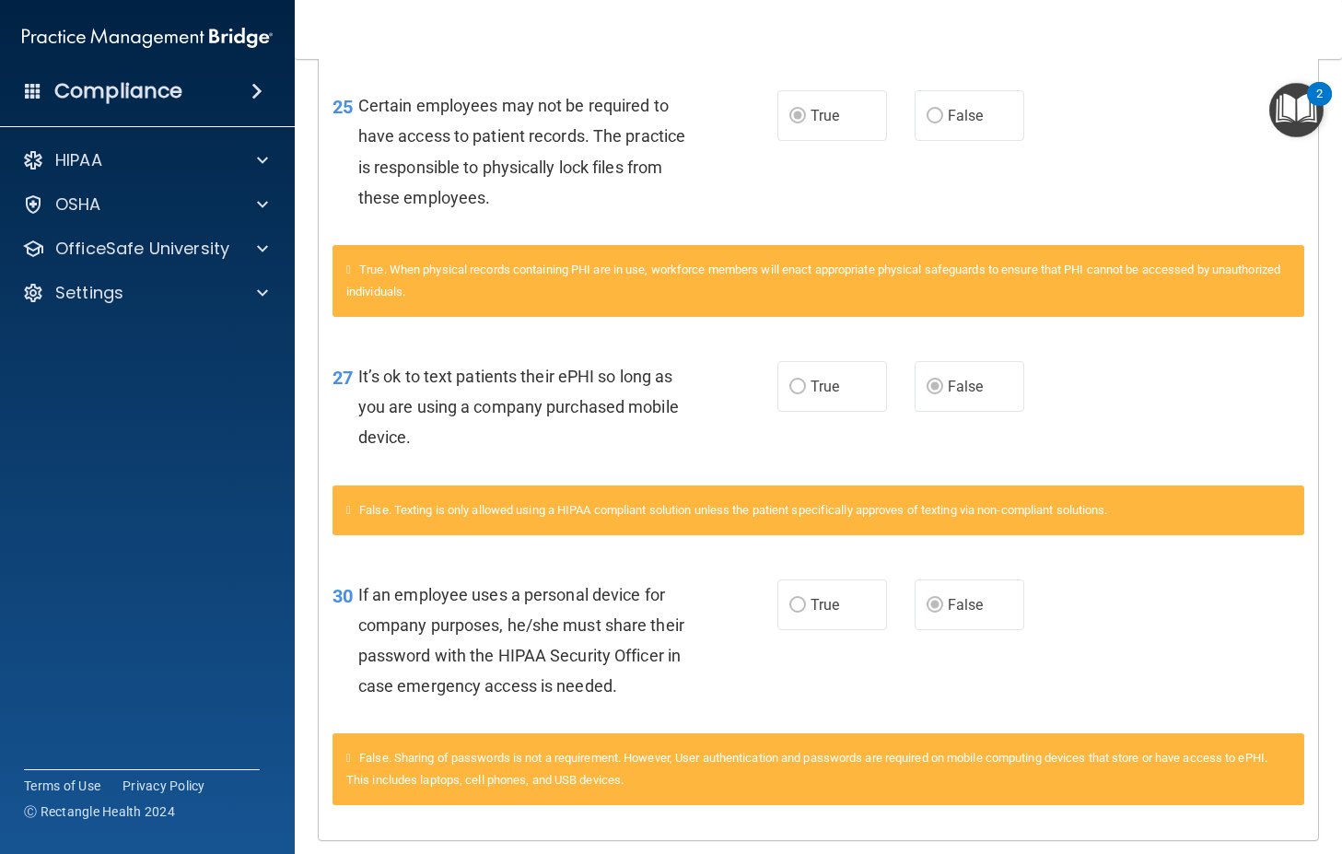
scroll to position [3215, 0]
